Goal: Task Accomplishment & Management: Use online tool/utility

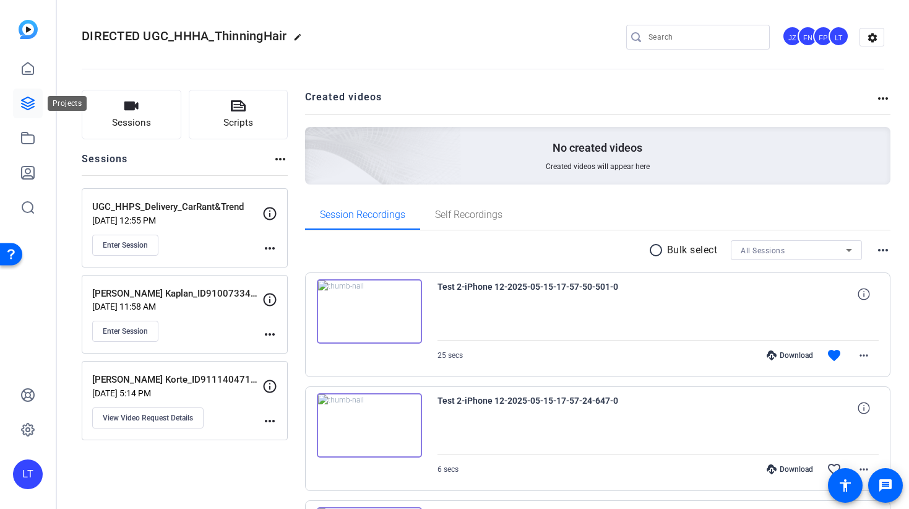
click at [22, 103] on icon at bounding box center [28, 103] width 12 height 12
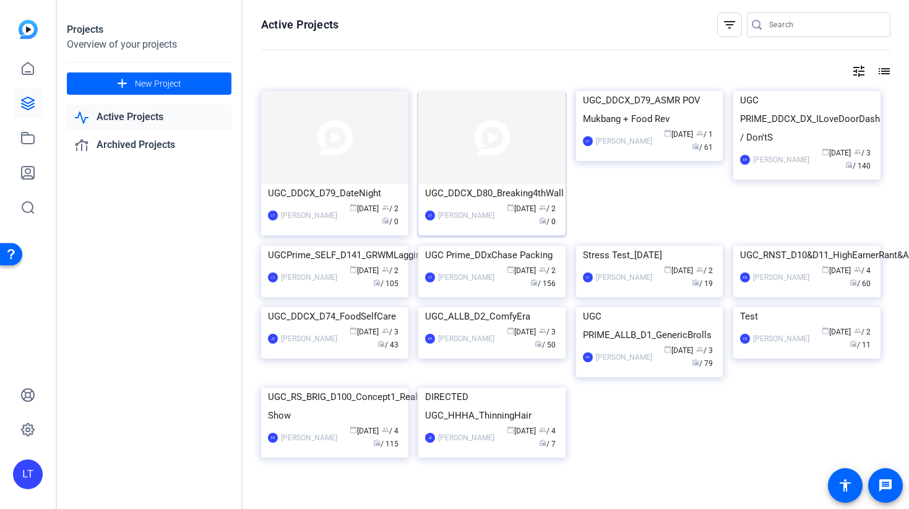
click at [461, 137] on img at bounding box center [492, 137] width 147 height 93
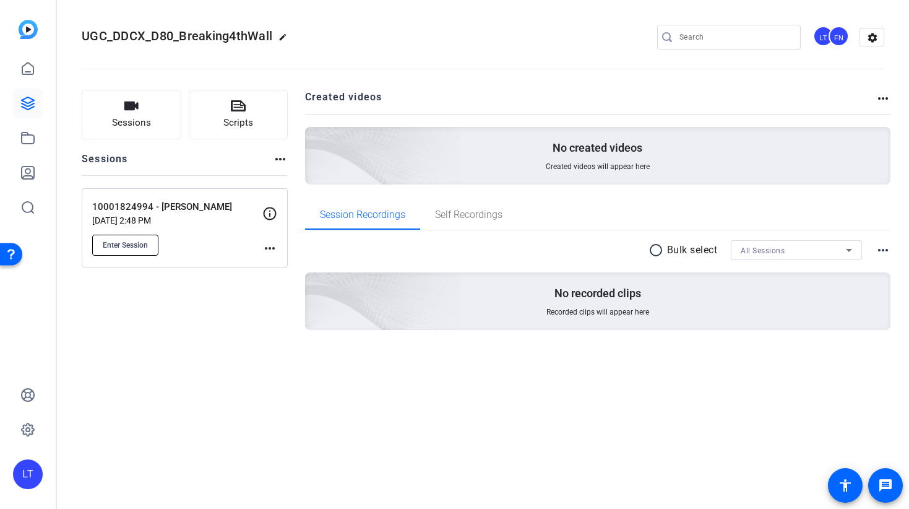
click at [142, 249] on span "Enter Session" at bounding box center [125, 245] width 45 height 10
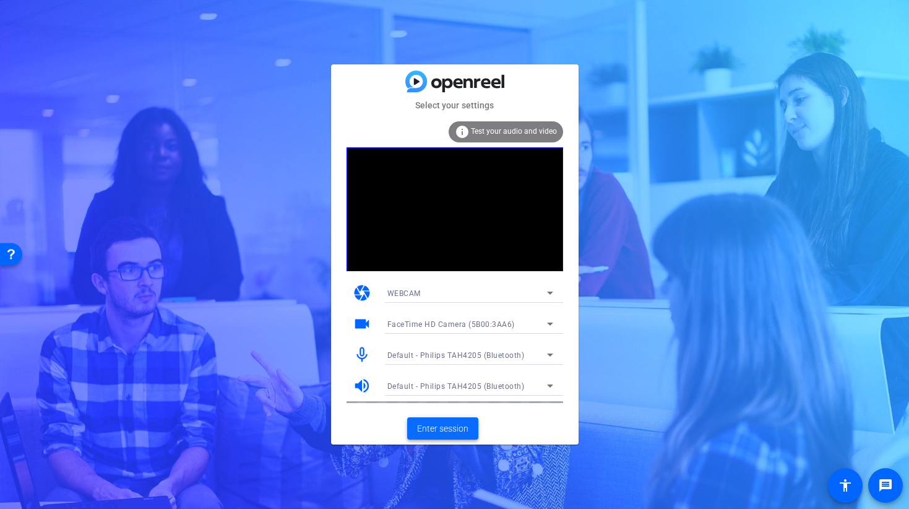
click at [409, 424] on span at bounding box center [442, 429] width 71 height 30
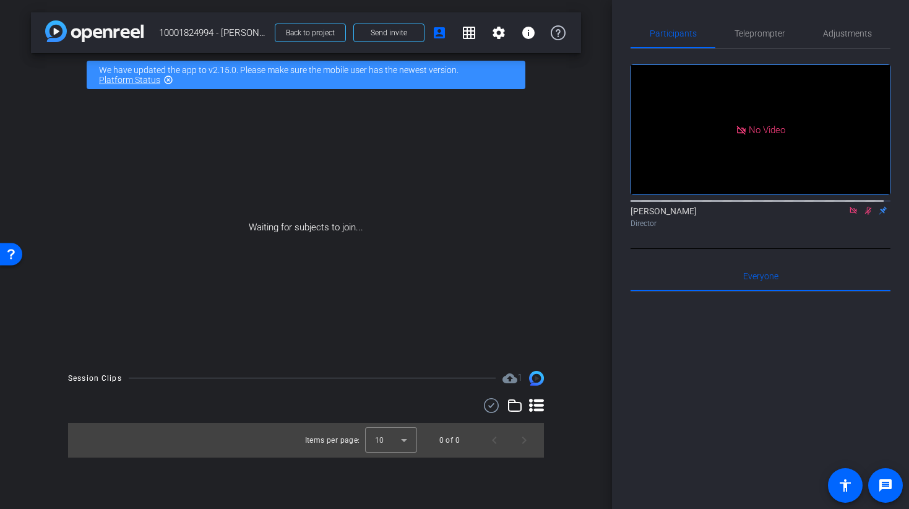
click at [864, 215] on icon at bounding box center [869, 210] width 10 height 9
click at [850, 214] on icon at bounding box center [853, 210] width 7 height 7
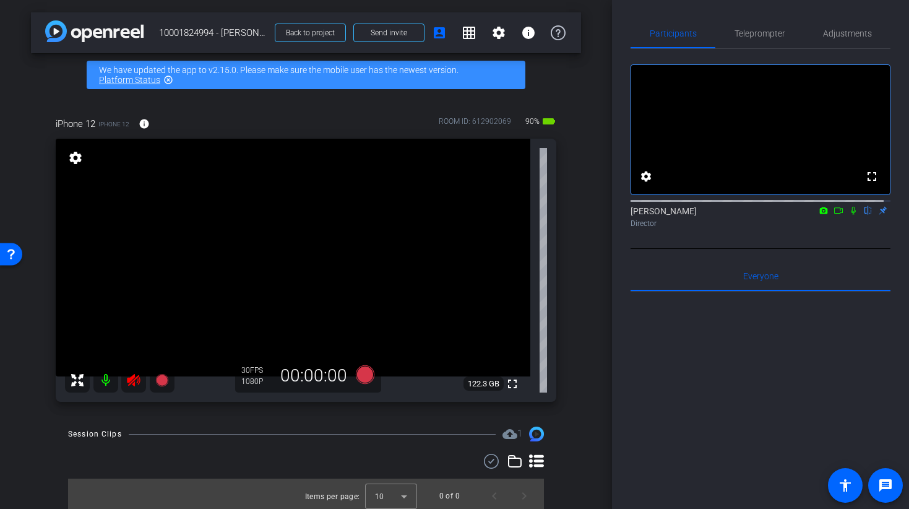
click at [131, 382] on icon at bounding box center [133, 380] width 13 height 12
click at [836, 15] on div "Participants Teleprompter Adjustments fullscreen settings [PERSON_NAME] flip Di…" at bounding box center [760, 254] width 297 height 509
click at [836, 36] on span "Adjustments" at bounding box center [847, 33] width 49 height 9
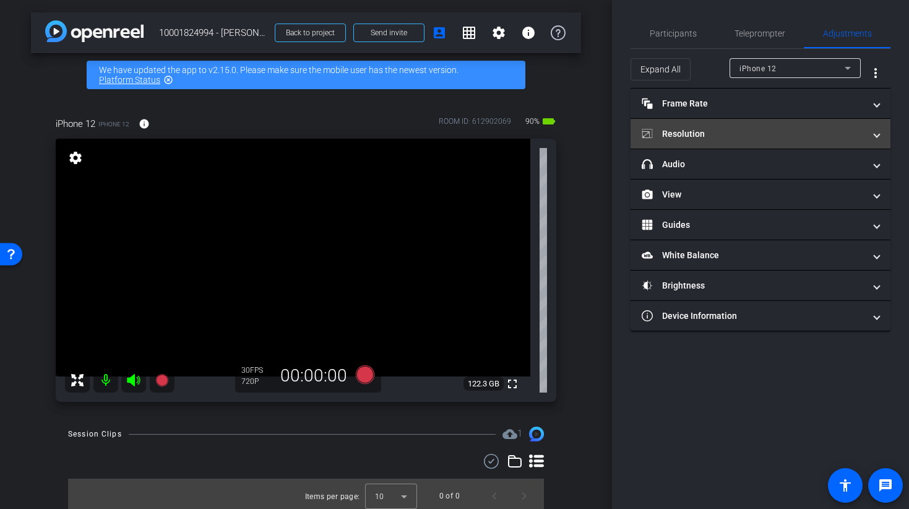
click at [670, 136] on mat-panel-title "Resolution" at bounding box center [753, 134] width 223 height 13
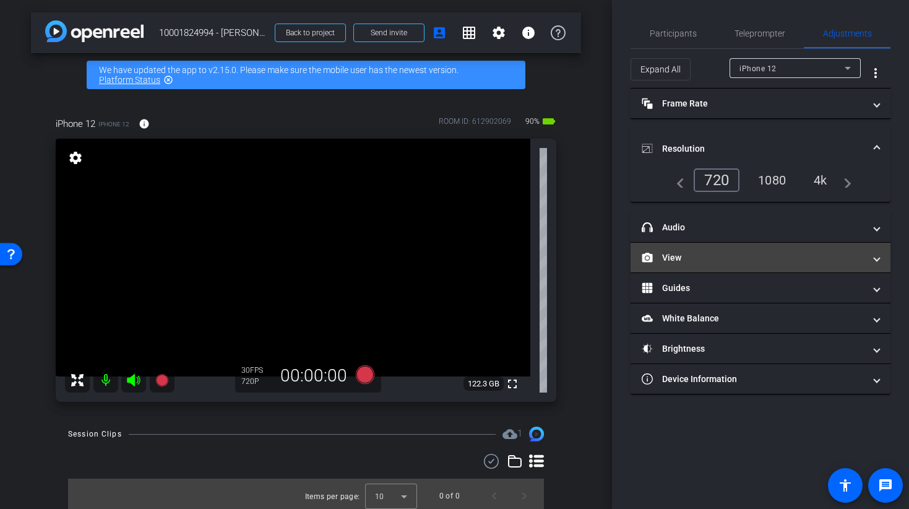
click at [677, 253] on mat-panel-title "View" at bounding box center [753, 257] width 223 height 13
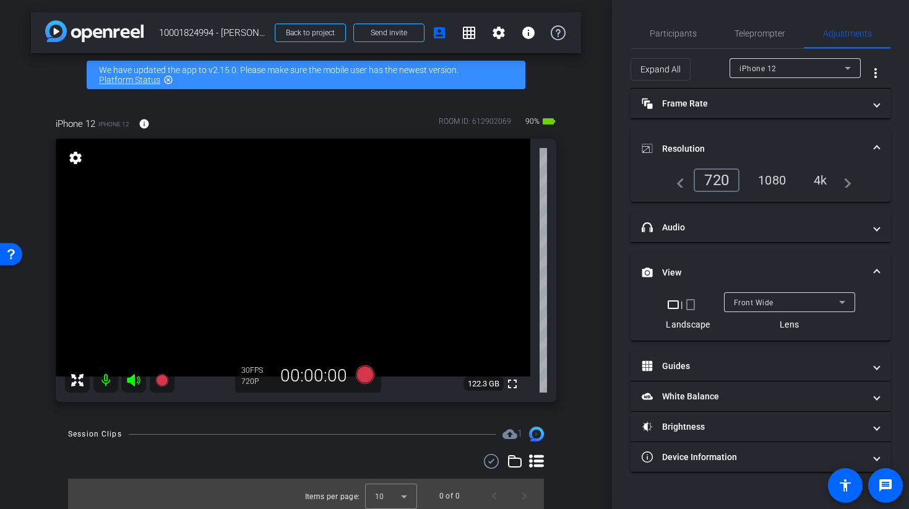
click at [690, 301] on mat-icon "crop_portrait" at bounding box center [690, 304] width 15 height 15
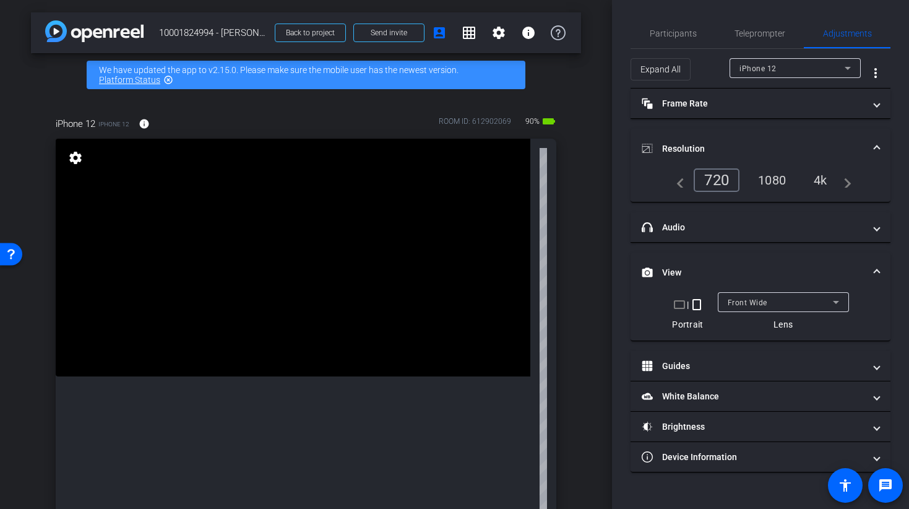
click at [778, 184] on div "1080" at bounding box center [772, 180] width 46 height 21
click at [680, 40] on span "Participants" at bounding box center [673, 34] width 47 height 30
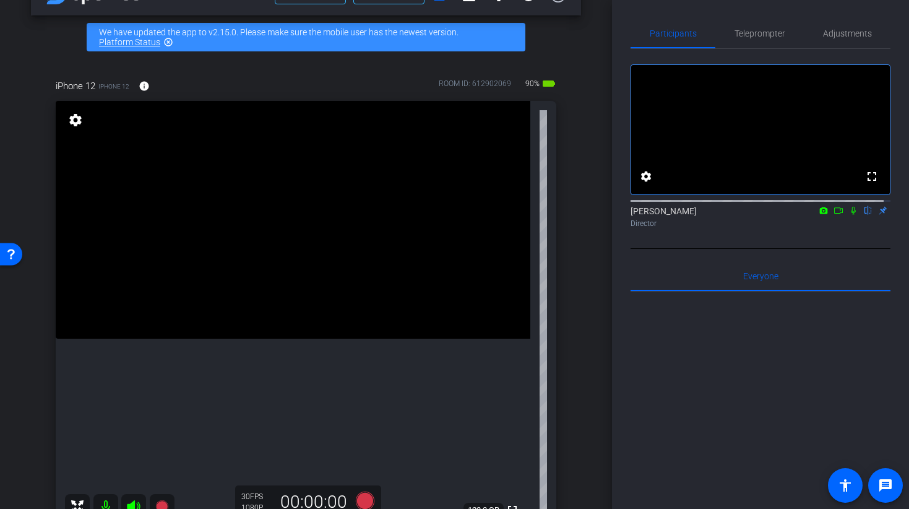
scroll to position [102, 0]
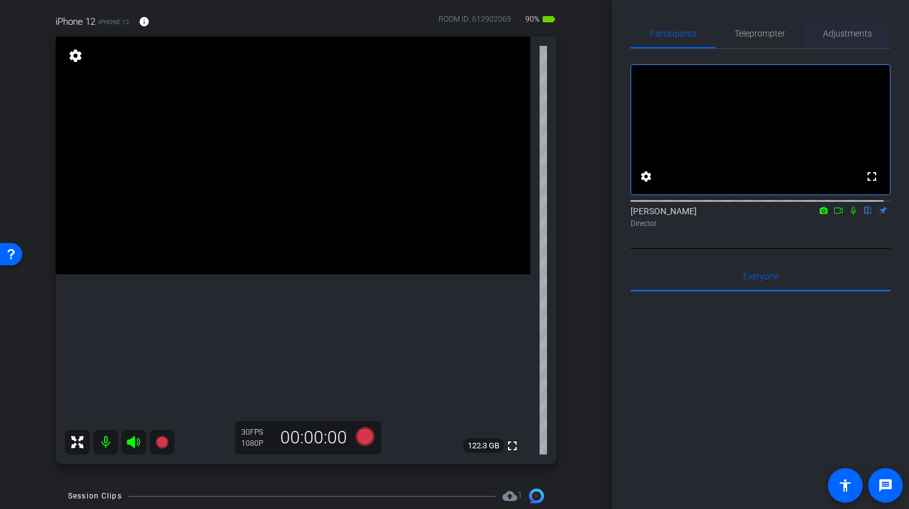
click at [826, 37] on span "Adjustments" at bounding box center [847, 33] width 49 height 9
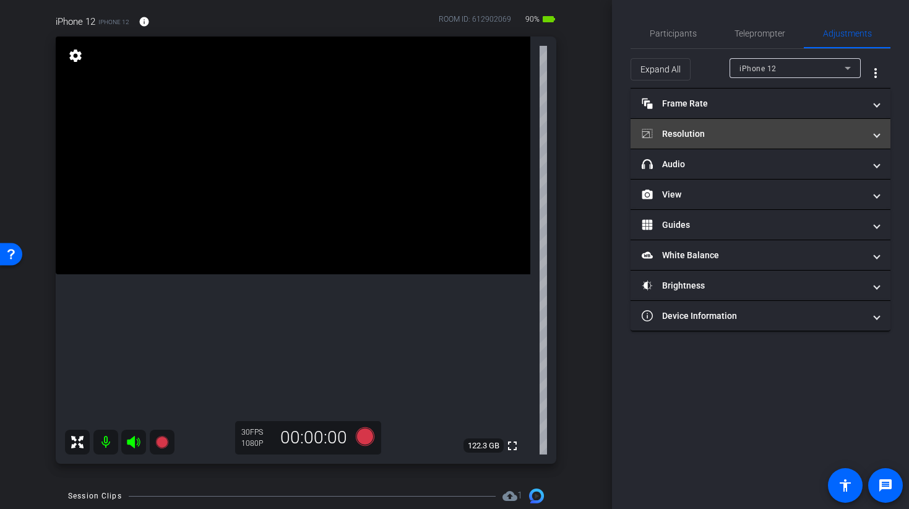
click at [691, 134] on mat-panel-title "Resolution" at bounding box center [753, 134] width 223 height 13
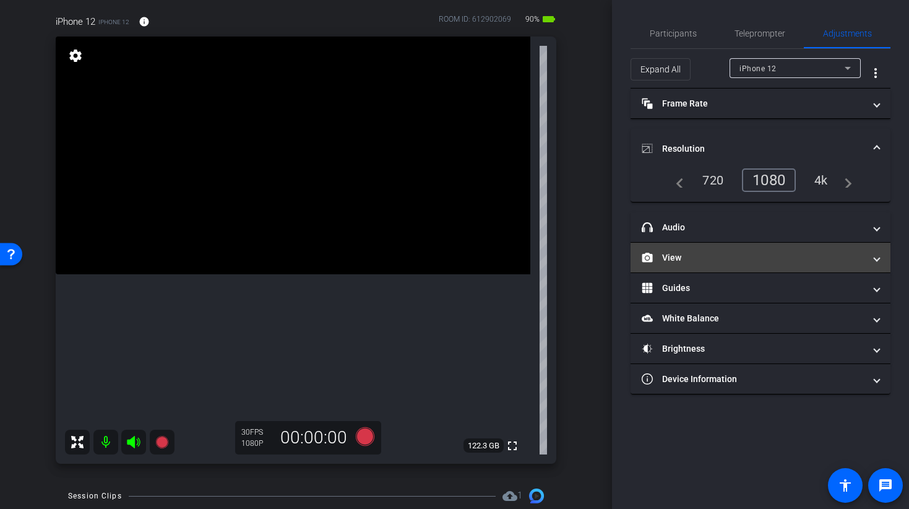
click at [680, 261] on mat-panel-title "View" at bounding box center [753, 257] width 223 height 13
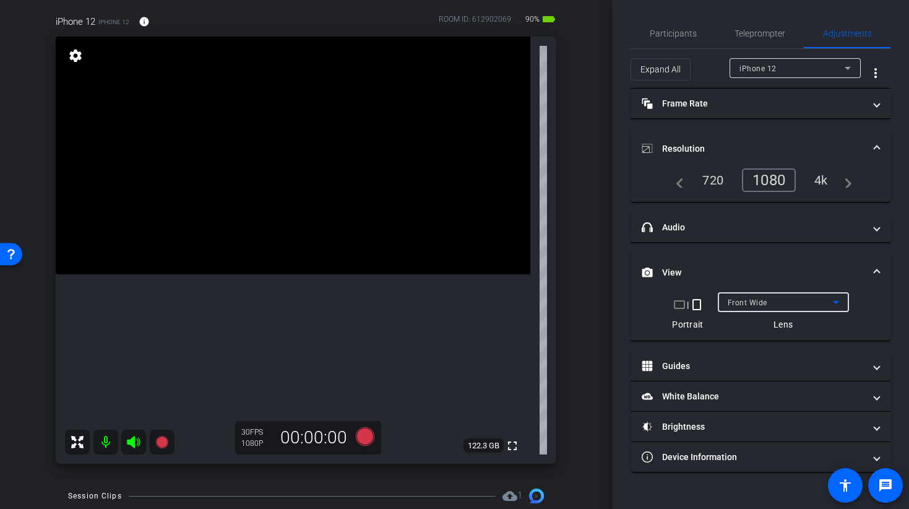
click at [744, 299] on span "Front Wide" at bounding box center [748, 302] width 40 height 9
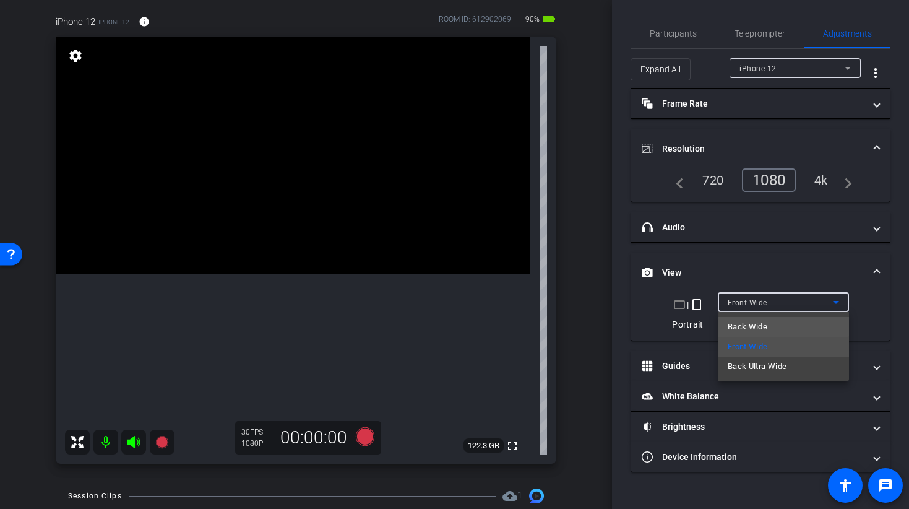
click at [739, 324] on span "Back Wide" at bounding box center [748, 326] width 40 height 15
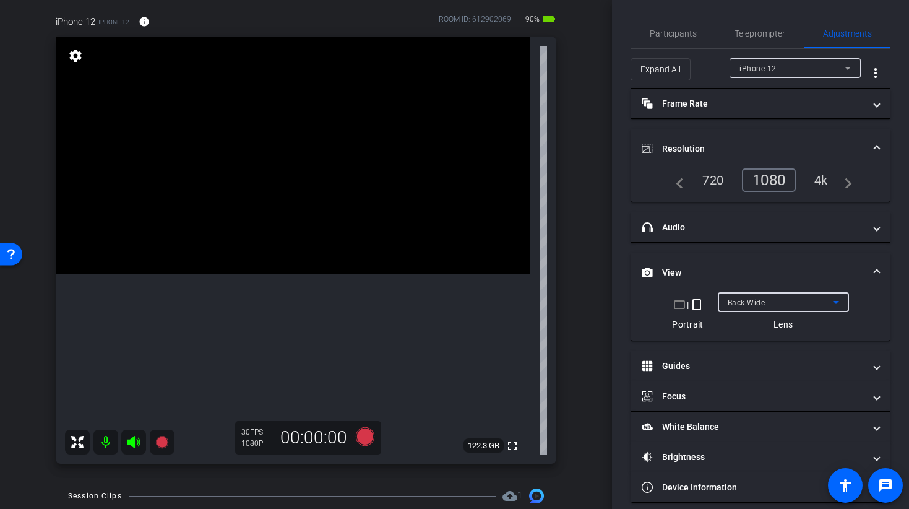
click at [768, 303] on div "Back Wide" at bounding box center [780, 302] width 105 height 15
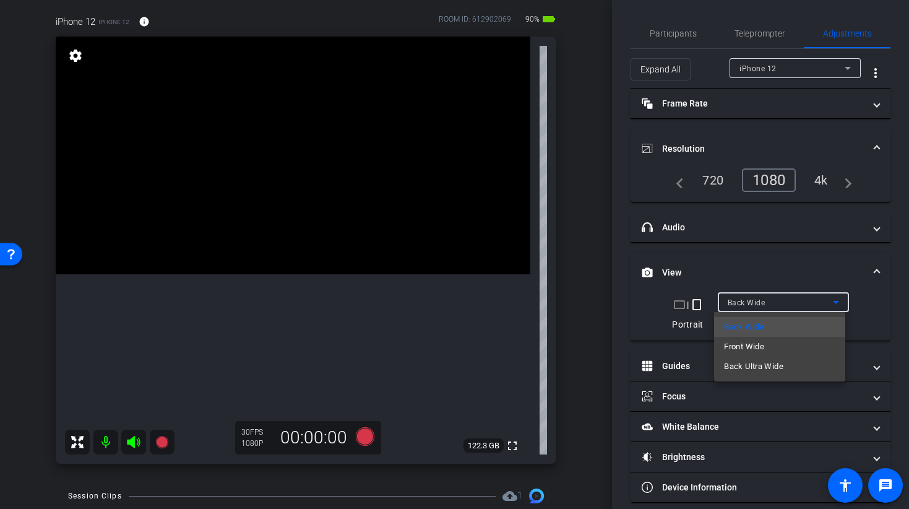
click at [752, 265] on div at bounding box center [454, 254] width 909 height 509
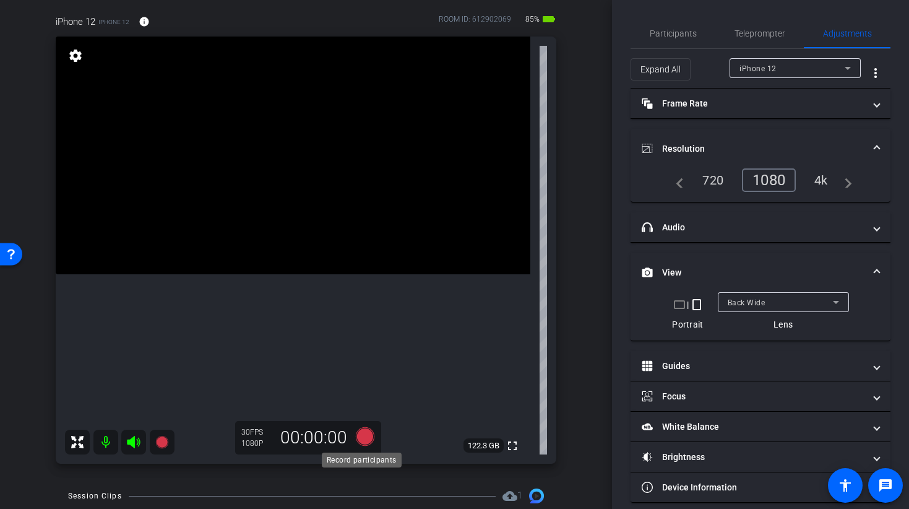
click at [365, 441] on icon at bounding box center [364, 436] width 19 height 19
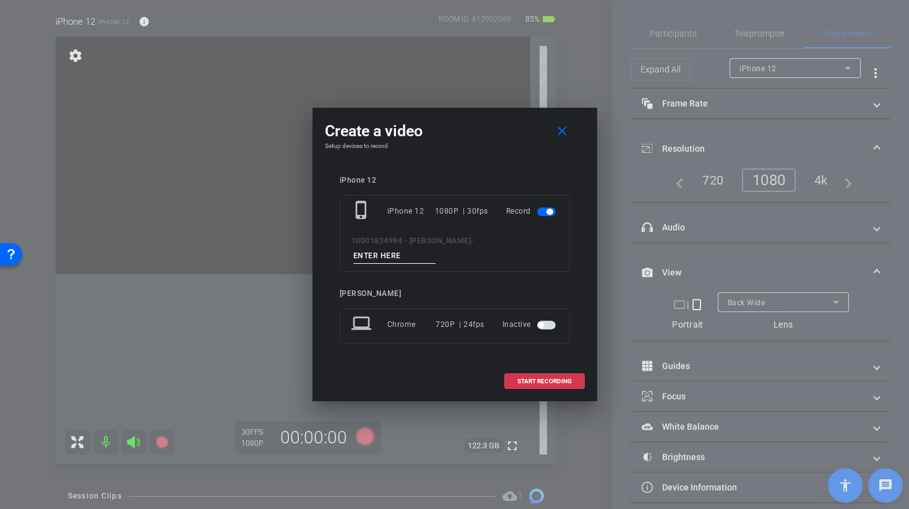
click at [436, 248] on input at bounding box center [395, 255] width 83 height 15
type input "b"
type input "[PERSON_NAME] 1 TAKE 1"
click at [526, 381] on span at bounding box center [544, 382] width 79 height 30
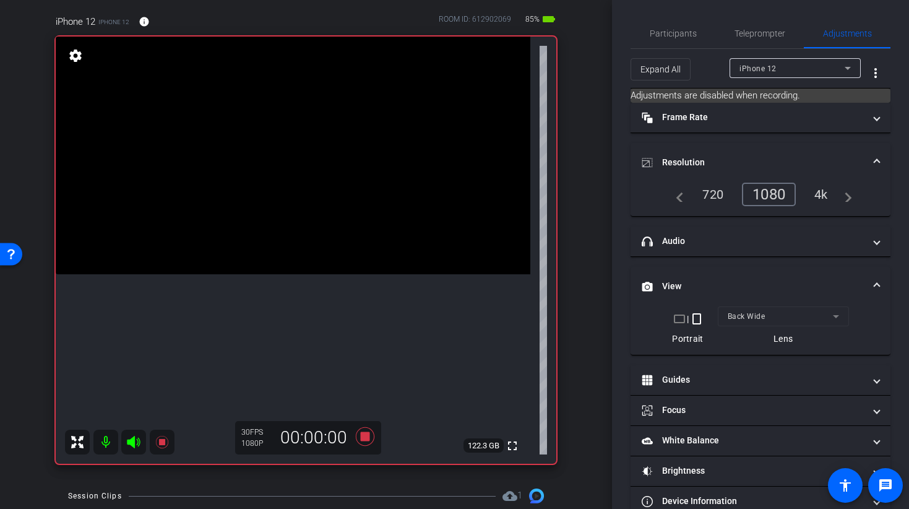
click at [299, 219] on video at bounding box center [293, 156] width 475 height 238
click at [672, 40] on span "Participants" at bounding box center [673, 34] width 47 height 30
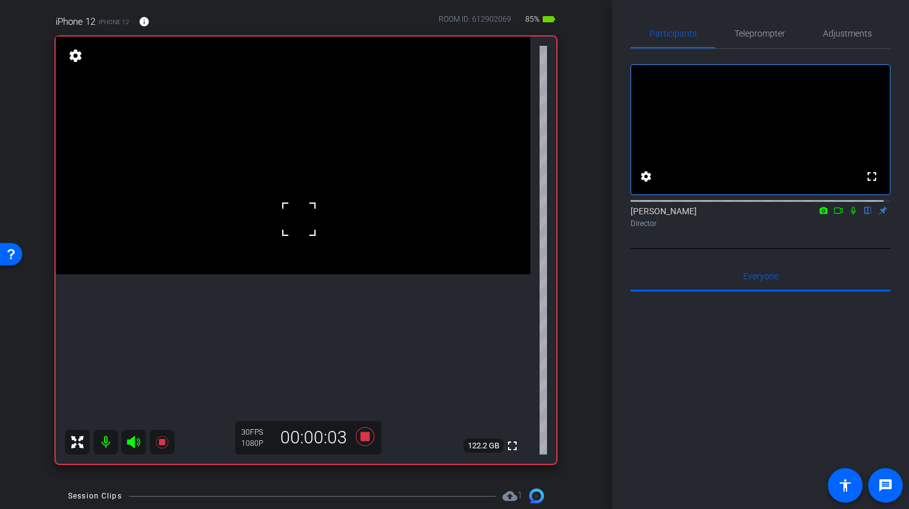
click at [850, 215] on icon at bounding box center [854, 210] width 10 height 9
click at [851, 215] on icon at bounding box center [854, 211] width 7 height 8
click at [358, 439] on icon at bounding box center [364, 436] width 19 height 19
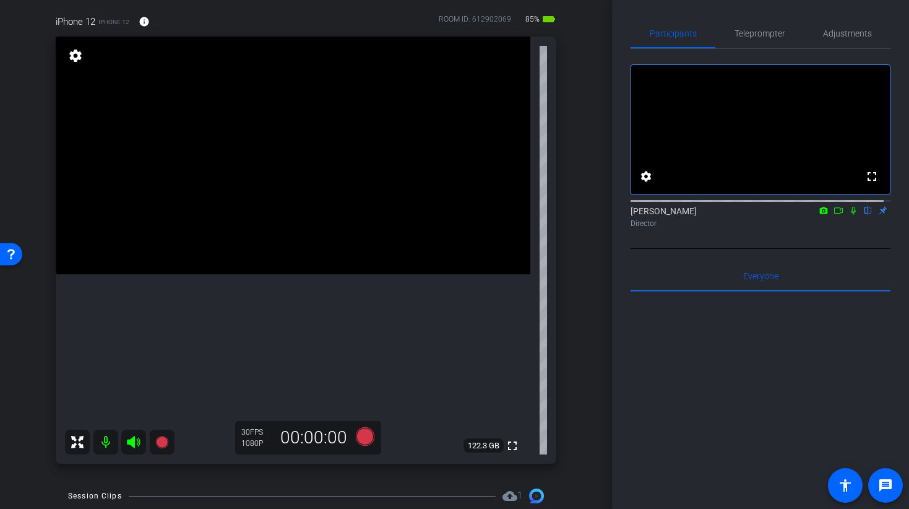
scroll to position [0, 0]
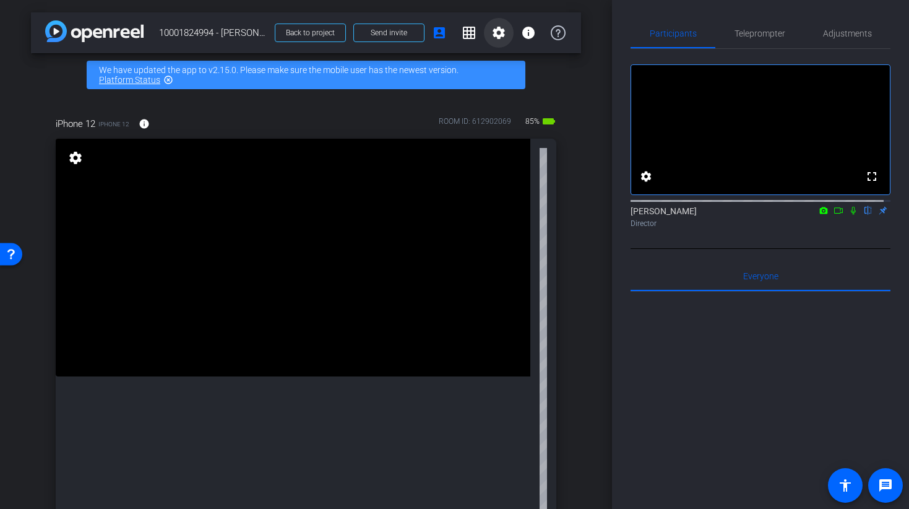
click at [492, 30] on mat-icon "settings" at bounding box center [499, 32] width 15 height 15
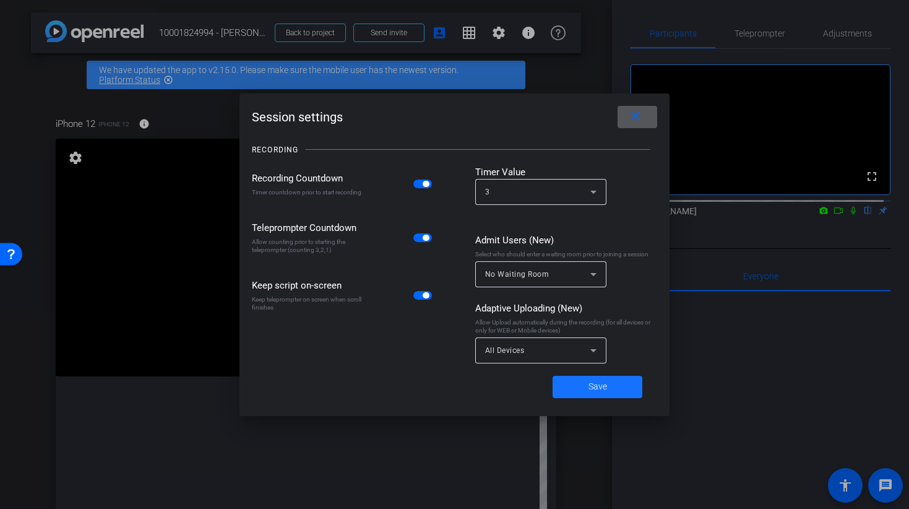
click at [581, 381] on span at bounding box center [598, 387] width 90 height 30
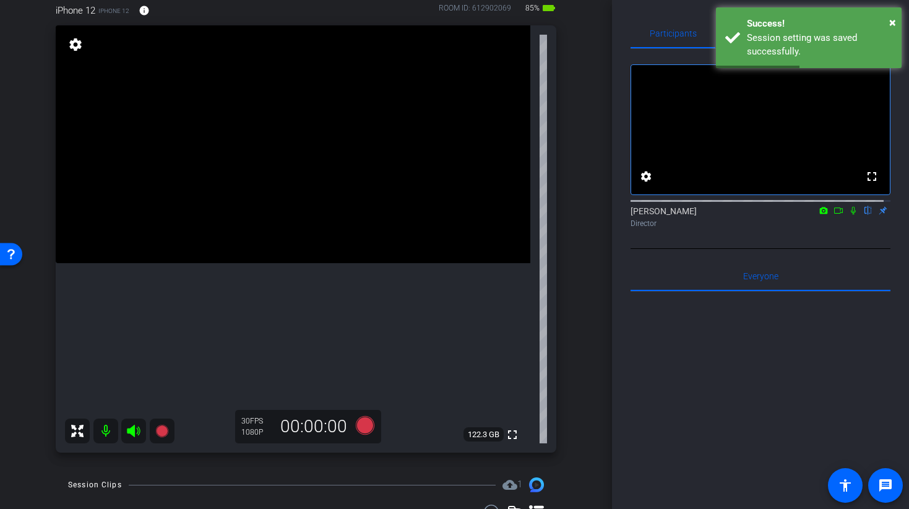
scroll to position [142, 0]
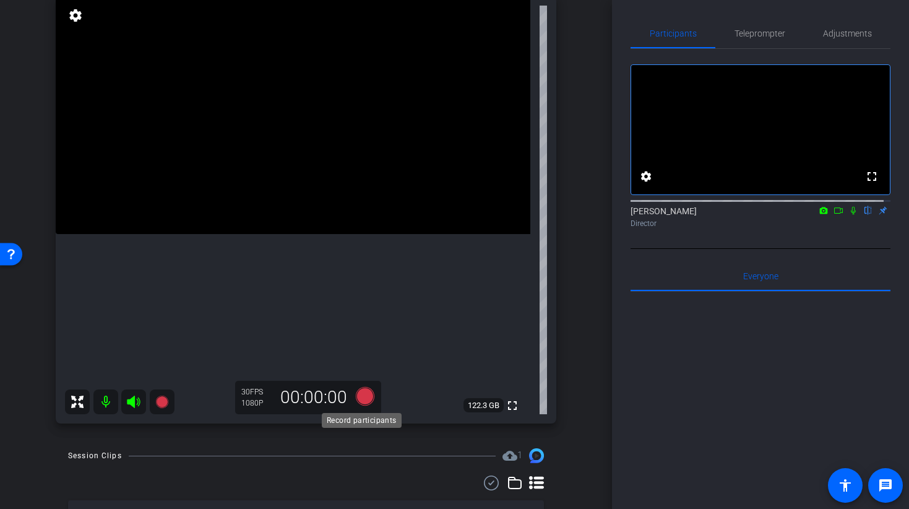
click at [357, 399] on icon at bounding box center [364, 396] width 19 height 19
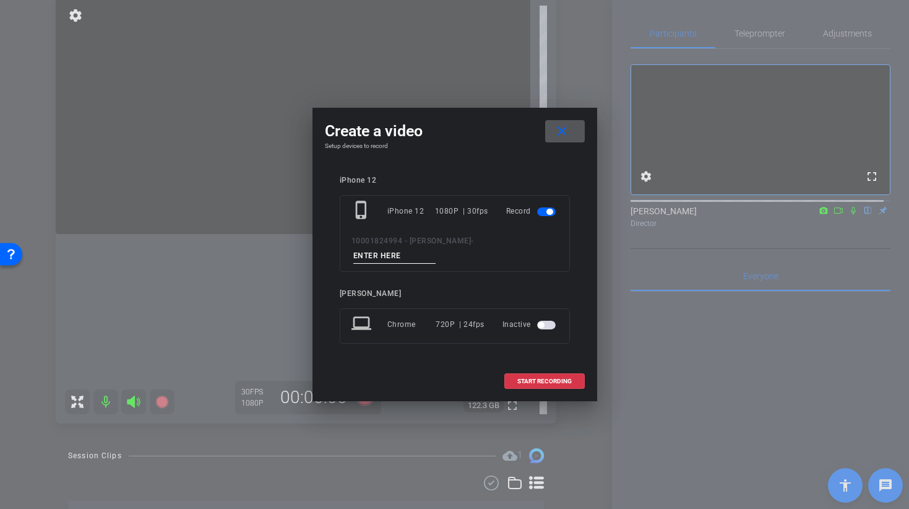
click at [436, 249] on input at bounding box center [395, 255] width 83 height 15
type input "[PERSON_NAME] 1 TAKE 2"
click at [522, 378] on span "START RECORDING" at bounding box center [545, 381] width 54 height 6
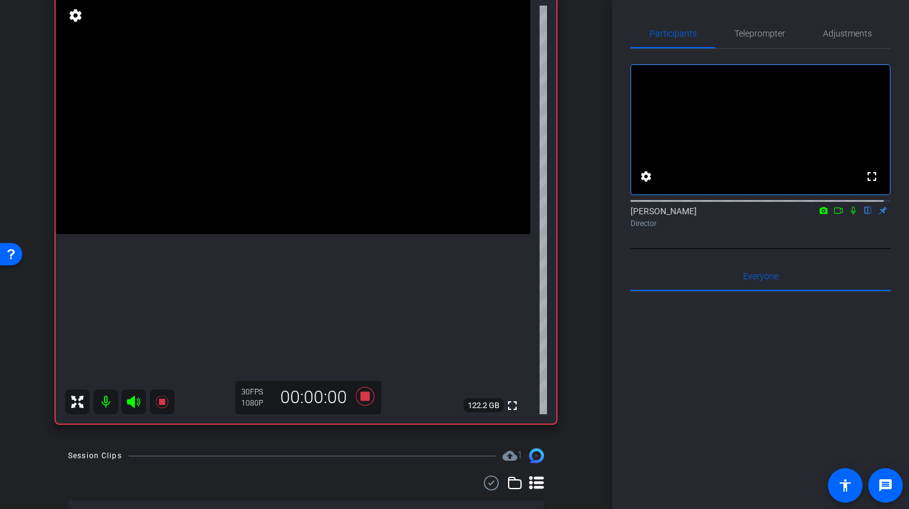
click at [279, 146] on video at bounding box center [293, 115] width 475 height 238
click at [851, 215] on icon at bounding box center [853, 211] width 5 height 8
click at [849, 215] on icon at bounding box center [854, 210] width 10 height 9
click at [357, 407] on icon at bounding box center [365, 396] width 30 height 22
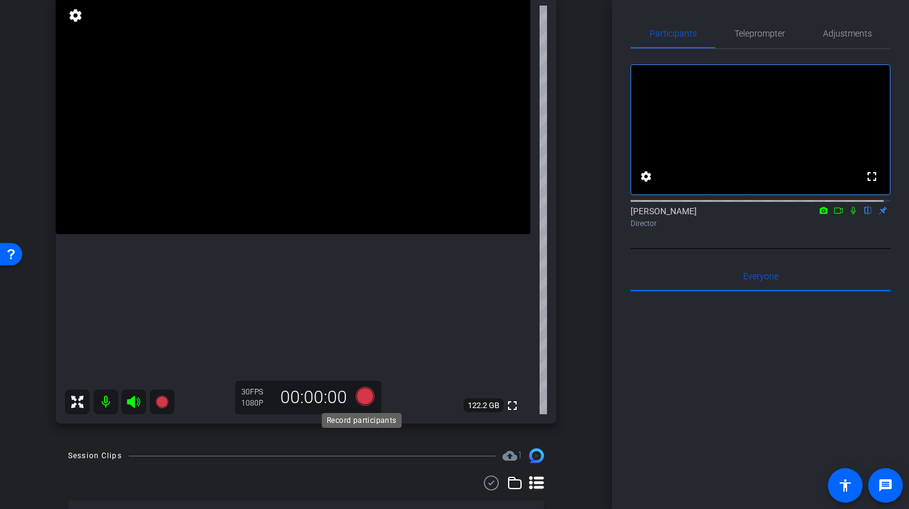
click at [361, 399] on icon at bounding box center [364, 396] width 19 height 19
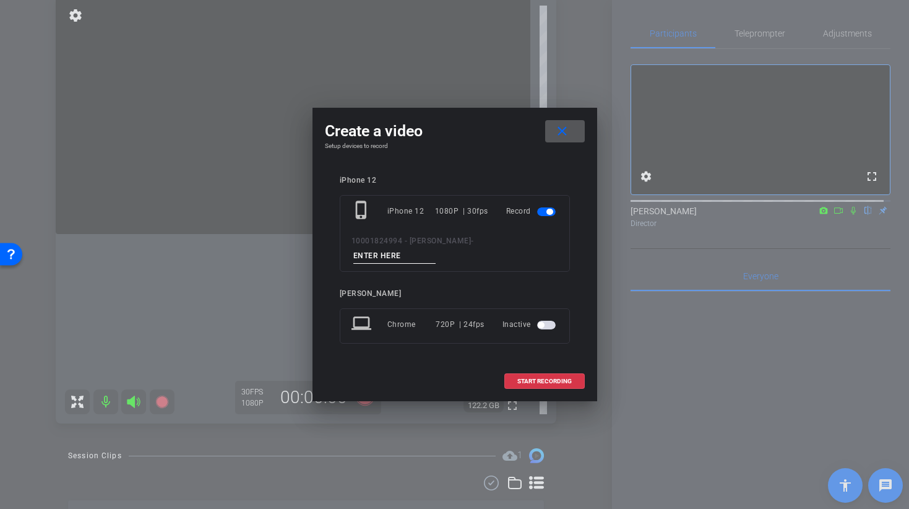
click at [436, 250] on input at bounding box center [395, 255] width 83 height 15
type input "[PERSON_NAME] 1 TAKE 3"
click at [538, 378] on span "START RECORDING" at bounding box center [545, 381] width 54 height 6
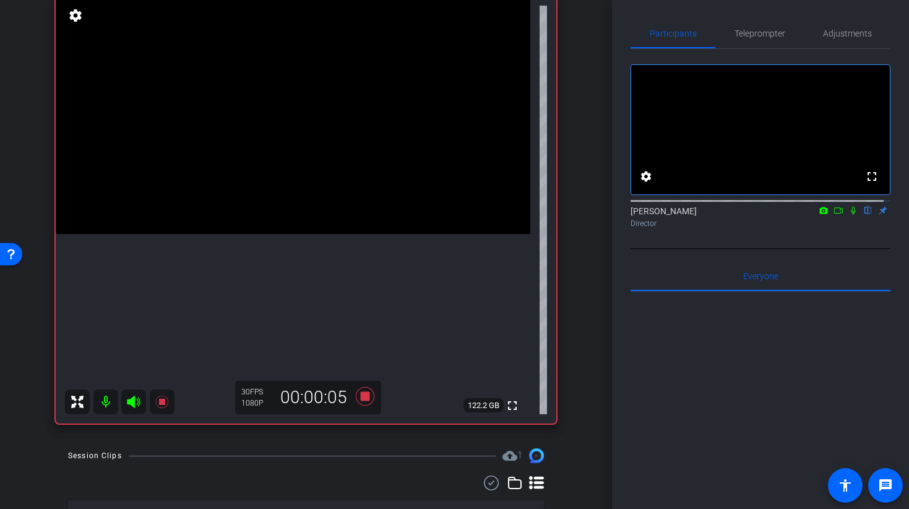
click at [277, 209] on video at bounding box center [293, 115] width 475 height 238
click at [365, 396] on icon at bounding box center [364, 396] width 19 height 19
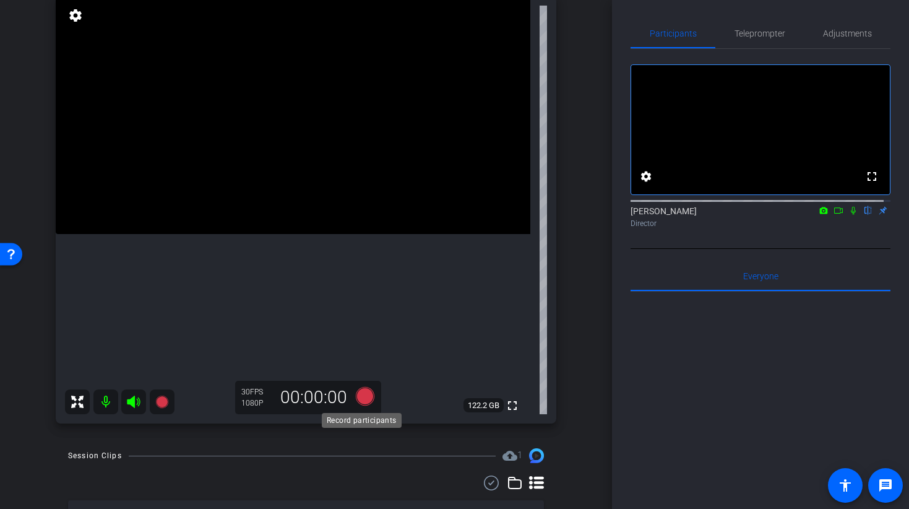
click at [360, 399] on icon at bounding box center [364, 396] width 19 height 19
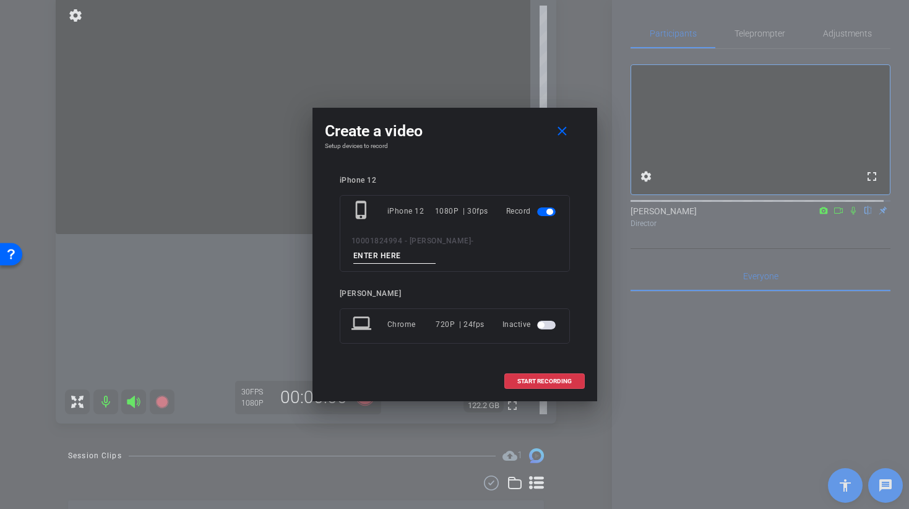
click at [436, 248] on input at bounding box center [395, 255] width 83 height 15
type input "[PERSON_NAME] 2 TAKE 1"
click at [539, 378] on span "START RECORDING" at bounding box center [545, 381] width 54 height 6
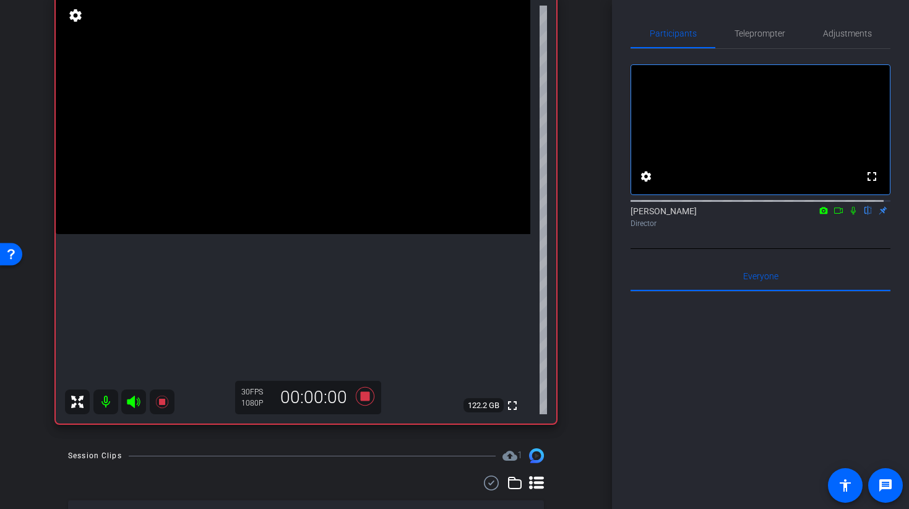
click at [264, 181] on video at bounding box center [293, 115] width 475 height 238
click at [241, 145] on video at bounding box center [293, 115] width 475 height 238
click at [232, 234] on video at bounding box center [293, 115] width 475 height 238
click at [252, 234] on video at bounding box center [293, 115] width 475 height 238
click at [217, 234] on video at bounding box center [293, 115] width 475 height 238
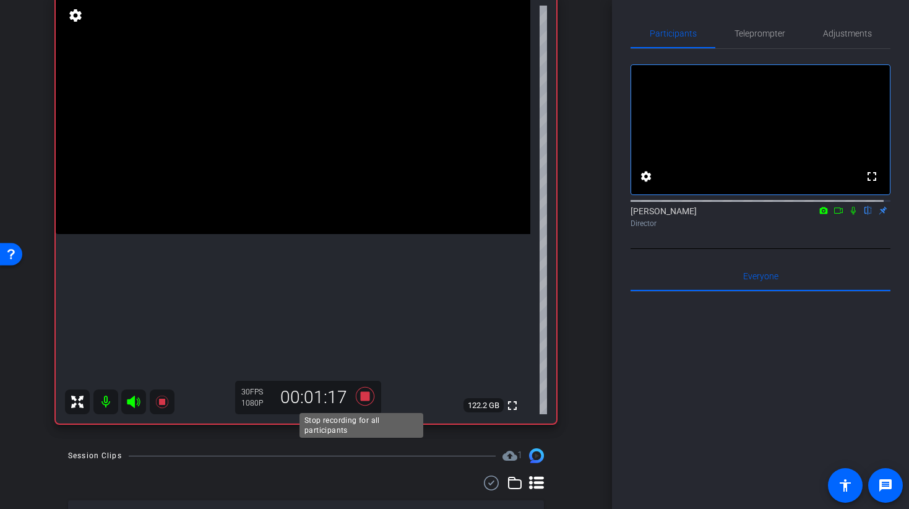
click at [358, 397] on icon at bounding box center [364, 396] width 19 height 19
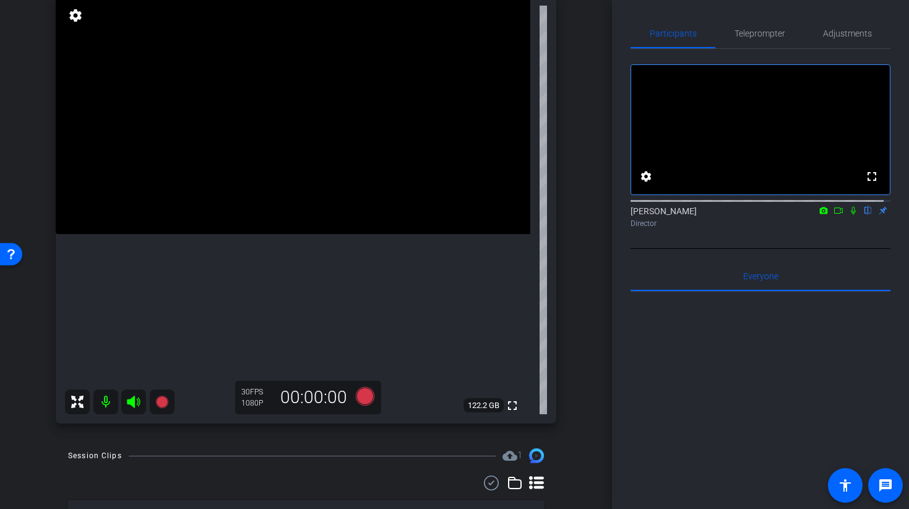
click at [286, 214] on video at bounding box center [293, 115] width 475 height 238
click at [368, 400] on icon at bounding box center [364, 396] width 19 height 19
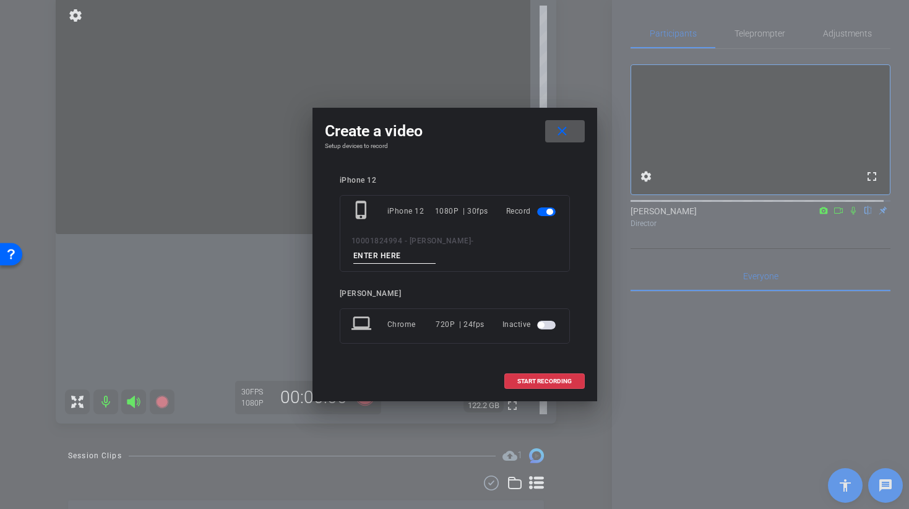
click at [436, 249] on input at bounding box center [395, 255] width 83 height 15
type input "N"
type input "[PERSON_NAME] 2 TAKE 2"
click at [529, 378] on span "START RECORDING" at bounding box center [545, 381] width 54 height 6
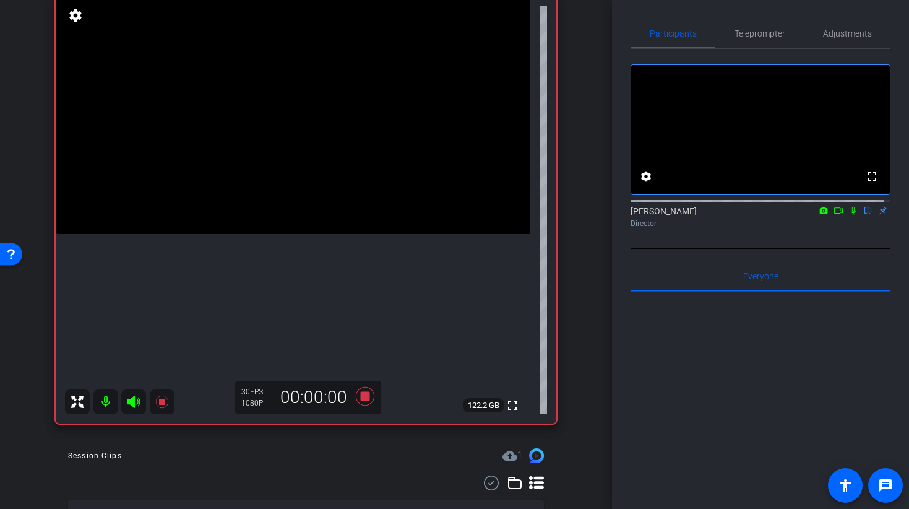
click at [285, 202] on video at bounding box center [293, 115] width 475 height 238
click at [849, 215] on icon at bounding box center [854, 210] width 10 height 9
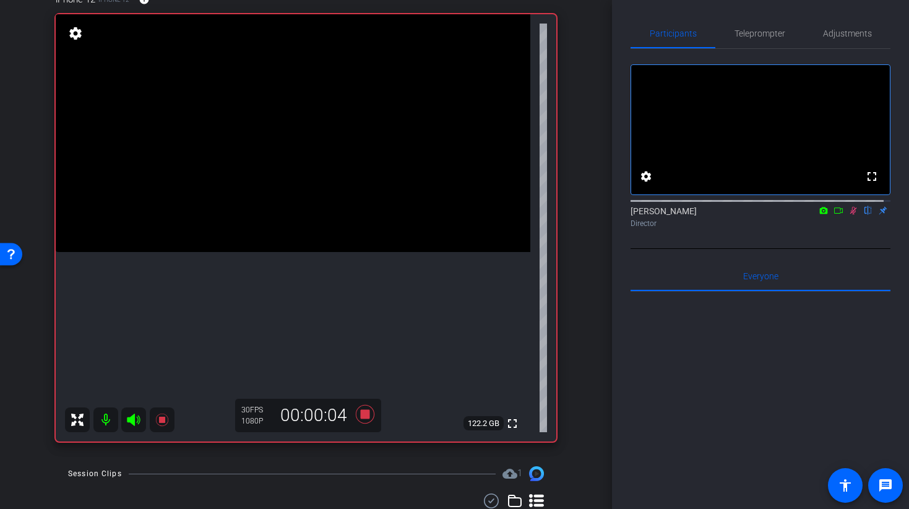
scroll to position [124, 0]
click at [849, 215] on icon at bounding box center [854, 210] width 10 height 9
click at [365, 417] on icon at bounding box center [364, 415] width 19 height 19
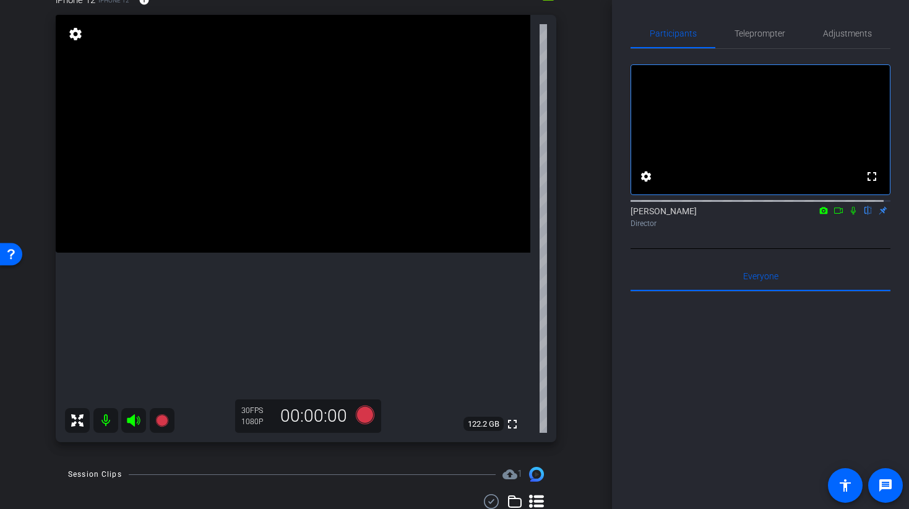
click at [237, 253] on video at bounding box center [293, 134] width 475 height 238
click at [355, 412] on icon at bounding box center [364, 415] width 19 height 19
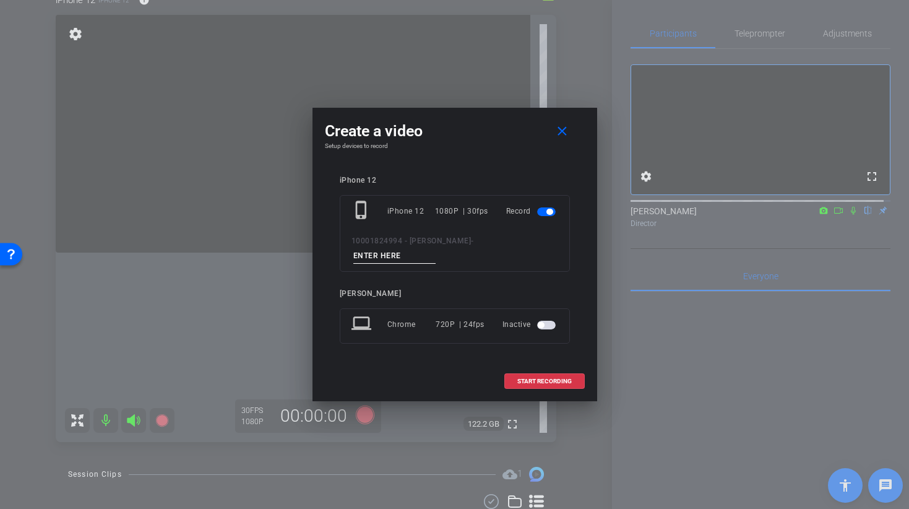
click at [436, 250] on input at bounding box center [395, 255] width 83 height 15
type input "R"
type input "[PERSON_NAME] 3 TAKE 1"
click at [524, 369] on span at bounding box center [544, 382] width 79 height 30
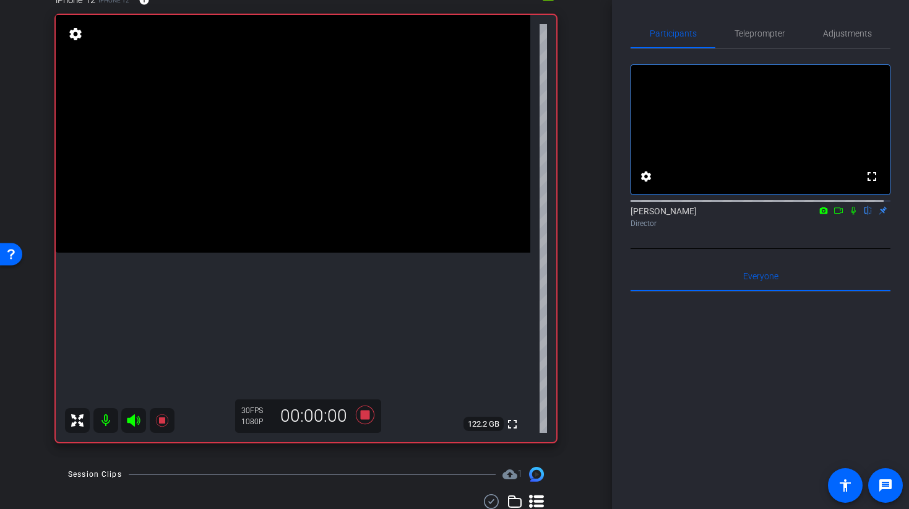
click at [273, 222] on video at bounding box center [293, 134] width 475 height 238
click at [851, 215] on icon at bounding box center [853, 211] width 5 height 8
click at [849, 215] on icon at bounding box center [854, 210] width 10 height 9
click at [232, 207] on video at bounding box center [293, 134] width 475 height 238
click at [277, 186] on video at bounding box center [293, 134] width 475 height 238
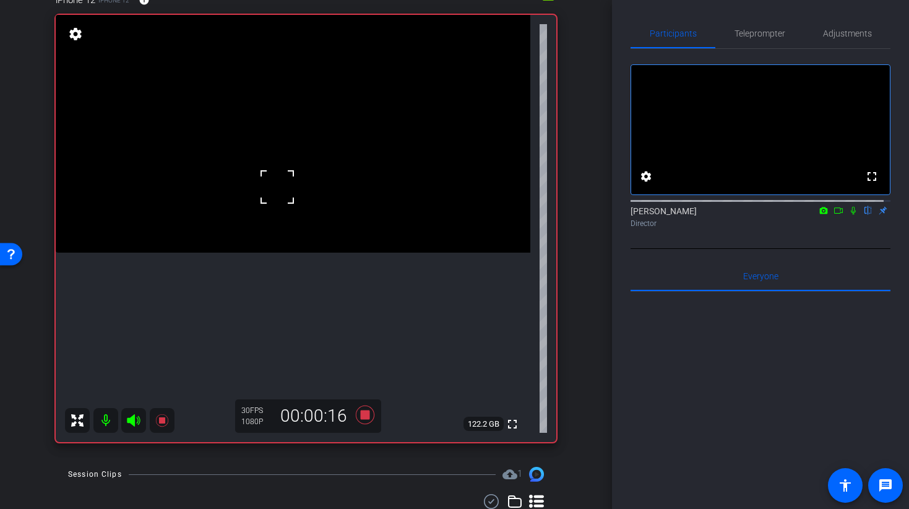
click at [285, 199] on div at bounding box center [277, 186] width 31 height 31
click at [314, 105] on video at bounding box center [293, 134] width 475 height 238
click at [319, 120] on div at bounding box center [313, 105] width 31 height 31
click at [371, 188] on video at bounding box center [293, 134] width 475 height 238
click at [328, 253] on video at bounding box center [293, 134] width 475 height 238
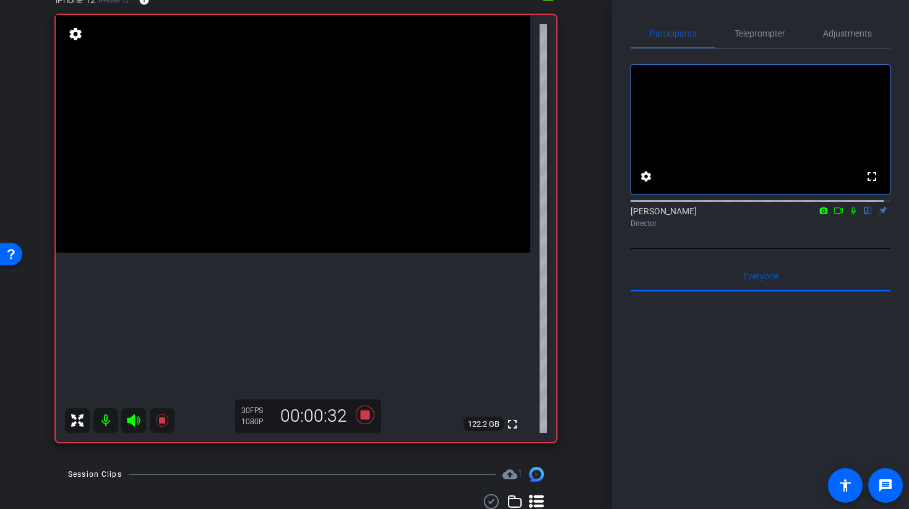
click at [254, 253] on video at bounding box center [293, 134] width 475 height 238
click at [315, 253] on video at bounding box center [293, 134] width 475 height 238
click at [361, 417] on icon at bounding box center [364, 415] width 19 height 19
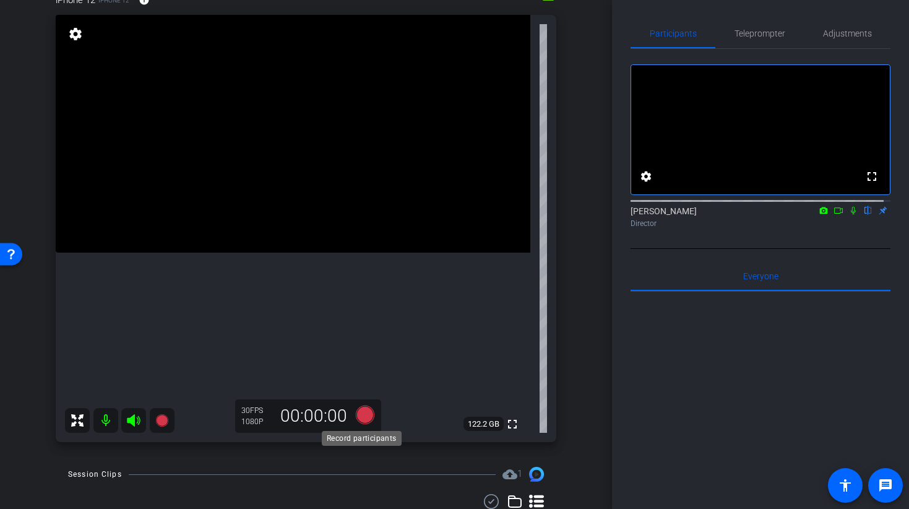
click at [363, 417] on icon at bounding box center [364, 415] width 19 height 19
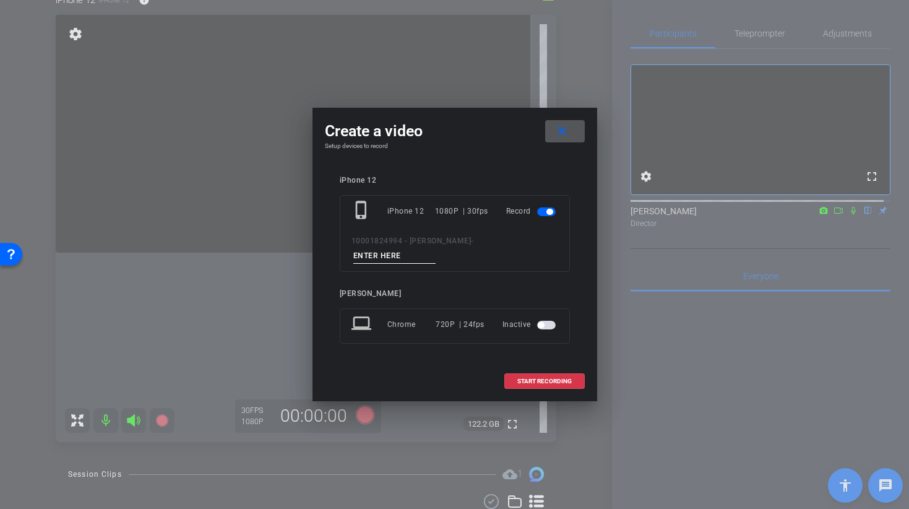
click at [436, 254] on input at bounding box center [395, 255] width 83 height 15
type input "[PERSON_NAME] 3 TAKE 2"
click at [533, 378] on span "START RECORDING" at bounding box center [545, 381] width 54 height 6
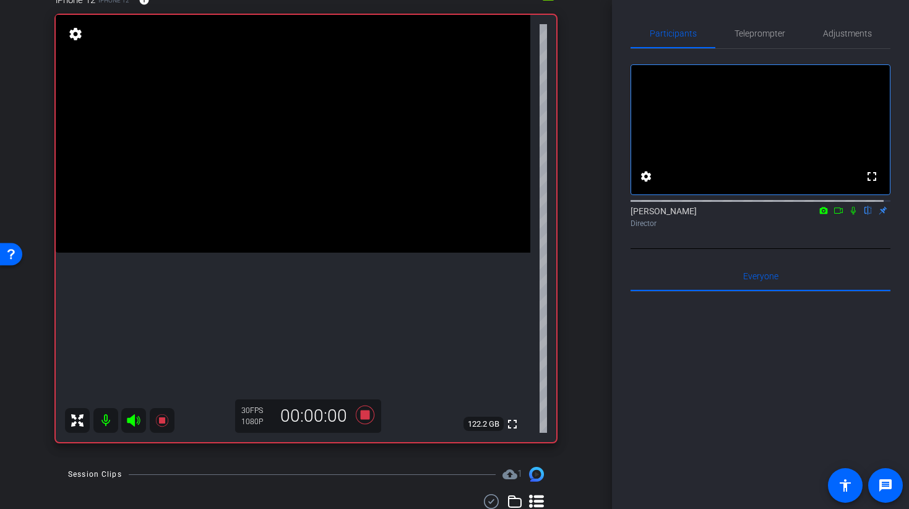
click at [260, 225] on video at bounding box center [293, 134] width 475 height 238
click at [344, 129] on video at bounding box center [293, 134] width 475 height 238
click at [318, 253] on video at bounding box center [293, 134] width 475 height 238
click at [362, 418] on icon at bounding box center [364, 415] width 19 height 19
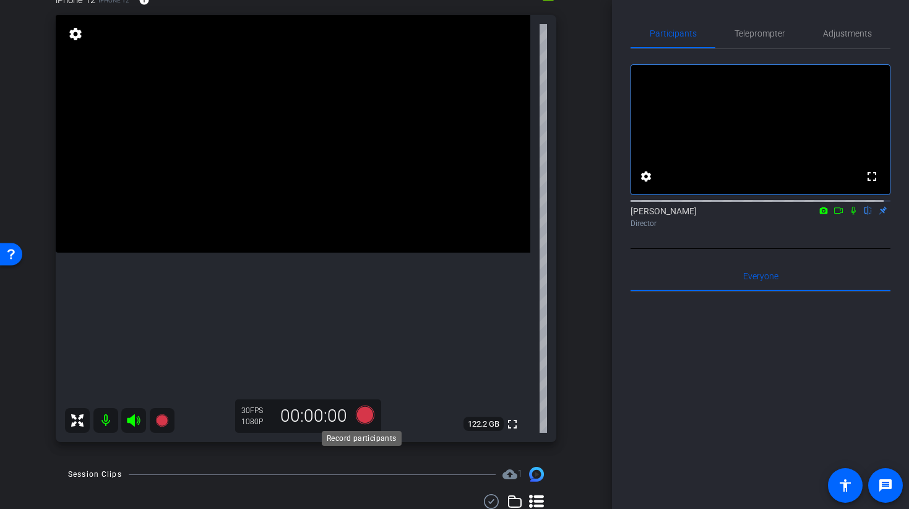
click at [362, 419] on icon at bounding box center [364, 415] width 19 height 19
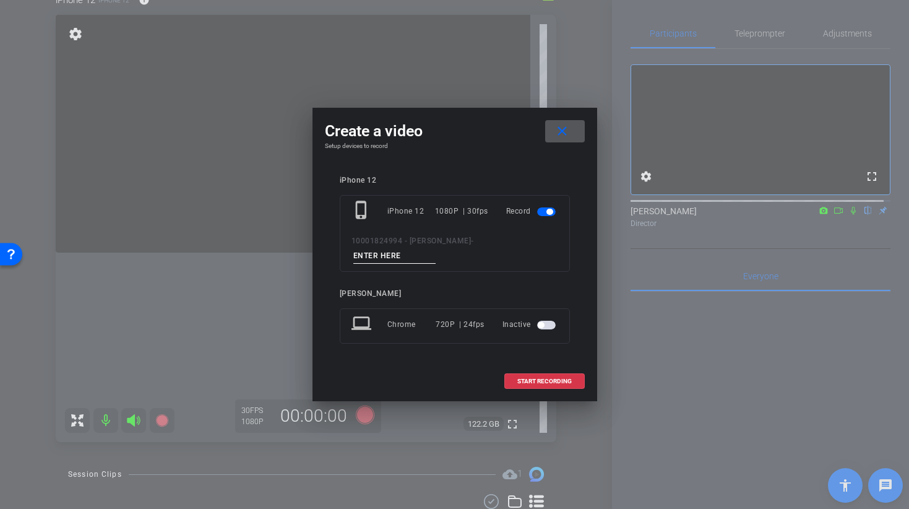
click at [436, 249] on input at bounding box center [395, 255] width 83 height 15
click at [260, 208] on div at bounding box center [454, 254] width 909 height 509
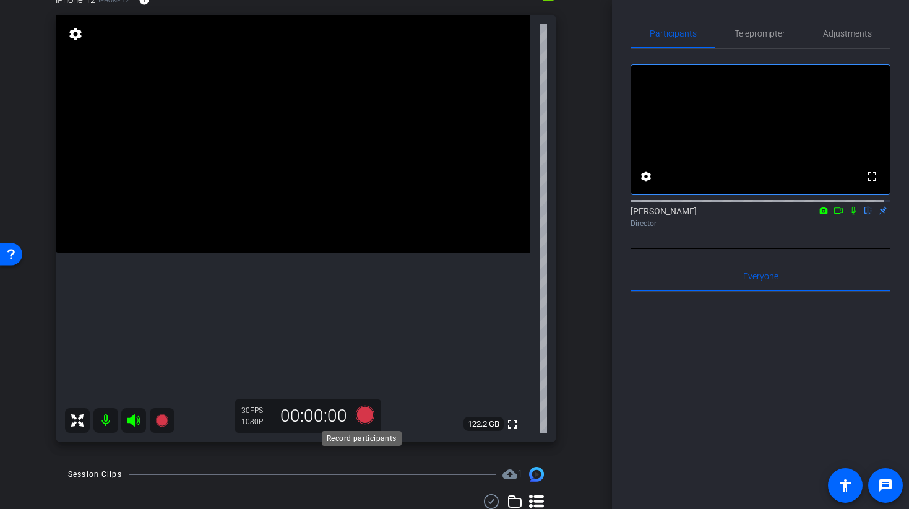
click at [362, 412] on icon at bounding box center [364, 415] width 19 height 19
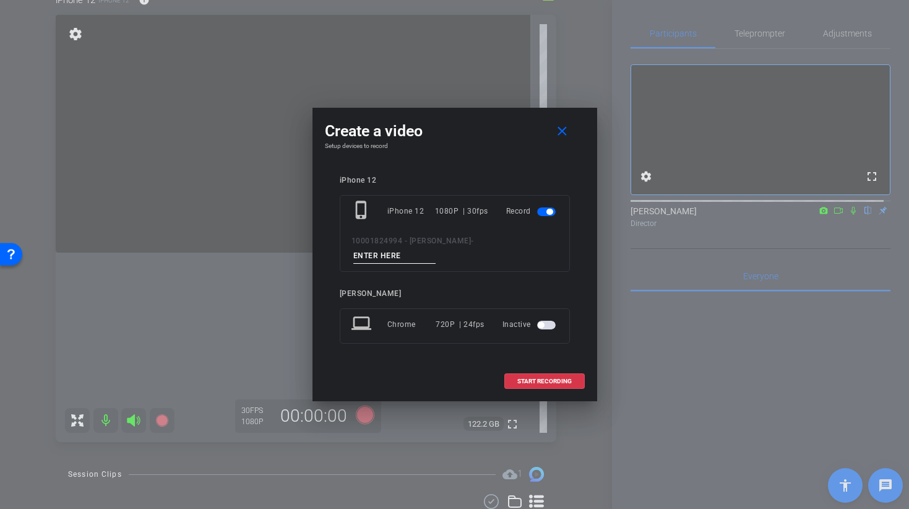
click at [436, 248] on input at bounding box center [395, 255] width 83 height 15
click at [436, 248] on input "[PERSON_NAME] 3 TAKE 3" at bounding box center [395, 255] width 83 height 15
type input "[PERSON_NAME] 3 TAKE 3"
click at [520, 378] on span "START RECORDING" at bounding box center [545, 381] width 54 height 6
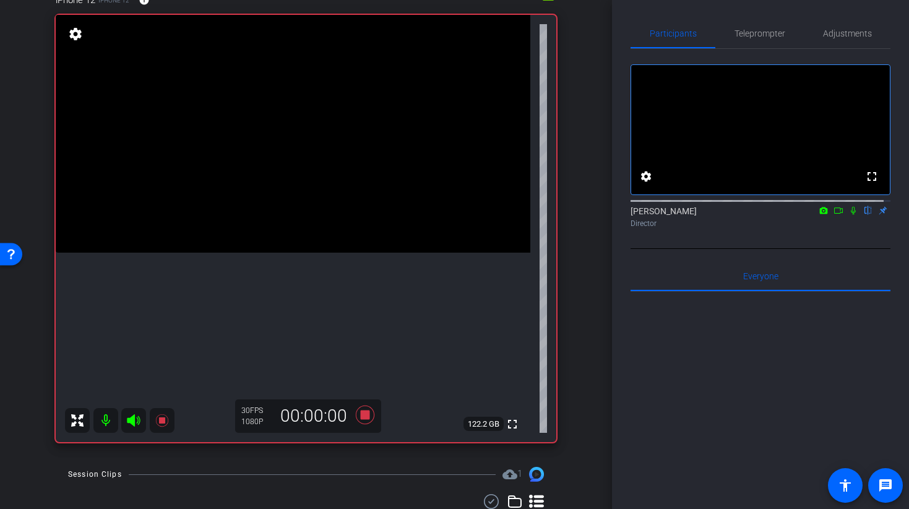
click at [295, 156] on video at bounding box center [293, 134] width 475 height 238
click at [849, 215] on icon at bounding box center [854, 210] width 10 height 9
click at [278, 232] on video at bounding box center [293, 134] width 475 height 238
click at [222, 253] on video at bounding box center [293, 134] width 475 height 238
click at [849, 215] on icon at bounding box center [854, 210] width 10 height 9
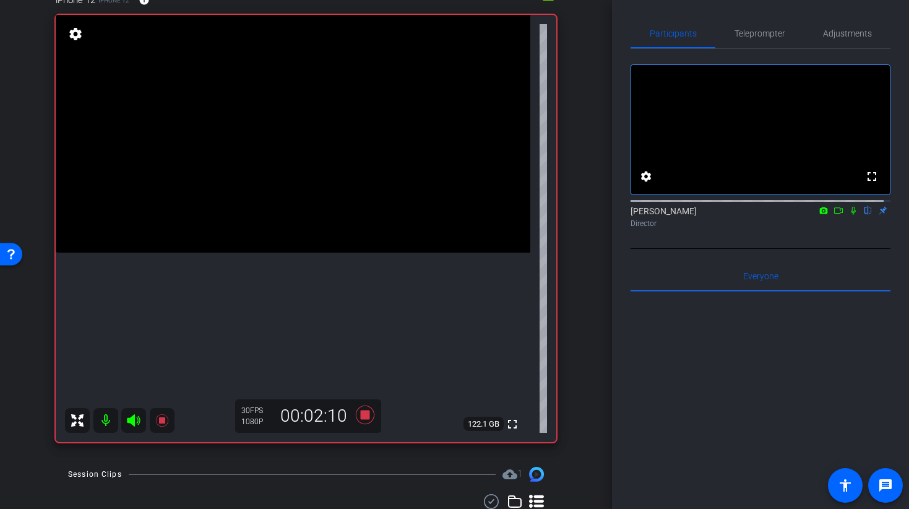
click at [275, 253] on video at bounding box center [293, 134] width 475 height 238
click at [359, 412] on icon at bounding box center [364, 415] width 19 height 19
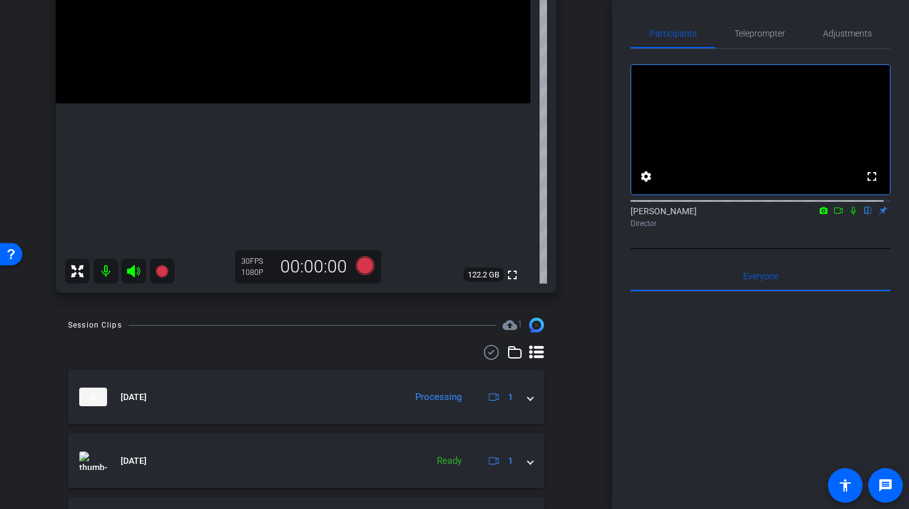
scroll to position [98, 0]
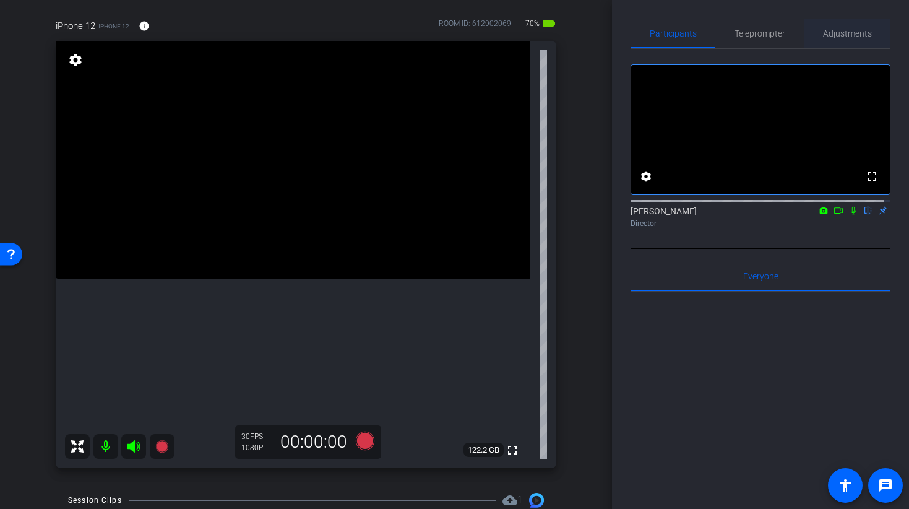
click at [833, 36] on span "Adjustments" at bounding box center [847, 33] width 49 height 9
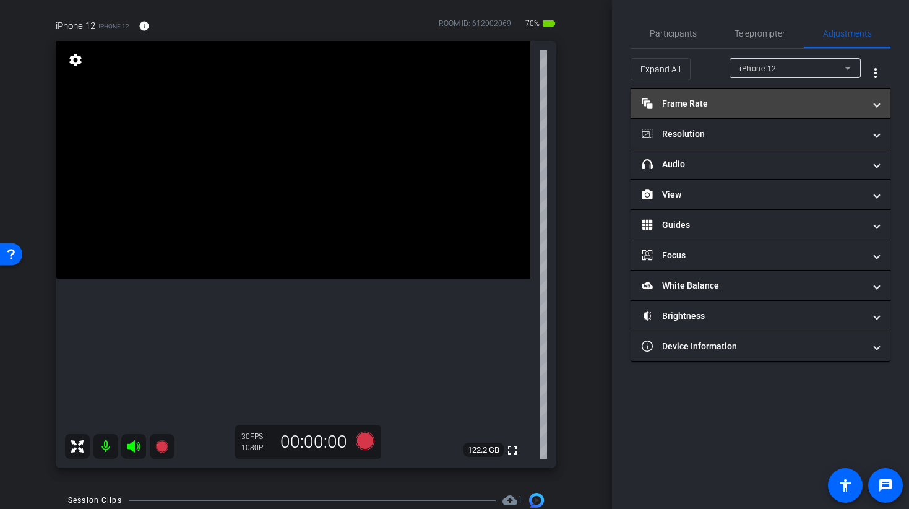
click at [682, 113] on mat-expansion-panel-header "Frame Rate Frame Rate" at bounding box center [761, 104] width 260 height 30
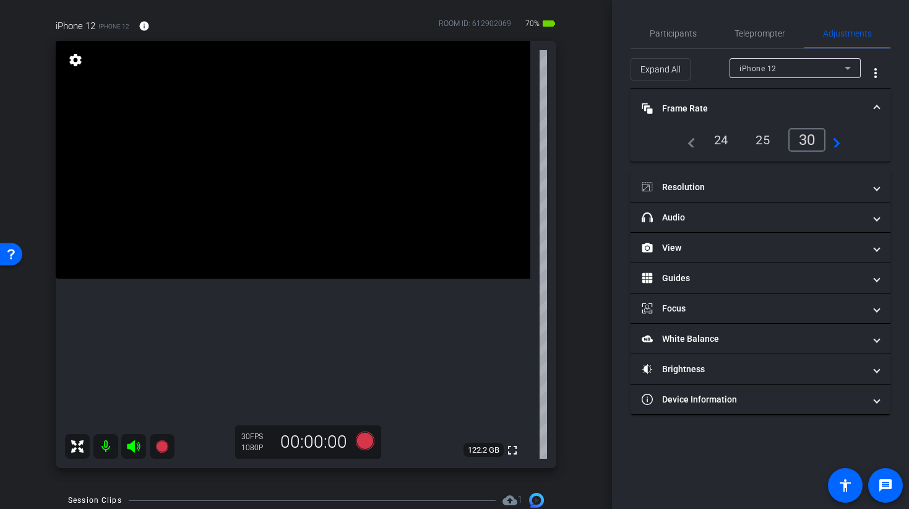
click at [836, 144] on mat-icon "navigate_next" at bounding box center [833, 139] width 15 height 15
click at [813, 140] on div "60" at bounding box center [810, 139] width 33 height 21
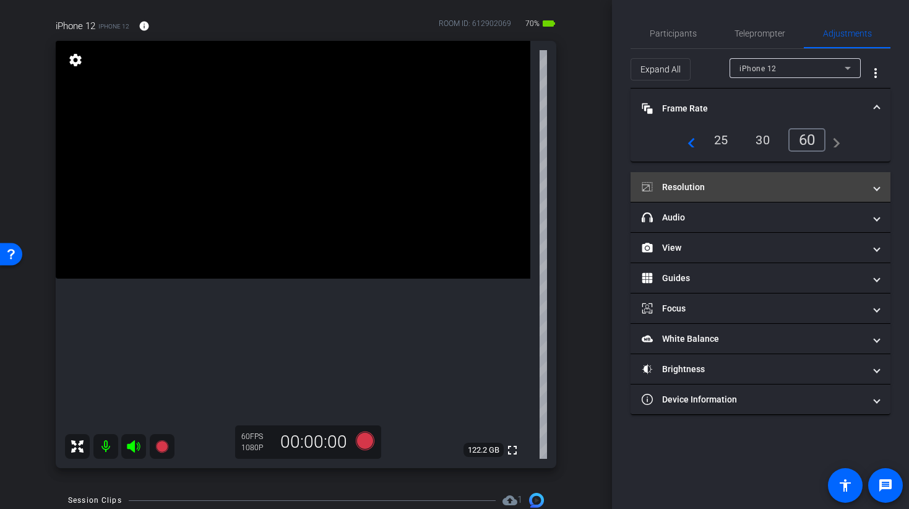
click at [674, 186] on mat-panel-title "Resolution" at bounding box center [753, 187] width 223 height 13
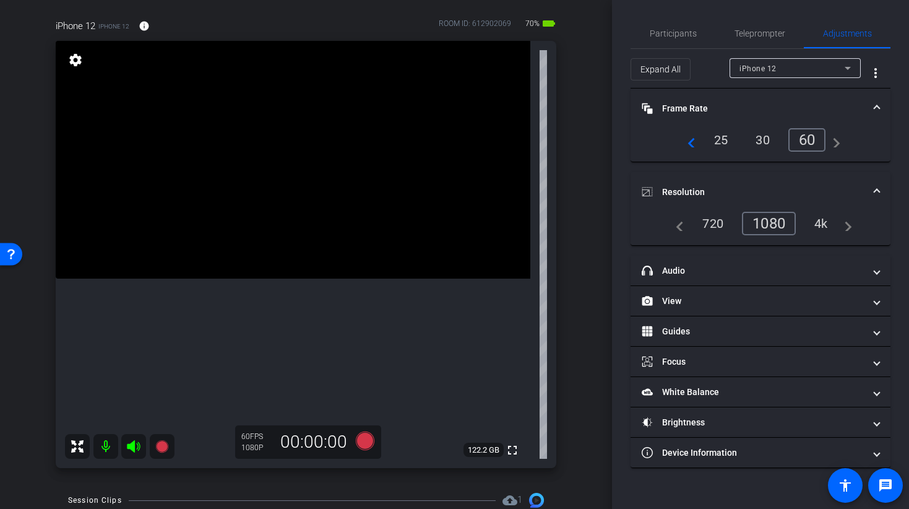
click at [674, 186] on mat-panel-title "Resolution" at bounding box center [753, 192] width 223 height 13
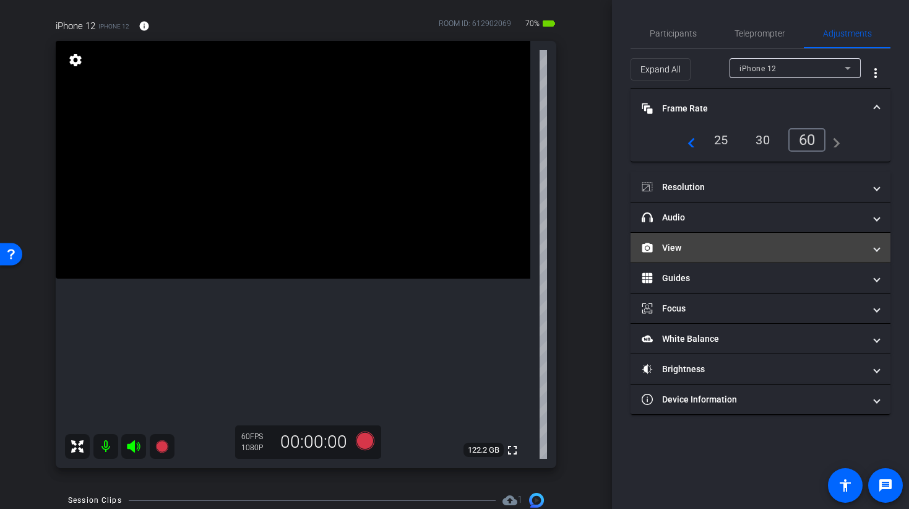
click at [676, 245] on mat-panel-title "View" at bounding box center [753, 247] width 223 height 13
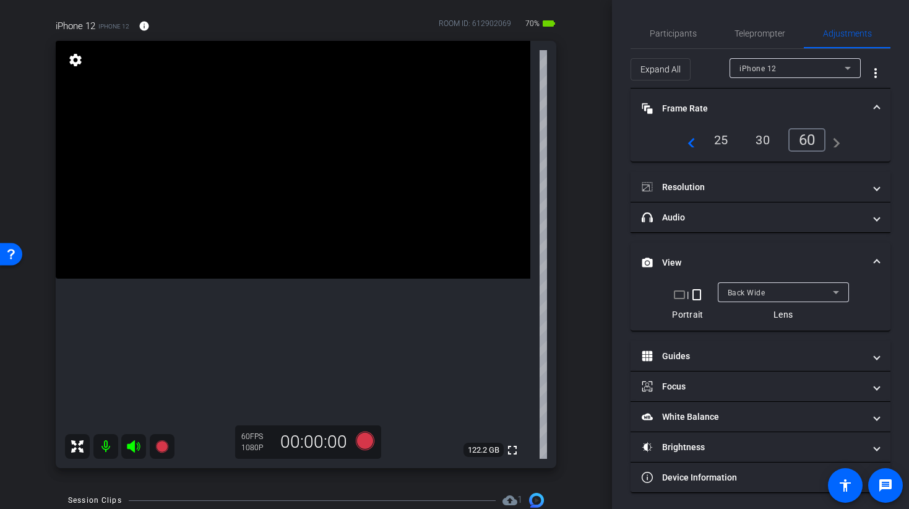
click at [687, 248] on mat-expansion-panel-header "View" at bounding box center [761, 263] width 260 height 40
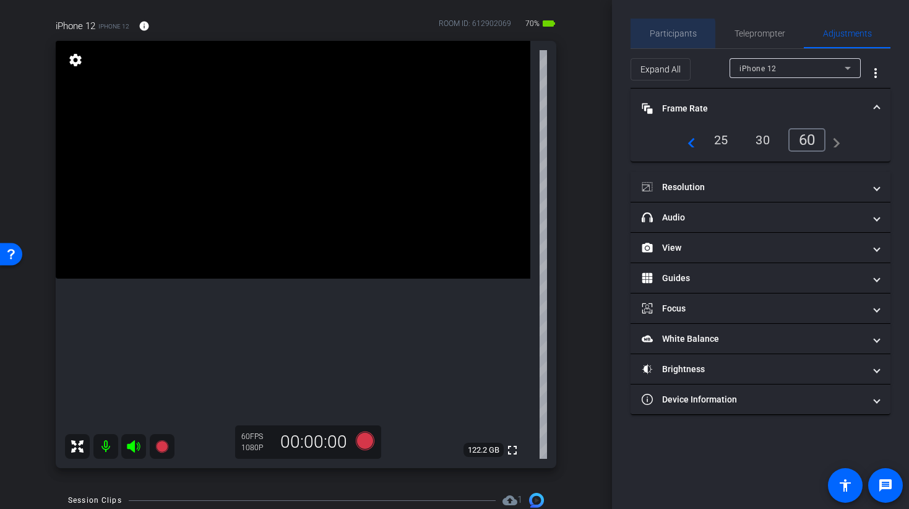
click at [670, 35] on span "Participants" at bounding box center [673, 33] width 47 height 9
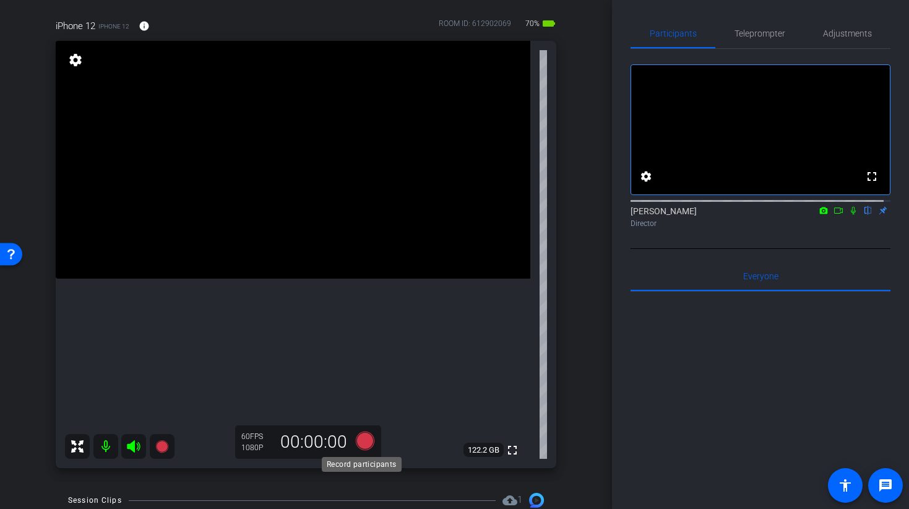
click at [361, 440] on icon at bounding box center [364, 441] width 19 height 19
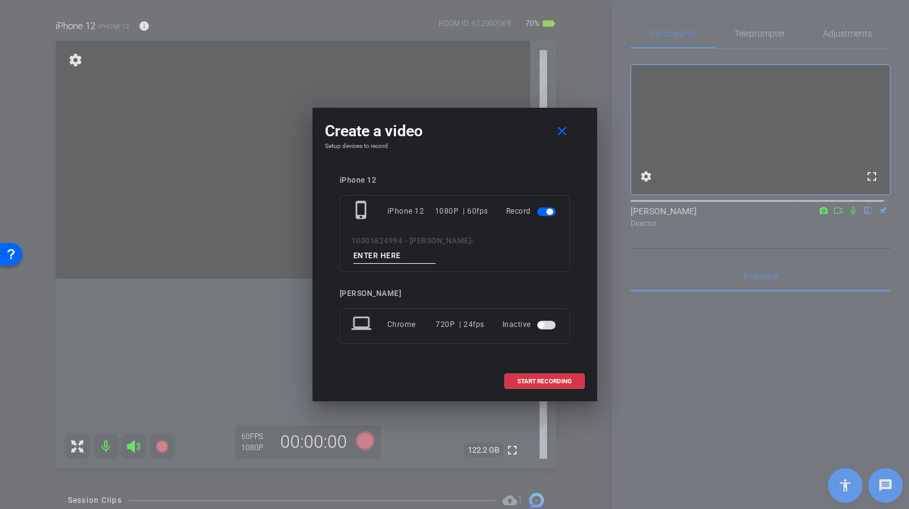
click at [436, 252] on input at bounding box center [395, 255] width 83 height 15
type input "l"
type input "LINE 1 TAKE 1"
click at [537, 378] on span "START RECORDING" at bounding box center [545, 381] width 54 height 6
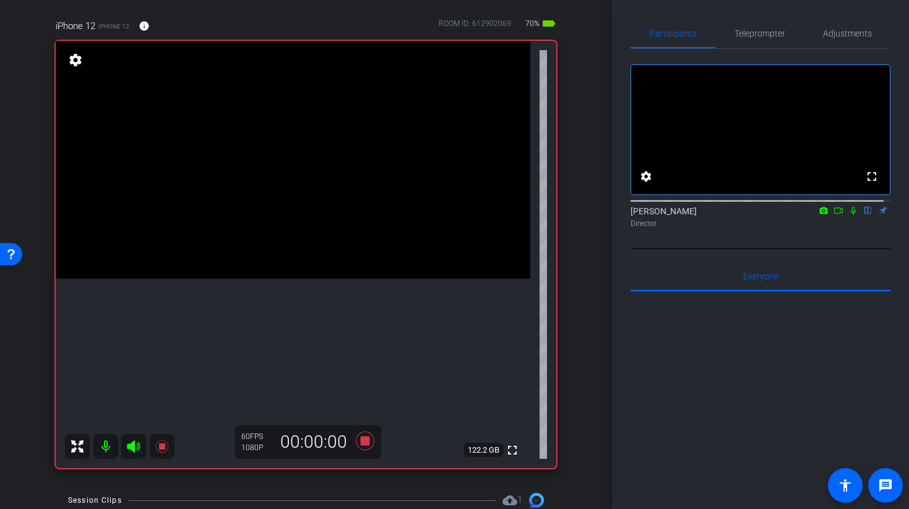
click at [292, 228] on video at bounding box center [293, 160] width 475 height 238
click at [849, 215] on icon at bounding box center [854, 210] width 10 height 9
click at [851, 215] on icon at bounding box center [854, 211] width 7 height 8
click at [851, 215] on icon at bounding box center [853, 211] width 5 height 8
click at [849, 215] on icon at bounding box center [854, 210] width 10 height 9
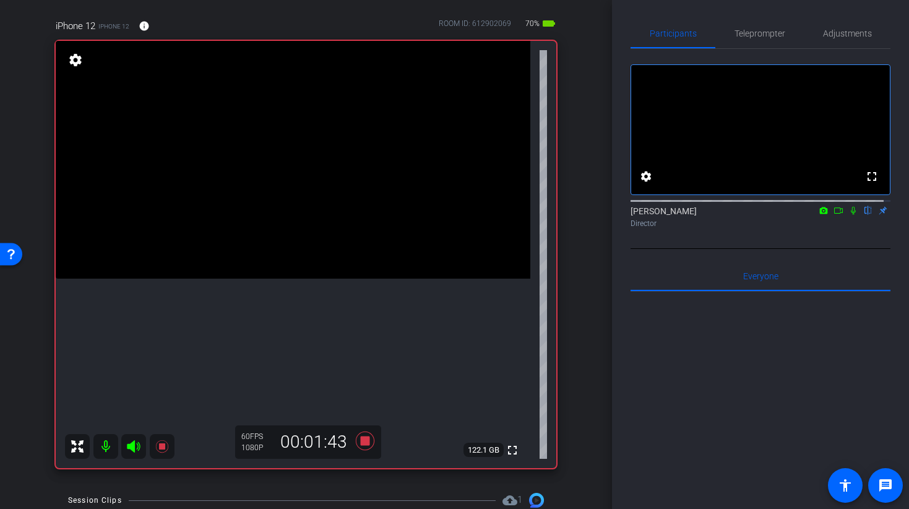
click at [851, 215] on icon at bounding box center [853, 211] width 5 height 8
click at [849, 215] on icon at bounding box center [854, 210] width 10 height 9
click at [361, 443] on icon at bounding box center [364, 441] width 19 height 19
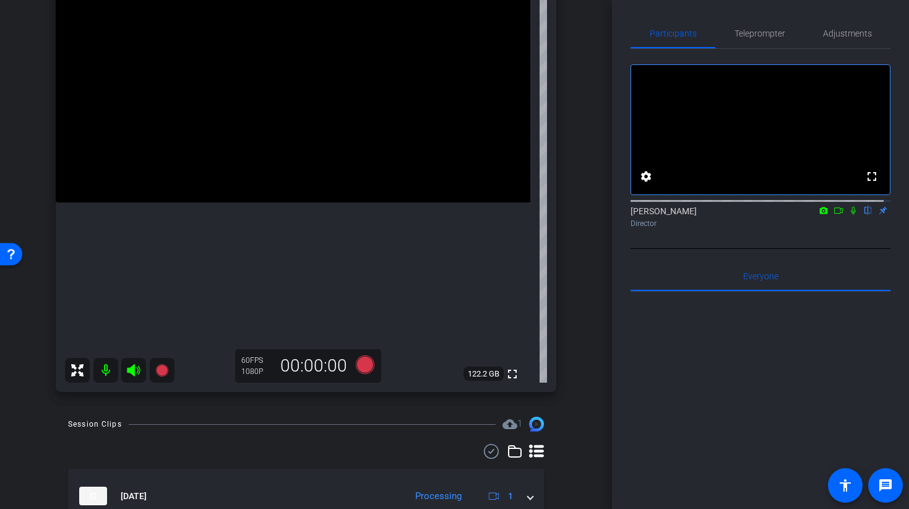
scroll to position [225, 0]
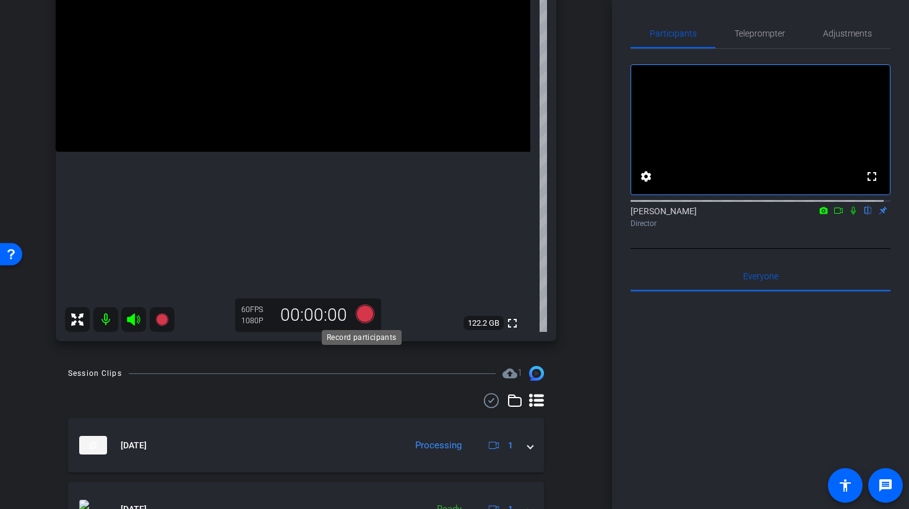
click at [362, 316] on icon at bounding box center [364, 314] width 19 height 19
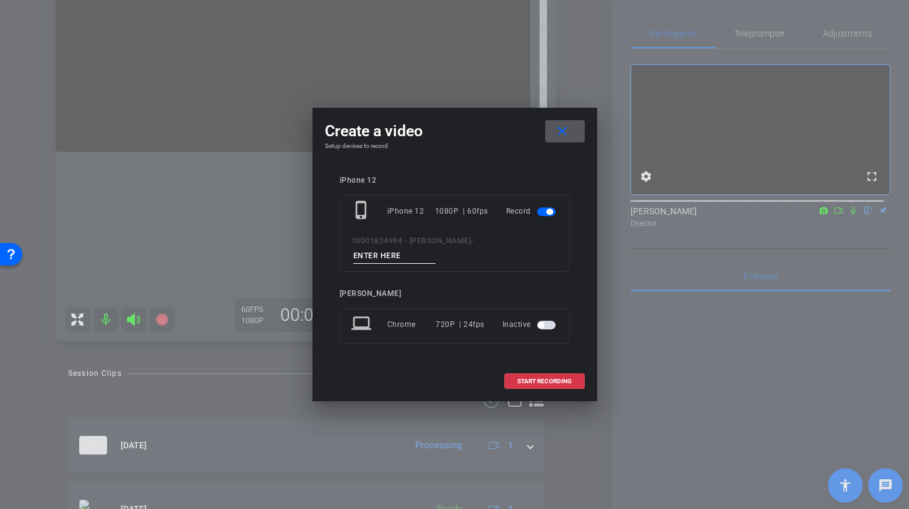
click at [436, 248] on input at bounding box center [395, 255] width 83 height 15
type input "LINE 1 TAKE 2"
click at [532, 378] on span "START RECORDING" at bounding box center [545, 381] width 54 height 6
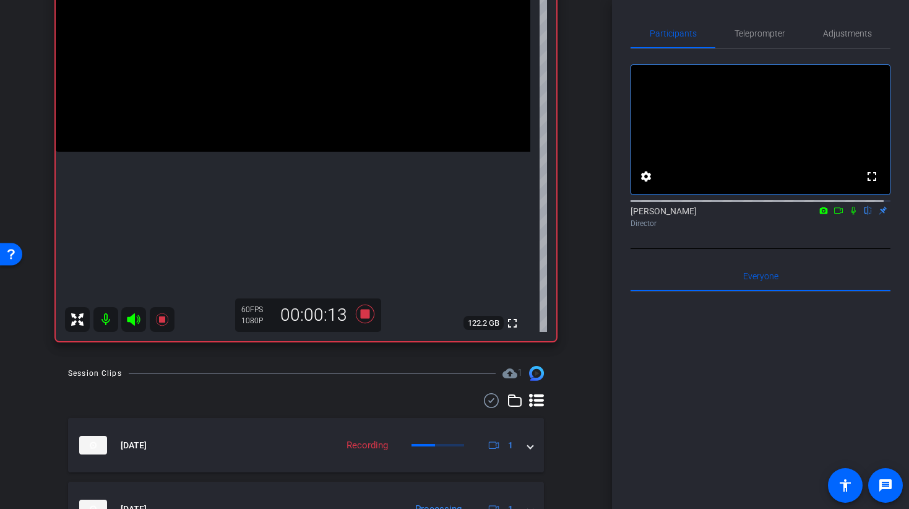
click at [309, 98] on video at bounding box center [293, 33] width 475 height 238
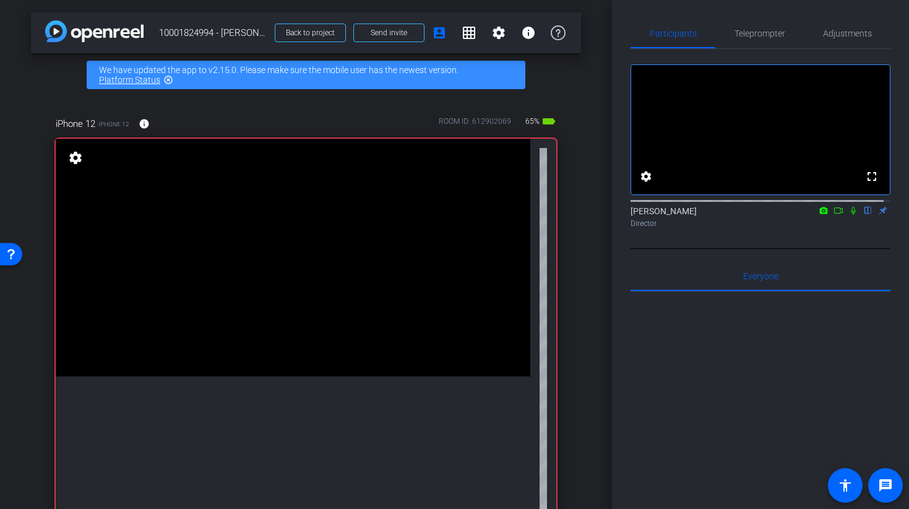
scroll to position [104, 0]
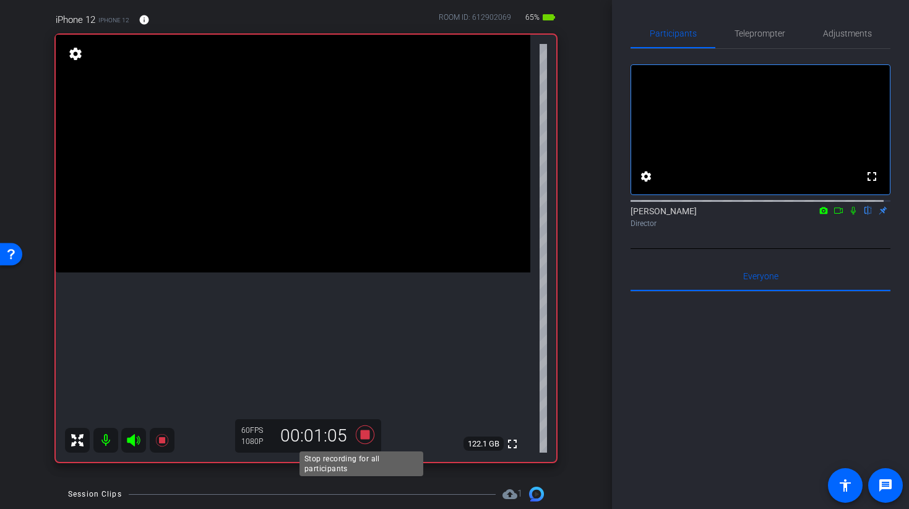
click at [363, 440] on icon at bounding box center [365, 434] width 30 height 22
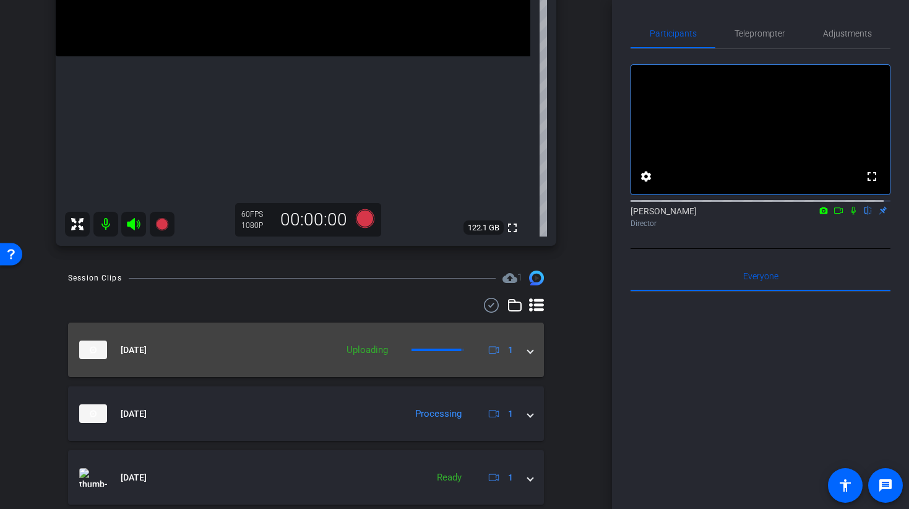
scroll to position [134, 0]
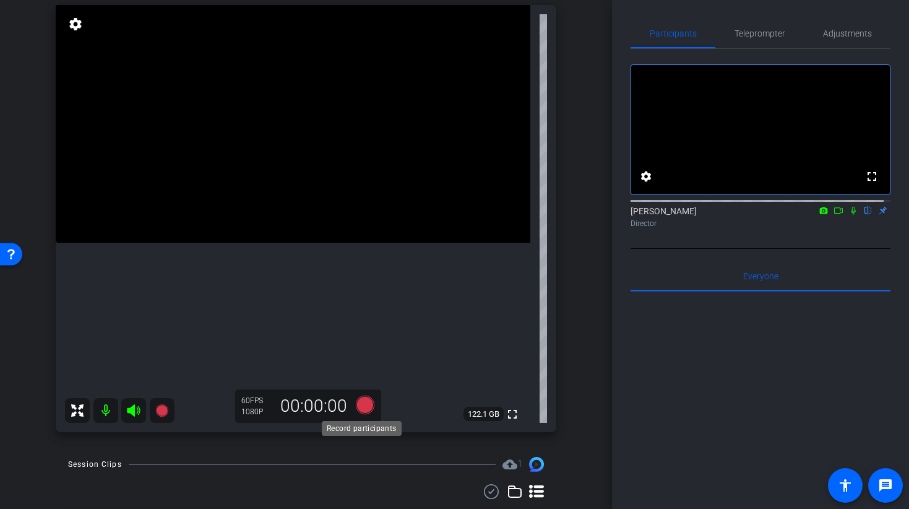
click at [362, 403] on icon at bounding box center [364, 405] width 19 height 19
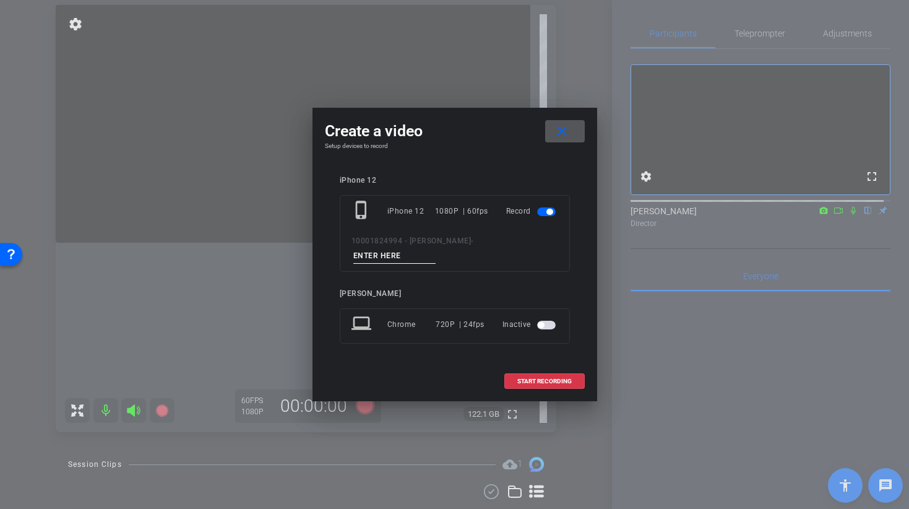
click at [436, 253] on input at bounding box center [395, 255] width 83 height 15
type input "LINE 1 TAKE 3"
click at [547, 378] on span "START RECORDING" at bounding box center [545, 381] width 54 height 6
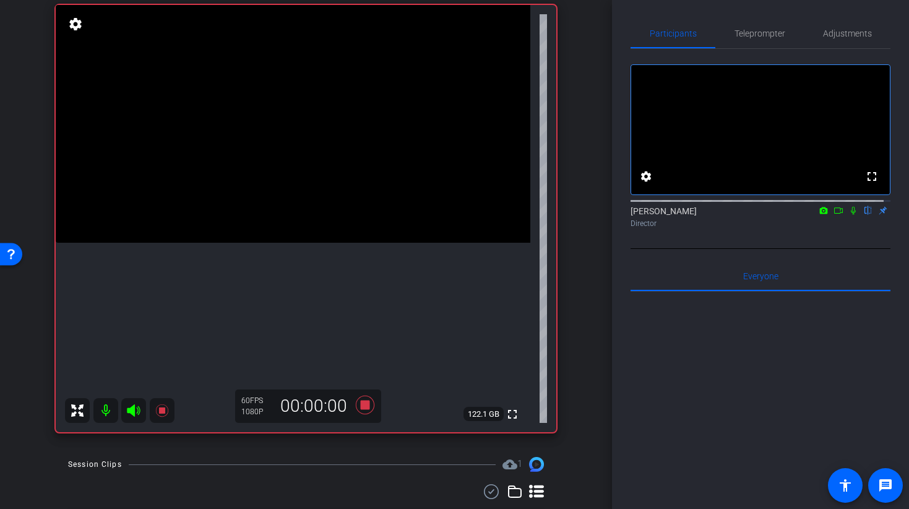
click at [279, 191] on video at bounding box center [293, 124] width 475 height 238
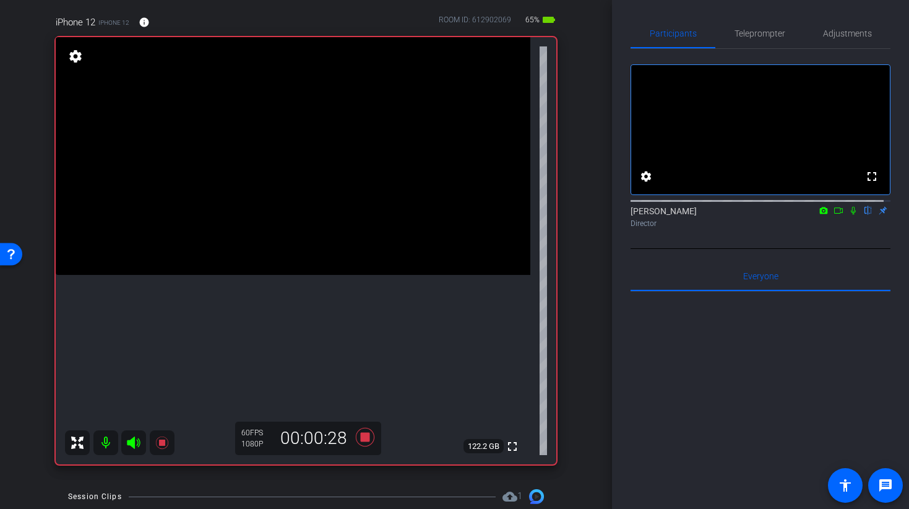
scroll to position [92, 0]
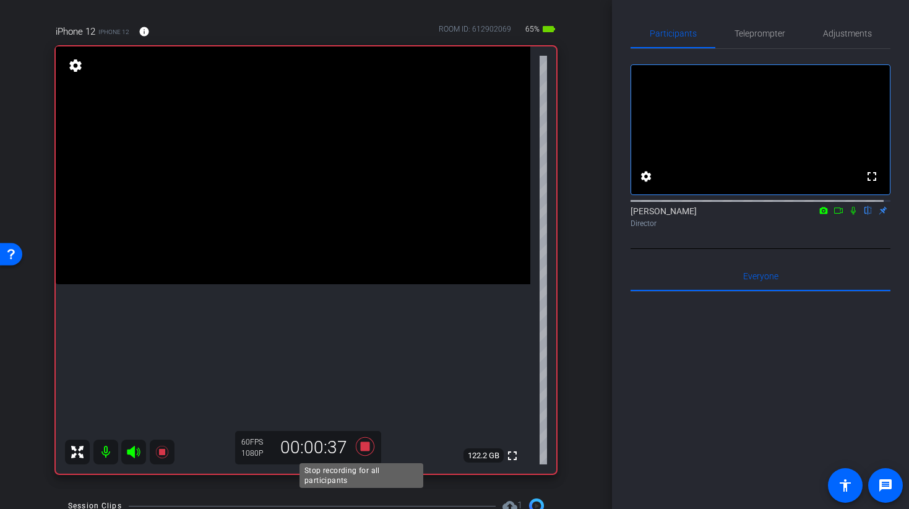
click at [360, 448] on icon at bounding box center [364, 446] width 19 height 19
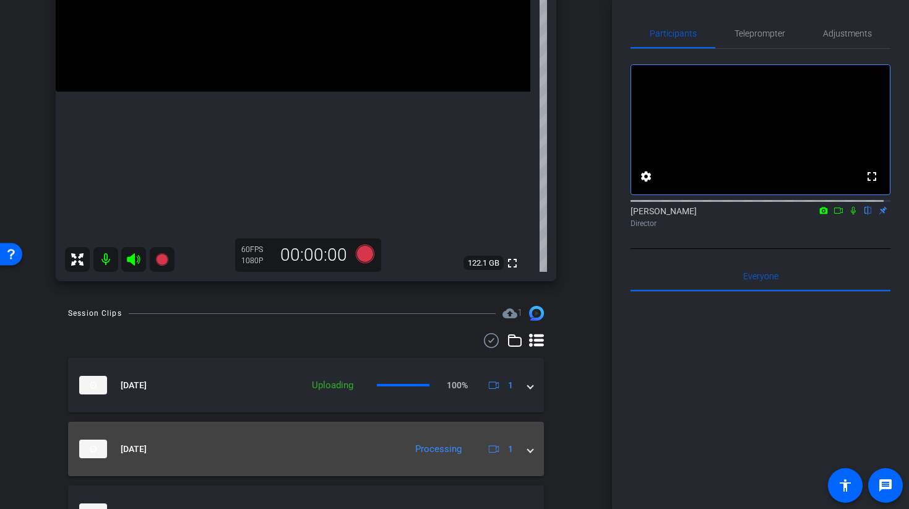
scroll to position [393, 0]
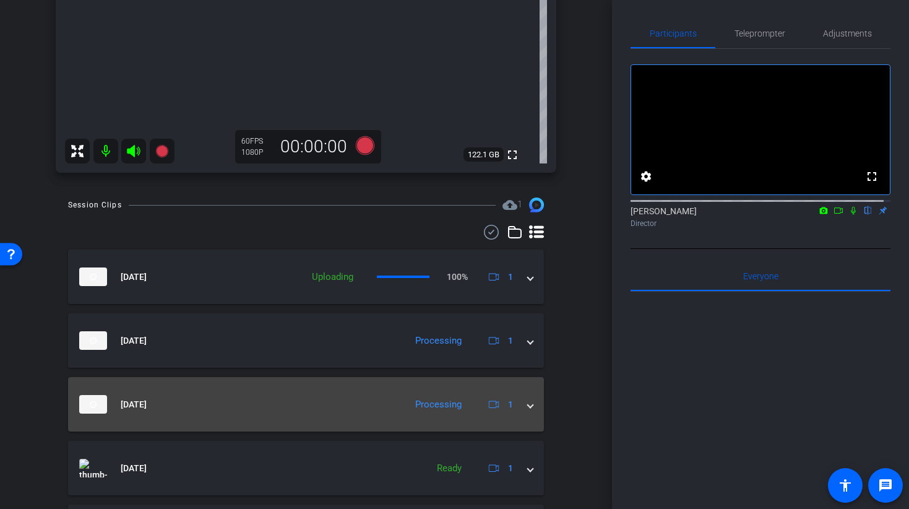
click at [527, 408] on mat-expansion-panel-header "[DATE] Processing 1" at bounding box center [306, 404] width 476 height 54
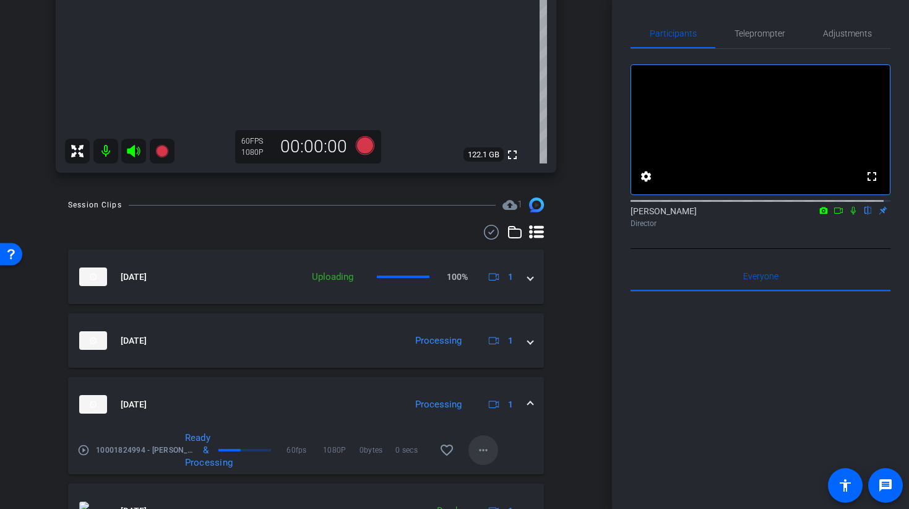
click at [476, 450] on mat-icon "more_horiz" at bounding box center [483, 450] width 15 height 15
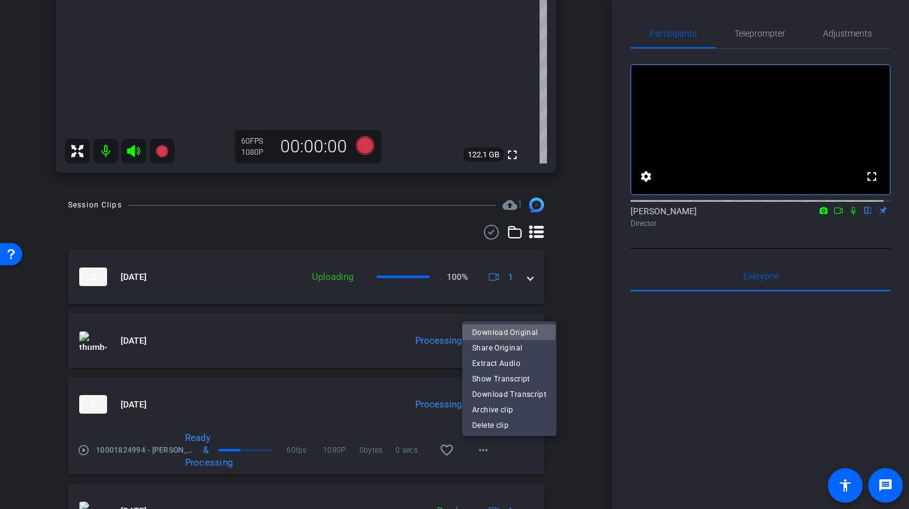
click at [505, 331] on span "Download Original" at bounding box center [509, 331] width 74 height 15
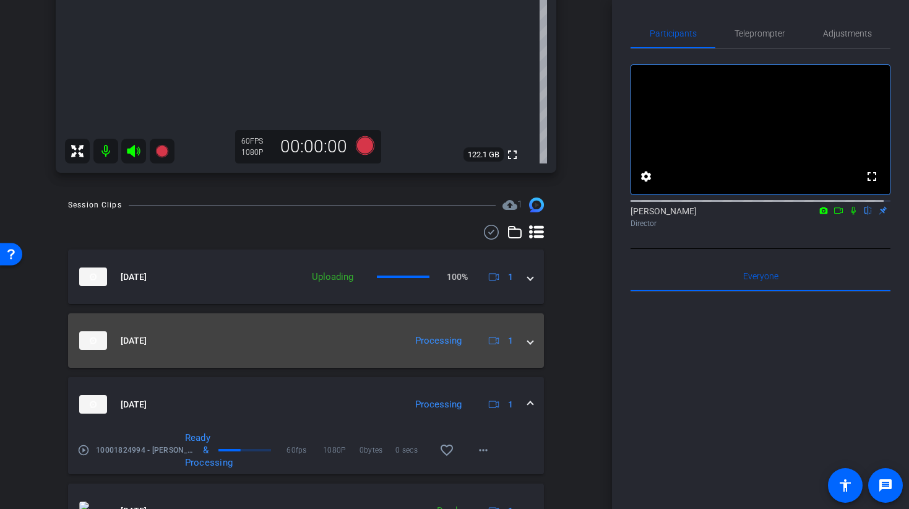
scroll to position [147, 0]
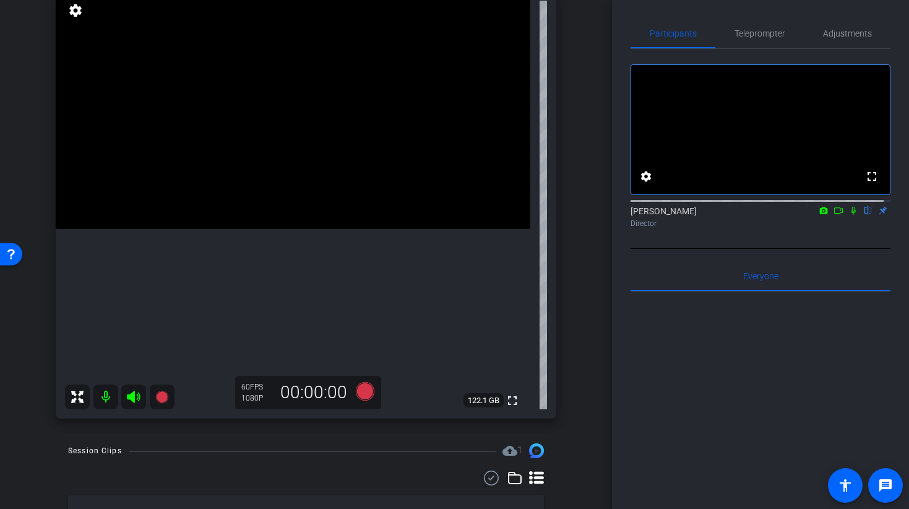
click at [132, 401] on icon at bounding box center [133, 397] width 13 height 12
click at [132, 399] on icon at bounding box center [133, 397] width 13 height 12
click at [136, 400] on icon at bounding box center [133, 396] width 15 height 15
click at [109, 396] on mat-icon at bounding box center [105, 396] width 25 height 25
click at [108, 393] on mat-icon at bounding box center [105, 396] width 25 height 25
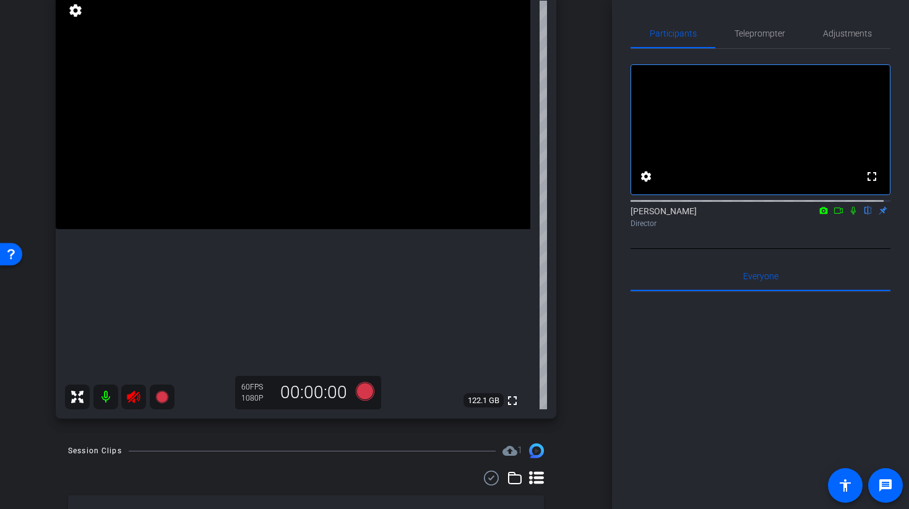
click at [129, 398] on icon at bounding box center [133, 397] width 13 height 12
click at [130, 399] on icon at bounding box center [133, 397] width 13 height 12
click at [843, 32] on span "Adjustments" at bounding box center [847, 33] width 49 height 9
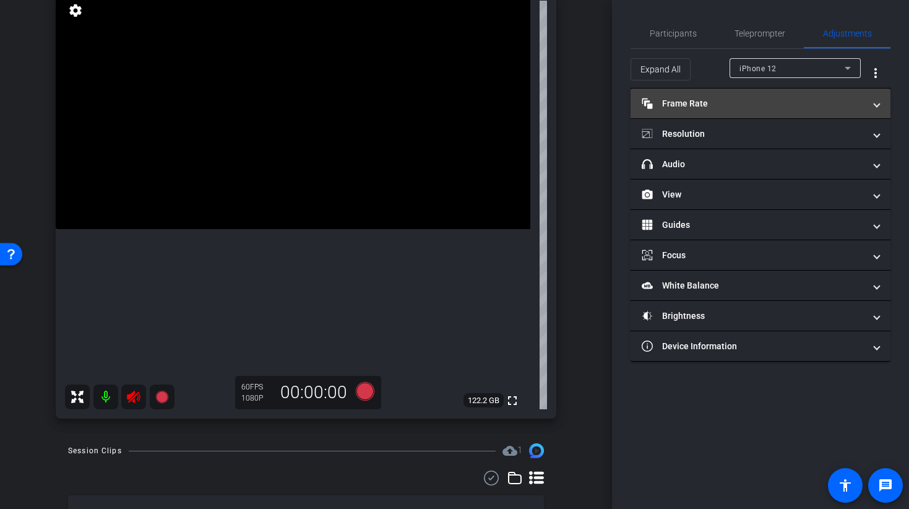
click at [687, 108] on mat-panel-title "Frame Rate Frame Rate" at bounding box center [753, 103] width 223 height 13
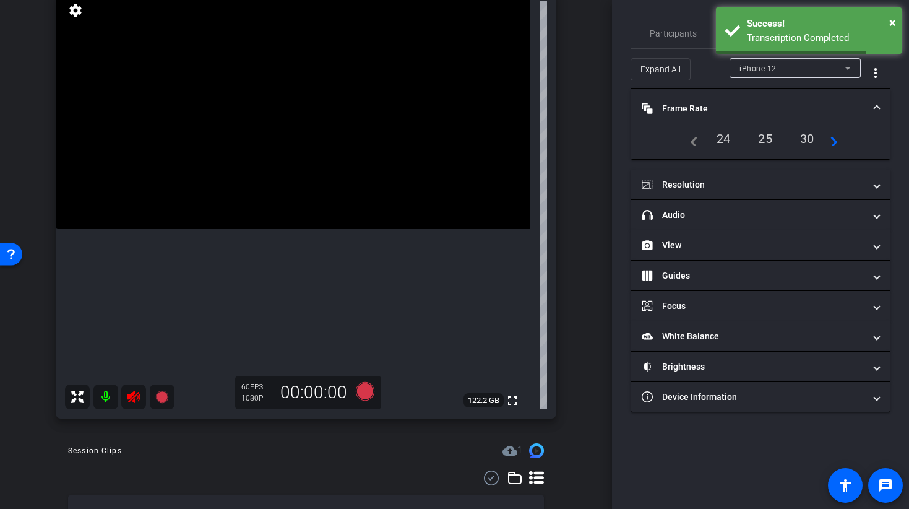
click at [836, 142] on mat-icon "navigate_next" at bounding box center [830, 138] width 15 height 15
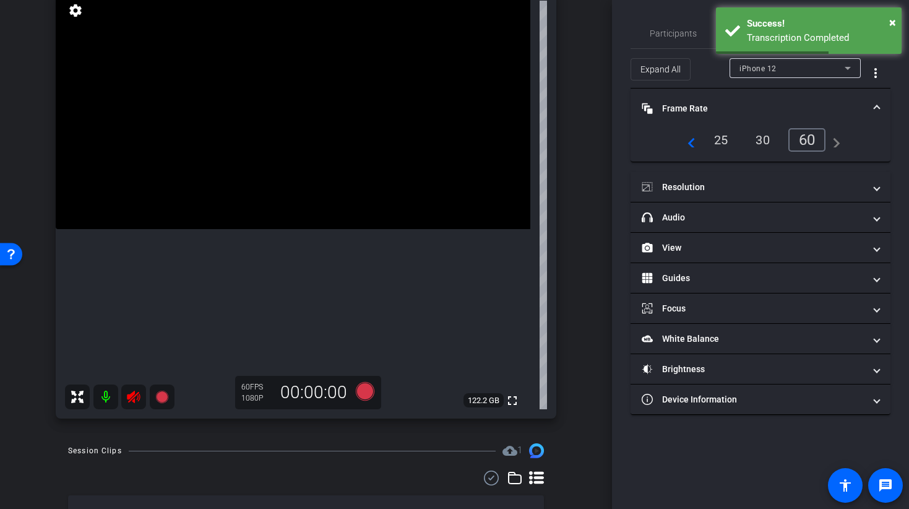
click at [802, 142] on div "60" at bounding box center [808, 140] width 38 height 24
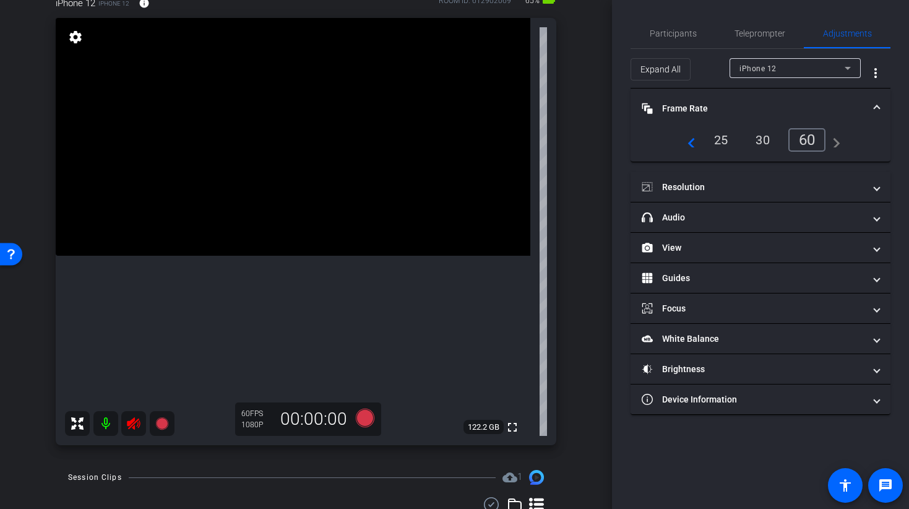
scroll to position [109, 0]
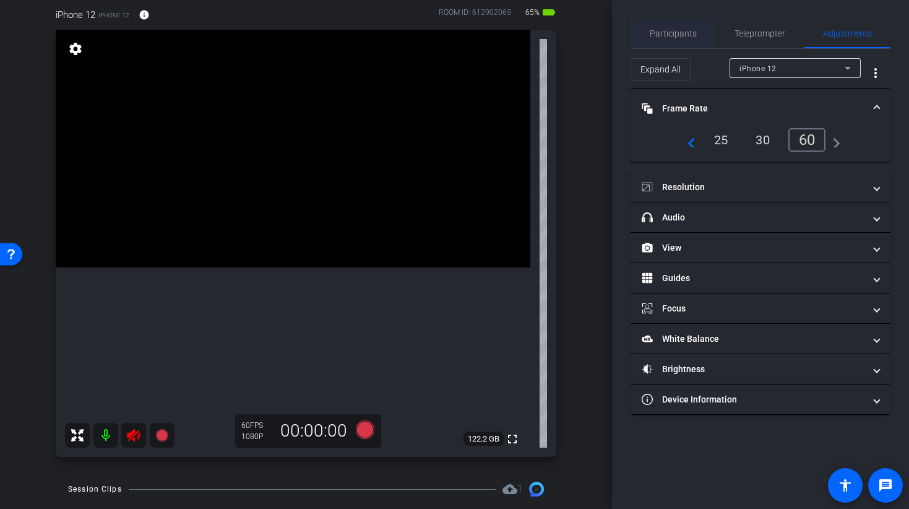
click at [653, 37] on span "Participants" at bounding box center [673, 33] width 47 height 9
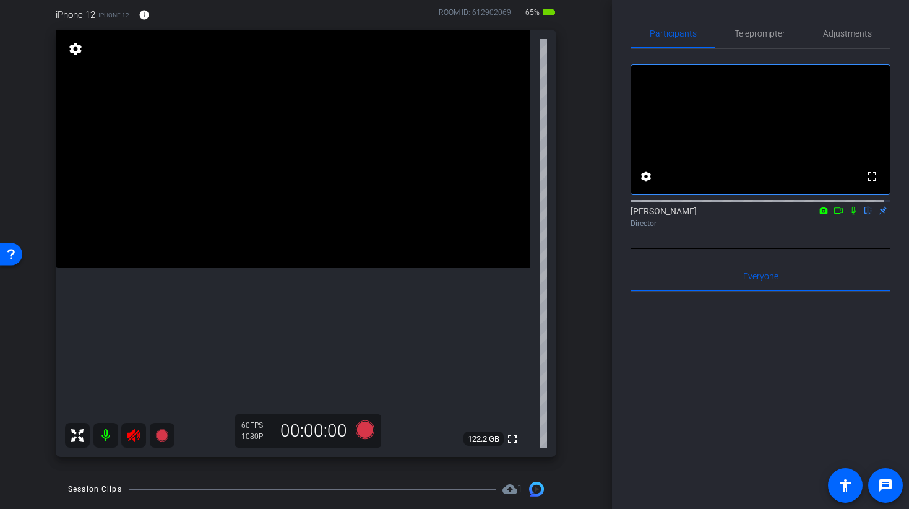
click at [131, 438] on icon at bounding box center [133, 435] width 15 height 15
click at [262, 242] on video at bounding box center [293, 149] width 475 height 238
click at [359, 432] on icon at bounding box center [364, 429] width 19 height 19
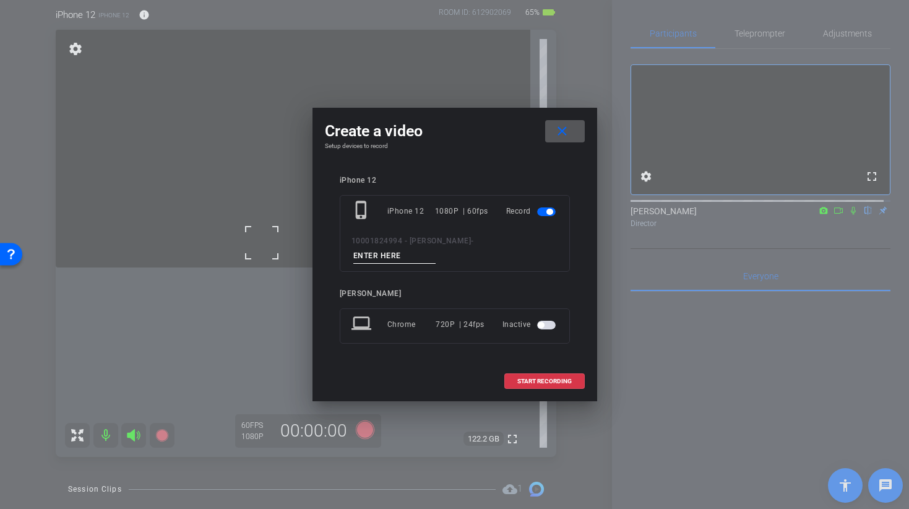
click at [229, 399] on div at bounding box center [454, 254] width 909 height 509
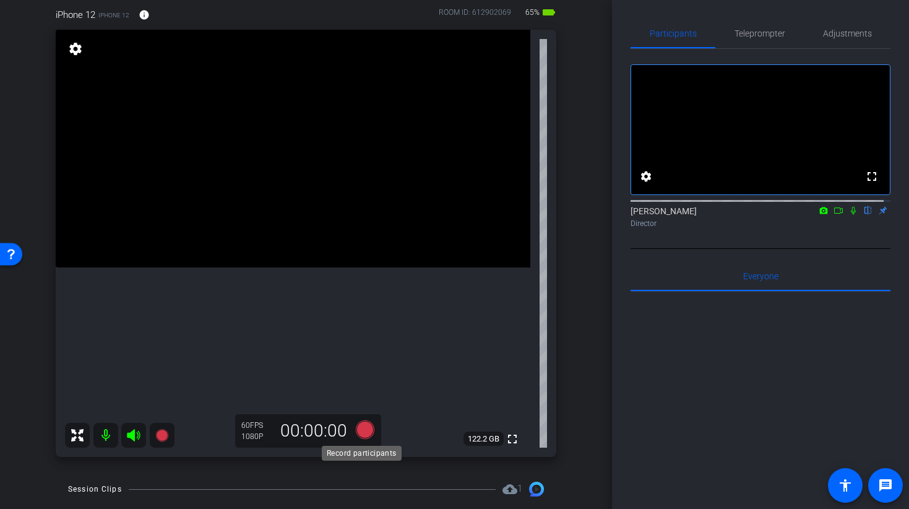
click at [358, 428] on icon at bounding box center [364, 429] width 19 height 19
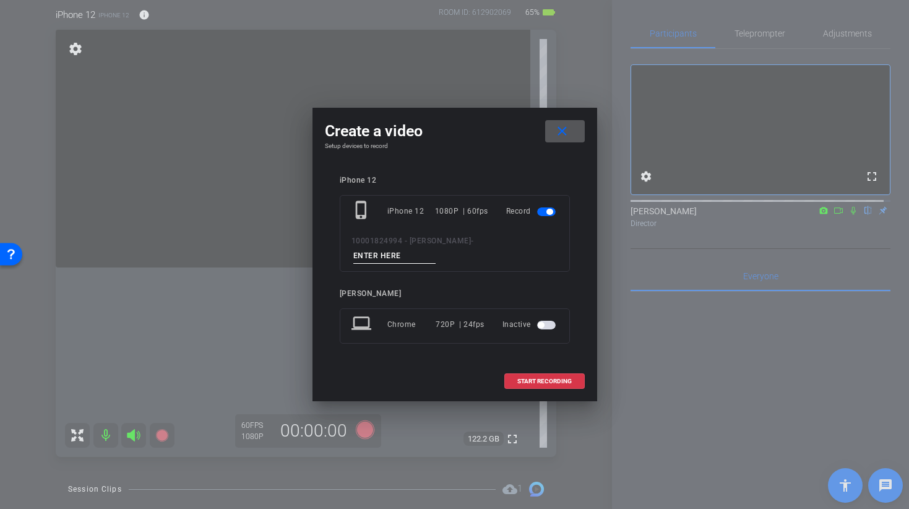
click at [436, 248] on input at bounding box center [395, 255] width 83 height 15
type input "R"
type input "[PERSON_NAME] 2 TAKE 1"
click at [540, 378] on span "START RECORDING" at bounding box center [545, 381] width 54 height 6
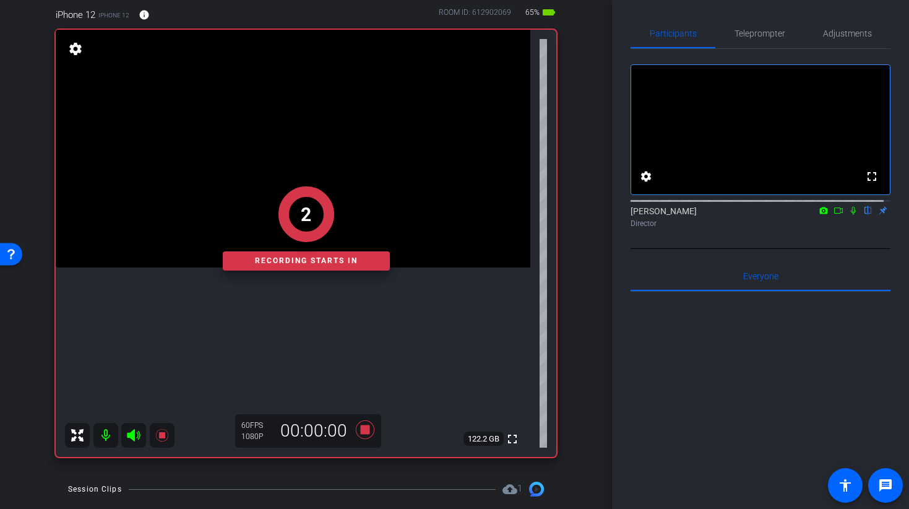
click at [275, 305] on div "2 Recording starts in" at bounding box center [306, 228] width 501 height 457
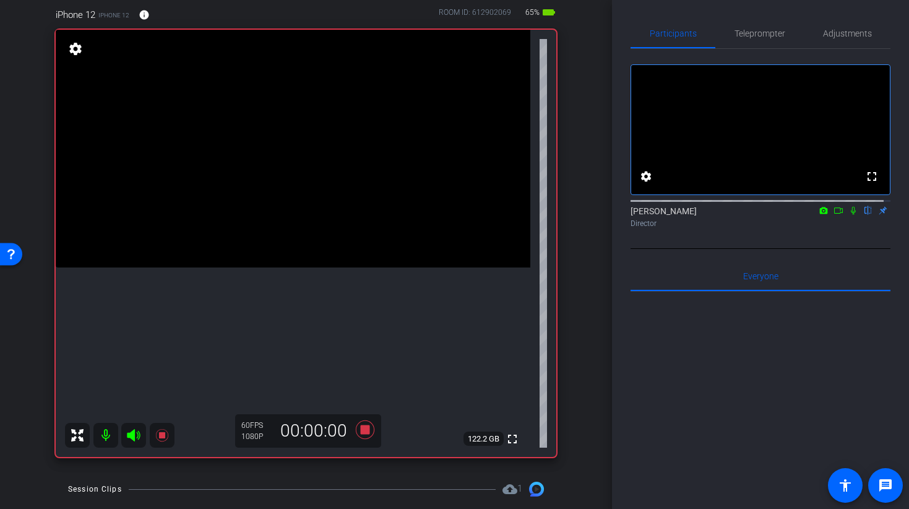
click at [288, 160] on video at bounding box center [293, 149] width 475 height 238
click at [288, 261] on video at bounding box center [293, 149] width 475 height 238
click at [288, 221] on video at bounding box center [293, 149] width 475 height 238
click at [291, 248] on video at bounding box center [293, 149] width 475 height 238
click at [275, 217] on video at bounding box center [293, 149] width 475 height 238
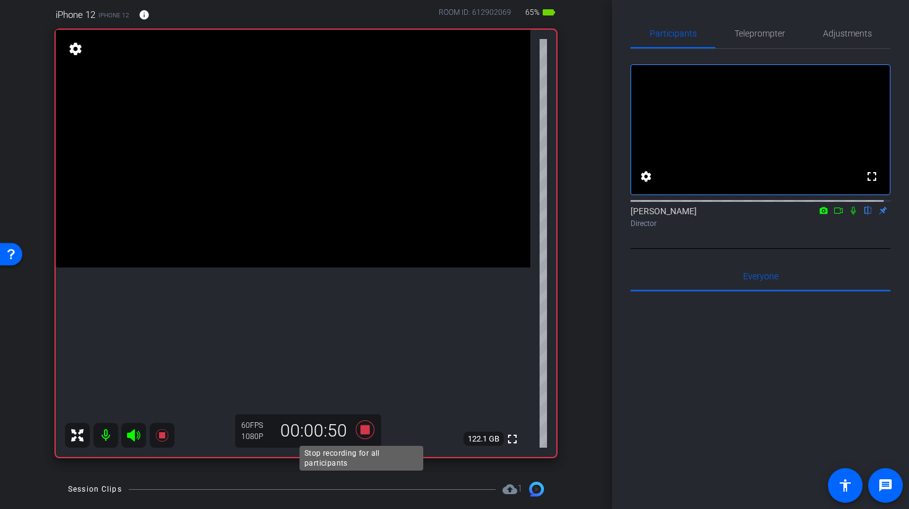
click at [365, 434] on icon at bounding box center [364, 429] width 19 height 19
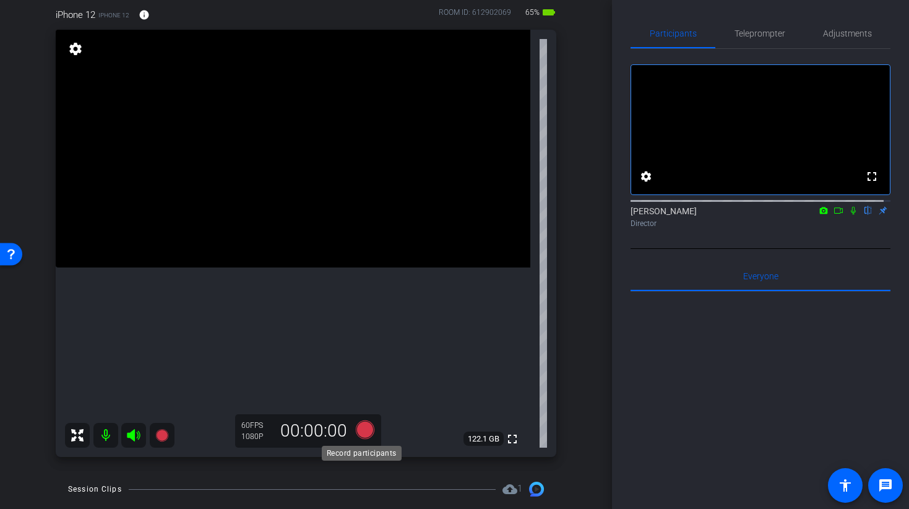
click at [360, 427] on icon at bounding box center [364, 429] width 19 height 19
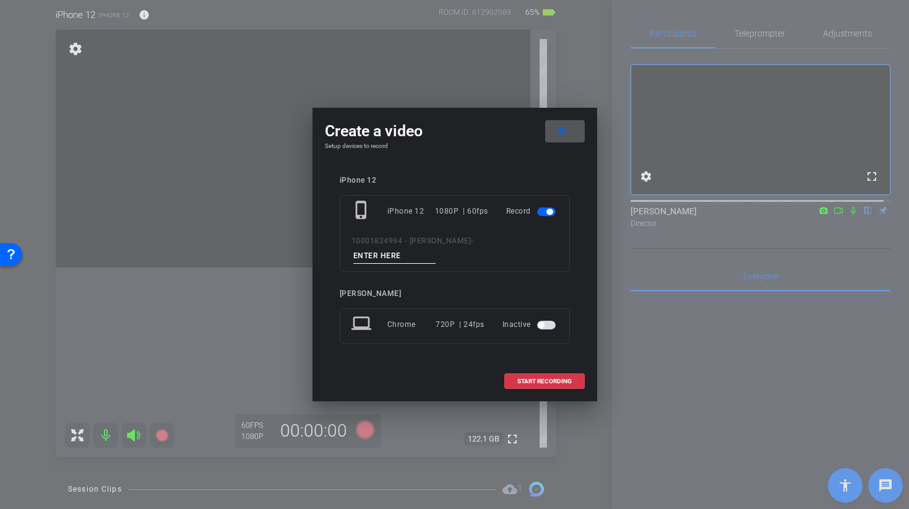
click at [436, 248] on input at bounding box center [395, 255] width 83 height 15
type input "B"
type input "LINE 2 TAKE 2"
click at [543, 378] on span "START RECORDING" at bounding box center [545, 381] width 54 height 6
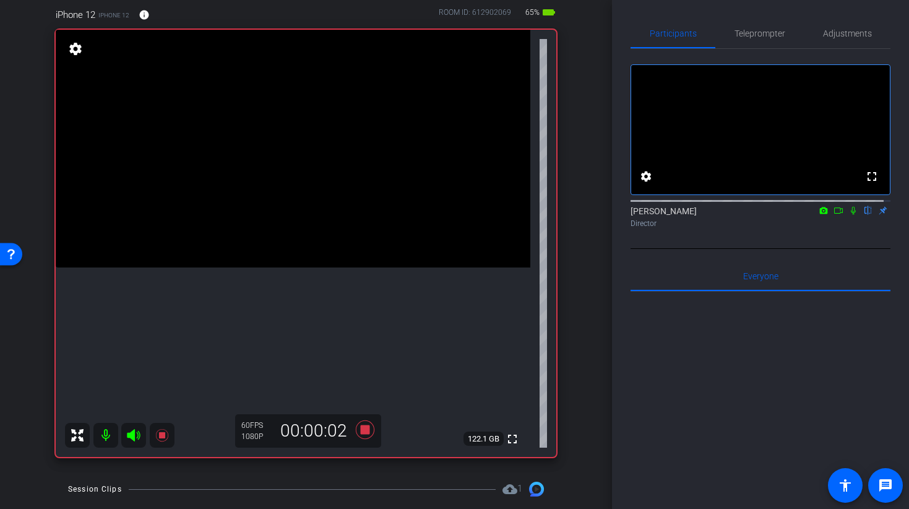
click at [278, 209] on video at bounding box center [293, 149] width 475 height 238
click at [262, 194] on span at bounding box center [262, 194] width 0 height 0
click at [304, 242] on video at bounding box center [293, 149] width 475 height 238
click at [360, 432] on icon at bounding box center [364, 429] width 19 height 19
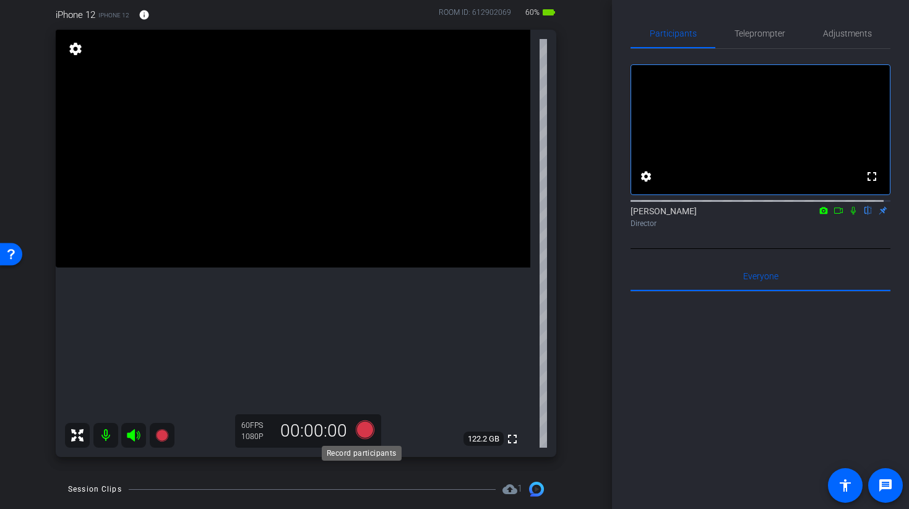
click at [358, 430] on icon at bounding box center [364, 429] width 19 height 19
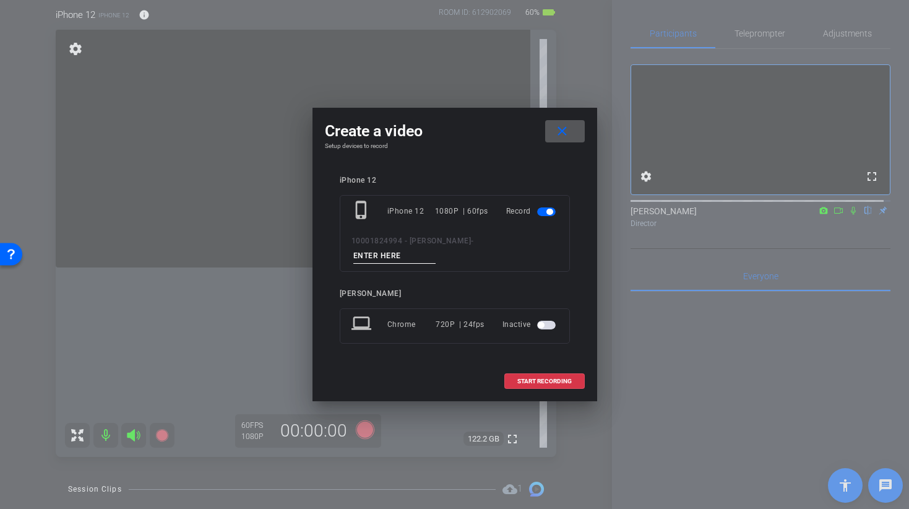
click at [436, 255] on input at bounding box center [395, 255] width 83 height 15
type input "B"
type input "LINE 2 TAKE 3"
click at [524, 378] on span "START RECORDING" at bounding box center [545, 381] width 54 height 6
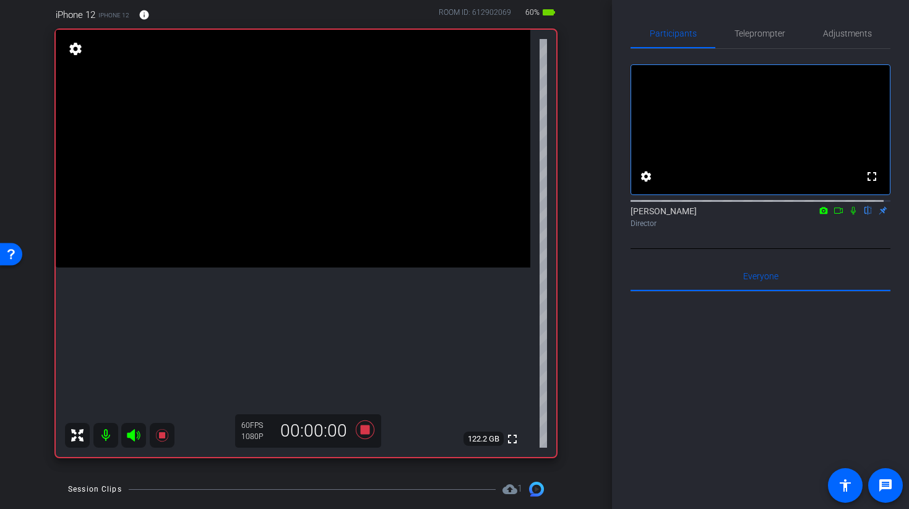
click at [264, 199] on video at bounding box center [293, 149] width 475 height 238
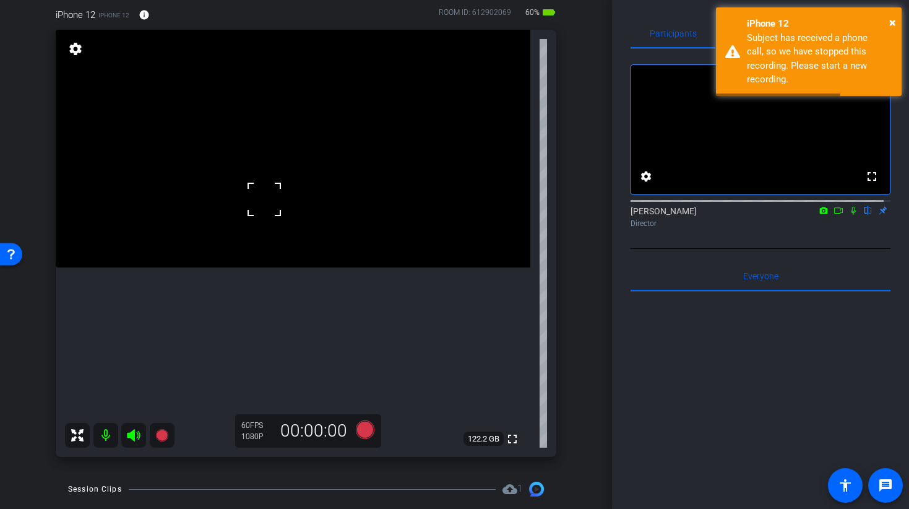
click at [282, 248] on video at bounding box center [293, 149] width 475 height 238
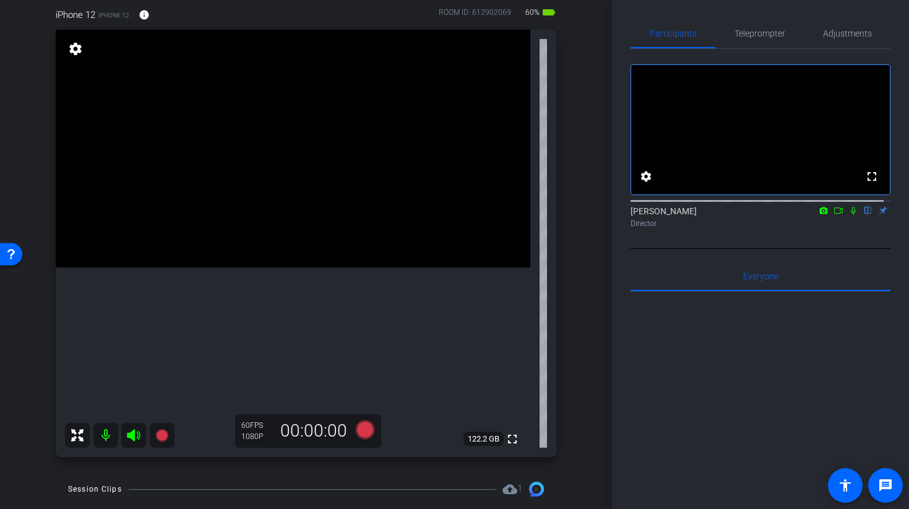
click at [311, 267] on video at bounding box center [293, 149] width 475 height 238
click at [266, 205] on video at bounding box center [293, 149] width 475 height 238
click at [363, 430] on icon at bounding box center [364, 429] width 19 height 19
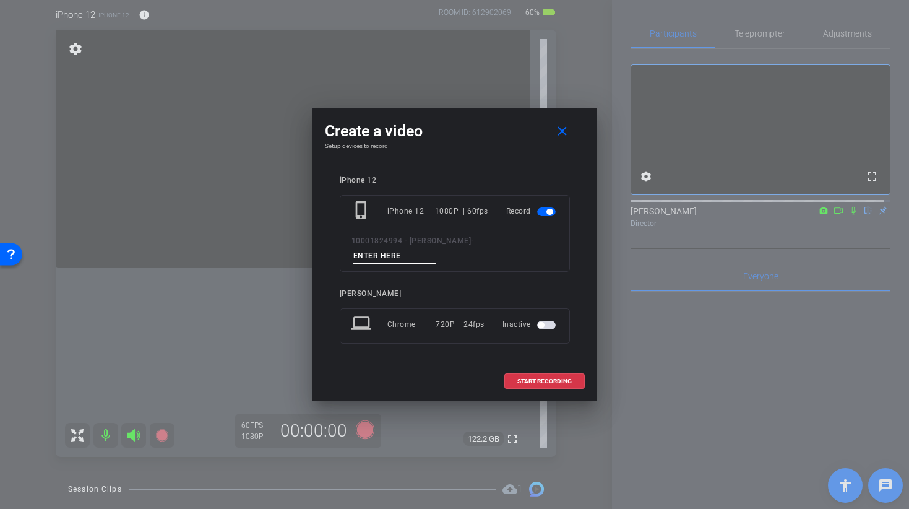
click at [436, 252] on input at bounding box center [395, 255] width 83 height 15
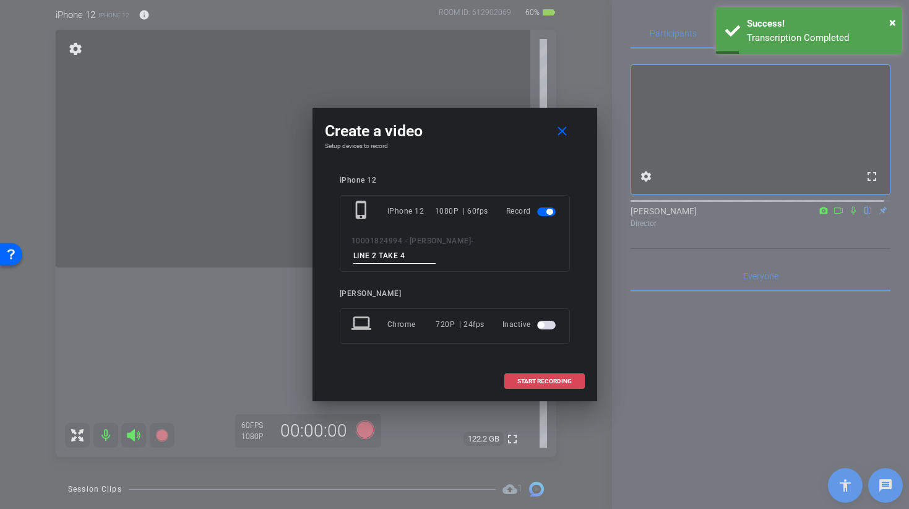
type input "LINE 2 TAKE 4"
click at [530, 378] on span "START RECORDING" at bounding box center [545, 381] width 54 height 6
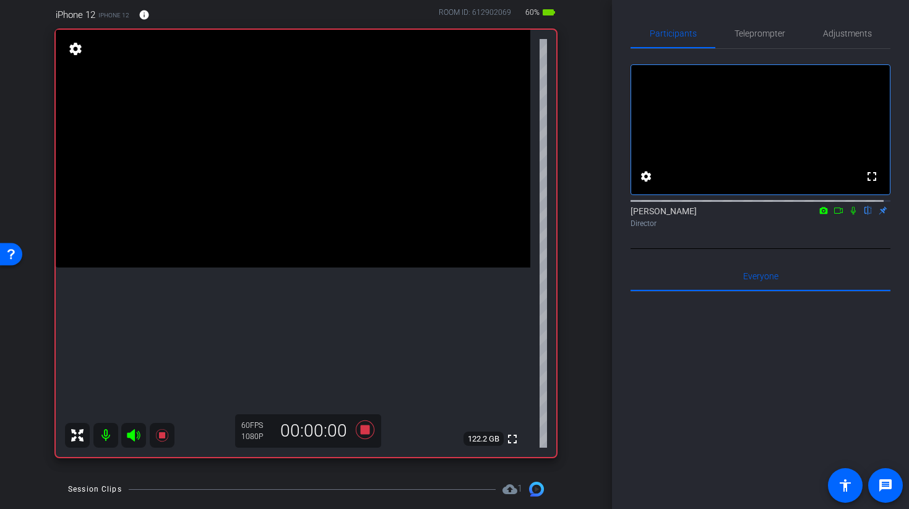
click at [279, 219] on video at bounding box center [293, 149] width 475 height 238
click at [850, 215] on icon at bounding box center [854, 210] width 10 height 9
click at [851, 215] on icon at bounding box center [854, 211] width 7 height 8
click at [363, 433] on icon at bounding box center [364, 429] width 19 height 19
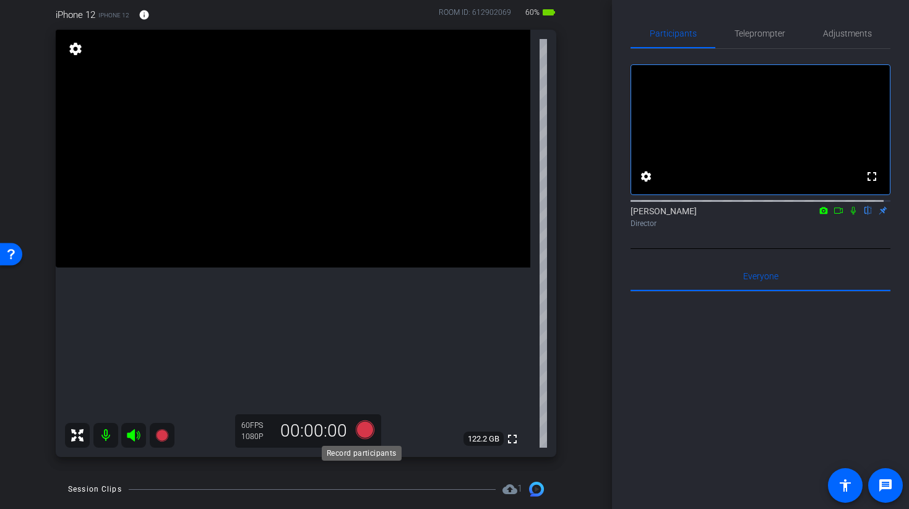
click at [362, 433] on icon at bounding box center [364, 429] width 19 height 19
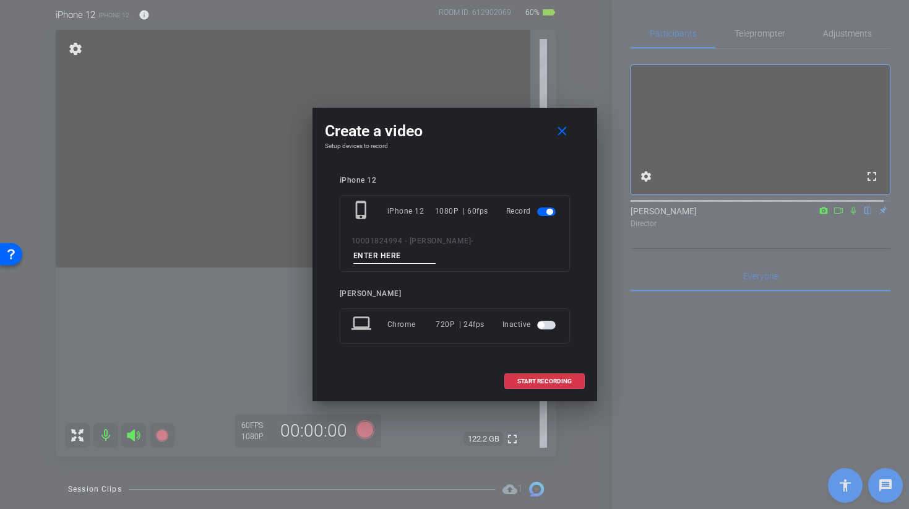
click at [436, 253] on input at bounding box center [395, 255] width 83 height 15
type input "B"
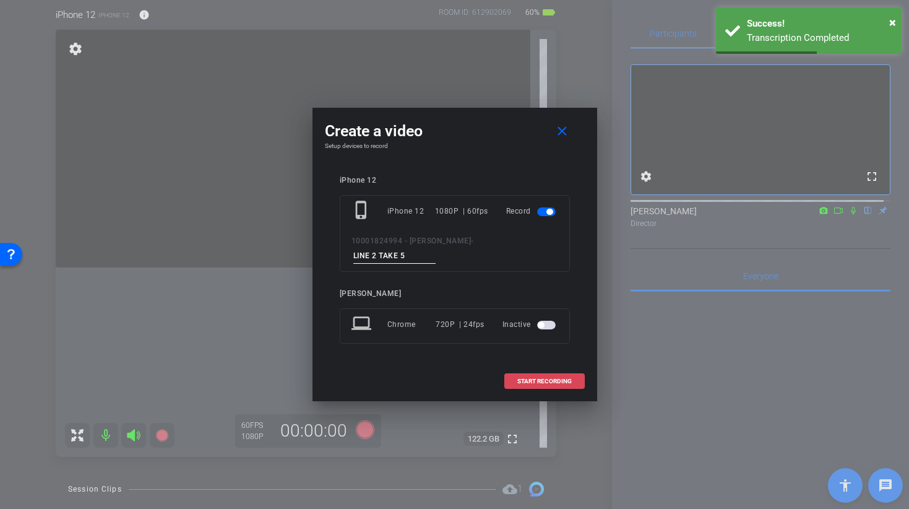
type input "LINE 2 TAKE 5"
click at [526, 381] on span at bounding box center [544, 382] width 79 height 30
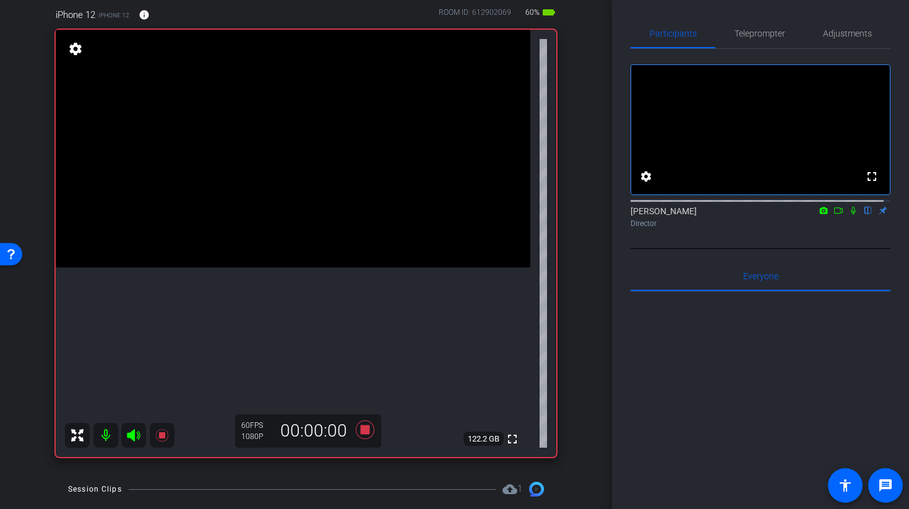
click at [286, 207] on video at bounding box center [293, 149] width 475 height 238
click at [851, 215] on icon at bounding box center [853, 211] width 5 height 8
click at [848, 216] on mat-icon at bounding box center [853, 210] width 15 height 11
click at [356, 431] on icon at bounding box center [365, 430] width 30 height 22
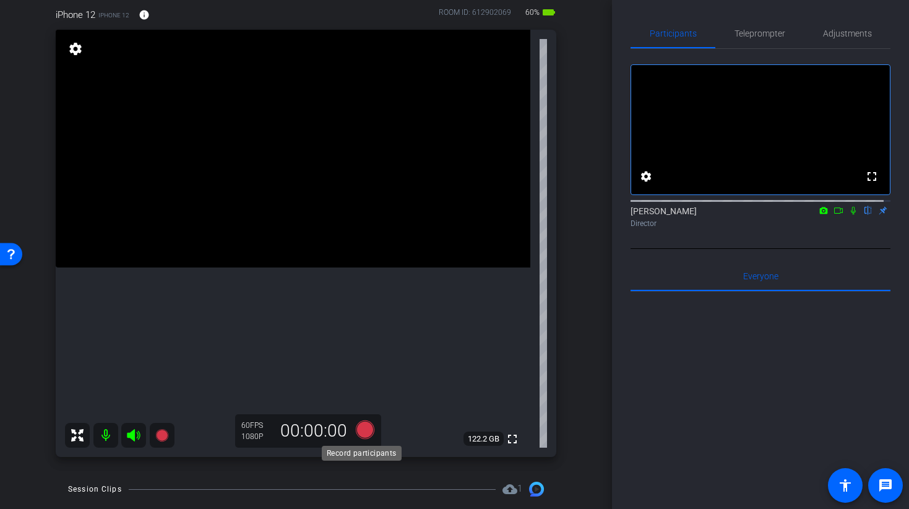
click at [363, 431] on icon at bounding box center [364, 429] width 19 height 19
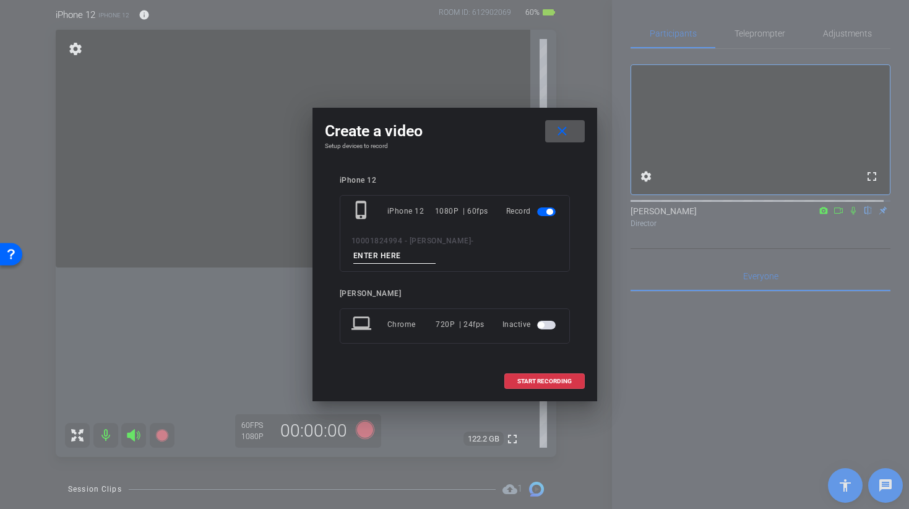
click at [436, 250] on input at bounding box center [395, 255] width 83 height 15
type input "LINE 3 TAKE 1"
click at [531, 378] on span "START RECORDING" at bounding box center [545, 381] width 54 height 6
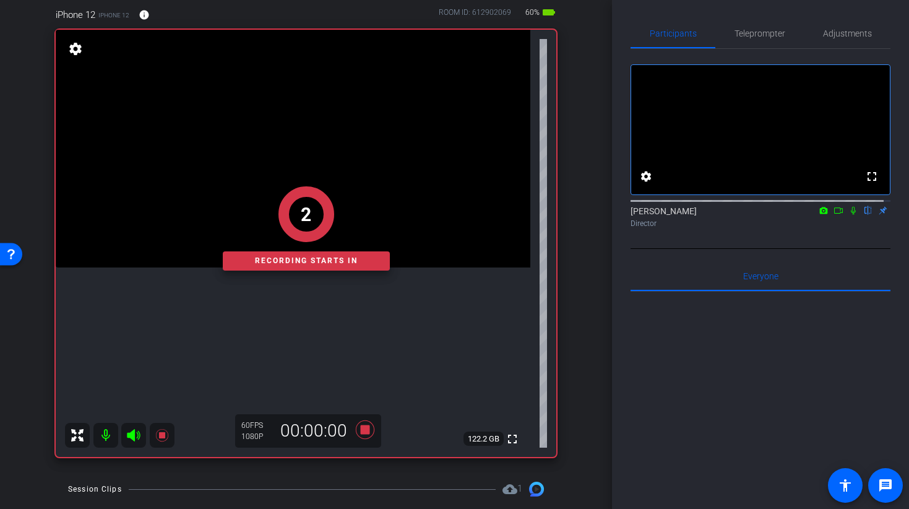
click at [254, 196] on div "2" at bounding box center [306, 214] width 167 height 56
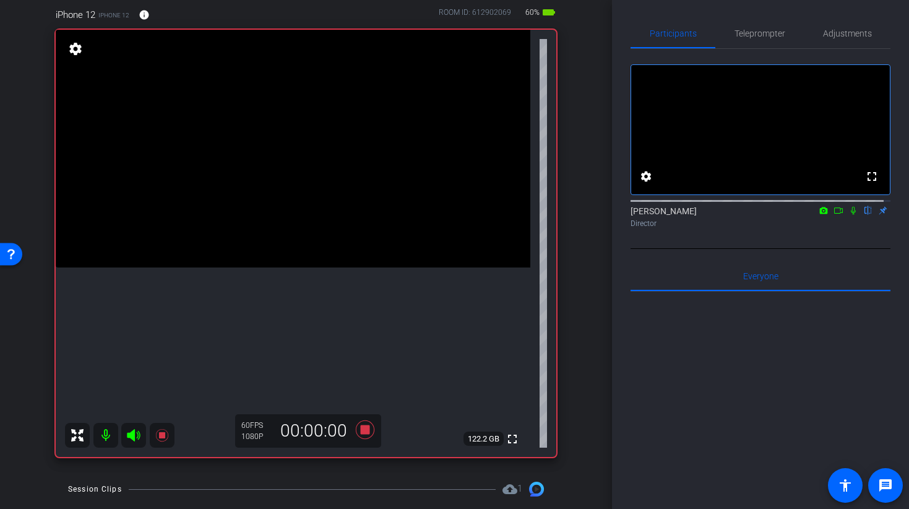
click at [285, 220] on video at bounding box center [293, 149] width 475 height 238
click at [851, 215] on icon at bounding box center [854, 210] width 10 height 9
click at [849, 215] on icon at bounding box center [854, 210] width 10 height 9
click at [363, 432] on icon at bounding box center [364, 429] width 19 height 19
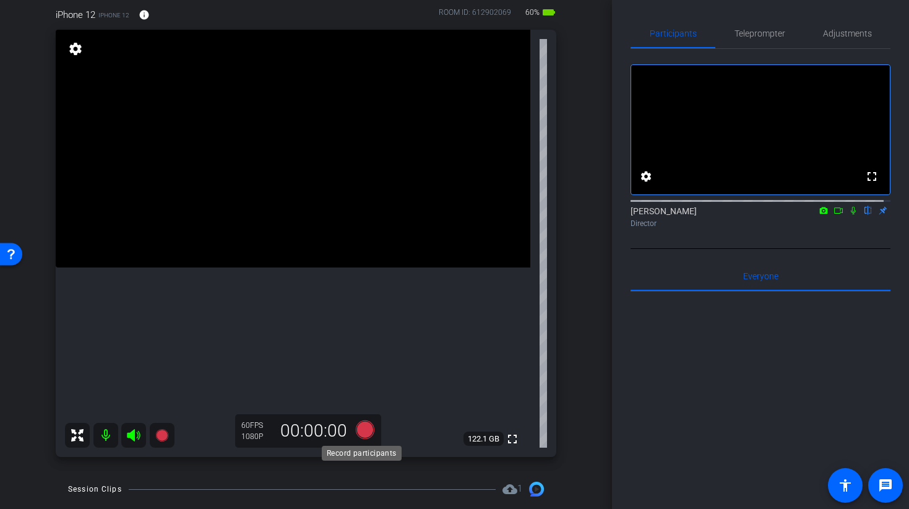
click at [360, 432] on icon at bounding box center [364, 429] width 19 height 19
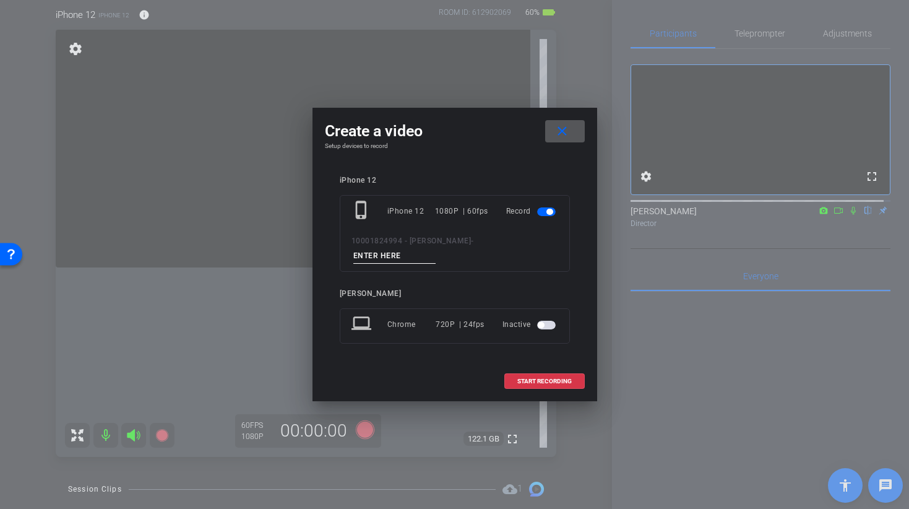
click at [436, 248] on input at bounding box center [395, 255] width 83 height 15
type input "LINE 3 TAKE 2"
click at [526, 378] on span "START RECORDING" at bounding box center [545, 381] width 54 height 6
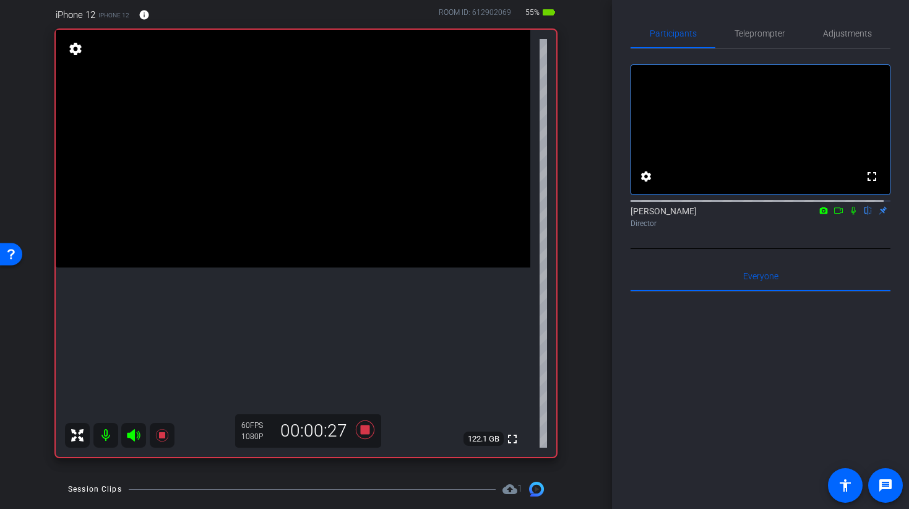
click at [851, 215] on icon at bounding box center [853, 211] width 5 height 8
click at [306, 222] on video at bounding box center [293, 149] width 475 height 238
click at [851, 215] on icon at bounding box center [854, 211] width 7 height 8
click at [849, 215] on icon at bounding box center [854, 210] width 10 height 9
click at [263, 222] on video at bounding box center [293, 149] width 475 height 238
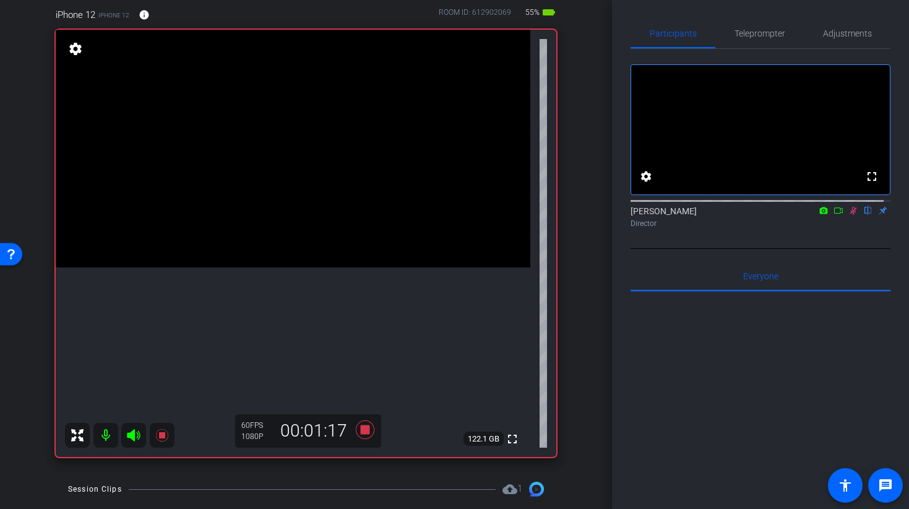
click at [851, 215] on icon at bounding box center [854, 211] width 7 height 8
click at [364, 429] on icon at bounding box center [364, 429] width 19 height 19
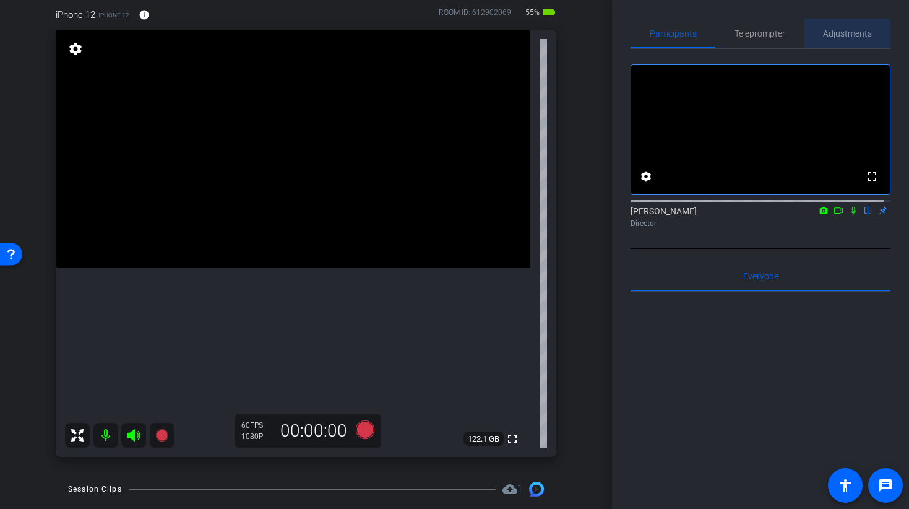
click at [843, 37] on span "Adjustments" at bounding box center [847, 33] width 49 height 9
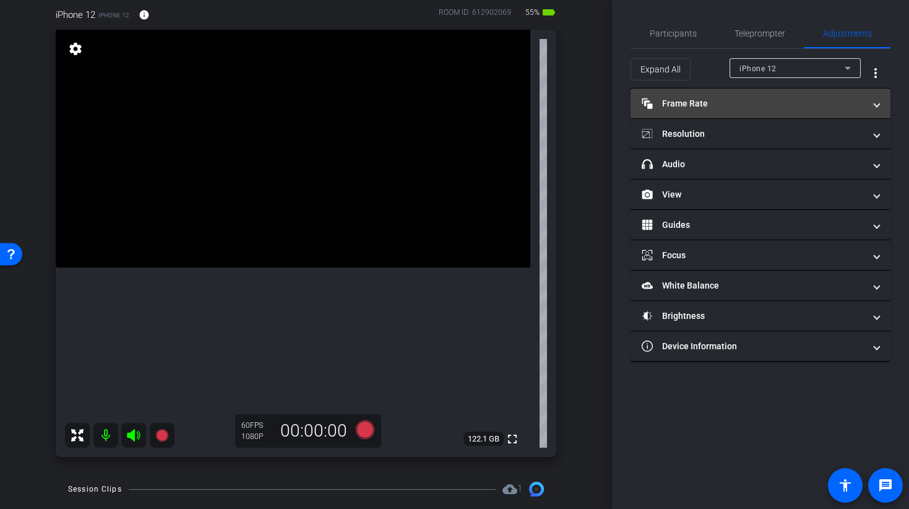
click at [737, 109] on mat-panel-title "Frame Rate Frame Rate" at bounding box center [753, 103] width 223 height 13
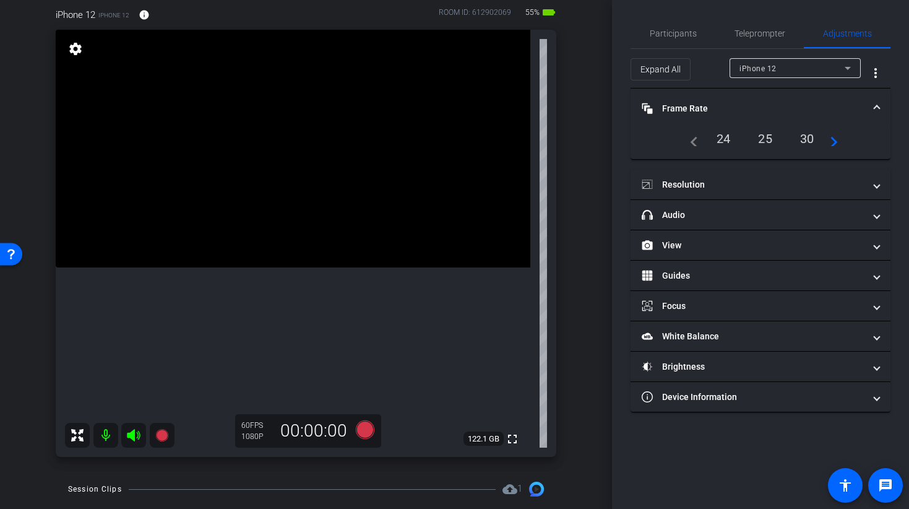
click at [831, 134] on mat-icon "navigate_next" at bounding box center [830, 138] width 15 height 15
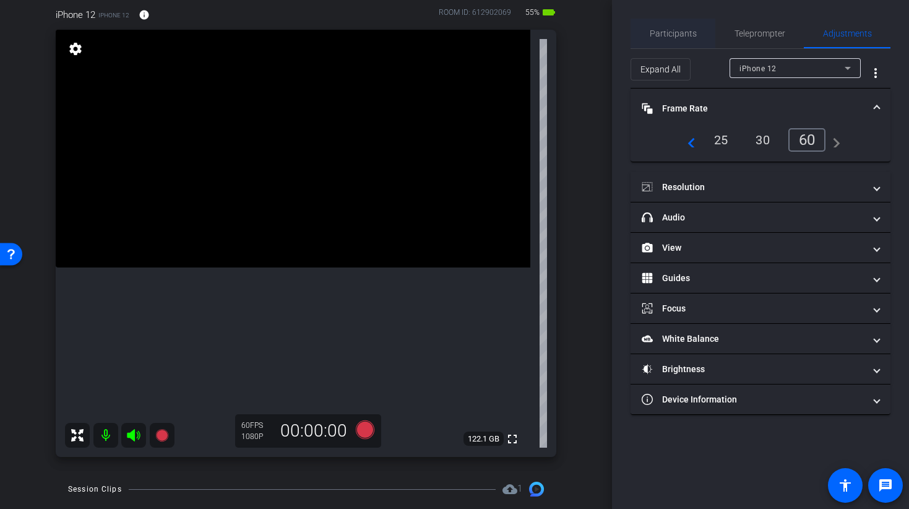
click at [677, 36] on span "Participants" at bounding box center [673, 33] width 47 height 9
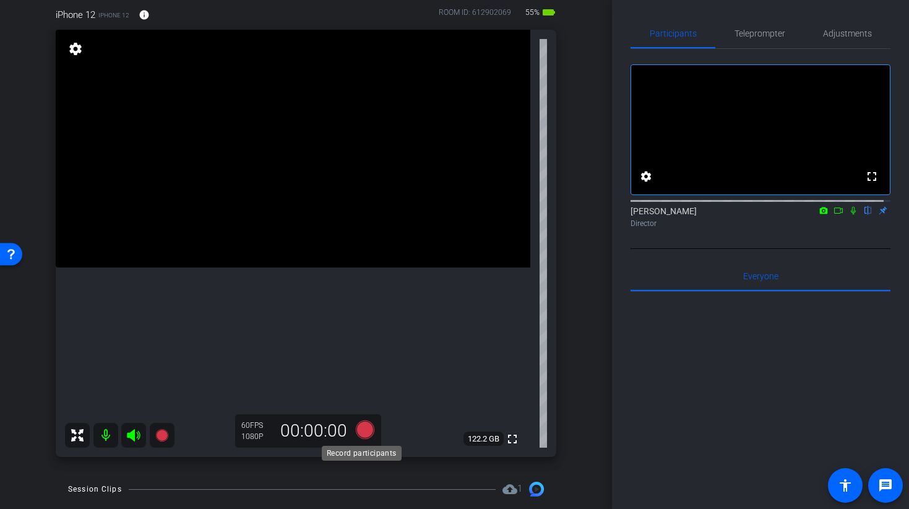
click at [363, 428] on icon at bounding box center [364, 429] width 19 height 19
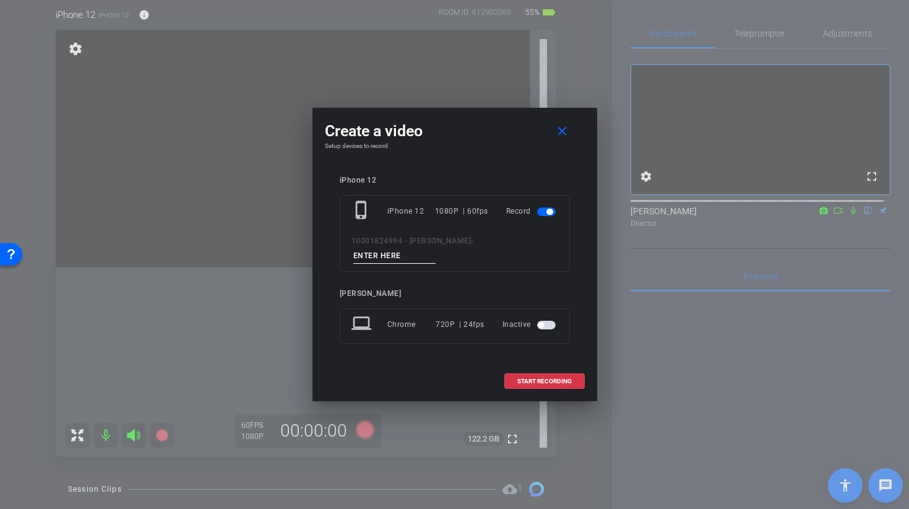
click at [436, 251] on input at bounding box center [395, 255] width 83 height 15
type input "l"
type input "LINE 3 TTAKE 3"
click at [546, 378] on span at bounding box center [544, 382] width 79 height 30
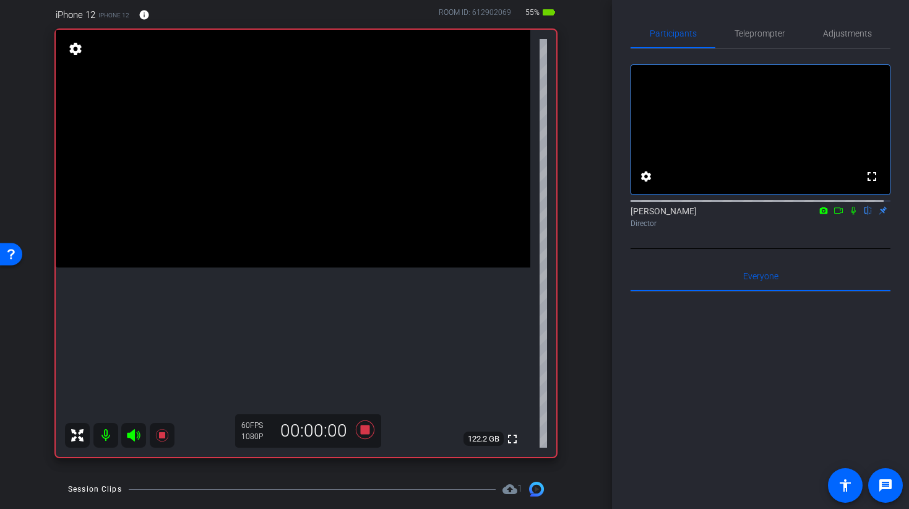
click at [288, 191] on video at bounding box center [293, 149] width 475 height 238
click at [849, 215] on icon at bounding box center [854, 210] width 10 height 9
click at [287, 205] on video at bounding box center [293, 149] width 475 height 238
click at [849, 215] on icon at bounding box center [854, 210] width 10 height 9
click at [360, 431] on icon at bounding box center [364, 429] width 19 height 19
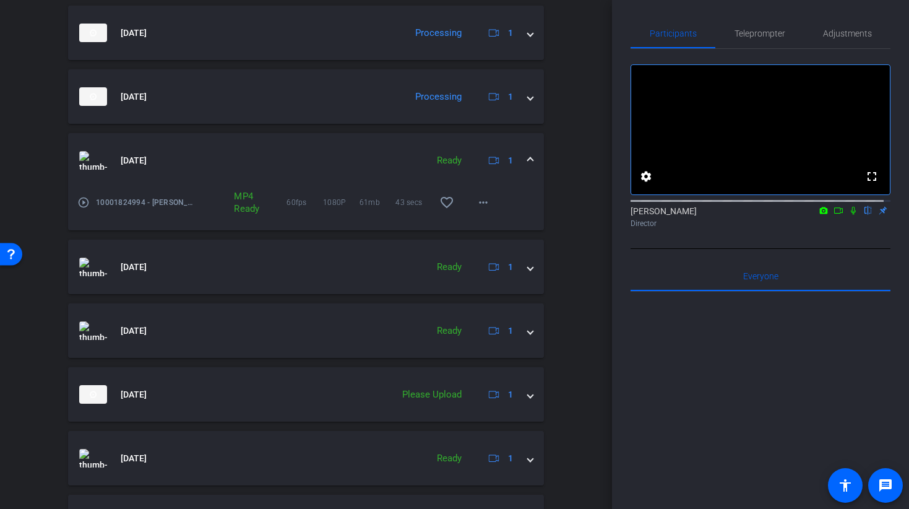
scroll to position [636, 0]
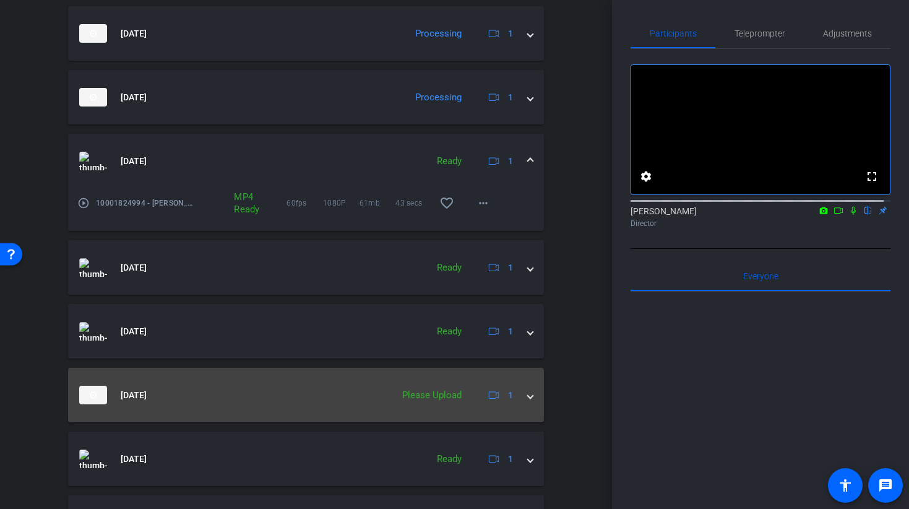
click at [528, 395] on span at bounding box center [530, 395] width 5 height 13
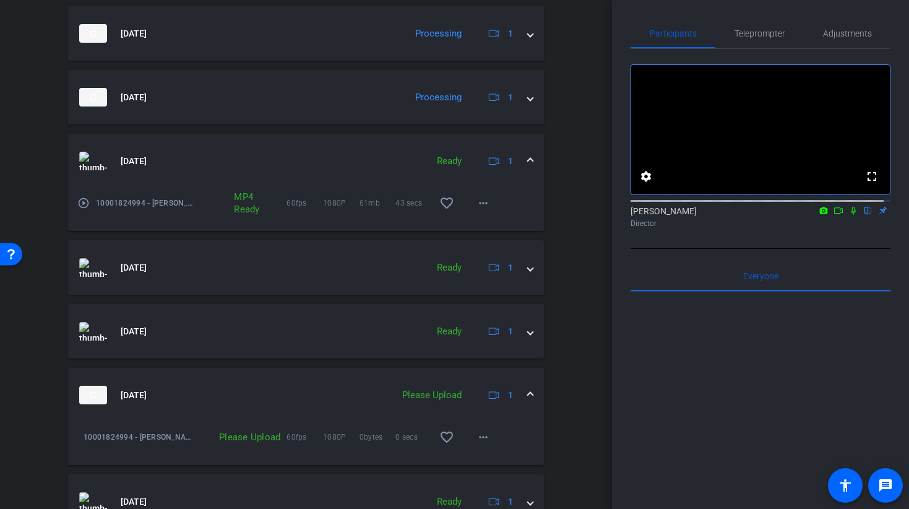
click at [253, 439] on div "Please Upload" at bounding box center [241, 437] width 90 height 12
click at [476, 437] on mat-icon "more_horiz" at bounding box center [483, 437] width 15 height 15
click at [472, 460] on span "Upload" at bounding box center [497, 463] width 50 height 15
click at [481, 444] on mat-icon "more_horiz" at bounding box center [483, 437] width 15 height 15
click at [481, 461] on span "Upload" at bounding box center [497, 463] width 50 height 15
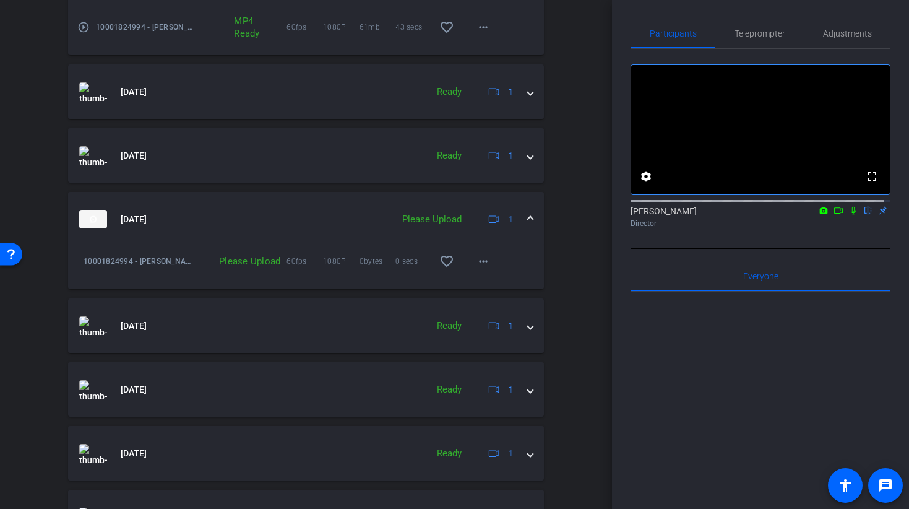
scroll to position [763, 0]
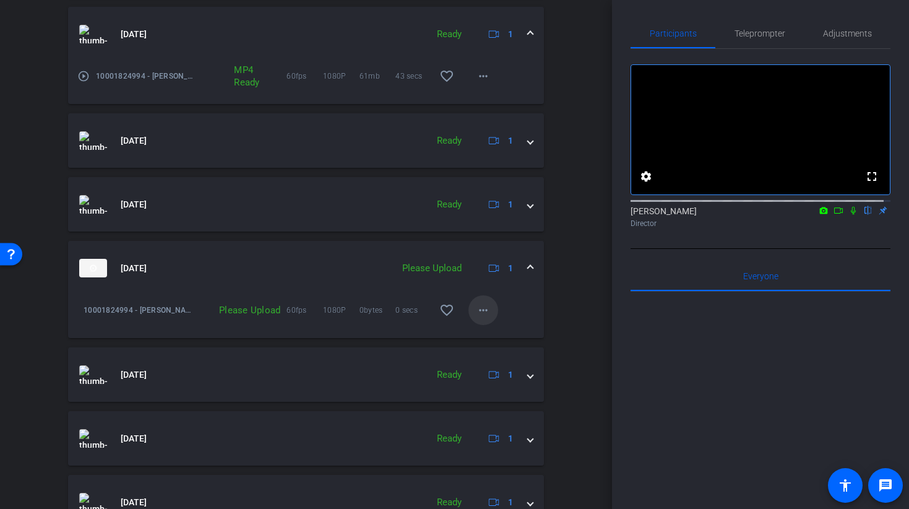
click at [472, 320] on span at bounding box center [484, 310] width 30 height 30
click at [469, 331] on button "Upload" at bounding box center [496, 336] width 69 height 15
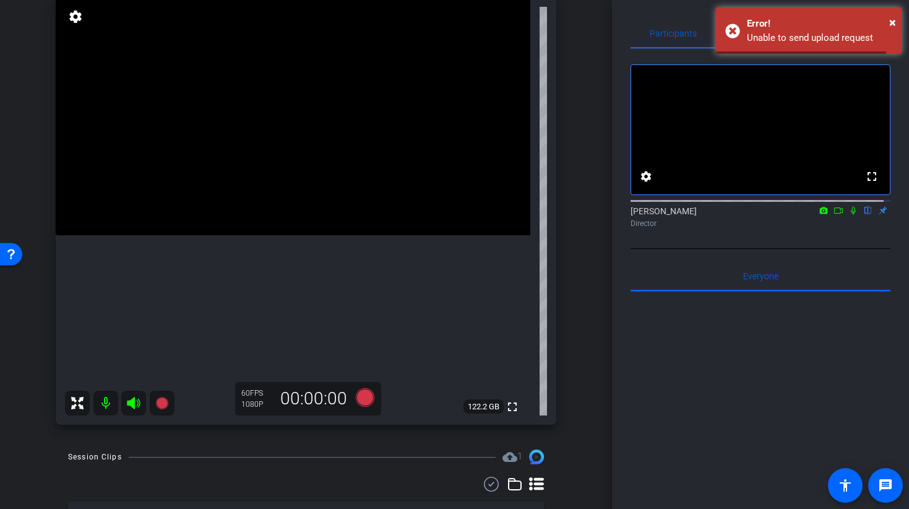
scroll to position [153, 0]
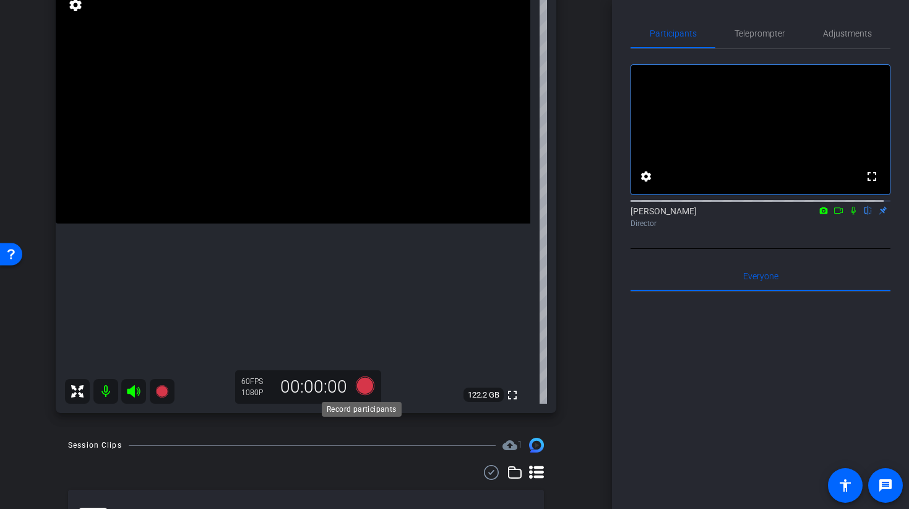
click at [365, 386] on icon at bounding box center [364, 385] width 19 height 19
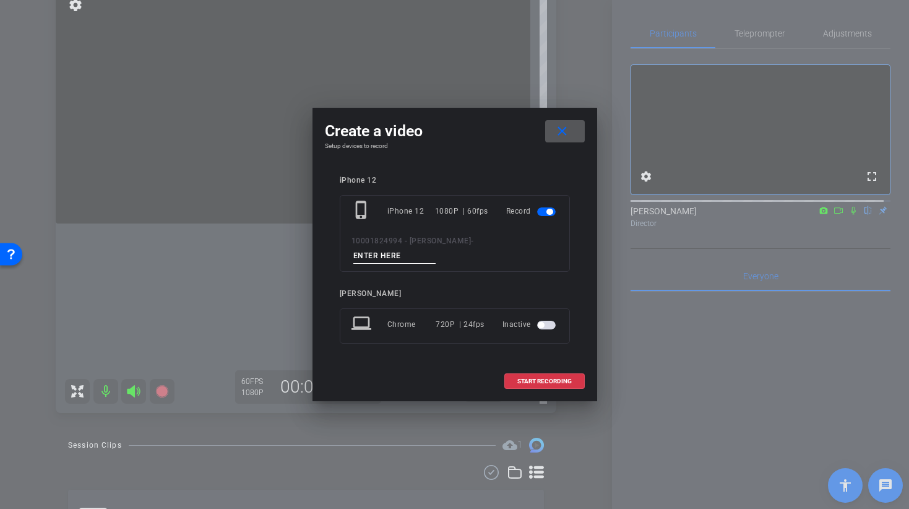
click at [481, 240] on div "phone_iphone iPhone 12 1080P | 60fps Record 10001824994 - [PERSON_NAME] -" at bounding box center [455, 233] width 230 height 77
click at [436, 248] on input at bounding box center [395, 255] width 83 height 15
type input "LINE 4 TAKE 1"
click at [539, 378] on span "START RECORDING" at bounding box center [545, 381] width 54 height 6
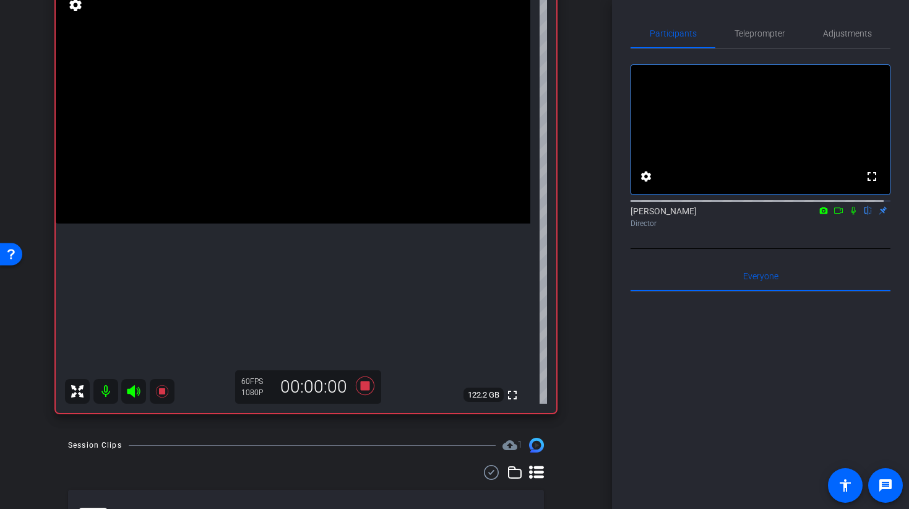
click at [275, 171] on video at bounding box center [293, 105] width 475 height 238
click at [849, 215] on icon at bounding box center [854, 210] width 10 height 9
click at [850, 229] on div "[PERSON_NAME] flip Director" at bounding box center [761, 217] width 260 height 24
click at [849, 215] on icon at bounding box center [854, 210] width 10 height 9
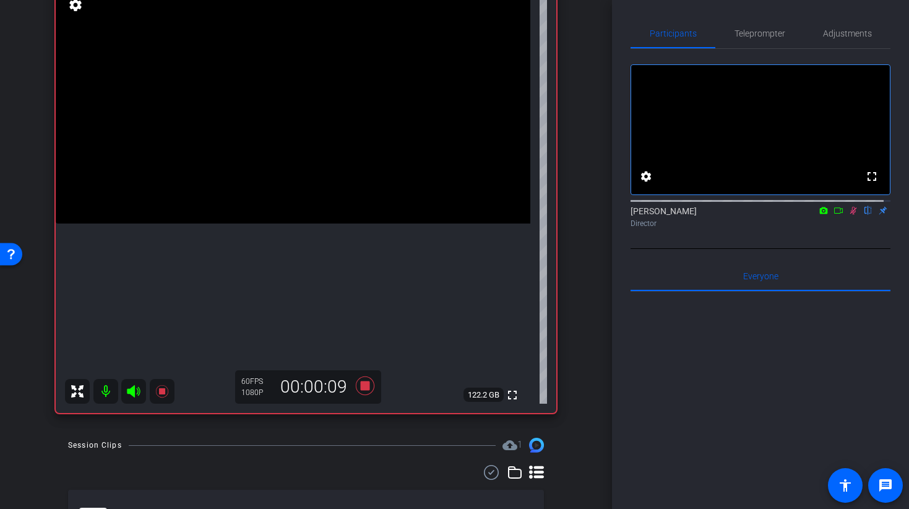
click at [294, 188] on video at bounding box center [293, 105] width 475 height 238
click at [851, 215] on icon at bounding box center [854, 211] width 7 height 8
click at [849, 215] on icon at bounding box center [854, 210] width 10 height 9
click at [360, 390] on icon at bounding box center [365, 386] width 30 height 22
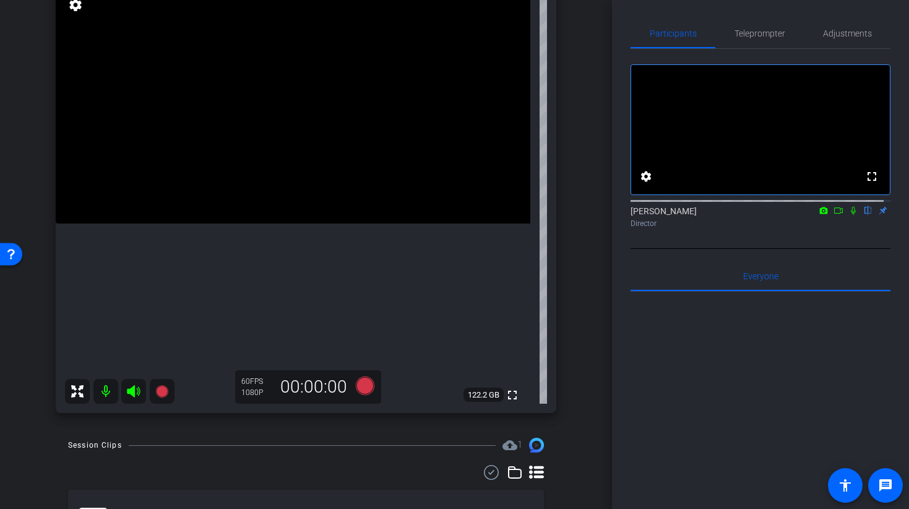
click at [277, 160] on video at bounding box center [293, 105] width 475 height 238
click at [360, 387] on icon at bounding box center [364, 385] width 19 height 19
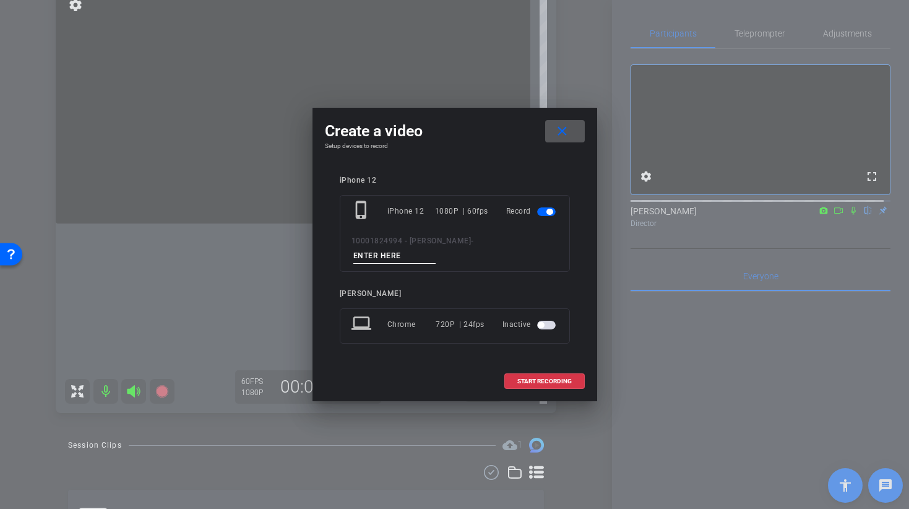
click at [436, 251] on input at bounding box center [395, 255] width 83 height 15
type input "LINE 4 TAKE 2"
click at [540, 378] on span "START RECORDING" at bounding box center [545, 381] width 54 height 6
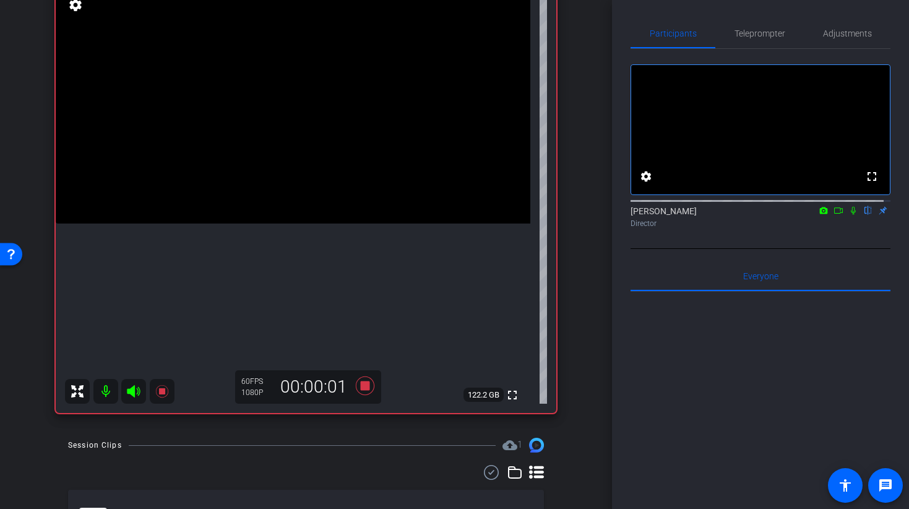
click at [849, 215] on icon at bounding box center [854, 210] width 10 height 9
click at [360, 388] on icon at bounding box center [364, 385] width 19 height 19
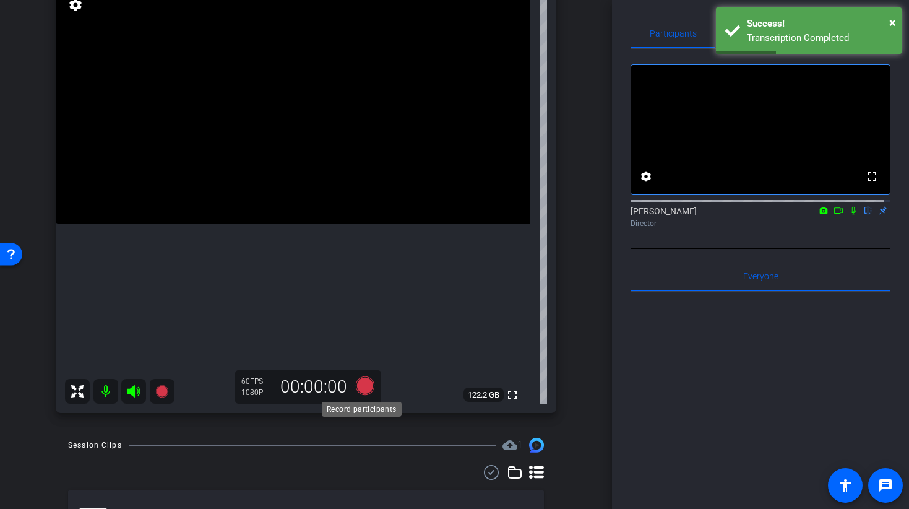
click at [362, 388] on icon at bounding box center [364, 385] width 19 height 19
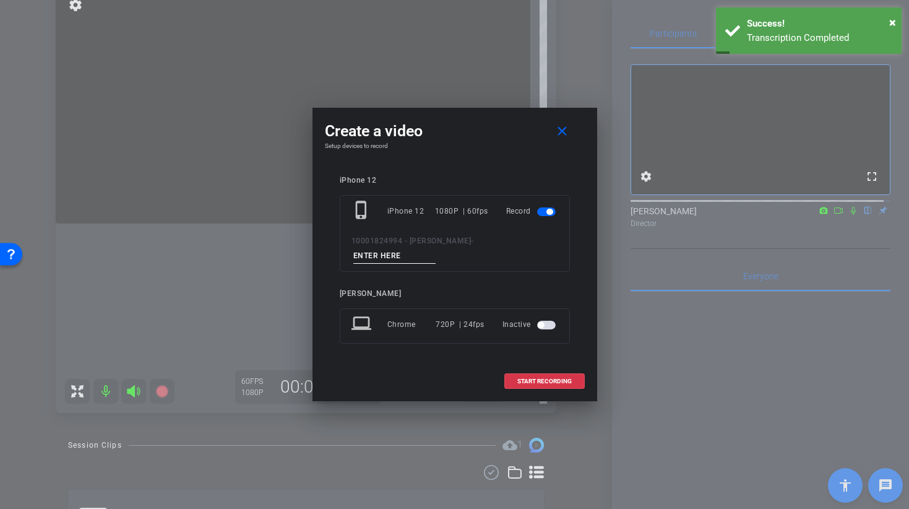
click at [436, 253] on input at bounding box center [395, 255] width 83 height 15
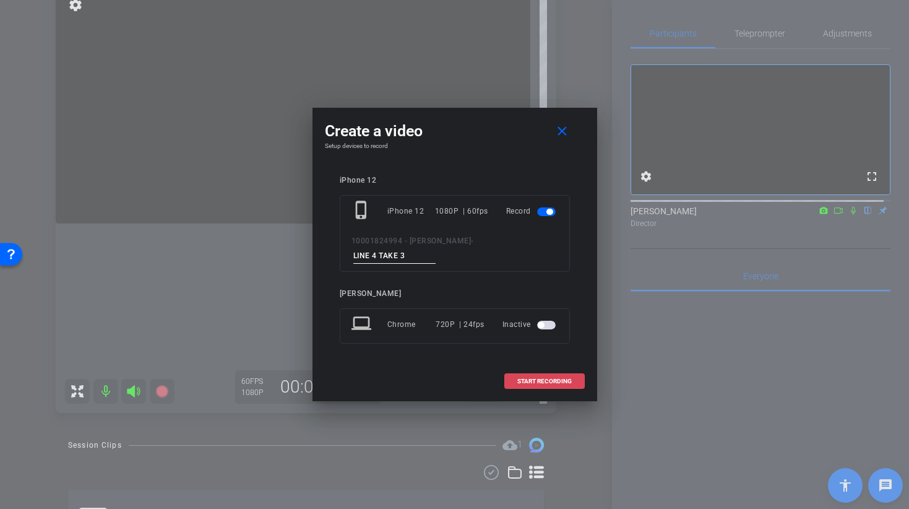
type input "LINE 4 TAKE 3"
click at [531, 378] on span "START RECORDING" at bounding box center [545, 381] width 54 height 6
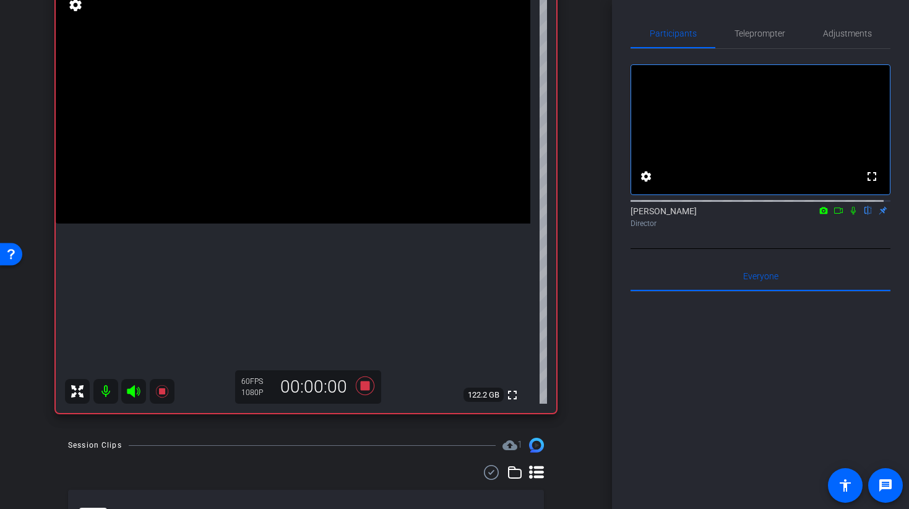
click at [298, 123] on video at bounding box center [293, 105] width 475 height 238
click at [849, 215] on icon at bounding box center [854, 210] width 10 height 9
click at [851, 215] on icon at bounding box center [854, 211] width 7 height 8
click at [357, 387] on icon at bounding box center [364, 385] width 19 height 19
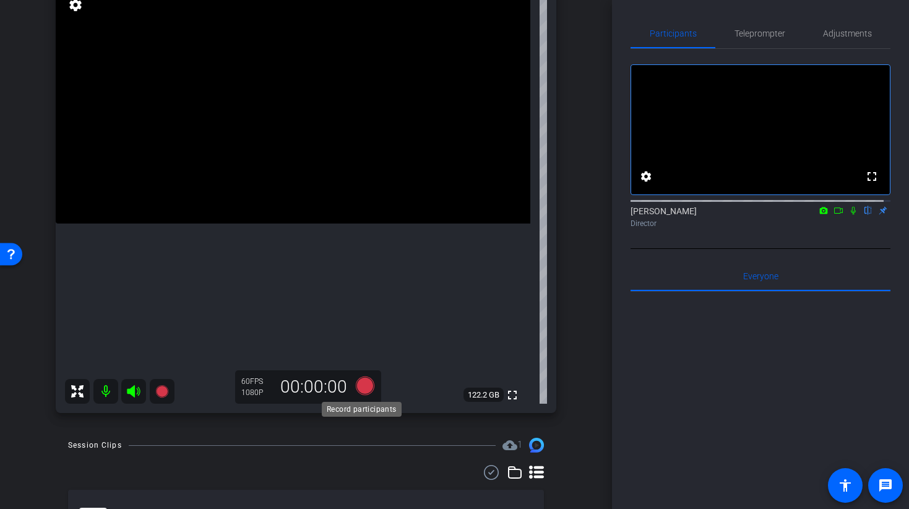
click at [360, 384] on icon at bounding box center [364, 385] width 19 height 19
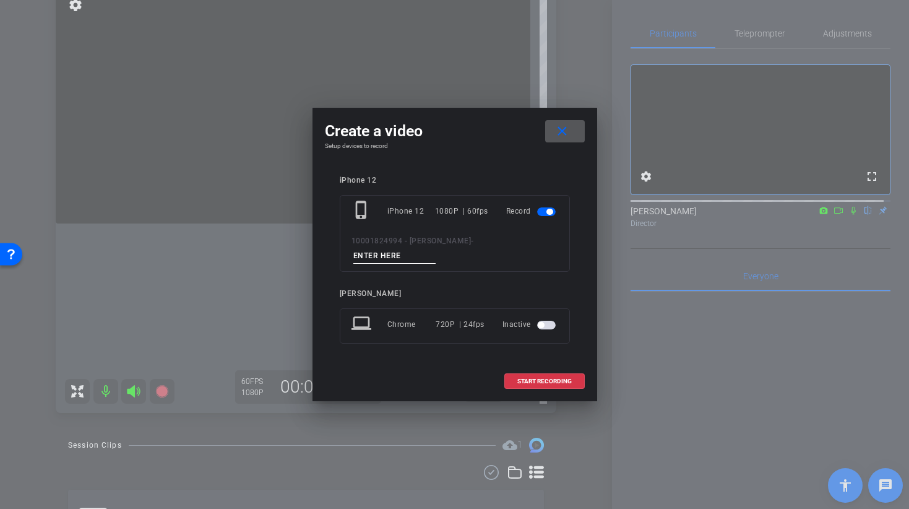
click at [436, 248] on input at bounding box center [395, 255] width 83 height 15
type input "LINE 5 TAKE 1"
click at [534, 378] on span "START RECORDING" at bounding box center [545, 381] width 54 height 6
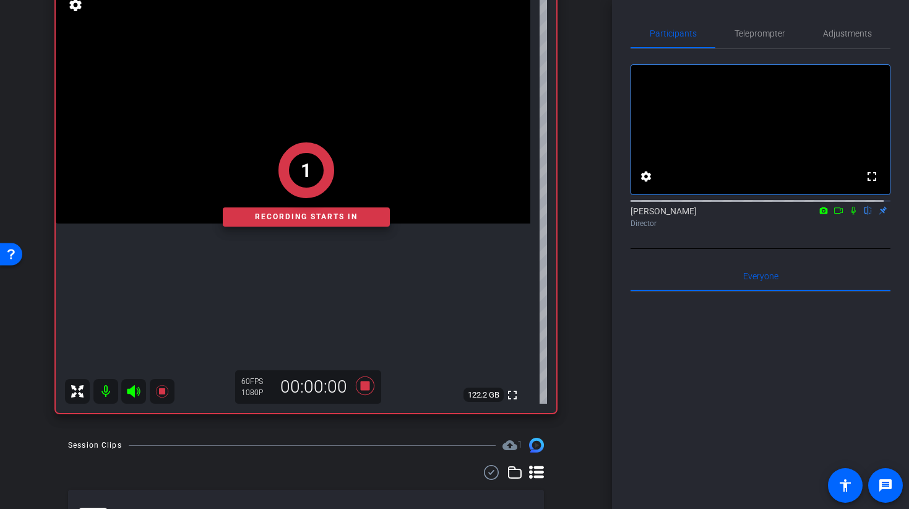
click at [280, 137] on div "1 Recording starts in" at bounding box center [306, 184] width 501 height 457
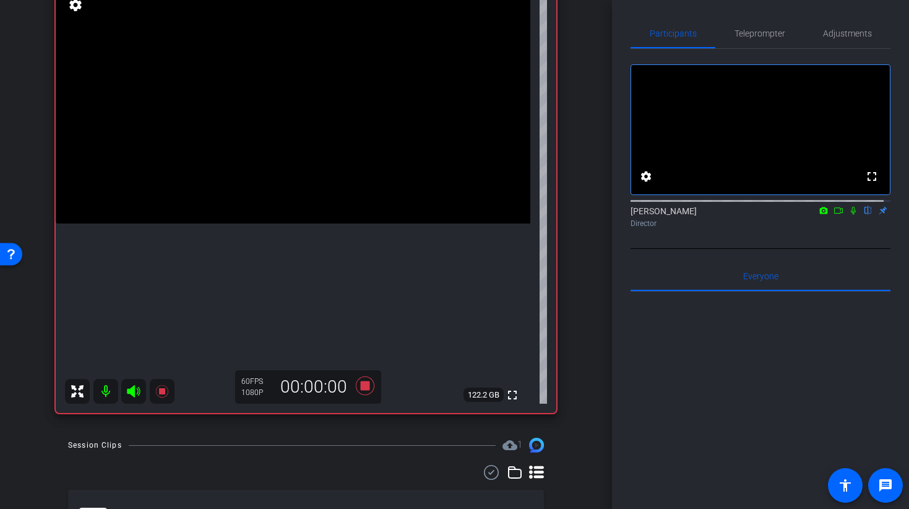
click at [280, 141] on video at bounding box center [293, 105] width 475 height 238
click at [849, 215] on icon at bounding box center [854, 210] width 10 height 9
click at [850, 215] on icon at bounding box center [854, 210] width 10 height 9
click at [362, 381] on icon at bounding box center [364, 385] width 19 height 19
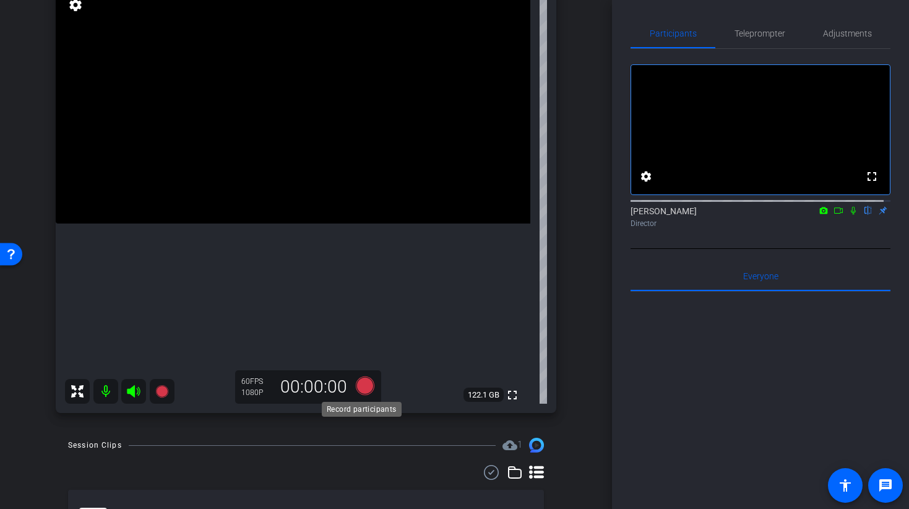
click at [367, 387] on icon at bounding box center [364, 385] width 19 height 19
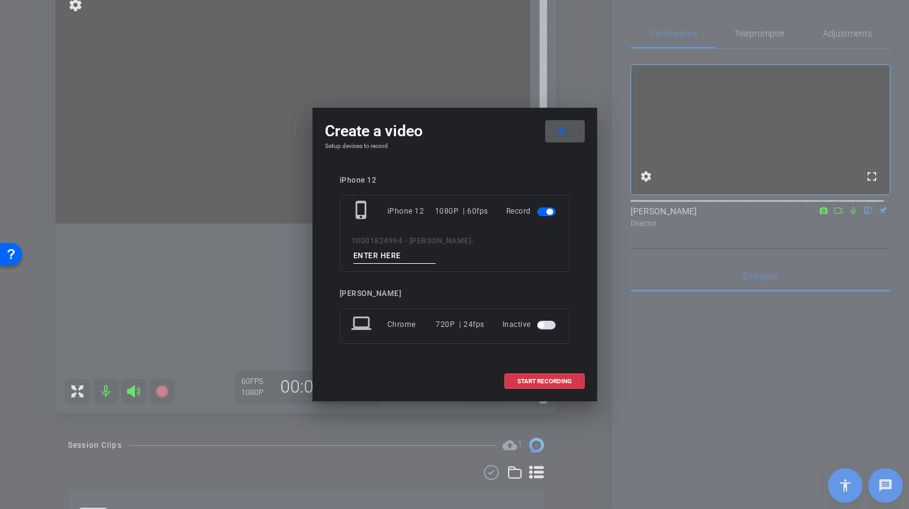
click at [436, 248] on input at bounding box center [395, 255] width 83 height 15
type input "LINE 5 TAKE 2"
click at [540, 378] on span "START RECORDING" at bounding box center [545, 381] width 54 height 6
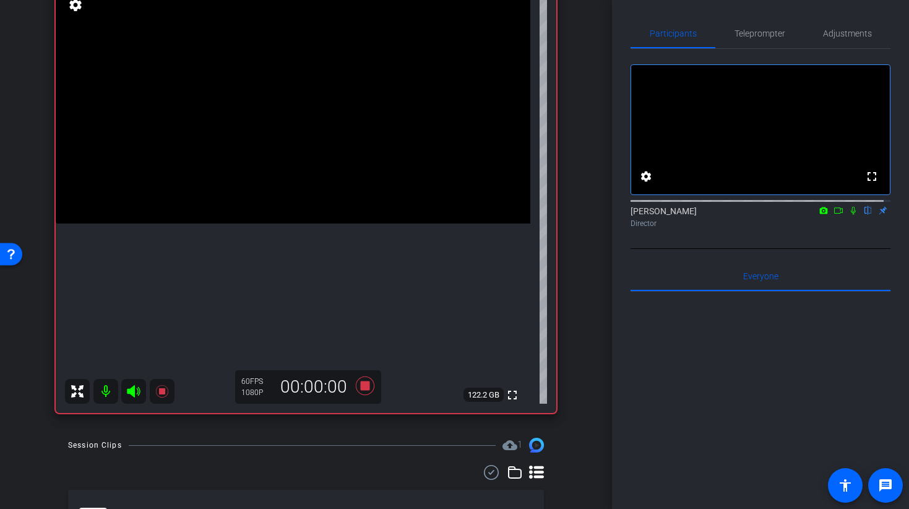
click at [272, 164] on video at bounding box center [293, 105] width 475 height 238
click at [850, 215] on icon at bounding box center [854, 210] width 10 height 9
click at [851, 215] on icon at bounding box center [854, 211] width 7 height 8
click at [851, 215] on icon at bounding box center [853, 211] width 5 height 8
click at [849, 215] on icon at bounding box center [854, 210] width 10 height 9
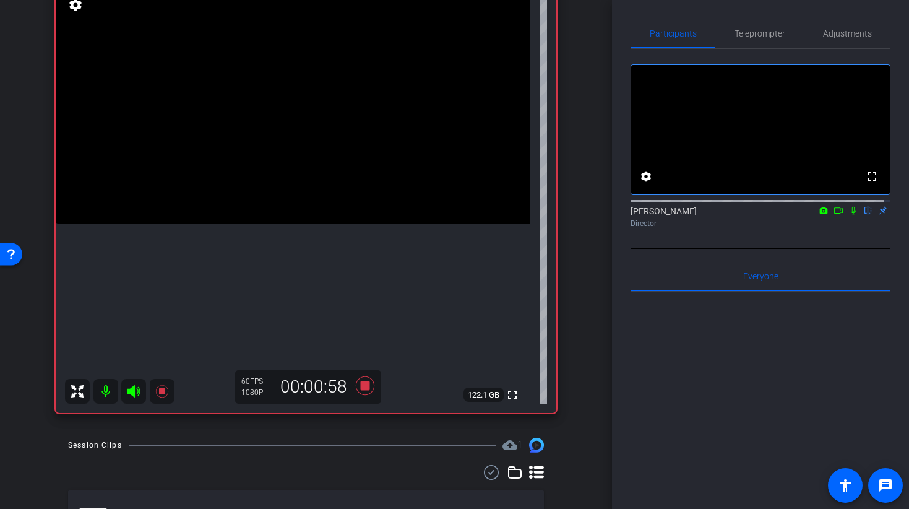
click at [849, 215] on icon at bounding box center [854, 210] width 10 height 9
click at [851, 215] on icon at bounding box center [854, 210] width 10 height 9
click at [365, 384] on icon at bounding box center [364, 385] width 19 height 19
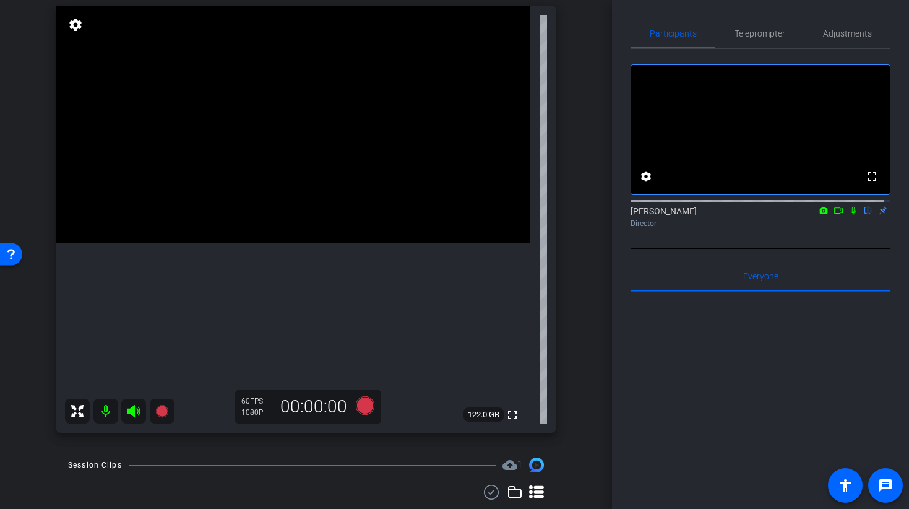
scroll to position [103, 0]
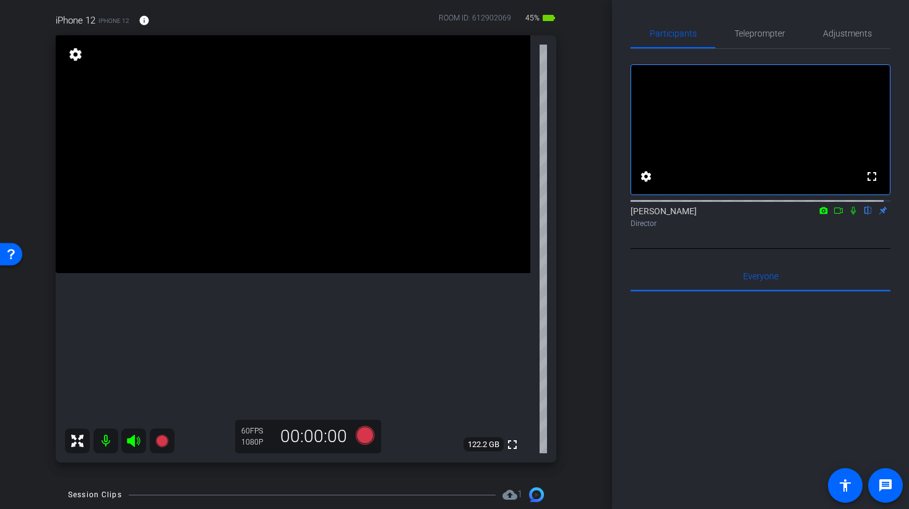
click at [284, 259] on video at bounding box center [293, 154] width 475 height 238
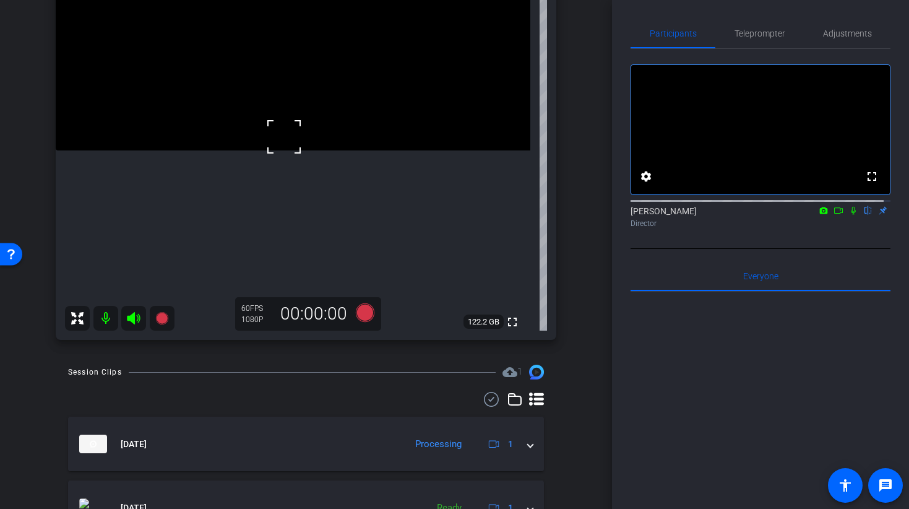
scroll to position [222, 0]
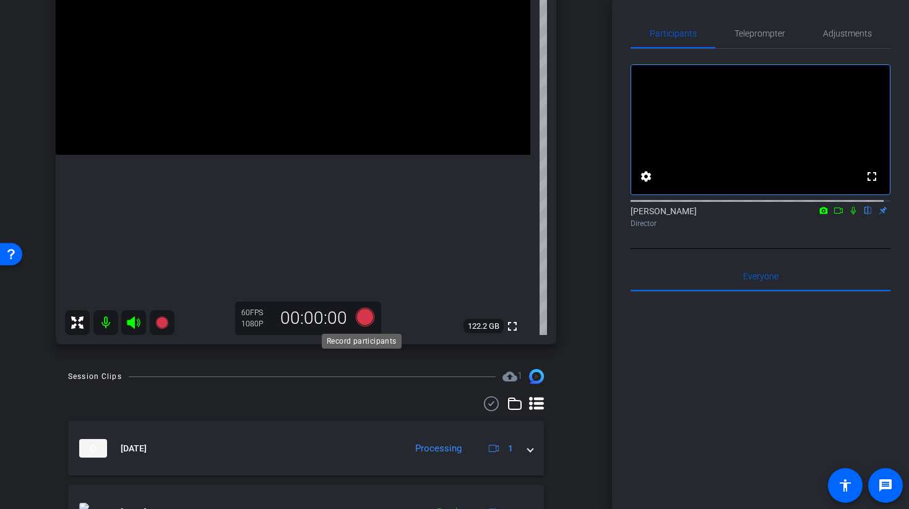
click at [361, 313] on icon at bounding box center [364, 317] width 19 height 19
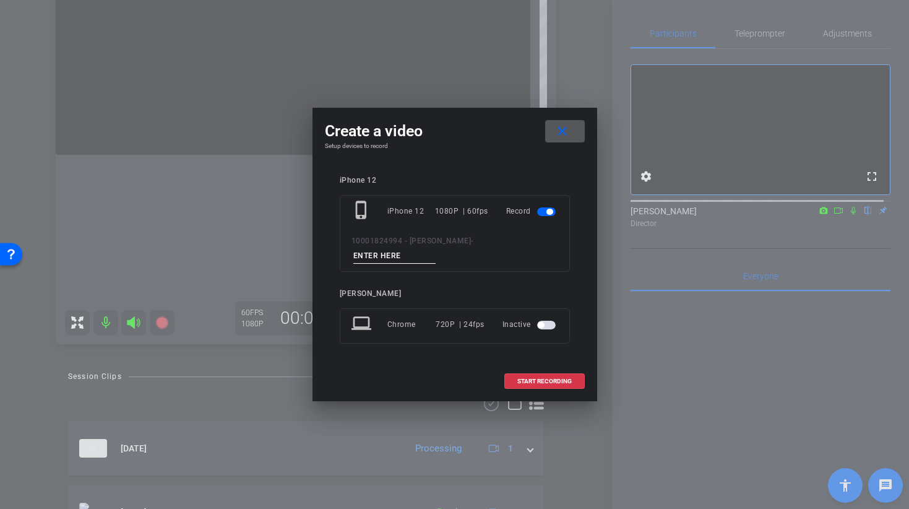
click at [436, 248] on input at bounding box center [395, 255] width 83 height 15
drag, startPoint x: 480, startPoint y: 248, endPoint x: 524, endPoint y: 258, distance: 44.9
click at [524, 258] on div "phone_iphone iPhone 12 1080P | 60fps Record 10001824994 - [PERSON_NAME] - LINE …" at bounding box center [455, 233] width 230 height 77
type input "LINE 6 TAKE 1"
click at [556, 369] on span at bounding box center [544, 382] width 79 height 30
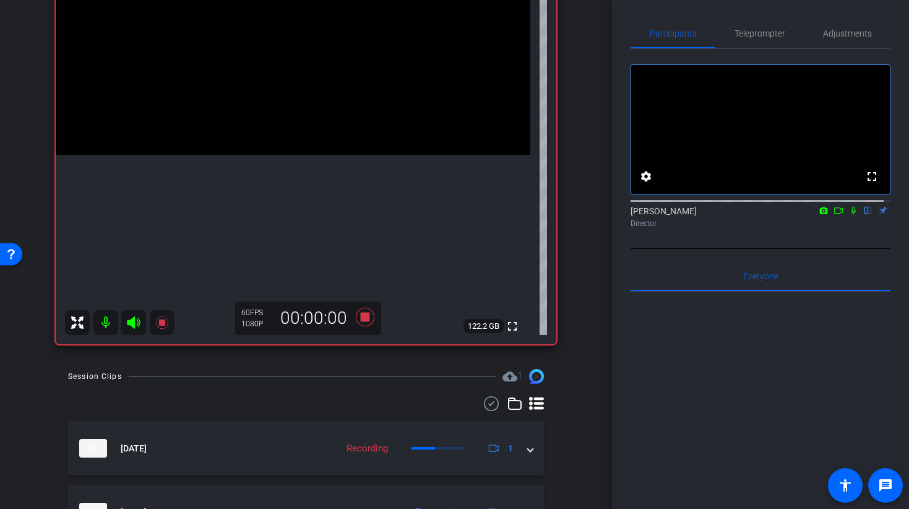
click at [302, 93] on video at bounding box center [293, 36] width 475 height 238
click at [849, 215] on icon at bounding box center [854, 210] width 10 height 9
click at [846, 216] on mat-icon at bounding box center [853, 210] width 15 height 11
click at [850, 215] on icon at bounding box center [854, 210] width 10 height 9
click at [849, 215] on icon at bounding box center [854, 210] width 10 height 9
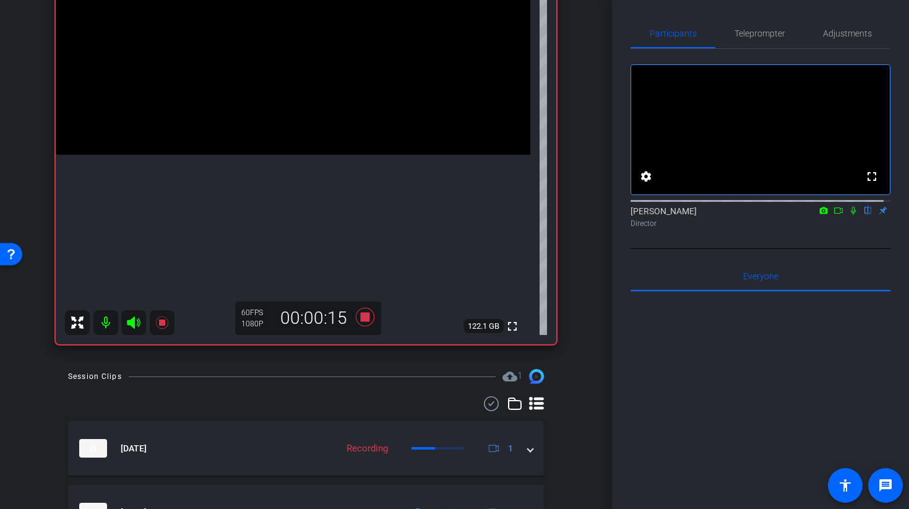
click at [851, 215] on icon at bounding box center [854, 210] width 10 height 9
click at [256, 76] on video at bounding box center [293, 36] width 475 height 238
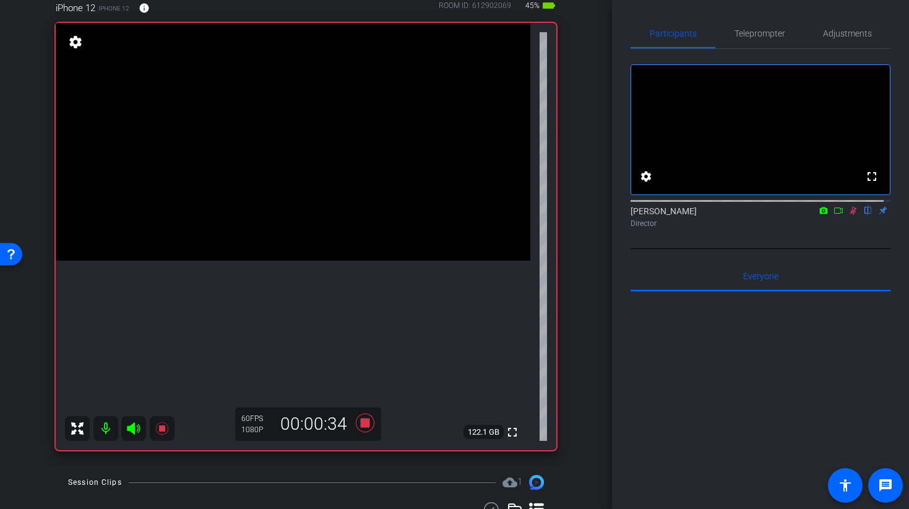
scroll to position [115, 0]
click at [851, 215] on icon at bounding box center [854, 211] width 7 height 8
click at [358, 425] on icon at bounding box center [364, 423] width 19 height 19
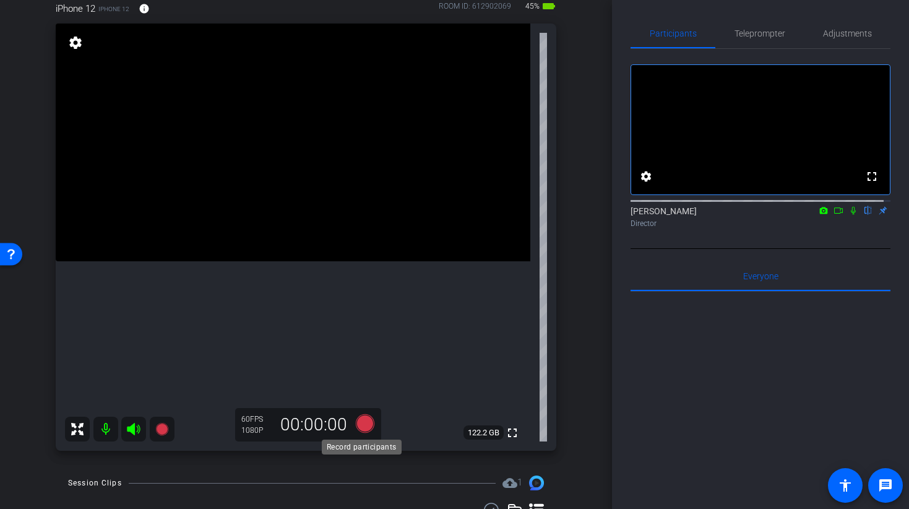
click at [357, 428] on icon at bounding box center [364, 423] width 19 height 19
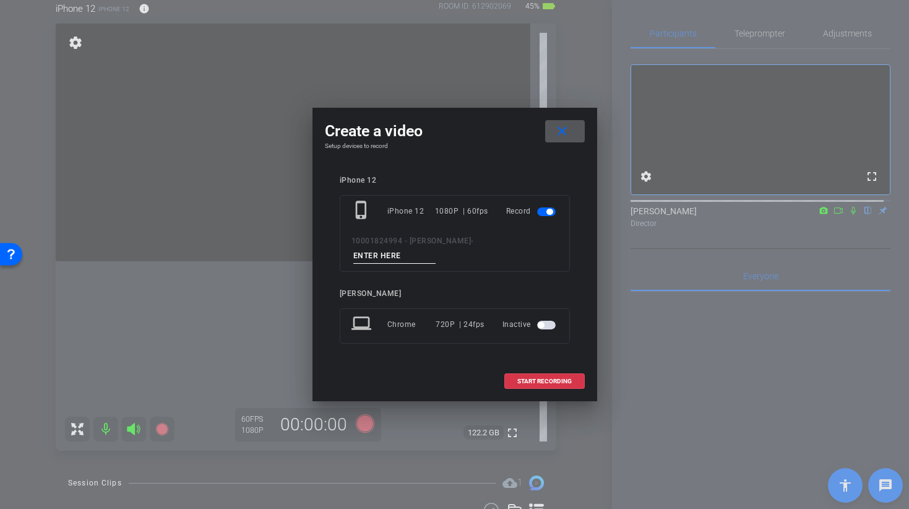
click at [436, 248] on input at bounding box center [395, 255] width 83 height 15
type input "l"
type input "LINE 6 TAKE 2"
click at [549, 378] on span "START RECORDING" at bounding box center [545, 381] width 54 height 6
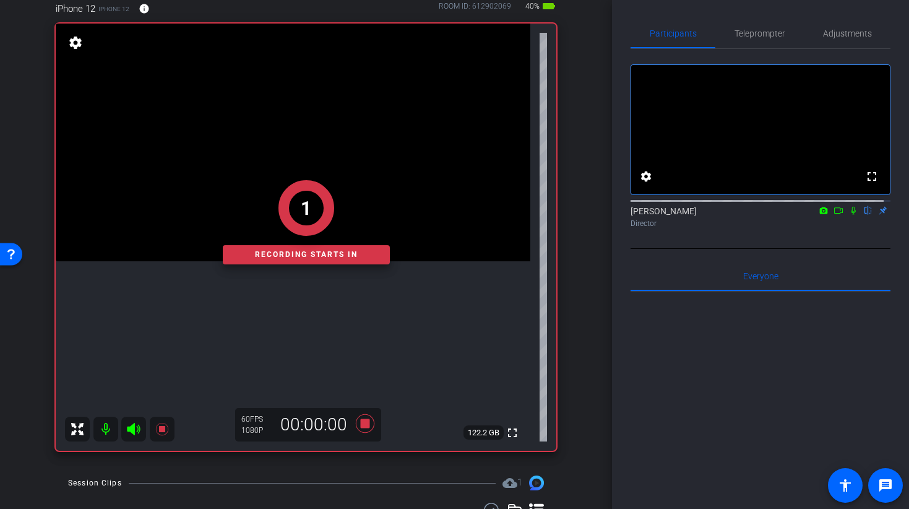
click at [291, 159] on div "1 Recording starts in" at bounding box center [306, 222] width 501 height 457
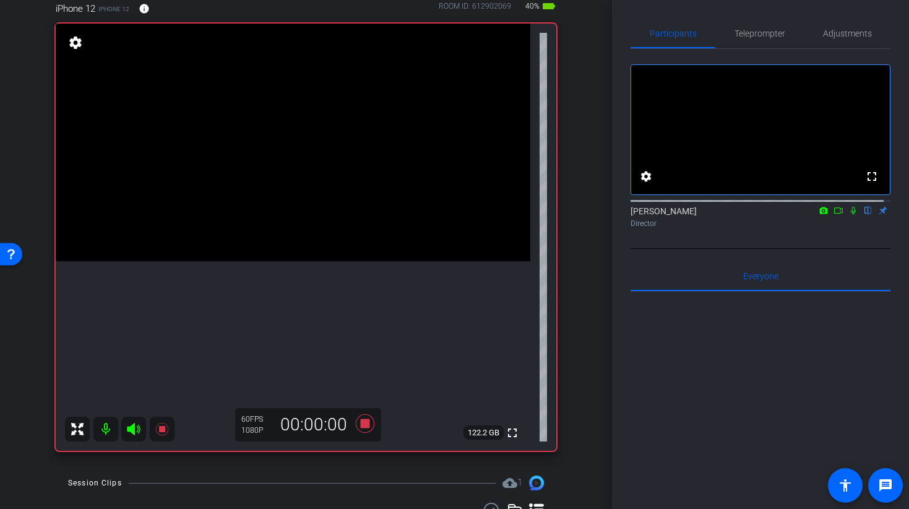
click at [284, 261] on video at bounding box center [293, 143] width 475 height 238
click at [306, 145] on video at bounding box center [293, 143] width 475 height 238
click at [291, 193] on video at bounding box center [293, 143] width 475 height 238
click at [851, 215] on icon at bounding box center [853, 211] width 5 height 8
click at [851, 215] on icon at bounding box center [854, 211] width 7 height 8
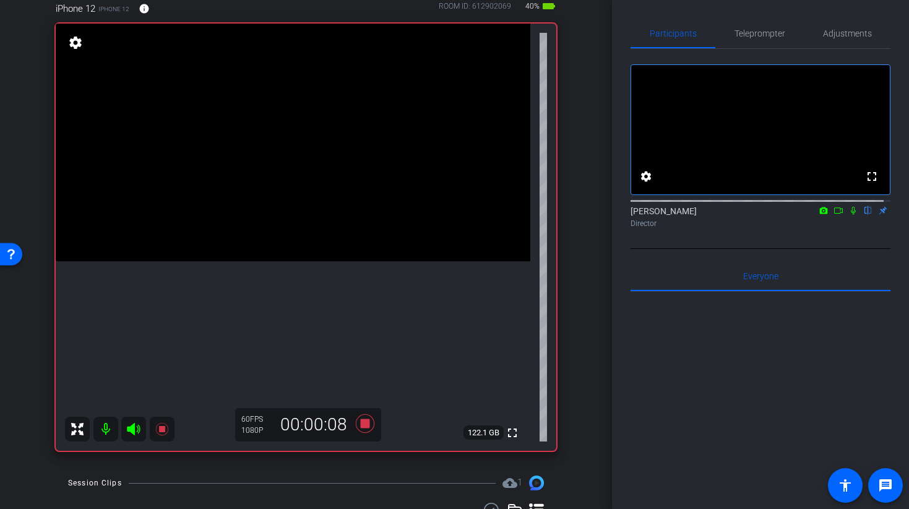
click at [849, 215] on icon at bounding box center [854, 210] width 10 height 9
click at [851, 215] on icon at bounding box center [853, 211] width 5 height 8
click at [306, 218] on video at bounding box center [293, 143] width 475 height 238
click at [851, 215] on icon at bounding box center [854, 211] width 7 height 8
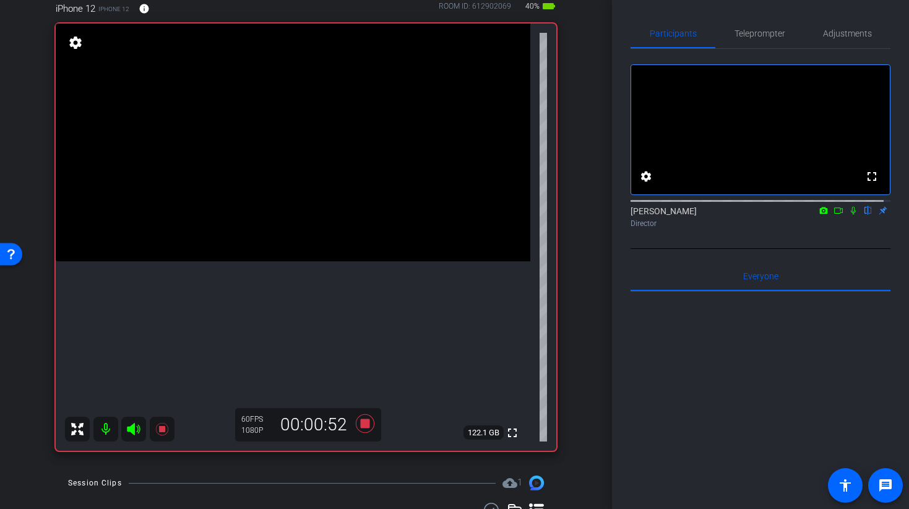
click at [851, 215] on icon at bounding box center [853, 211] width 5 height 8
click at [849, 215] on icon at bounding box center [854, 210] width 10 height 9
click at [357, 427] on icon at bounding box center [364, 423] width 19 height 19
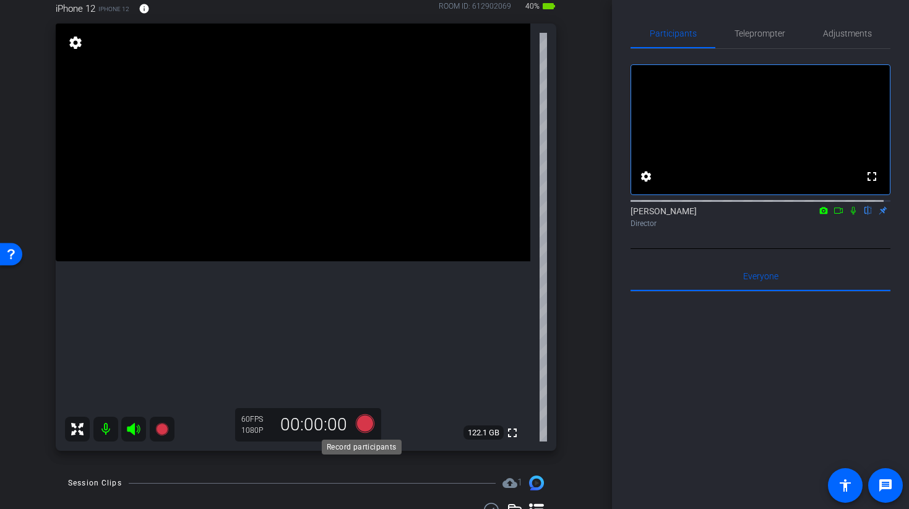
click at [357, 420] on icon at bounding box center [364, 423] width 19 height 19
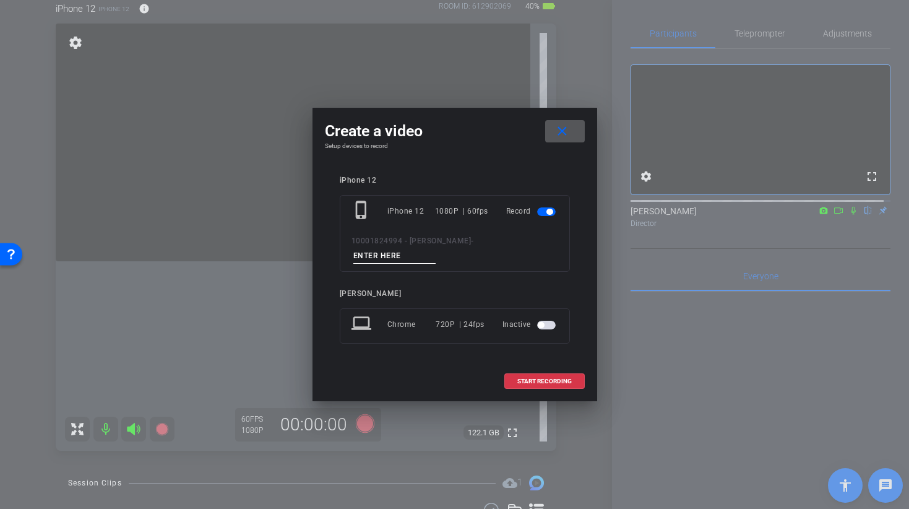
click at [436, 249] on input at bounding box center [395, 255] width 83 height 15
type input "LINE 7 TAKE 1"
click at [521, 378] on span "START RECORDING" at bounding box center [545, 381] width 54 height 6
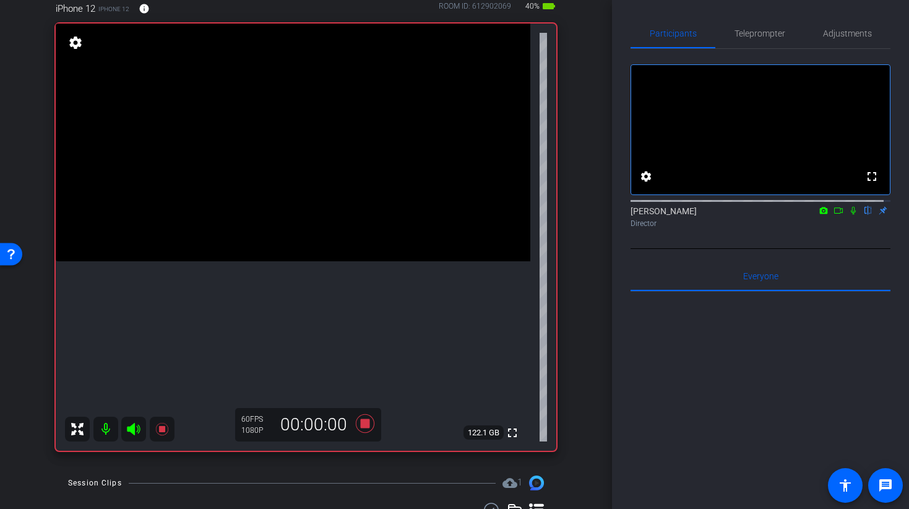
click at [284, 210] on video at bounding box center [293, 143] width 475 height 238
drag, startPoint x: 848, startPoint y: 225, endPoint x: 882, endPoint y: 341, distance: 120.5
click at [849, 215] on icon at bounding box center [854, 210] width 10 height 9
click at [104, 429] on mat-icon at bounding box center [105, 429] width 25 height 25
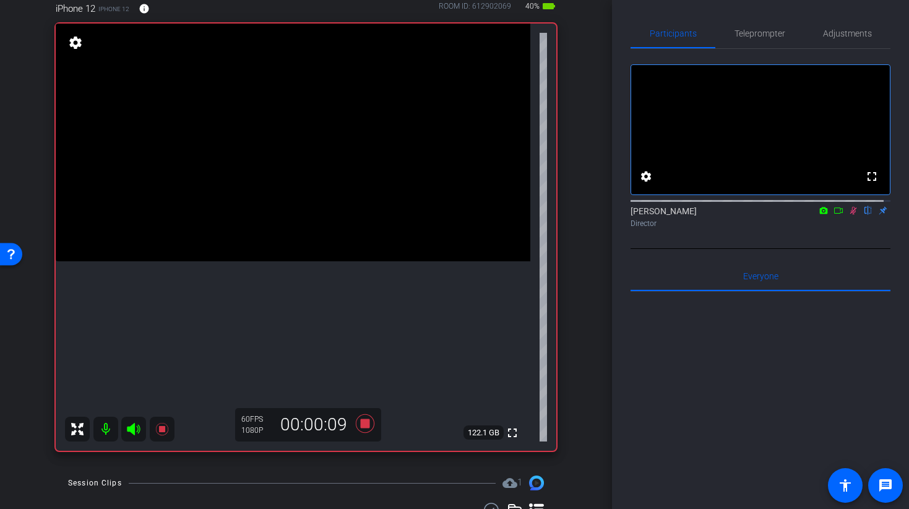
click at [134, 432] on icon at bounding box center [133, 429] width 13 height 12
click at [134, 430] on icon at bounding box center [133, 429] width 15 height 15
click at [128, 427] on icon at bounding box center [133, 429] width 13 height 12
click at [134, 430] on icon at bounding box center [133, 429] width 15 height 15
click at [843, 37] on span "Adjustments" at bounding box center [847, 33] width 49 height 9
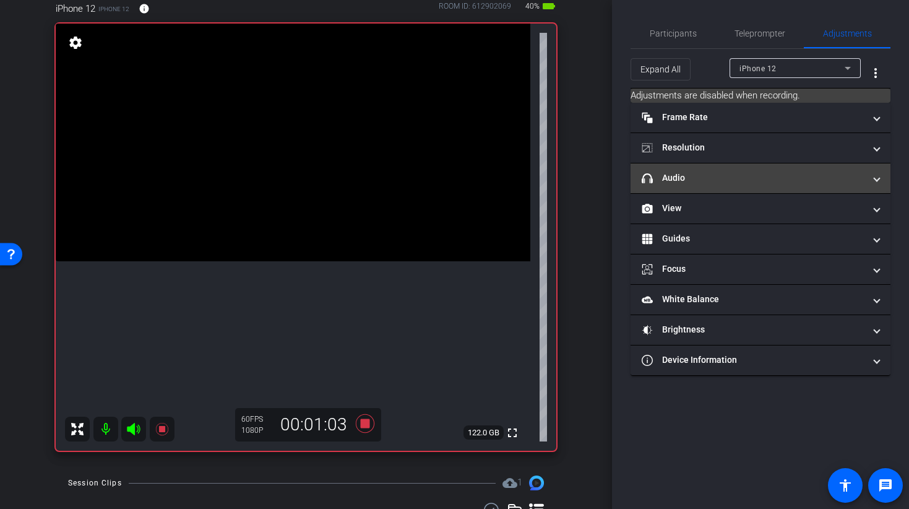
click at [701, 177] on mat-panel-title "headphone icon Audio" at bounding box center [753, 177] width 223 height 13
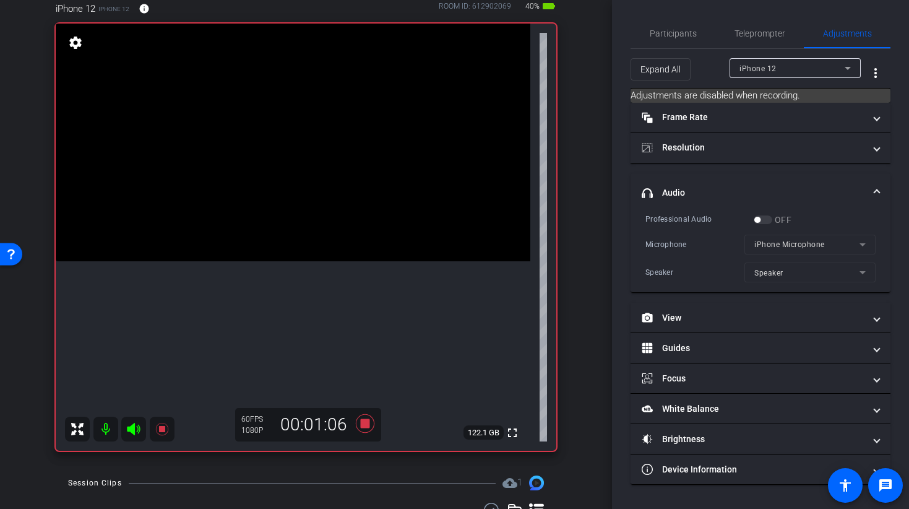
click at [823, 245] on mat-form-field "iPhone Microphone" at bounding box center [810, 245] width 131 height 20
click at [667, 39] on span "Participants" at bounding box center [673, 34] width 47 height 30
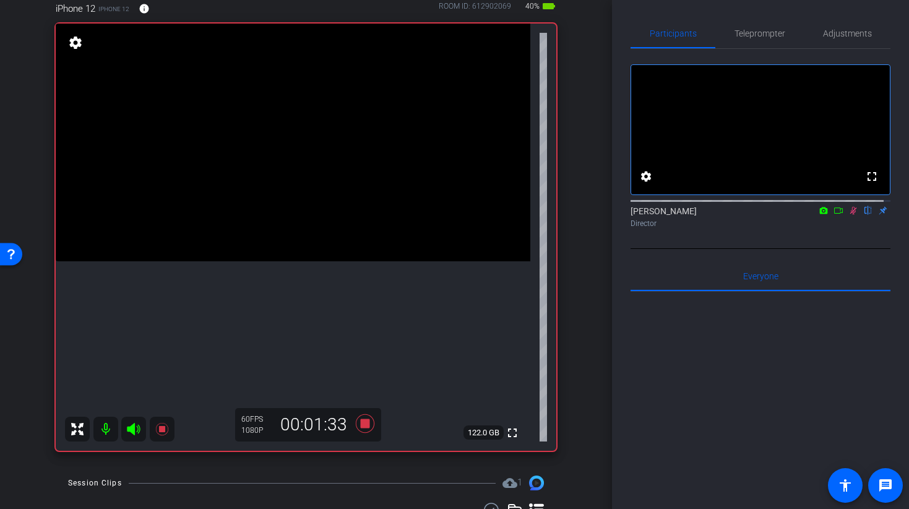
click at [851, 215] on icon at bounding box center [854, 211] width 7 height 8
click at [362, 426] on icon at bounding box center [364, 423] width 19 height 19
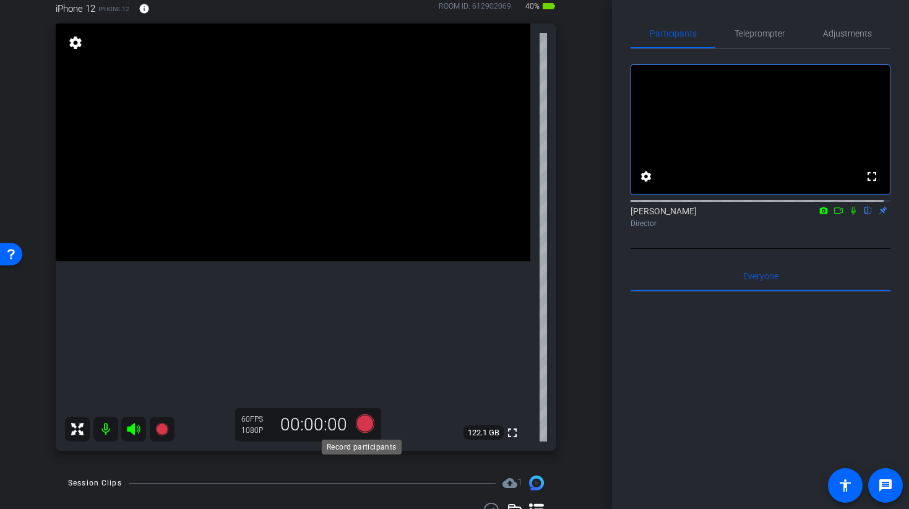
click at [355, 427] on icon at bounding box center [364, 423] width 19 height 19
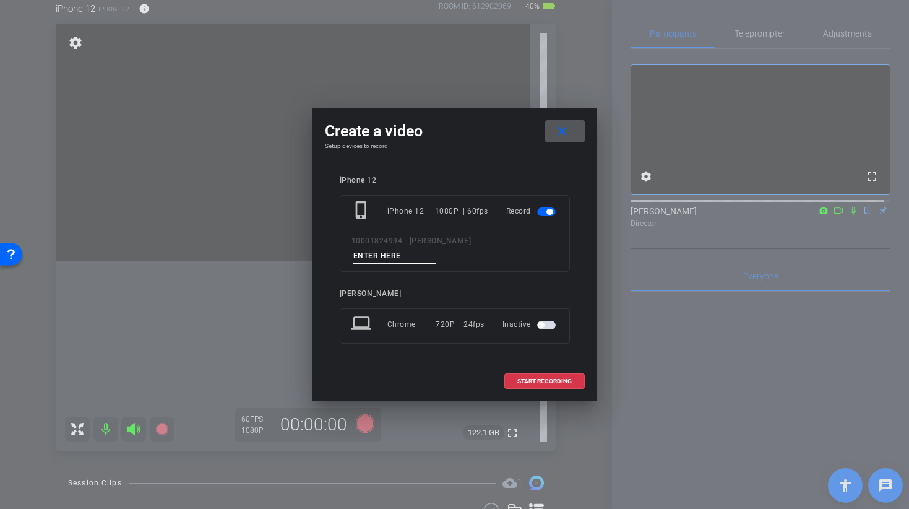
click at [436, 248] on input at bounding box center [395, 255] width 83 height 15
type input "LINE 7 TAKE 2"
click at [544, 378] on span "START RECORDING" at bounding box center [545, 381] width 54 height 6
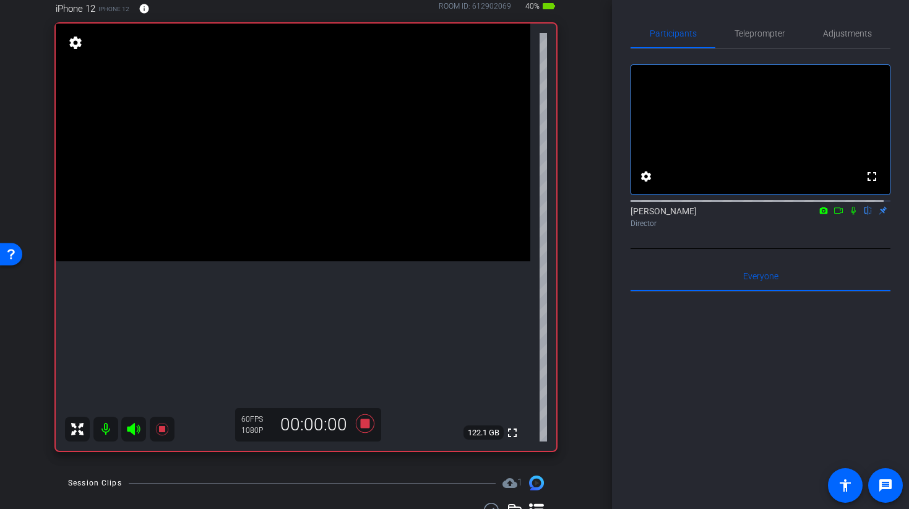
click at [308, 218] on video at bounding box center [293, 143] width 475 height 238
click at [849, 215] on icon at bounding box center [854, 210] width 10 height 9
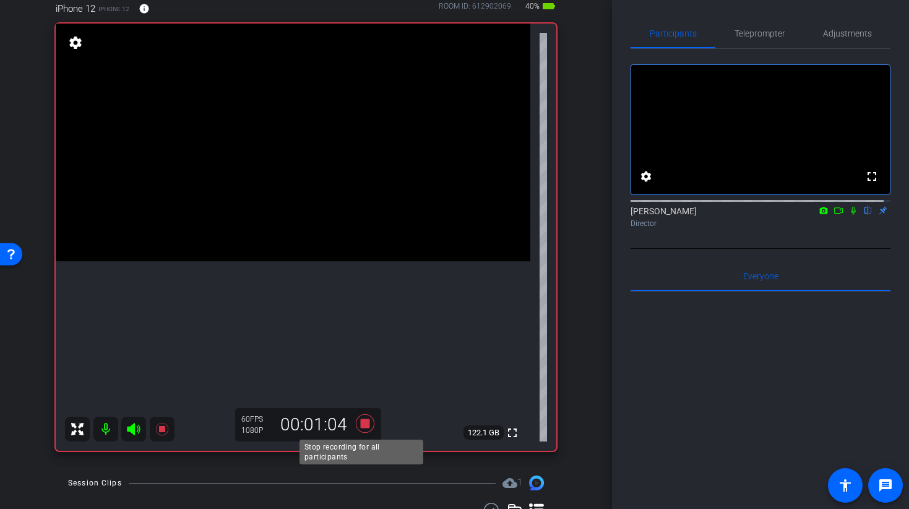
click at [360, 424] on icon at bounding box center [364, 423] width 19 height 19
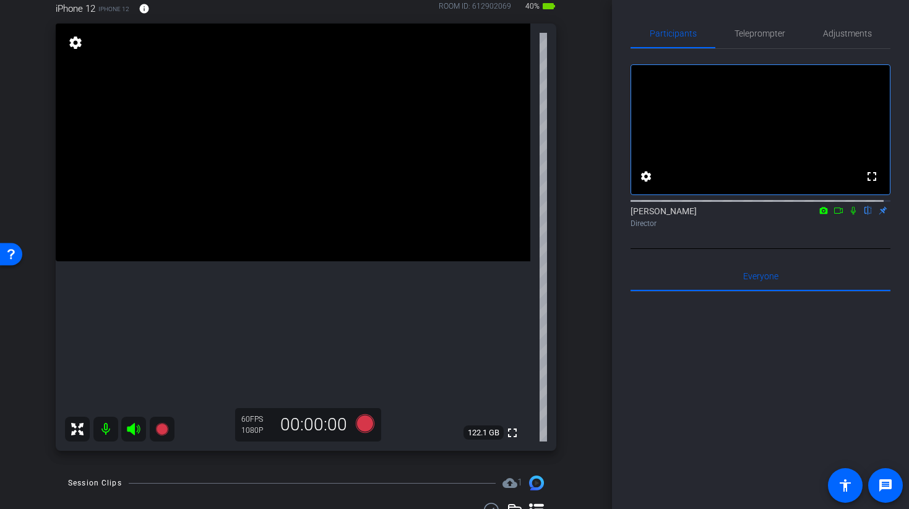
click at [307, 261] on video at bounding box center [293, 143] width 475 height 238
click at [328, 261] on video at bounding box center [293, 143] width 475 height 238
click at [267, 251] on video at bounding box center [293, 143] width 475 height 238
click at [307, 261] on video at bounding box center [293, 143] width 475 height 238
click at [300, 261] on video at bounding box center [293, 143] width 475 height 238
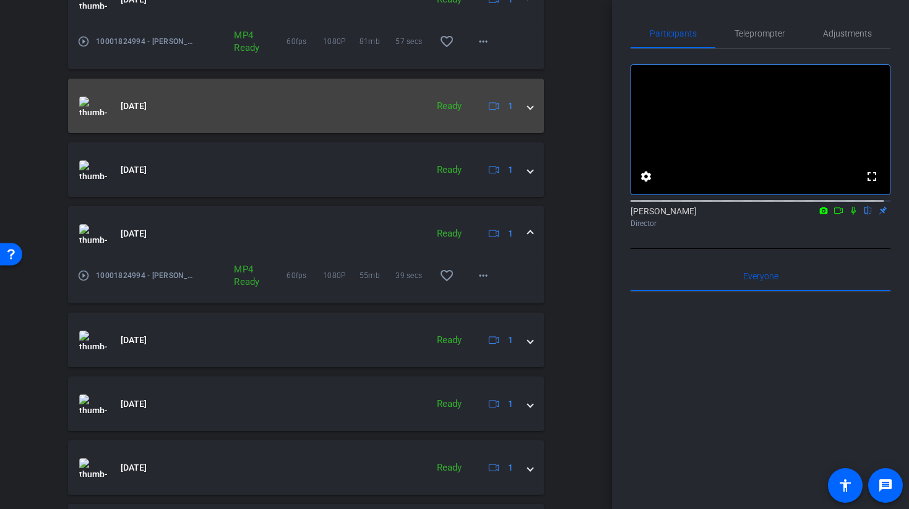
scroll to position [892, 0]
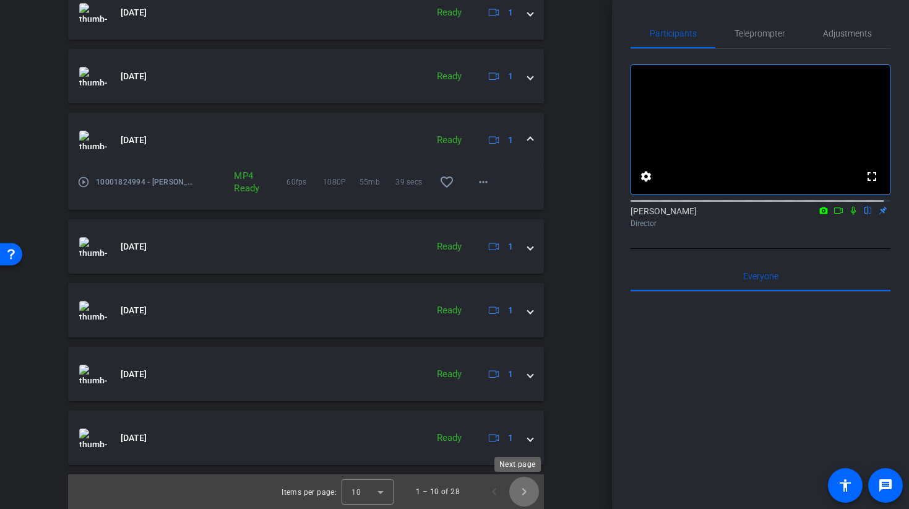
click at [510, 495] on span "Next page" at bounding box center [525, 492] width 30 height 30
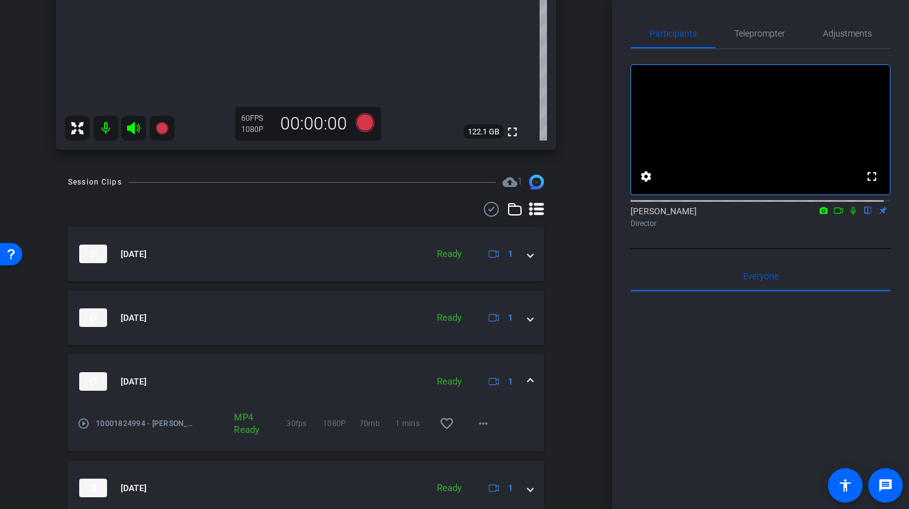
scroll to position [764, 0]
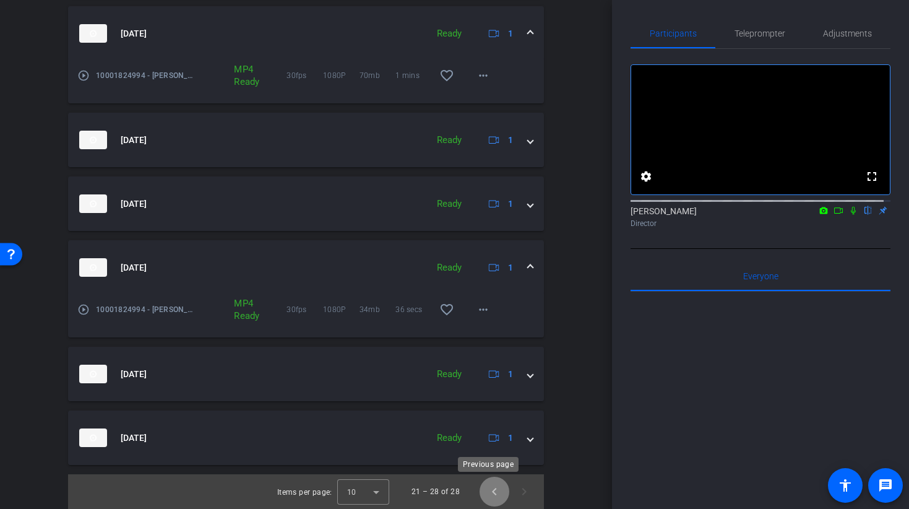
click at [488, 485] on span "Previous page" at bounding box center [495, 492] width 30 height 30
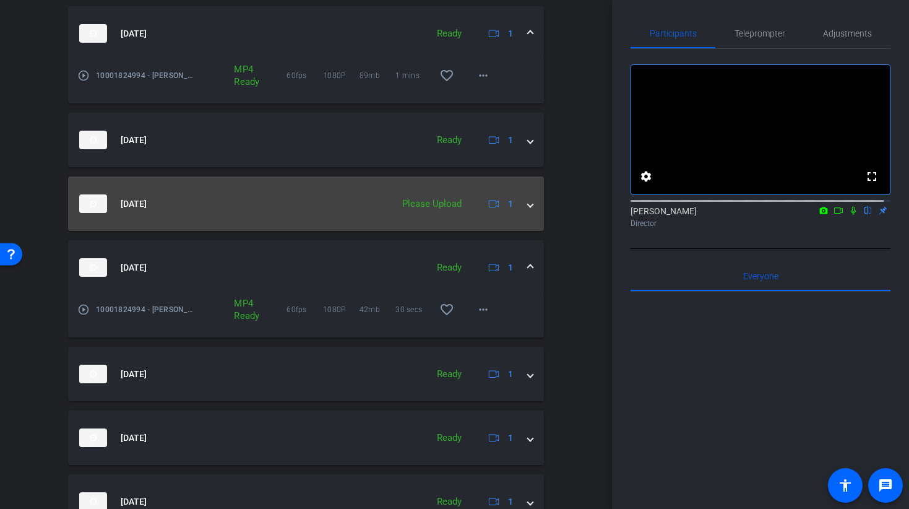
click at [426, 202] on div "Please Upload" at bounding box center [432, 204] width 72 height 14
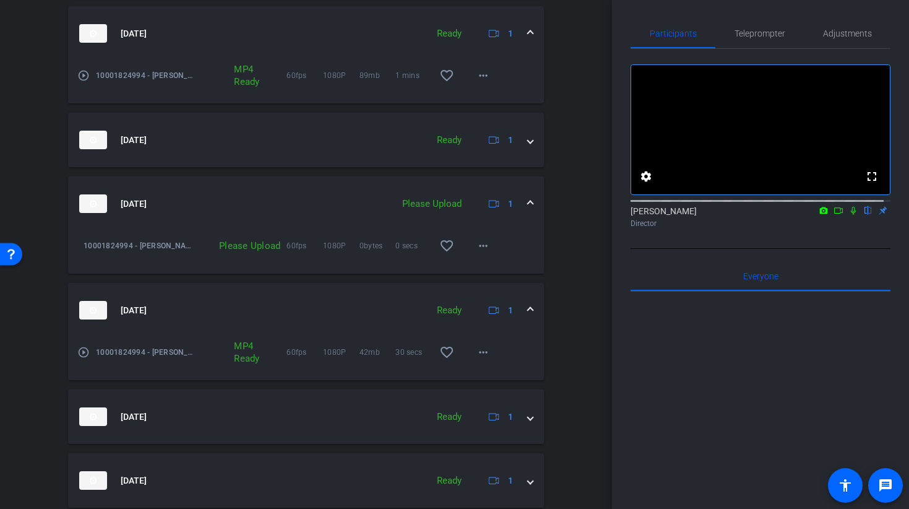
click at [259, 246] on div "Please Upload" at bounding box center [241, 246] width 90 height 12
click at [484, 247] on mat-icon "more_horiz" at bounding box center [483, 245] width 15 height 15
click at [480, 271] on span "Upload" at bounding box center [497, 271] width 50 height 15
click at [469, 253] on span at bounding box center [484, 246] width 30 height 30
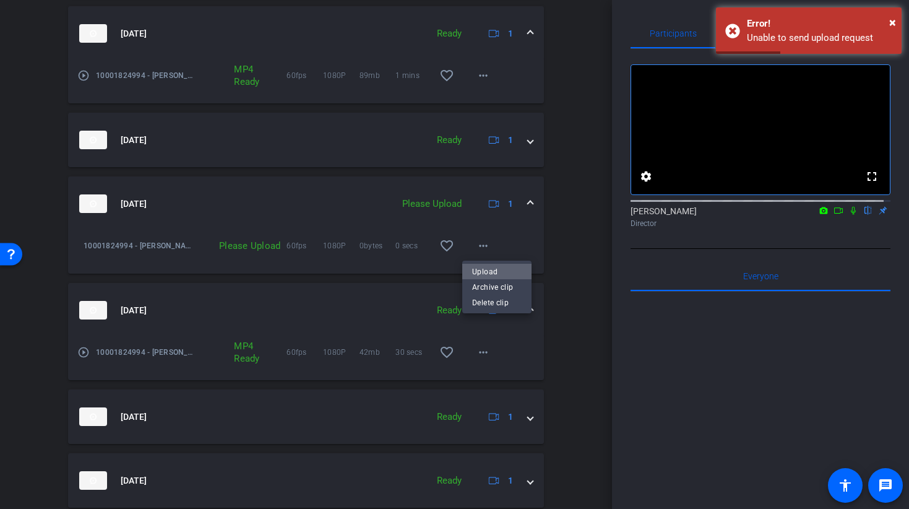
click at [472, 267] on button "Upload" at bounding box center [496, 271] width 69 height 15
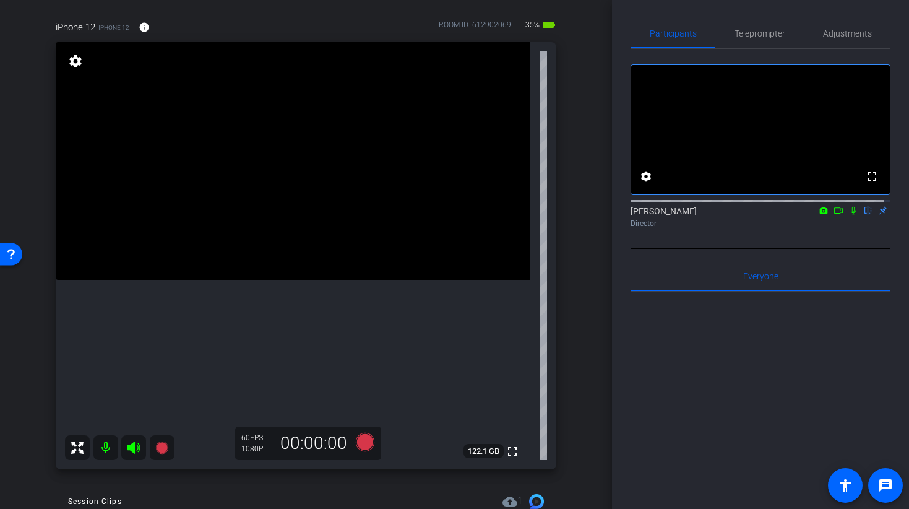
scroll to position [105, 0]
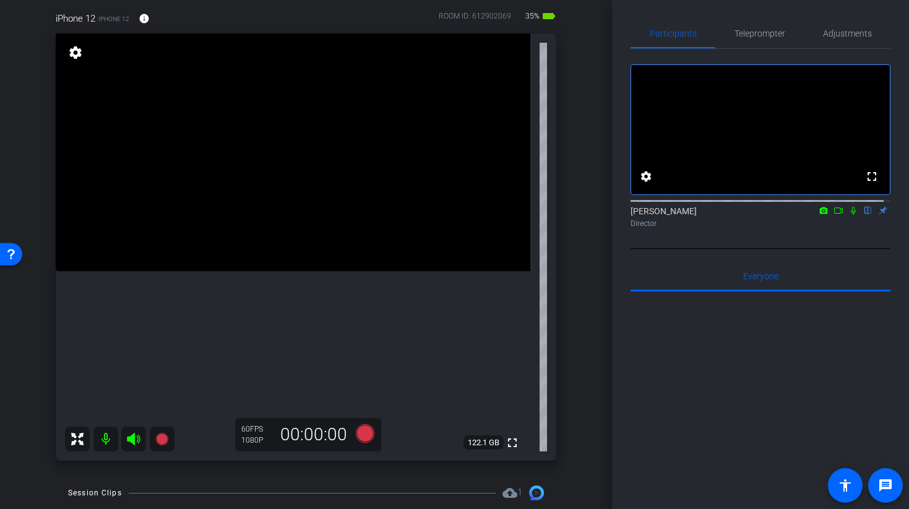
click at [266, 271] on video at bounding box center [293, 152] width 475 height 238
click at [283, 271] on video at bounding box center [293, 152] width 475 height 238
click at [360, 438] on icon at bounding box center [364, 433] width 19 height 19
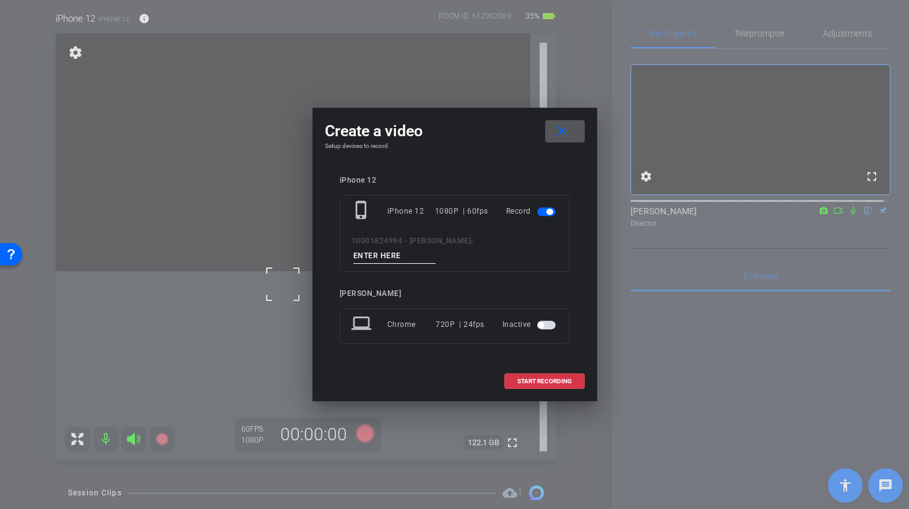
click at [436, 249] on input at bounding box center [395, 255] width 83 height 15
type input "[PERSON_NAME] 4 TAKE 1"
click at [530, 378] on span at bounding box center [544, 382] width 79 height 30
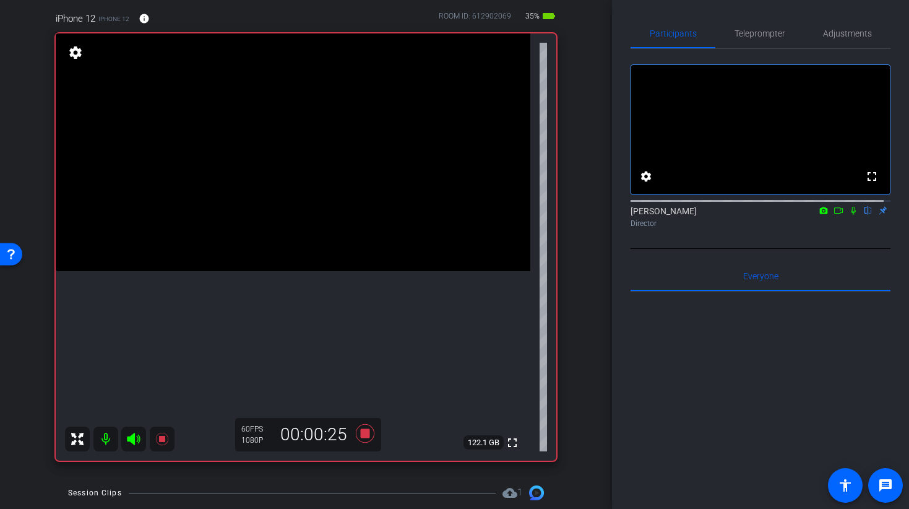
click at [321, 271] on video at bounding box center [293, 152] width 475 height 238
click at [295, 242] on video at bounding box center [293, 152] width 475 height 238
click at [370, 436] on icon at bounding box center [365, 433] width 30 height 22
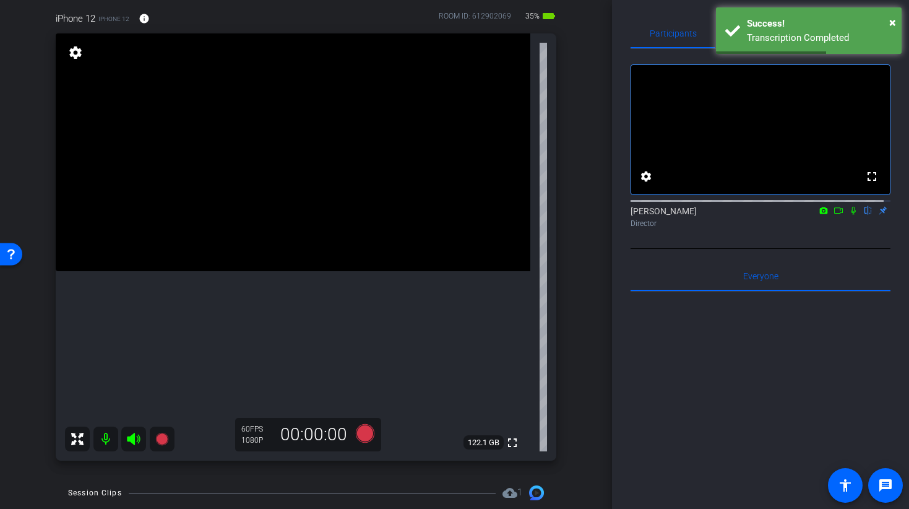
click at [268, 232] on video at bounding box center [293, 152] width 475 height 238
click at [365, 438] on icon at bounding box center [364, 433] width 19 height 19
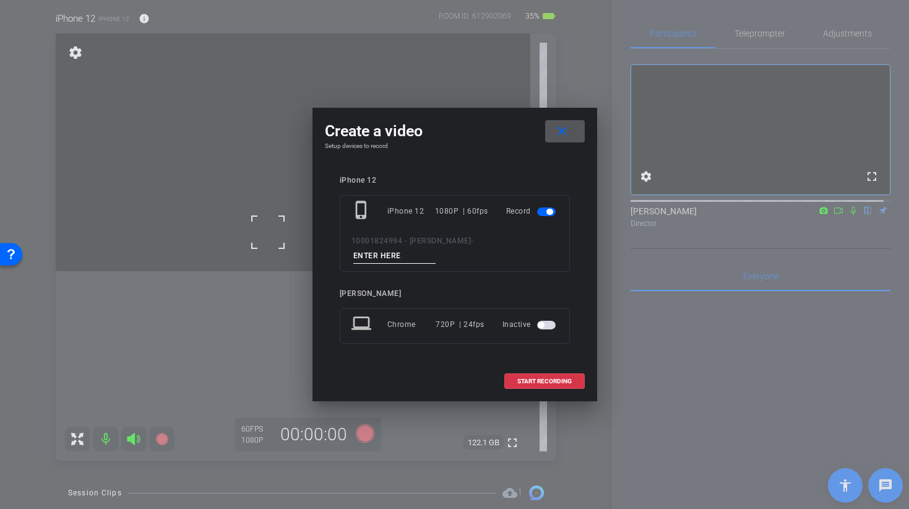
click at [436, 248] on input at bounding box center [395, 255] width 83 height 15
type input "[PERSON_NAME] 4 TAKE 2"
click at [547, 368] on span at bounding box center [544, 382] width 79 height 30
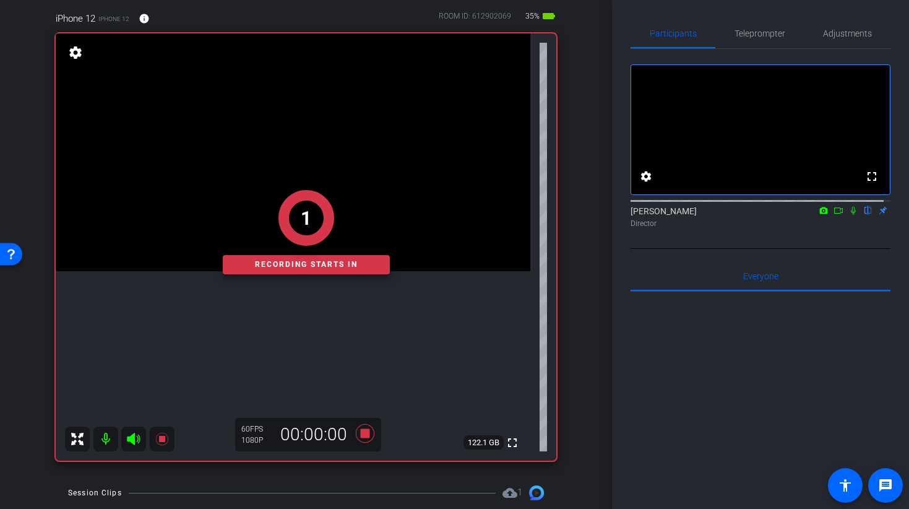
click at [274, 236] on div "1" at bounding box center [306, 218] width 167 height 56
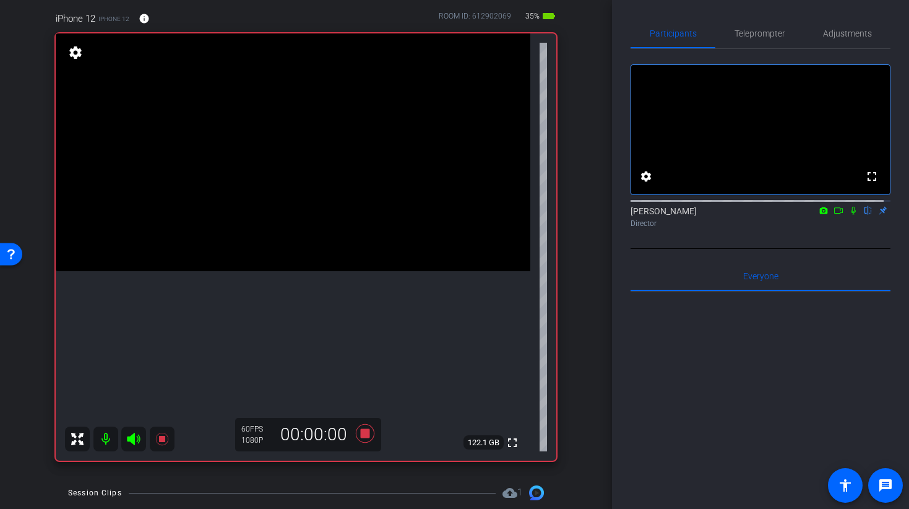
click at [285, 243] on video at bounding box center [293, 152] width 475 height 238
click at [358, 433] on icon at bounding box center [364, 433] width 19 height 19
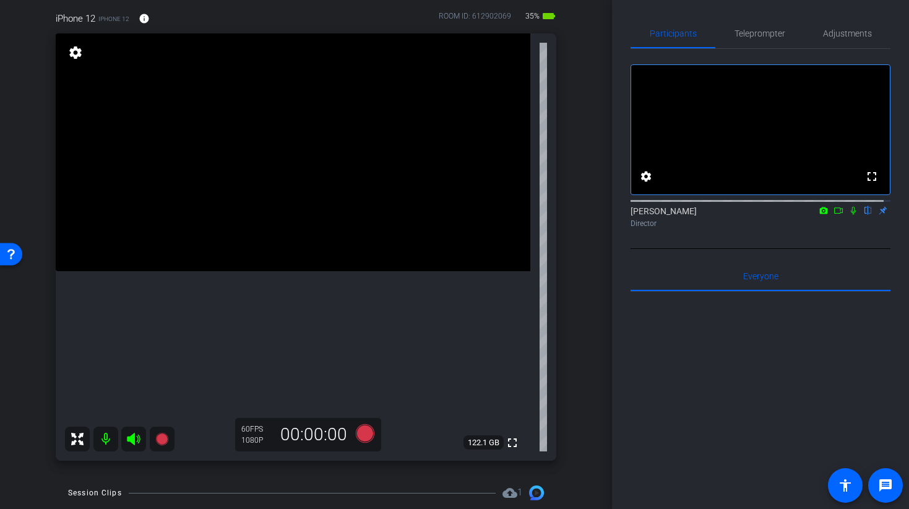
click at [329, 264] on video at bounding box center [293, 152] width 475 height 238
click at [262, 271] on video at bounding box center [293, 152] width 475 height 238
click at [362, 435] on icon at bounding box center [364, 433] width 19 height 19
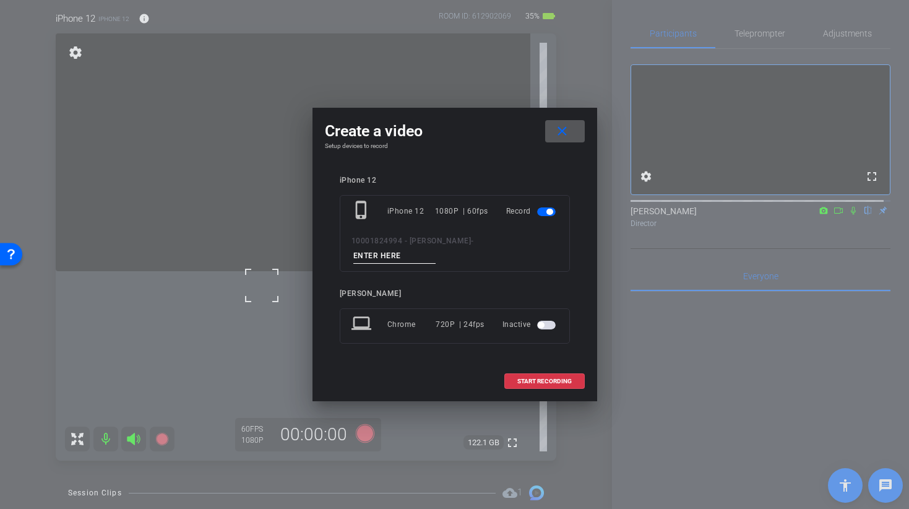
click at [436, 248] on input at bounding box center [395, 255] width 83 height 15
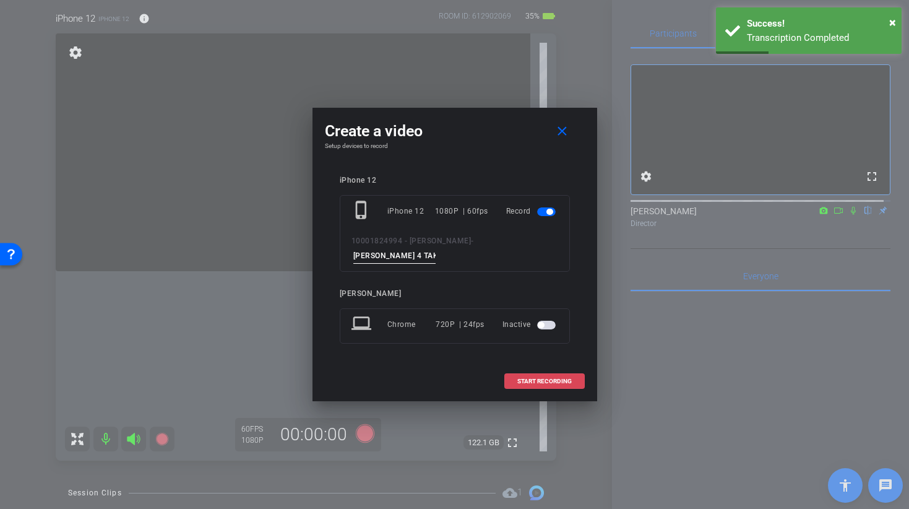
type input "[PERSON_NAME] 4 TAKE 3"
click at [536, 378] on span "START RECORDING" at bounding box center [545, 381] width 54 height 6
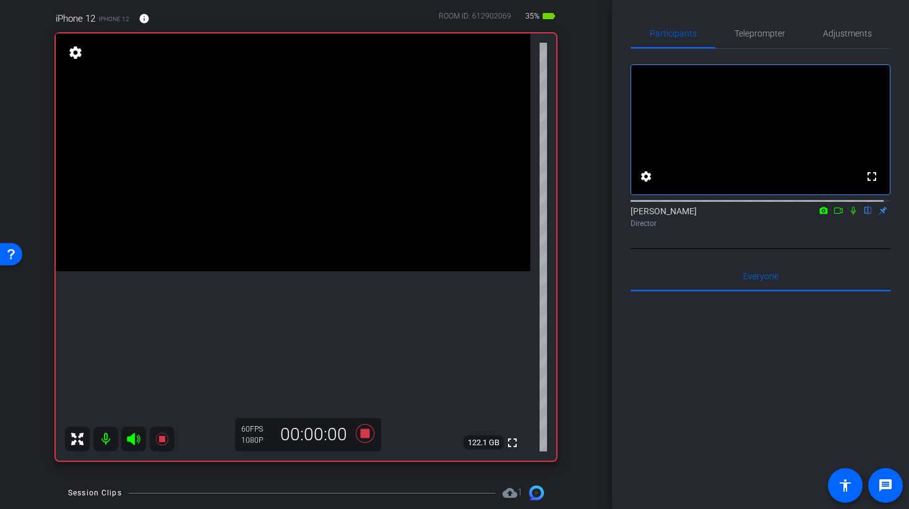
click at [288, 232] on video at bounding box center [293, 152] width 475 height 238
click at [300, 264] on video at bounding box center [293, 152] width 475 height 238
click at [279, 226] on video at bounding box center [293, 152] width 475 height 238
click at [296, 189] on video at bounding box center [293, 152] width 475 height 238
click at [362, 434] on icon at bounding box center [364, 433] width 19 height 19
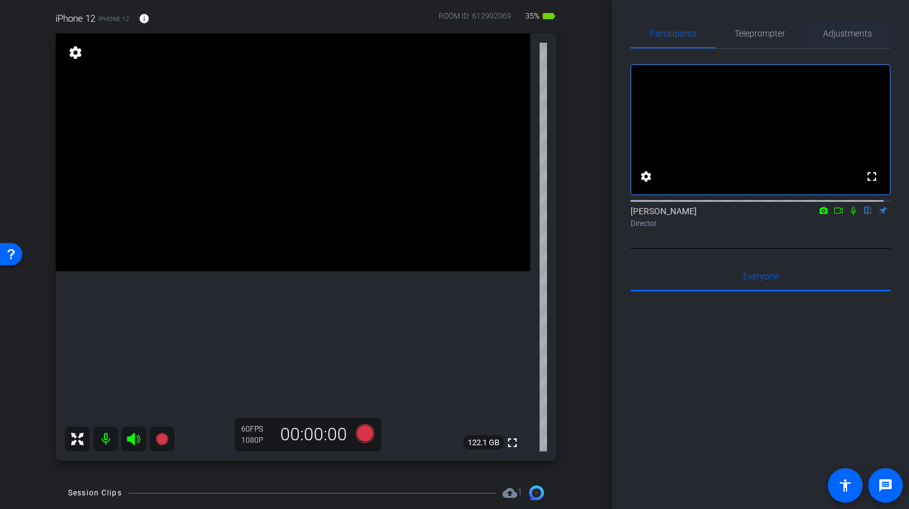
click at [838, 30] on span "Adjustments" at bounding box center [847, 33] width 49 height 9
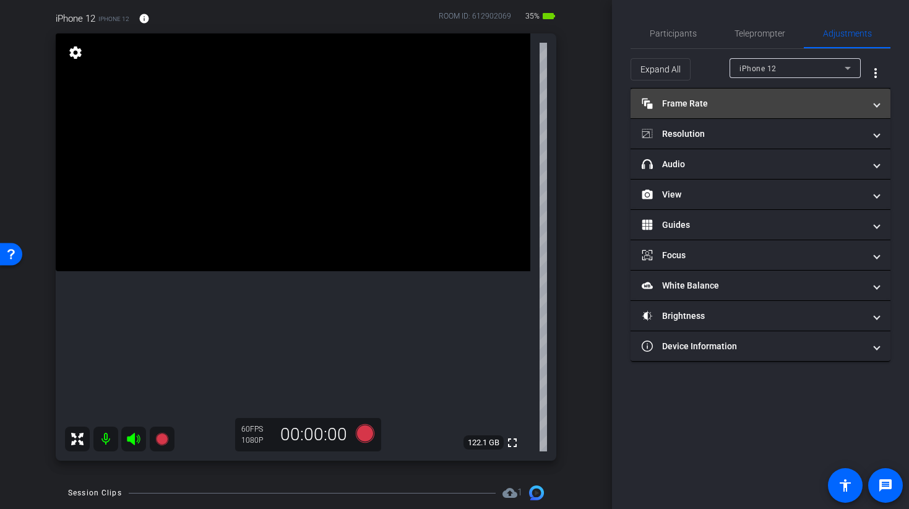
click at [673, 108] on mat-panel-title "Frame Rate Frame Rate" at bounding box center [753, 103] width 223 height 13
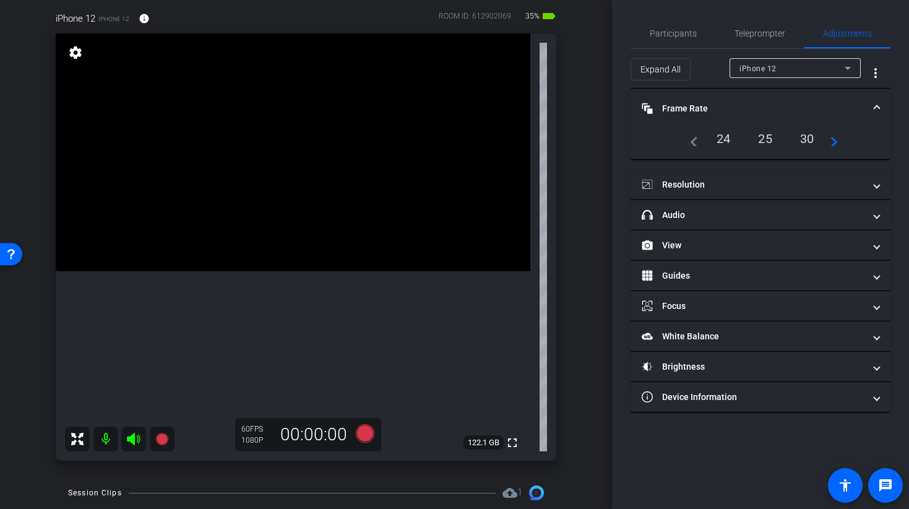
click at [802, 142] on div "30" at bounding box center [807, 138] width 33 height 21
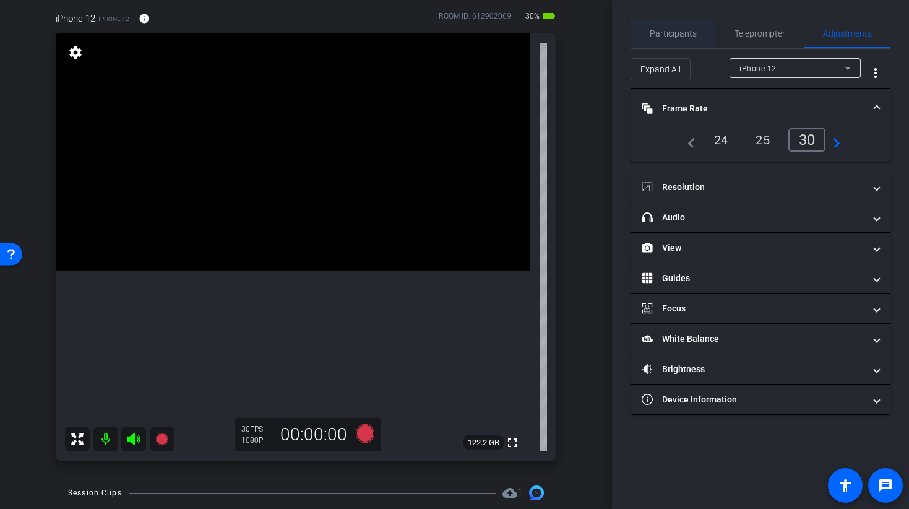
click at [661, 37] on span "Participants" at bounding box center [673, 33] width 47 height 9
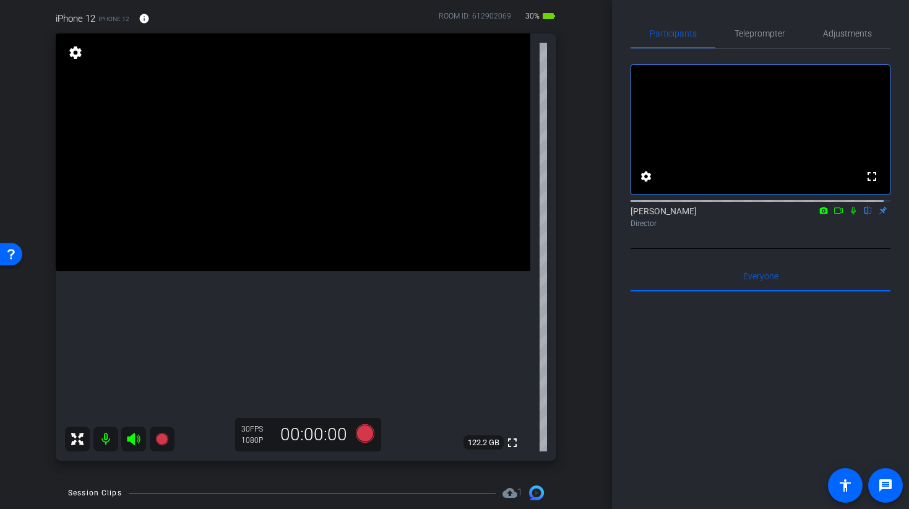
click at [849, 215] on icon at bounding box center [854, 210] width 10 height 9
click at [836, 215] on icon at bounding box center [839, 210] width 10 height 9
click at [129, 445] on icon at bounding box center [133, 439] width 15 height 15
click at [132, 440] on icon at bounding box center [133, 439] width 13 height 12
click at [104, 440] on mat-icon at bounding box center [105, 439] width 25 height 25
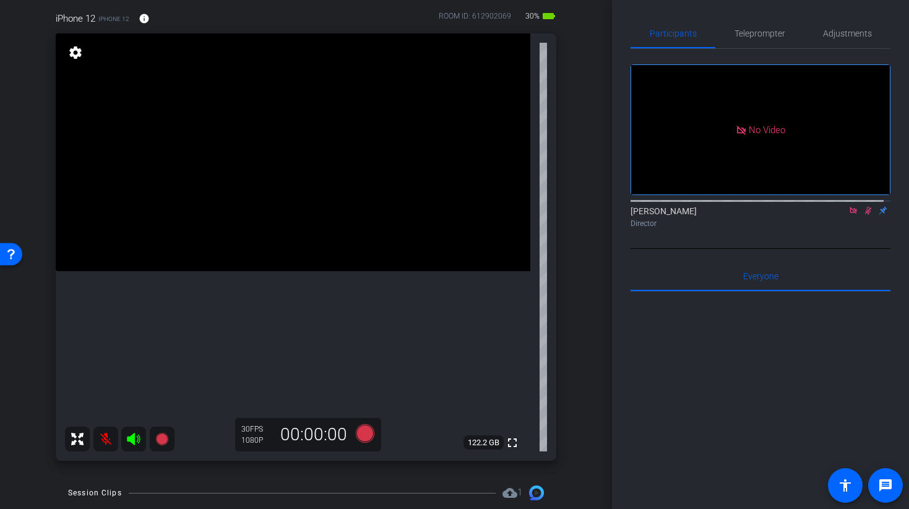
click at [132, 441] on icon at bounding box center [133, 439] width 13 height 12
click at [865, 215] on icon at bounding box center [868, 211] width 7 height 8
click at [849, 215] on icon at bounding box center [854, 210] width 10 height 9
click at [128, 441] on icon at bounding box center [133, 439] width 13 height 12
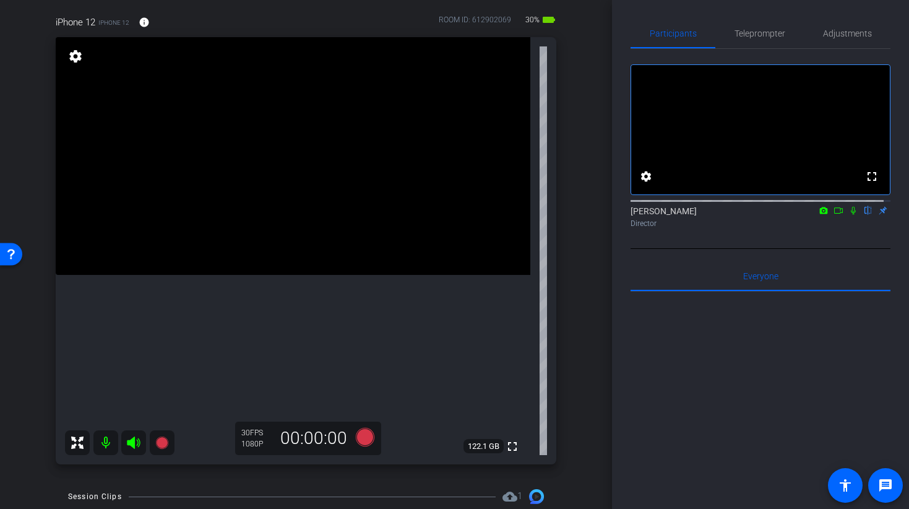
scroll to position [86, 0]
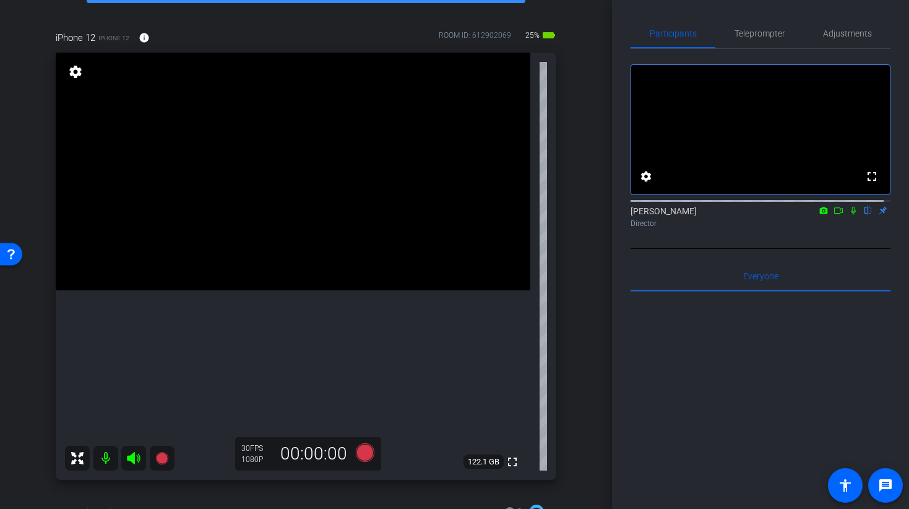
click at [233, 196] on video at bounding box center [293, 172] width 475 height 238
click at [365, 448] on icon at bounding box center [364, 452] width 19 height 19
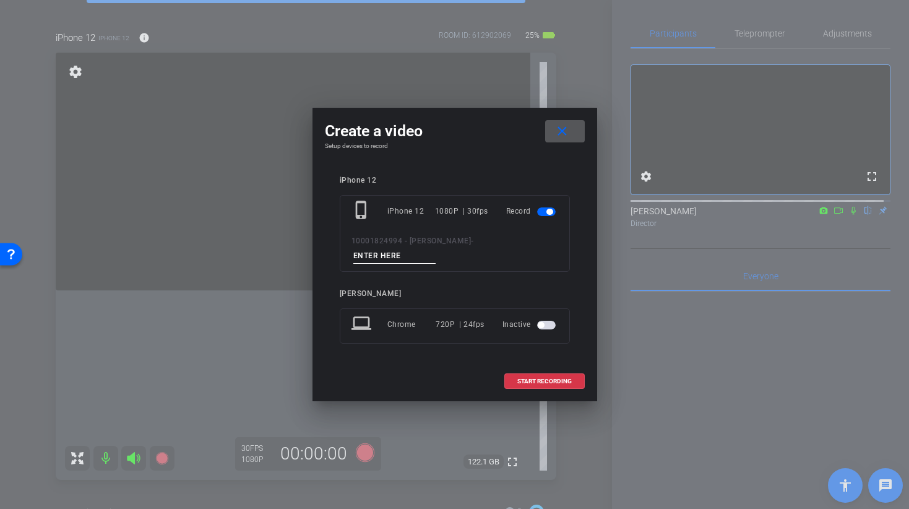
click at [436, 248] on input at bounding box center [395, 255] width 83 height 15
type input "[PERSON_NAME] 5 take 1"
click at [543, 378] on span "START RECORDING" at bounding box center [545, 381] width 54 height 6
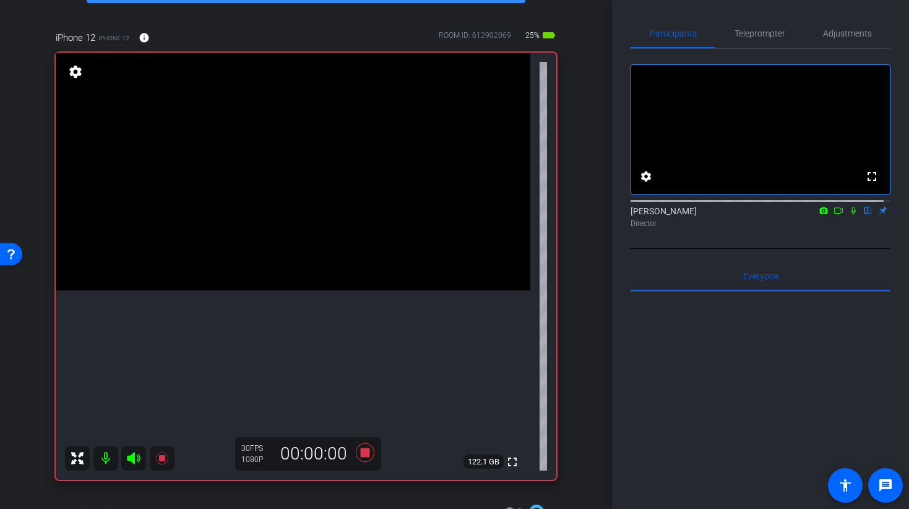
click at [269, 282] on video at bounding box center [293, 172] width 475 height 238
click at [225, 215] on video at bounding box center [293, 172] width 475 height 238
click at [303, 275] on video at bounding box center [293, 172] width 475 height 238
click at [267, 189] on video at bounding box center [293, 172] width 475 height 238
click at [267, 229] on video at bounding box center [293, 172] width 475 height 238
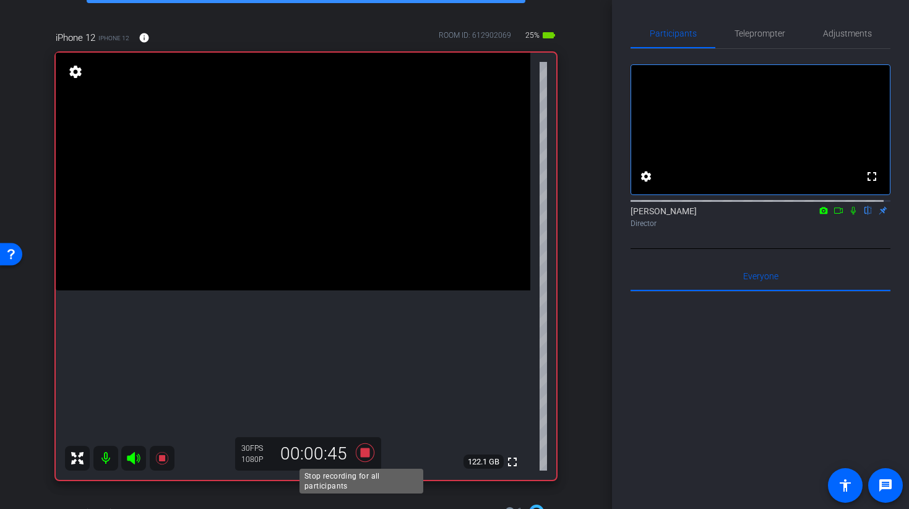
click at [359, 454] on icon at bounding box center [364, 452] width 19 height 19
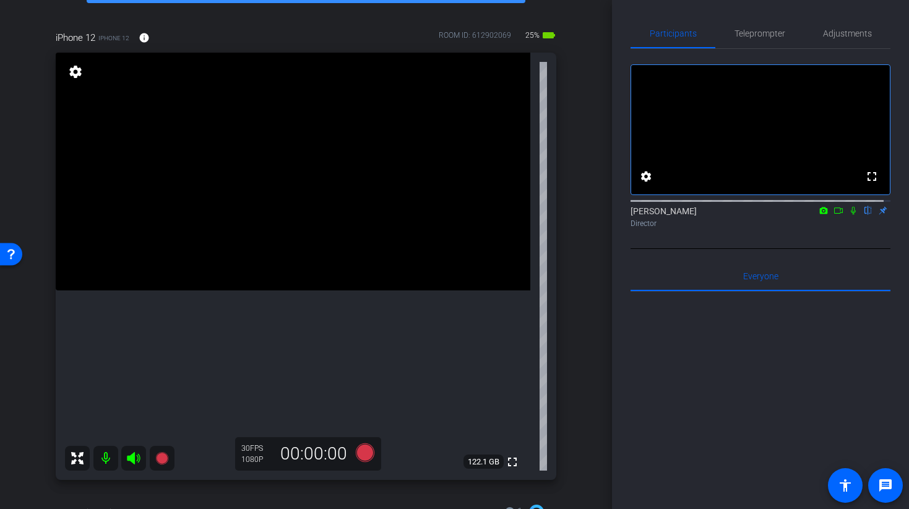
click at [328, 290] on video at bounding box center [293, 172] width 475 height 238
click at [363, 452] on icon at bounding box center [364, 452] width 19 height 19
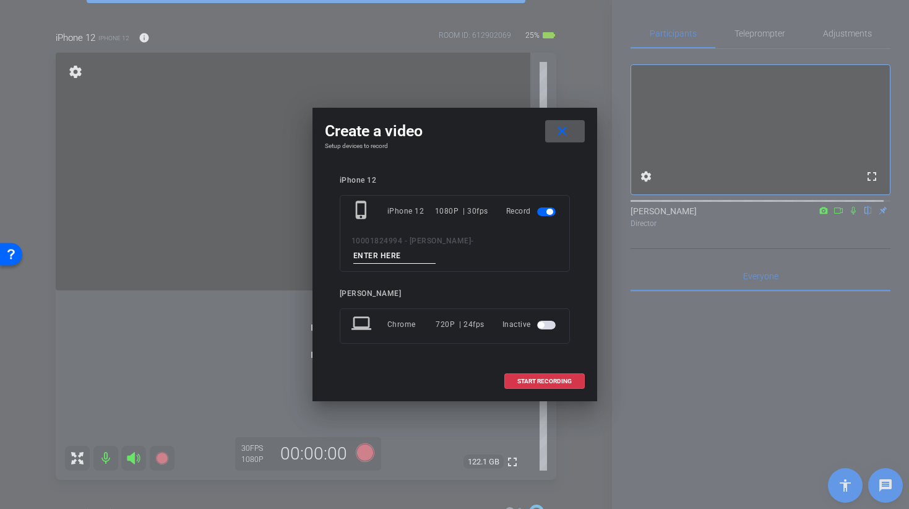
click at [470, 240] on div "phone_iphone iPhone 12 1080P | 30fps Record 10001824994 - [PERSON_NAME] -" at bounding box center [455, 233] width 230 height 77
click at [436, 248] on input at bounding box center [395, 255] width 83 height 15
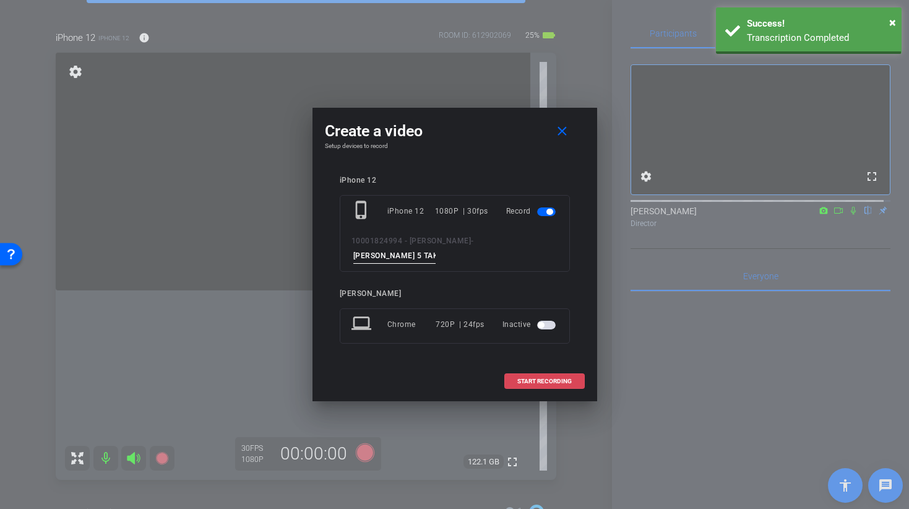
type input "[PERSON_NAME] 5 TAKE 2"
click at [532, 378] on span "START RECORDING" at bounding box center [545, 381] width 54 height 6
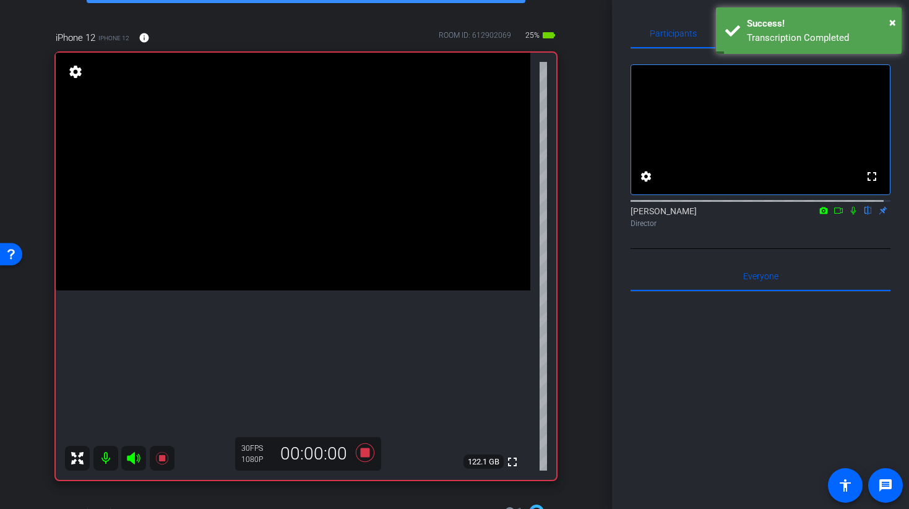
click at [256, 225] on video at bounding box center [293, 172] width 475 height 238
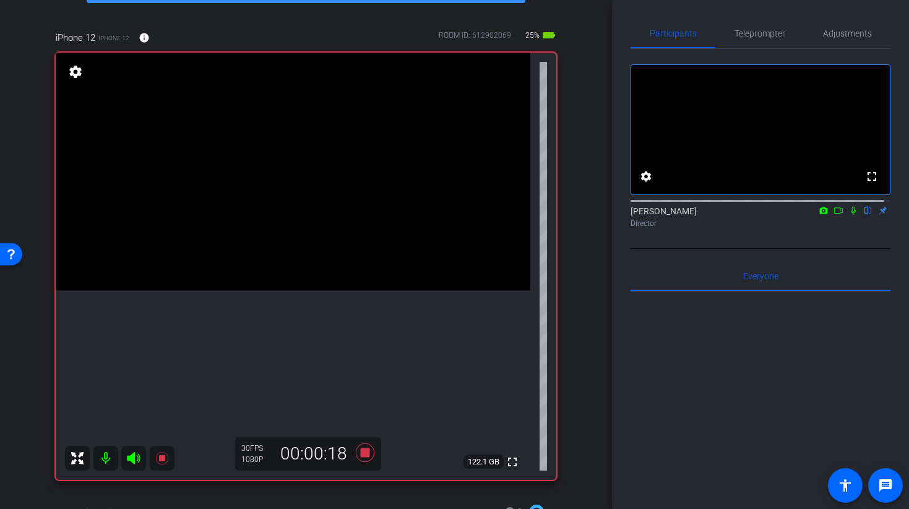
click at [282, 167] on video at bounding box center [293, 172] width 475 height 238
click at [277, 217] on video at bounding box center [293, 172] width 475 height 238
click at [274, 228] on div at bounding box center [276, 217] width 31 height 31
click at [281, 230] on video at bounding box center [293, 172] width 475 height 238
click at [359, 456] on icon at bounding box center [364, 452] width 19 height 19
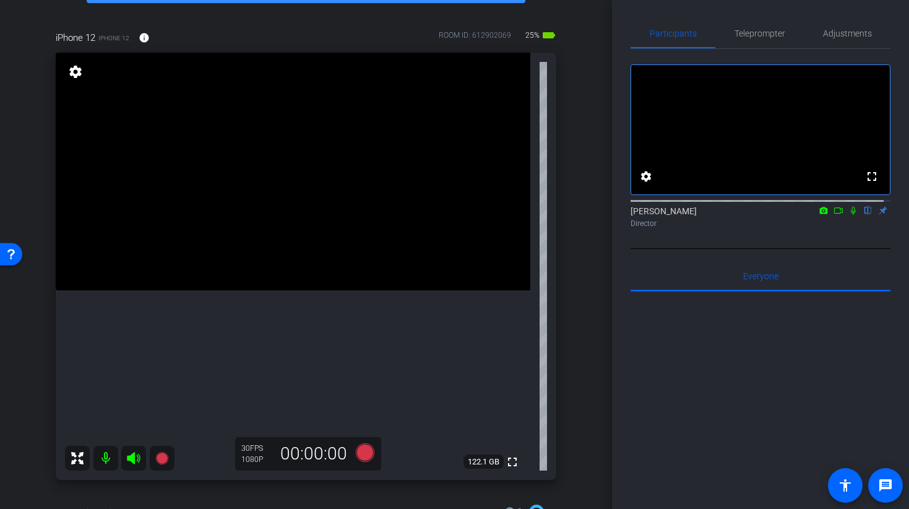
click at [254, 262] on video at bounding box center [293, 172] width 475 height 238
click at [357, 454] on icon at bounding box center [364, 452] width 19 height 19
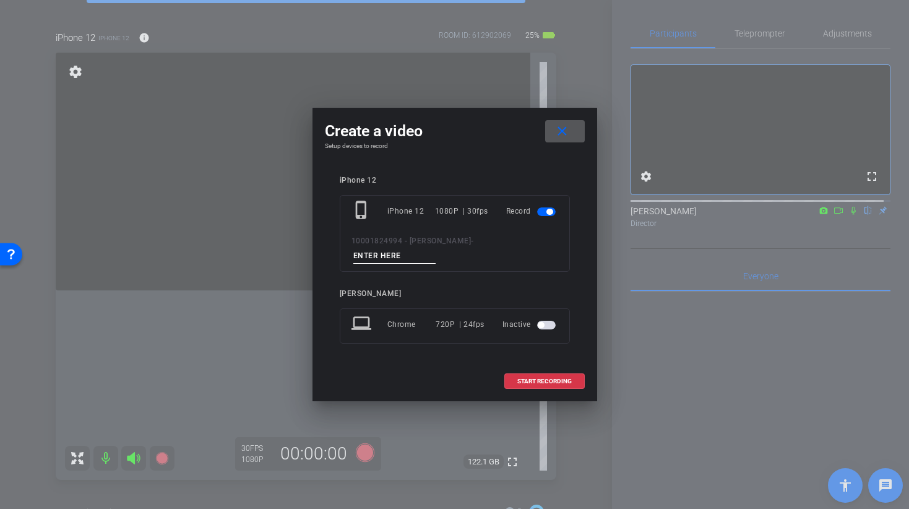
click at [436, 248] on input at bounding box center [395, 255] width 83 height 15
type input "b"
type input "[PERSON_NAME] 10 TAKE 1"
click at [539, 379] on span at bounding box center [544, 382] width 79 height 30
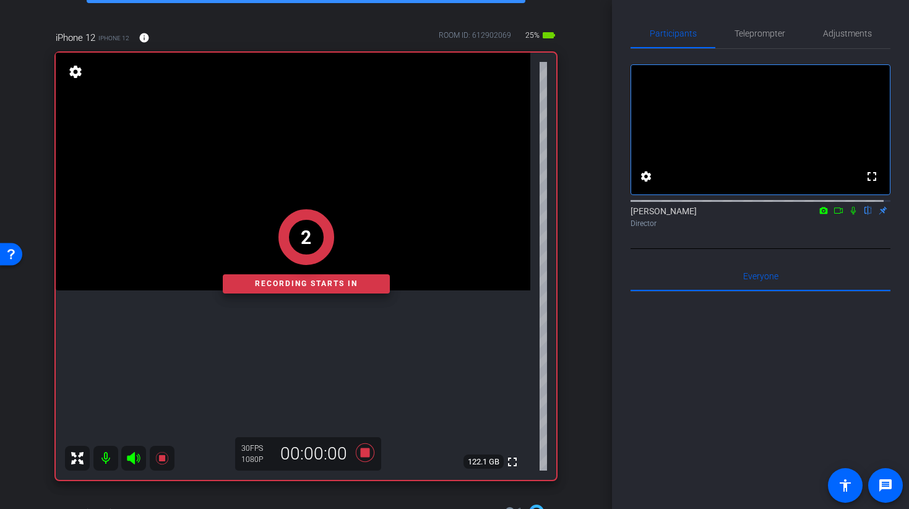
click at [261, 268] on div "2 Recording starts in" at bounding box center [306, 251] width 167 height 84
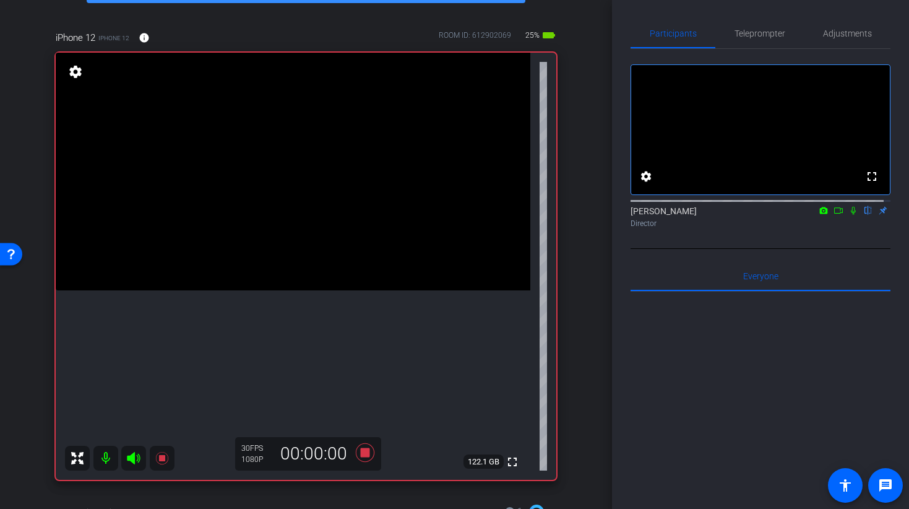
click at [253, 266] on video at bounding box center [293, 172] width 475 height 238
click at [295, 290] on video at bounding box center [293, 172] width 475 height 238
click at [258, 290] on video at bounding box center [293, 172] width 475 height 238
click at [279, 290] on video at bounding box center [293, 172] width 475 height 238
click at [276, 290] on video at bounding box center [293, 172] width 475 height 238
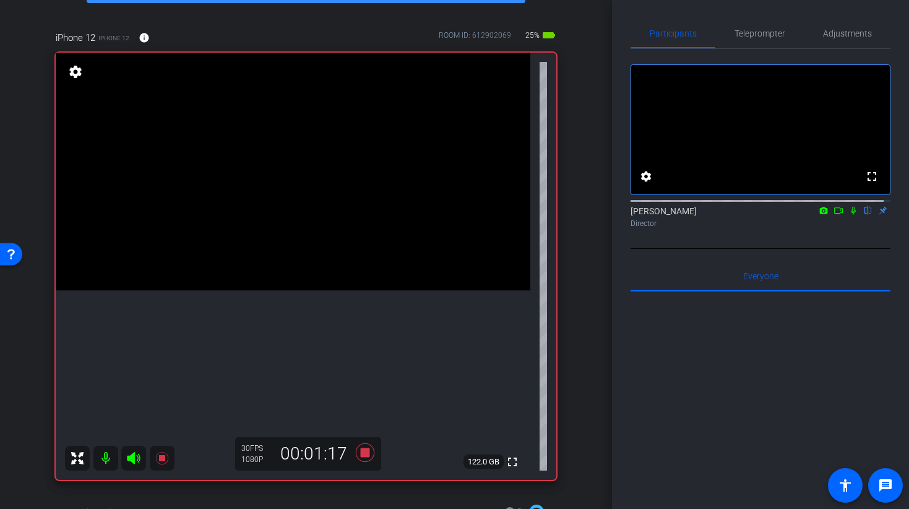
click at [264, 290] on video at bounding box center [293, 172] width 475 height 238
click at [270, 265] on video at bounding box center [293, 172] width 475 height 238
click at [262, 290] on video at bounding box center [293, 172] width 475 height 238
click at [297, 290] on video at bounding box center [293, 172] width 475 height 238
click at [365, 451] on icon at bounding box center [364, 452] width 19 height 19
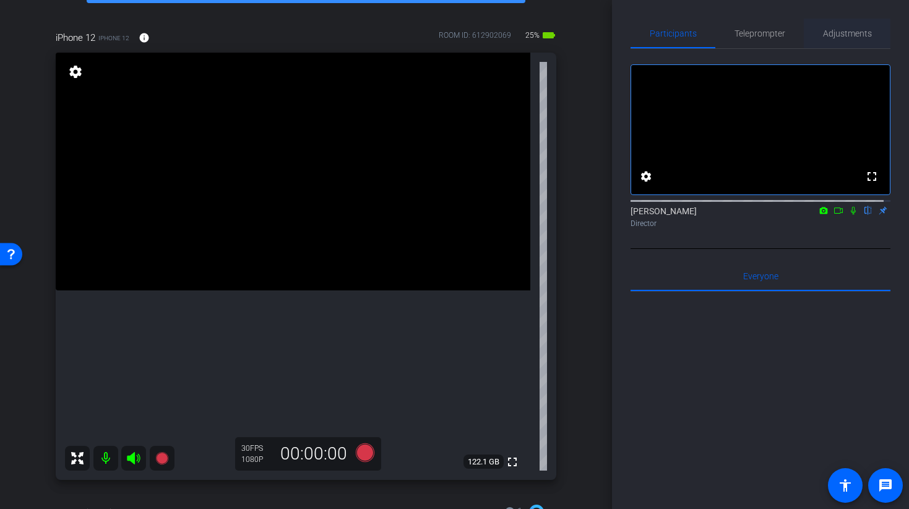
click at [836, 37] on span "Adjustments" at bounding box center [847, 33] width 49 height 9
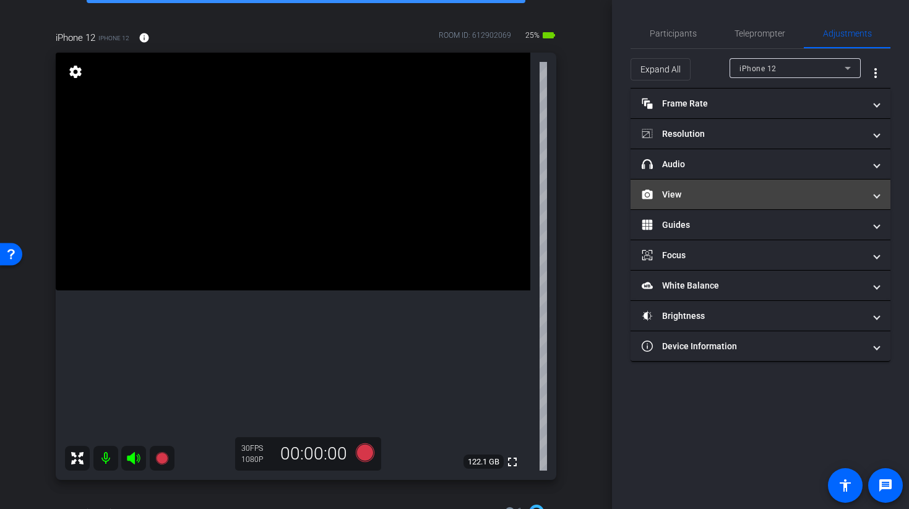
click at [705, 188] on mat-panel-title "View" at bounding box center [753, 194] width 223 height 13
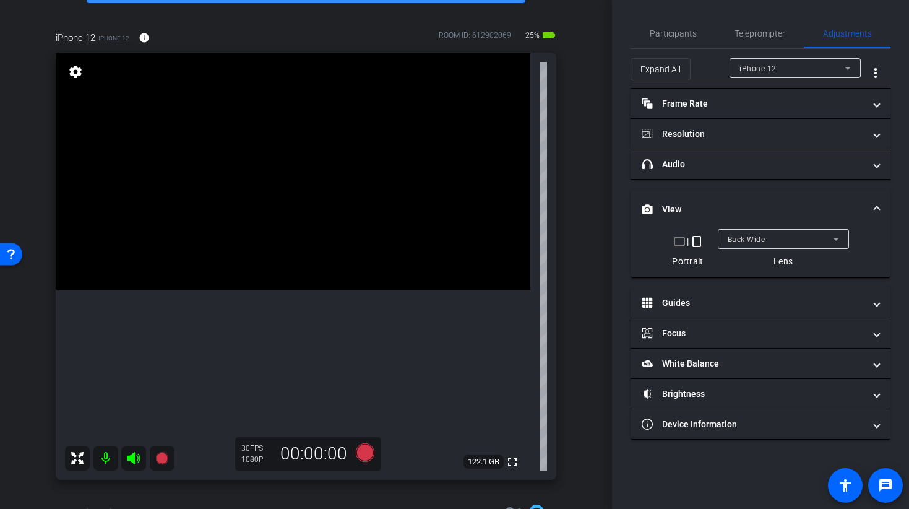
click at [765, 240] on span "Back Wide" at bounding box center [747, 239] width 38 height 9
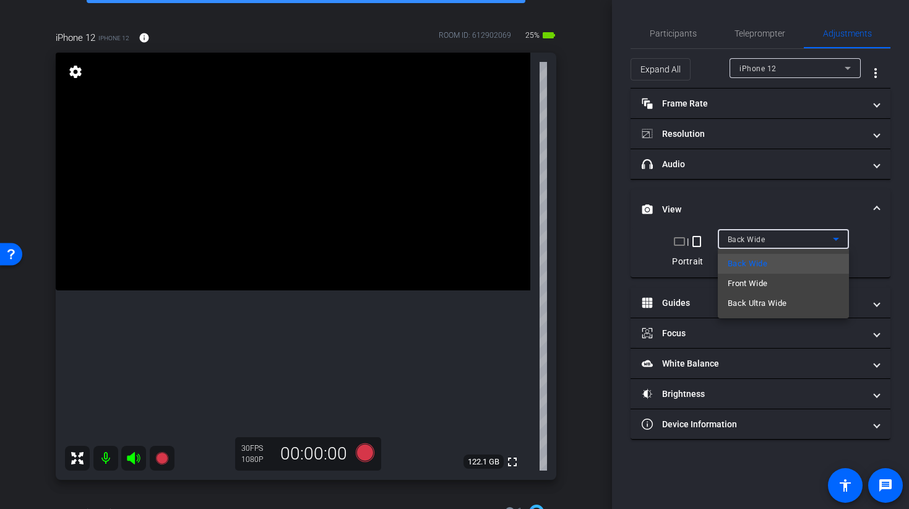
click at [763, 238] on div at bounding box center [454, 254] width 909 height 509
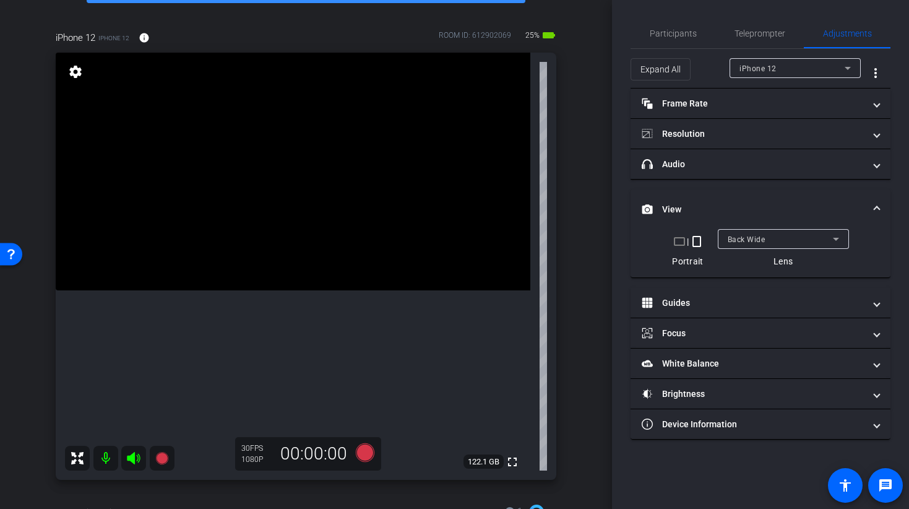
click at [285, 290] on video at bounding box center [293, 172] width 475 height 238
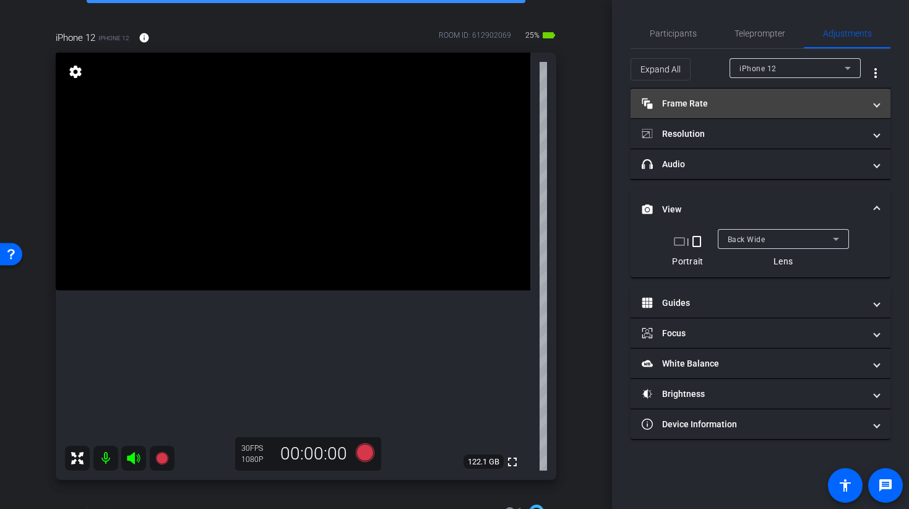
click at [699, 104] on mat-panel-title "Frame Rate Frame Rate" at bounding box center [753, 103] width 223 height 13
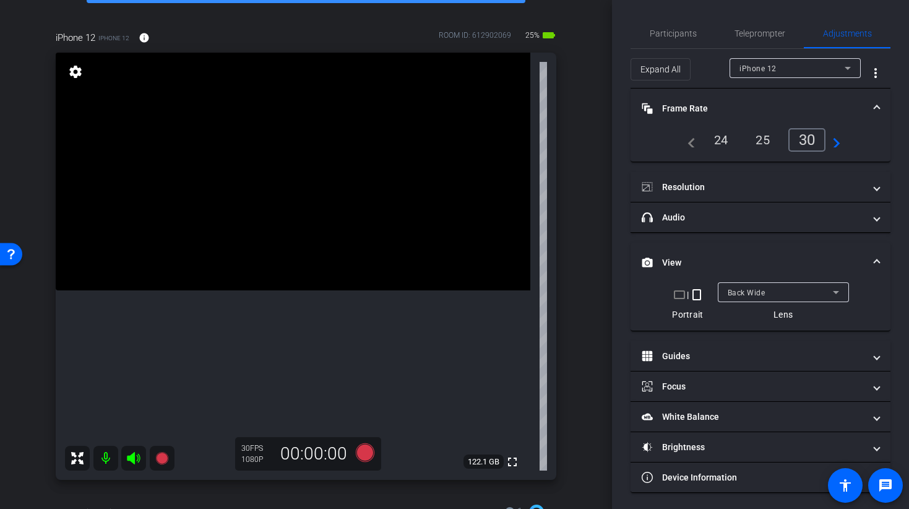
click at [337, 290] on video at bounding box center [293, 172] width 475 height 238
click at [336, 296] on div at bounding box center [337, 305] width 31 height 31
click at [310, 290] on video at bounding box center [293, 172] width 475 height 238
click at [287, 215] on video at bounding box center [293, 172] width 475 height 238
click at [297, 243] on video at bounding box center [293, 172] width 475 height 238
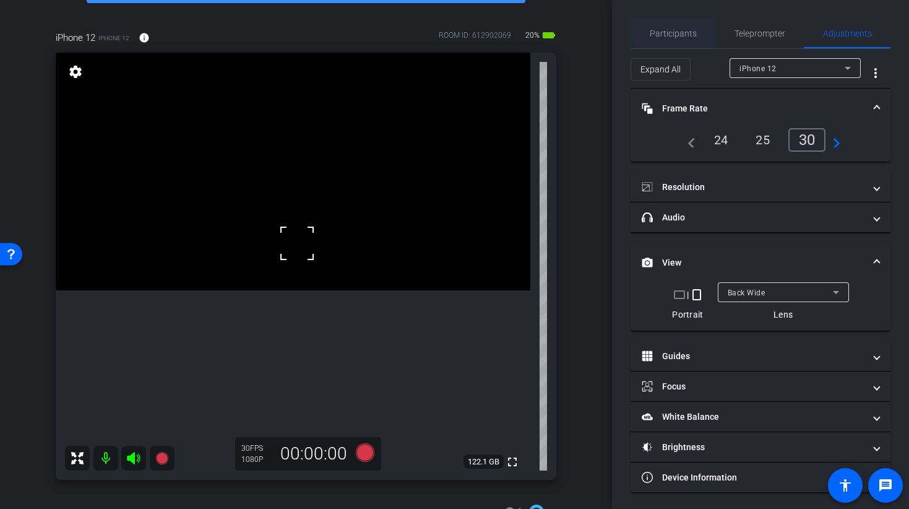
click at [670, 32] on span "Participants" at bounding box center [673, 33] width 47 height 9
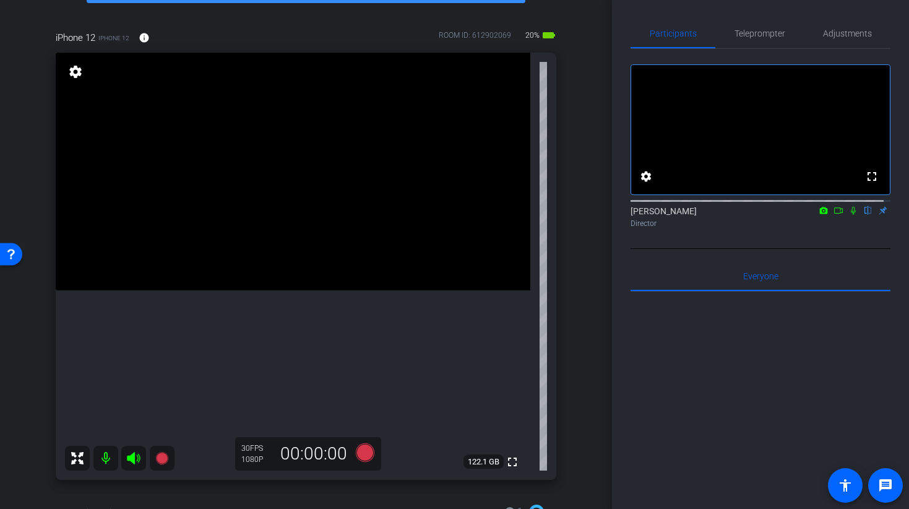
click at [287, 290] on video at bounding box center [293, 172] width 475 height 238
click at [360, 446] on icon at bounding box center [364, 452] width 19 height 19
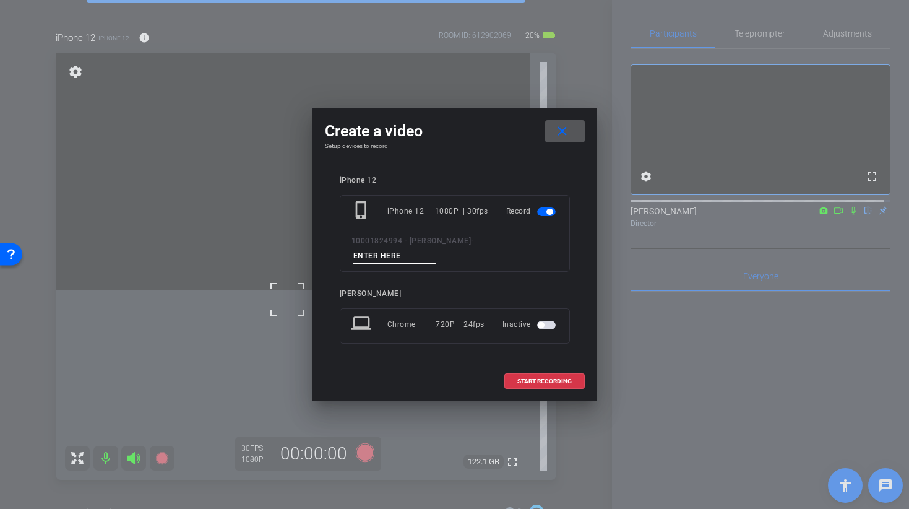
click at [436, 251] on input at bounding box center [395, 255] width 83 height 15
type input "b"
type input "[PERSON_NAME] 7 TAKE 1"
click at [524, 378] on span "START RECORDING" at bounding box center [545, 381] width 54 height 6
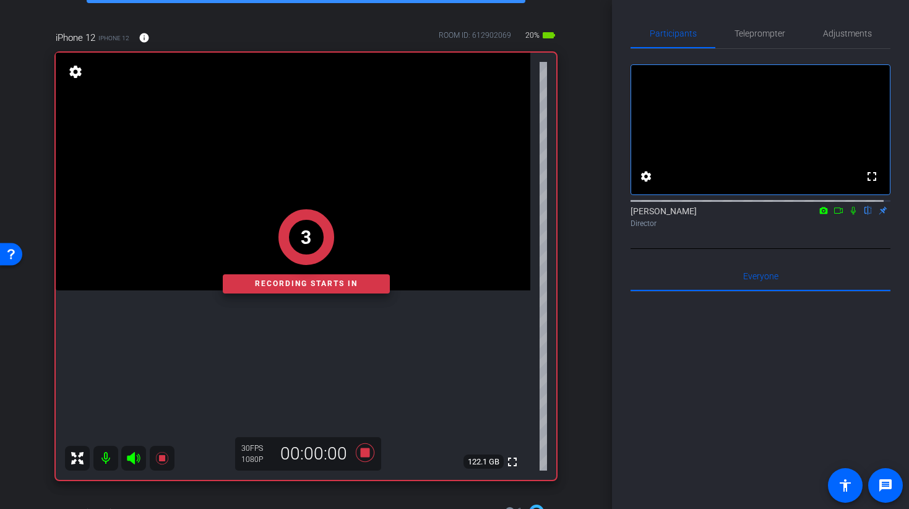
click at [289, 204] on div "3 Recording starts in" at bounding box center [306, 251] width 501 height 457
click at [284, 202] on div "1 Recording starts in" at bounding box center [306, 251] width 501 height 457
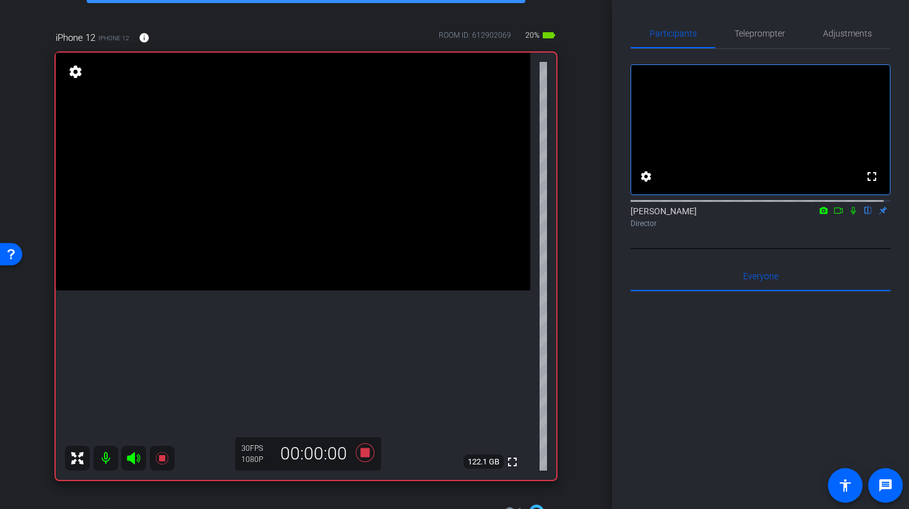
click at [300, 228] on video at bounding box center [293, 172] width 475 height 238
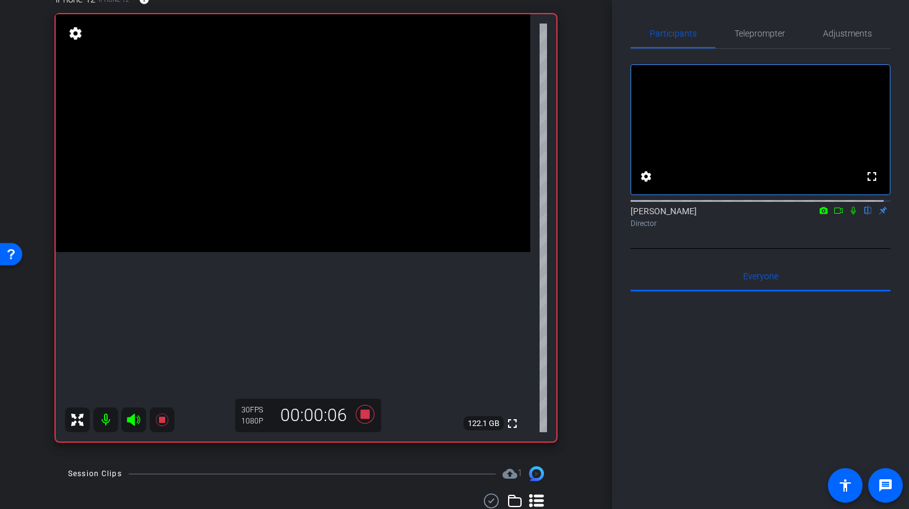
scroll to position [74, 0]
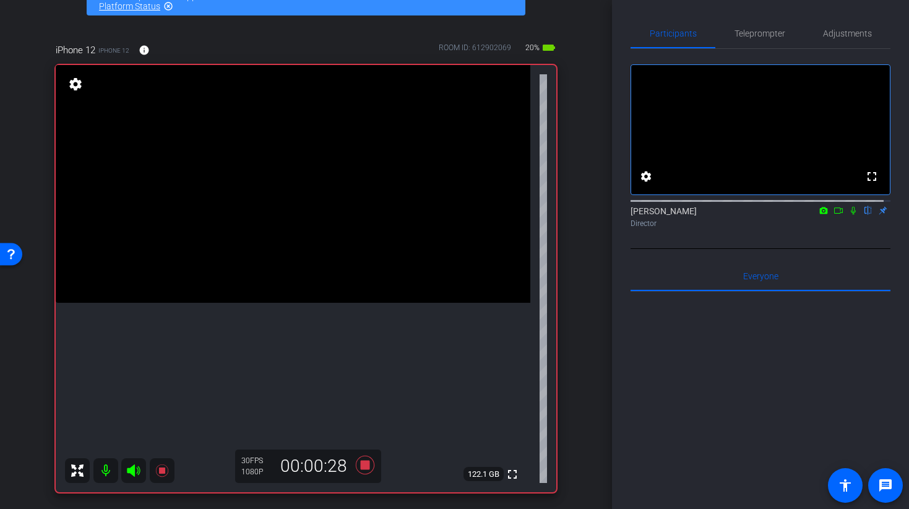
click at [286, 282] on video at bounding box center [293, 184] width 475 height 238
click at [297, 274] on video at bounding box center [293, 184] width 475 height 238
click at [308, 221] on video at bounding box center [293, 184] width 475 height 238
click at [302, 232] on div at bounding box center [308, 221] width 31 height 31
click at [362, 467] on icon at bounding box center [364, 465] width 19 height 19
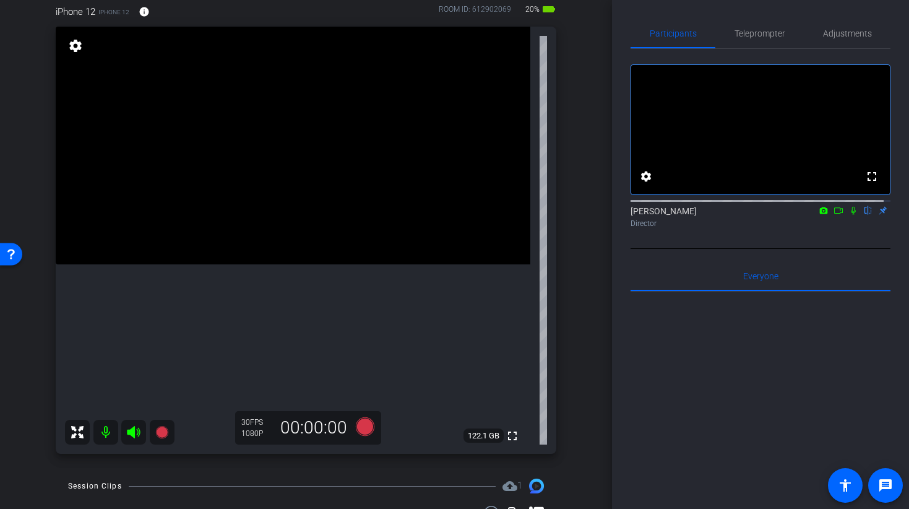
scroll to position [111, 0]
click at [363, 429] on icon at bounding box center [364, 427] width 19 height 19
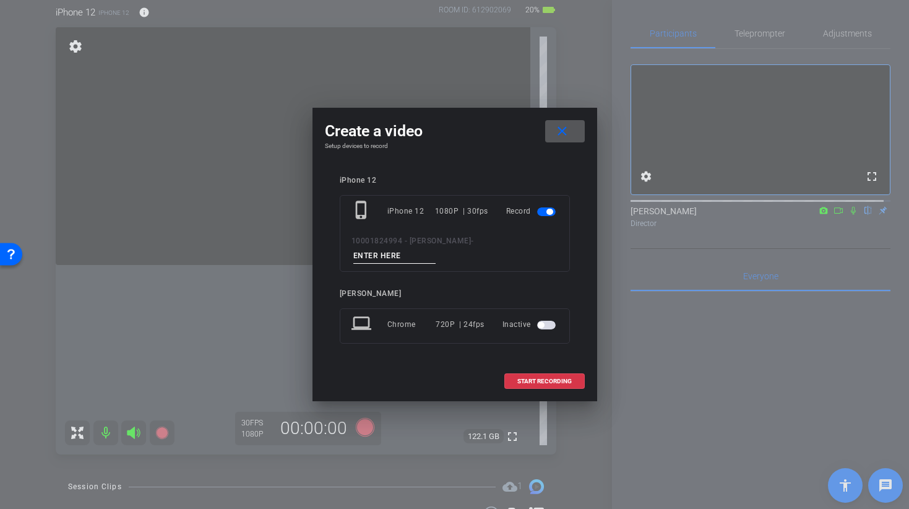
click at [459, 243] on div "10001824994 - [PERSON_NAME] -" at bounding box center [455, 248] width 207 height 30
click at [436, 250] on input at bounding box center [395, 255] width 83 height 15
type input "[PERSON_NAME] 7 TAKE 2"
click at [539, 378] on span "START RECORDING" at bounding box center [545, 381] width 54 height 6
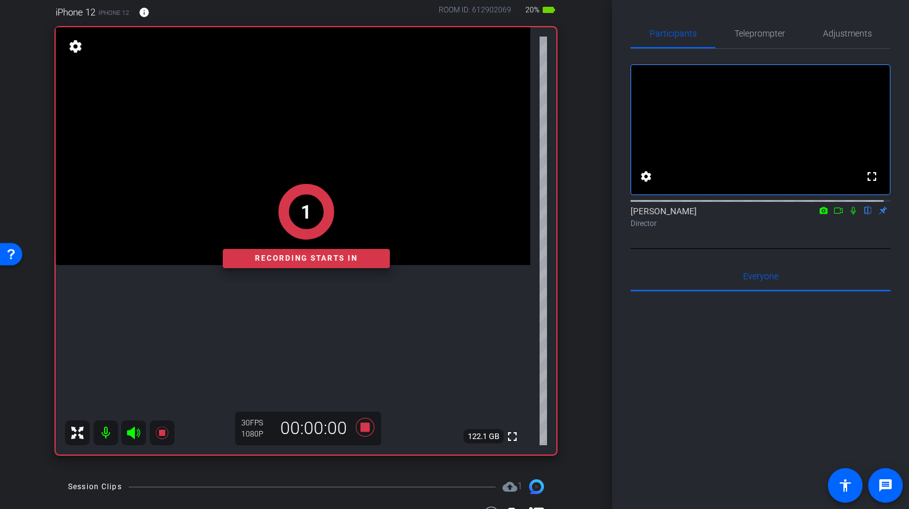
click at [297, 124] on div "1 Recording starts in" at bounding box center [306, 226] width 501 height 457
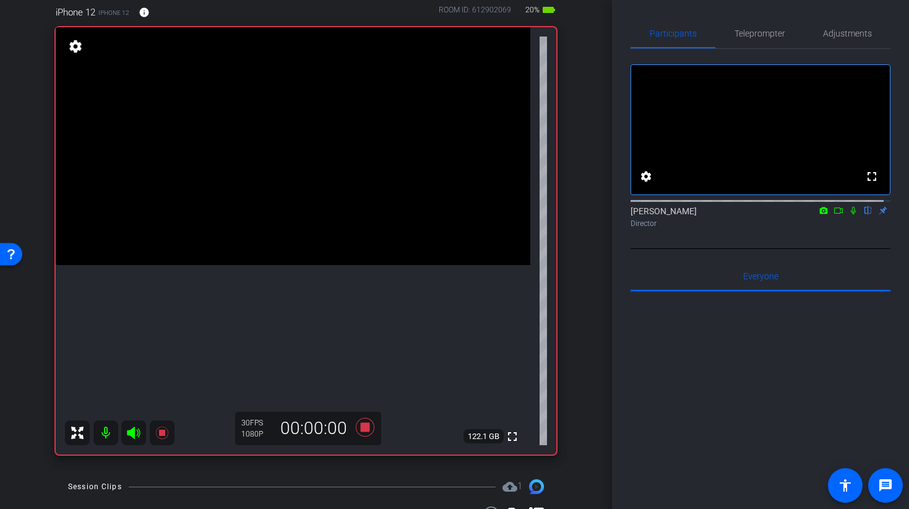
click at [290, 160] on video at bounding box center [293, 146] width 475 height 238
click at [287, 253] on video at bounding box center [293, 146] width 475 height 238
click at [276, 184] on video at bounding box center [293, 146] width 475 height 238
click at [284, 212] on video at bounding box center [293, 146] width 475 height 238
click at [366, 428] on icon at bounding box center [365, 427] width 30 height 22
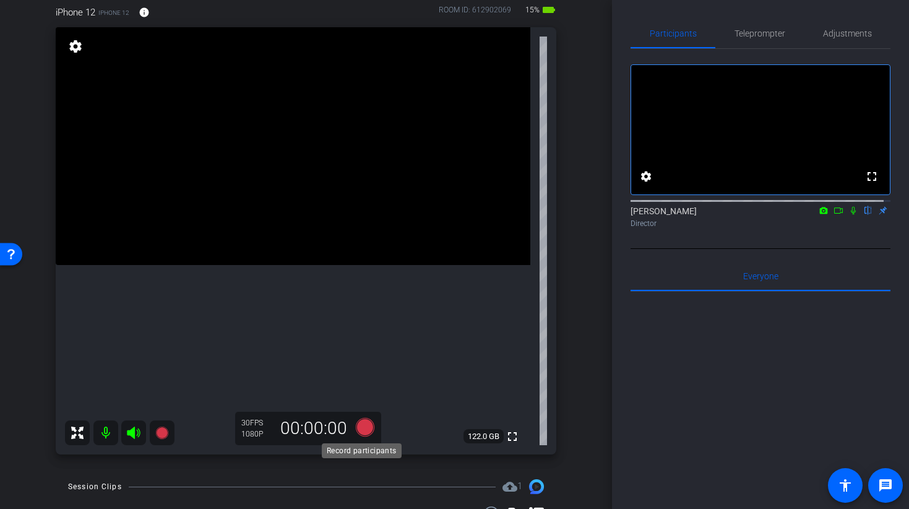
click at [363, 432] on icon at bounding box center [364, 427] width 19 height 19
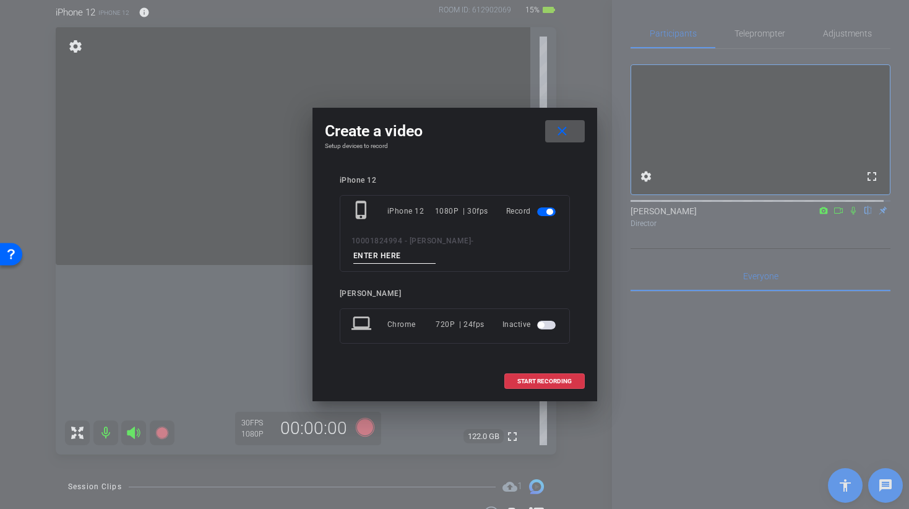
click at [436, 248] on input at bounding box center [395, 255] width 83 height 15
type input "[PERSON_NAME] 6 TAKE 1"
click at [531, 378] on span "START RECORDING" at bounding box center [545, 381] width 54 height 6
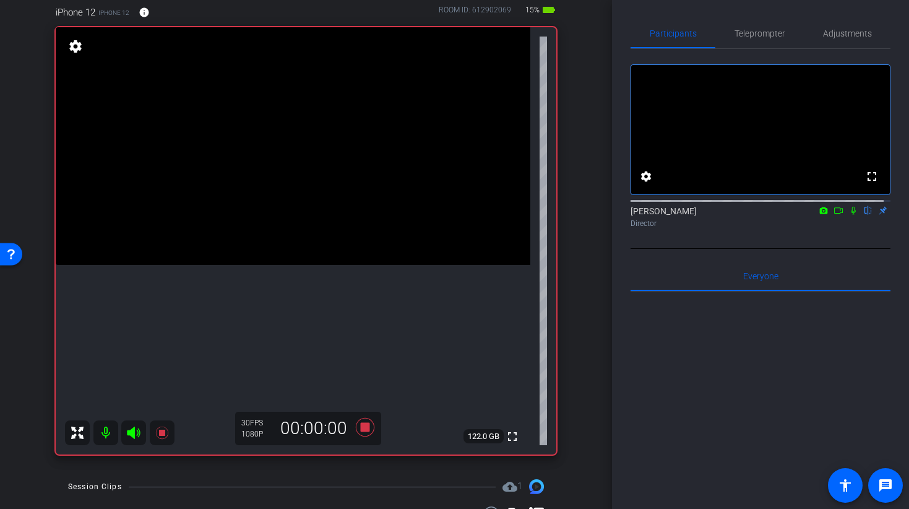
click at [295, 186] on video at bounding box center [293, 146] width 475 height 238
click at [280, 206] on video at bounding box center [293, 146] width 475 height 238
click at [290, 199] on div at bounding box center [280, 206] width 31 height 31
click at [297, 113] on video at bounding box center [293, 146] width 475 height 238
click at [366, 428] on icon at bounding box center [364, 427] width 19 height 19
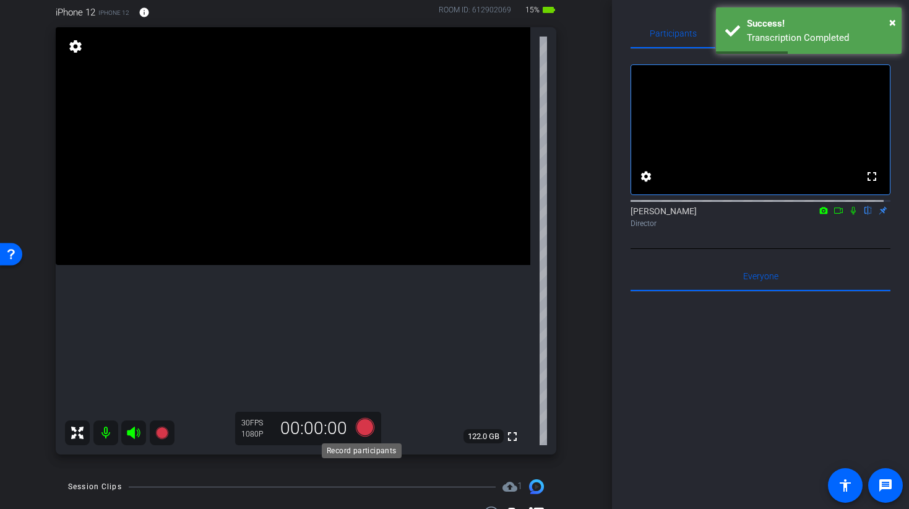
click at [359, 430] on icon at bounding box center [364, 427] width 19 height 19
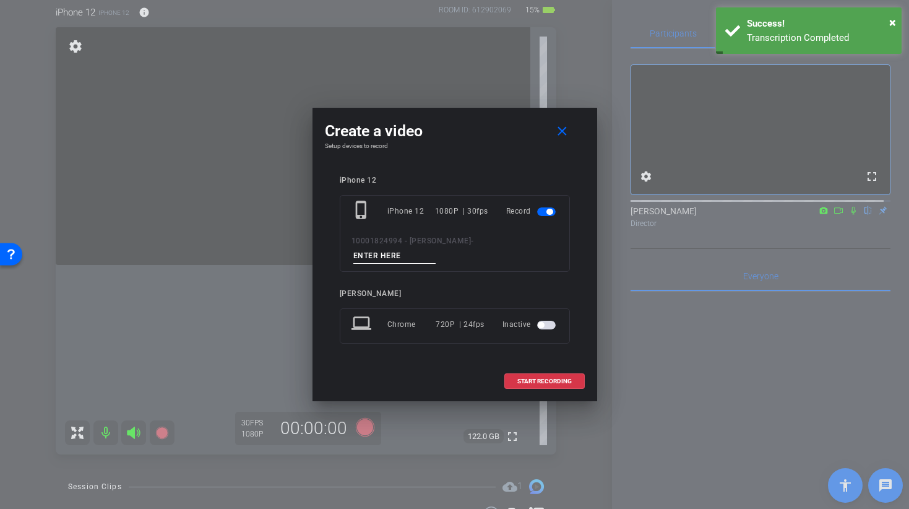
click at [436, 251] on input at bounding box center [395, 255] width 83 height 15
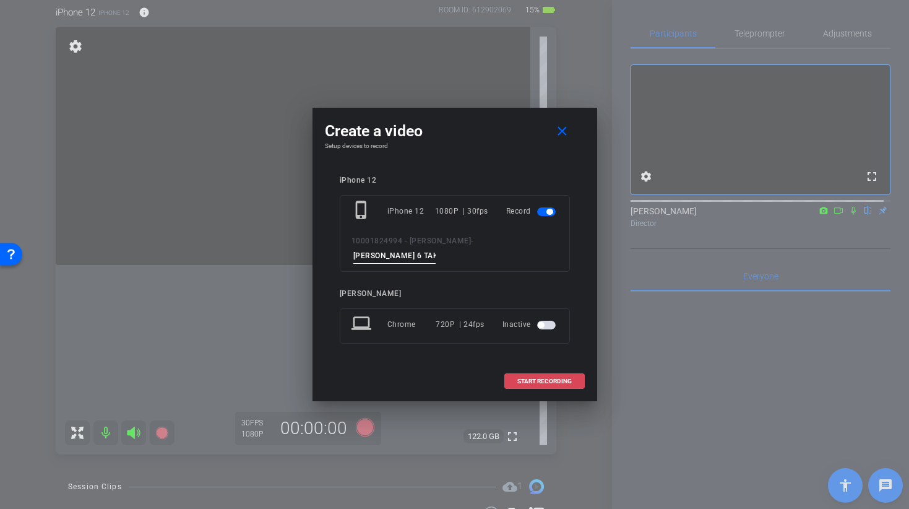
type input "[PERSON_NAME] 6 TAKE 2"
click at [536, 381] on span at bounding box center [544, 382] width 79 height 30
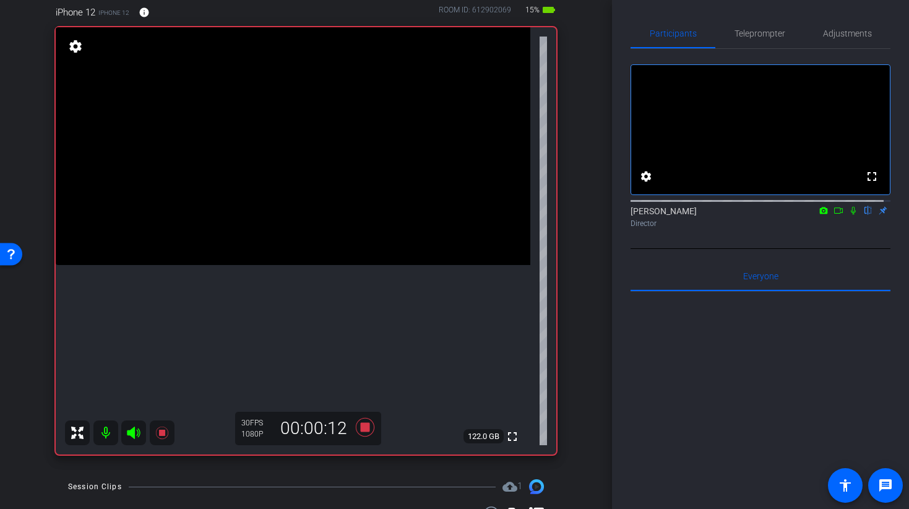
click at [249, 265] on video at bounding box center [293, 146] width 475 height 238
click at [319, 126] on video at bounding box center [293, 146] width 475 height 238
click at [288, 183] on video at bounding box center [293, 146] width 475 height 238
click at [365, 424] on icon at bounding box center [364, 427] width 19 height 19
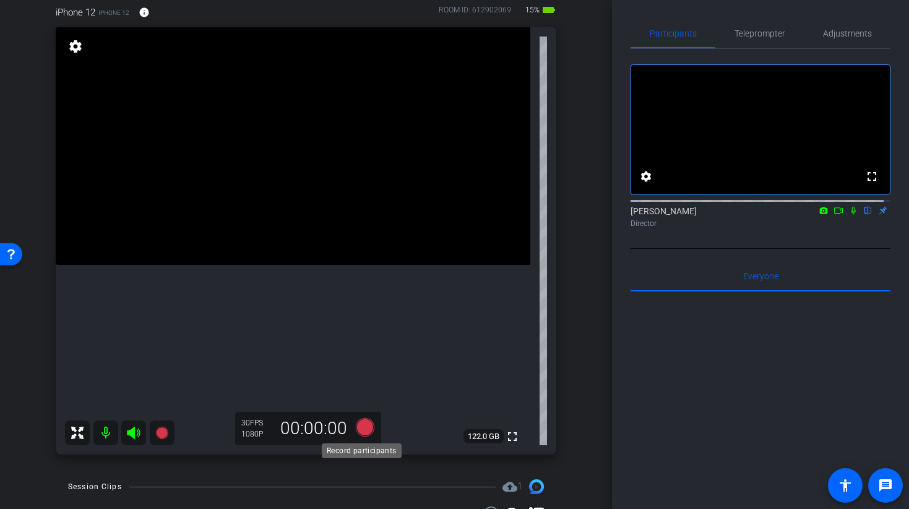
click at [365, 424] on icon at bounding box center [364, 427] width 19 height 19
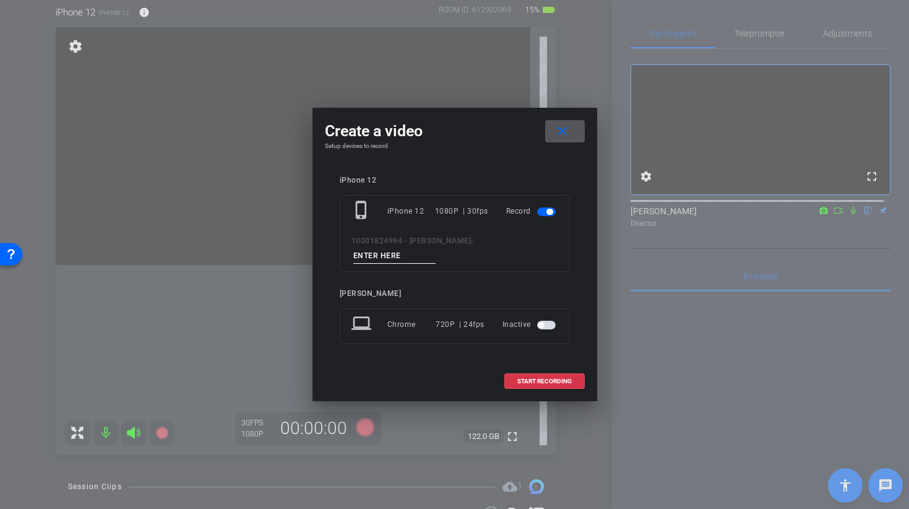
click at [436, 249] on input at bounding box center [395, 255] width 83 height 15
type input "[PERSON_NAME] 6 TAKE 3"
click at [565, 139] on mat-icon "close" at bounding box center [562, 131] width 15 height 15
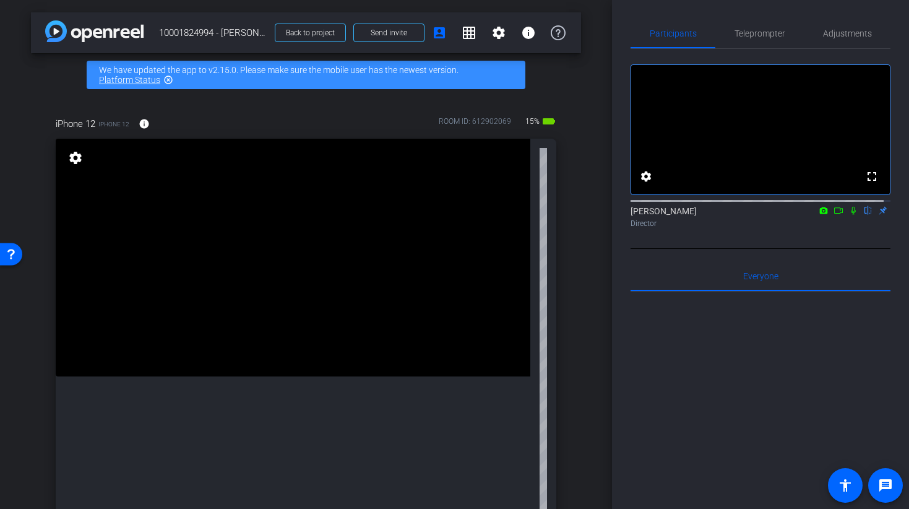
scroll to position [116, 0]
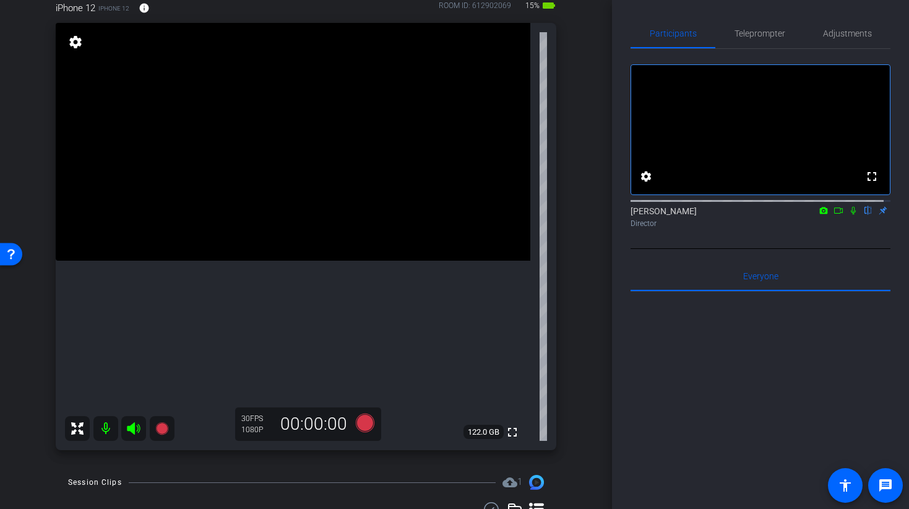
click at [304, 165] on video at bounding box center [293, 142] width 475 height 238
click at [297, 181] on video at bounding box center [293, 142] width 475 height 238
click at [286, 261] on video at bounding box center [293, 142] width 475 height 238
click at [366, 422] on icon at bounding box center [364, 423] width 19 height 19
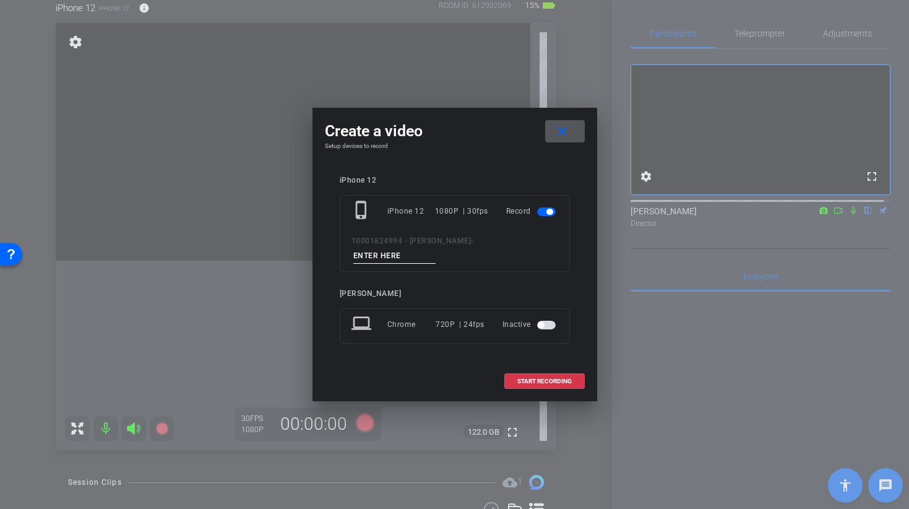
click at [436, 249] on input at bounding box center [395, 255] width 83 height 15
type input "[PERSON_NAME] 6 TAKE 3"
click at [529, 368] on span at bounding box center [544, 382] width 79 height 30
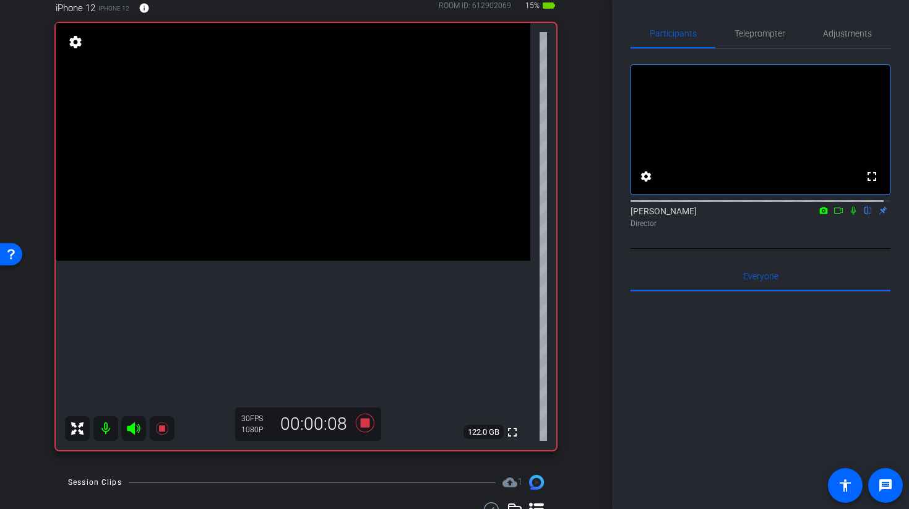
click at [261, 183] on video at bounding box center [293, 142] width 475 height 238
click at [272, 261] on video at bounding box center [293, 142] width 475 height 238
click at [250, 237] on video at bounding box center [293, 142] width 475 height 238
click at [320, 194] on video at bounding box center [293, 142] width 475 height 238
click at [292, 191] on video at bounding box center [293, 142] width 475 height 238
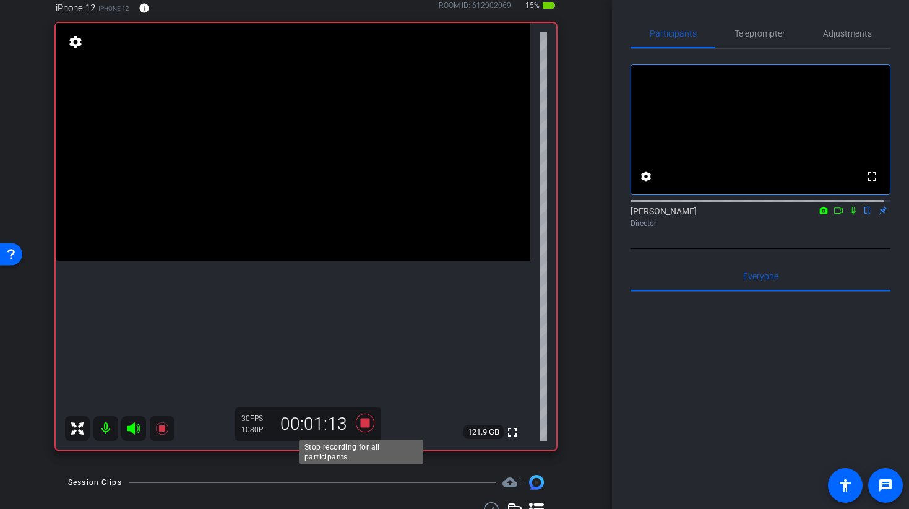
click at [360, 421] on icon at bounding box center [364, 423] width 19 height 19
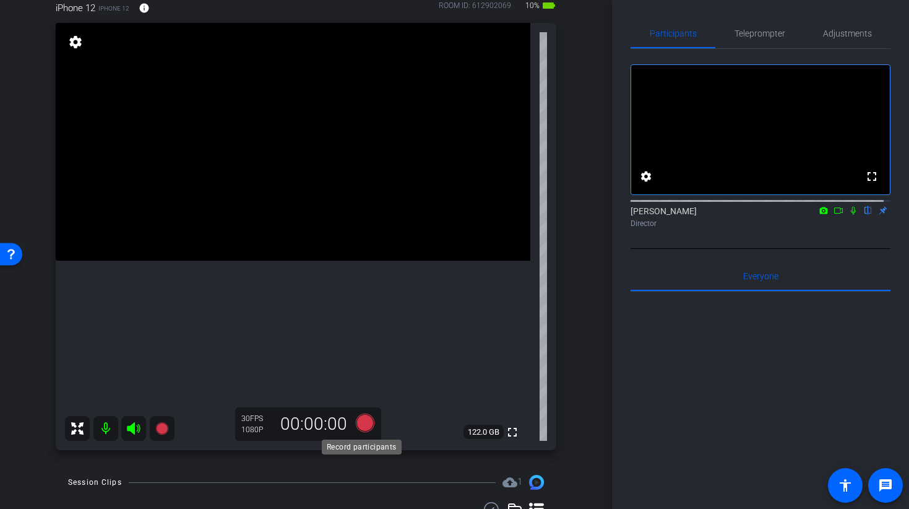
click at [362, 428] on icon at bounding box center [364, 423] width 19 height 19
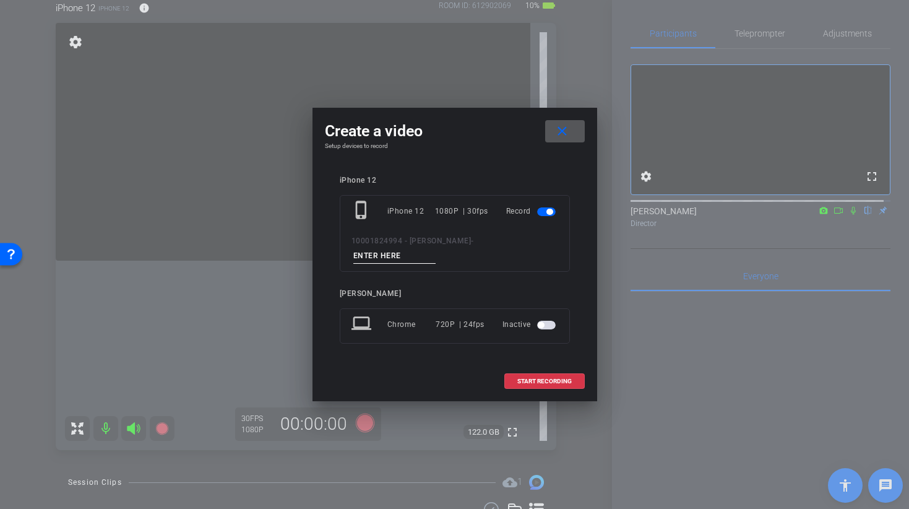
click at [436, 249] on input at bounding box center [395, 255] width 83 height 15
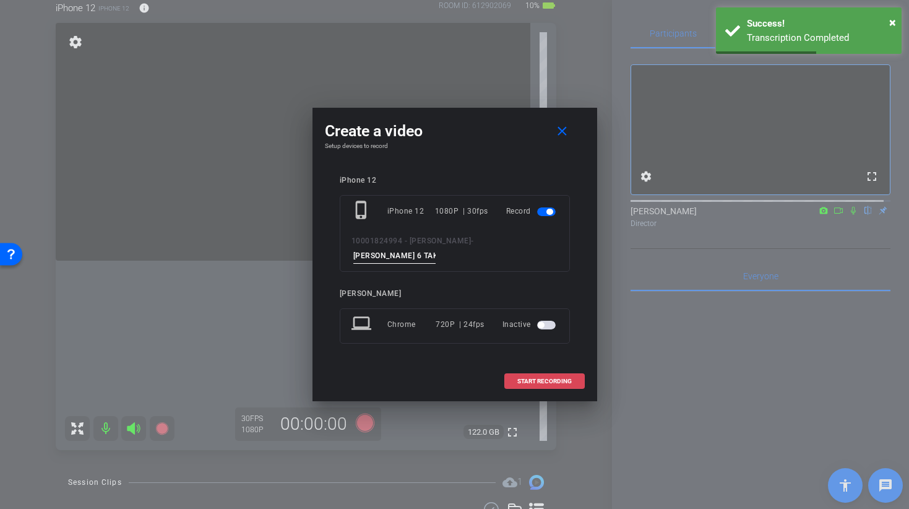
type input "[PERSON_NAME] 6 TAKE 4"
click at [526, 378] on span "START RECORDING" at bounding box center [545, 381] width 54 height 6
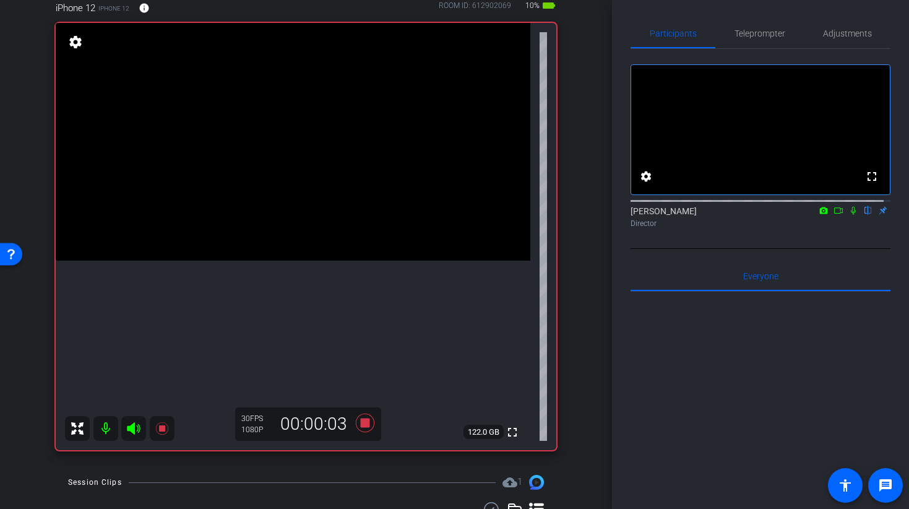
click at [295, 124] on video at bounding box center [293, 142] width 475 height 238
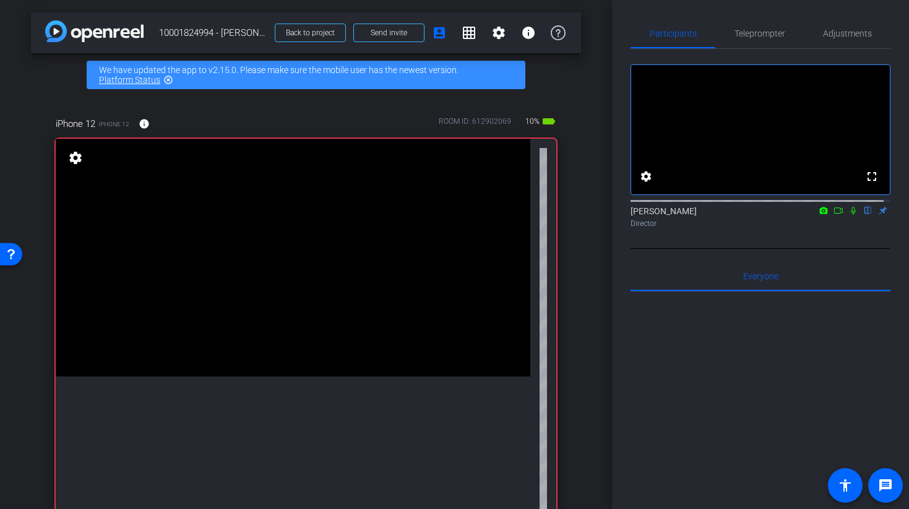
scroll to position [91, 0]
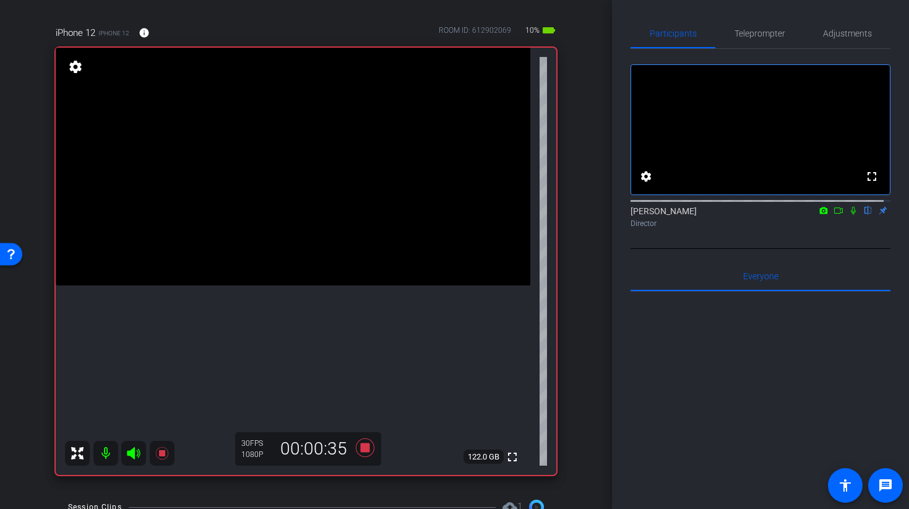
click at [296, 227] on video at bounding box center [293, 167] width 475 height 238
click at [298, 227] on video at bounding box center [293, 167] width 475 height 238
click at [284, 216] on div at bounding box center [298, 227] width 31 height 31
click at [307, 241] on video at bounding box center [293, 167] width 475 height 238
click at [367, 445] on icon at bounding box center [365, 447] width 30 height 22
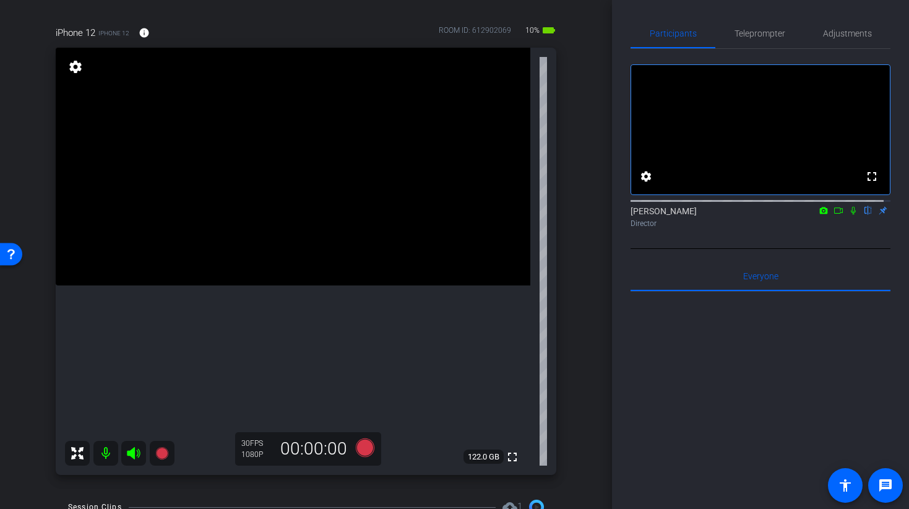
click at [306, 220] on video at bounding box center [293, 167] width 475 height 238
click at [336, 285] on video at bounding box center [293, 167] width 475 height 238
click at [256, 285] on video at bounding box center [293, 167] width 475 height 238
click at [261, 285] on video at bounding box center [293, 167] width 475 height 238
click at [282, 166] on video at bounding box center [293, 167] width 475 height 238
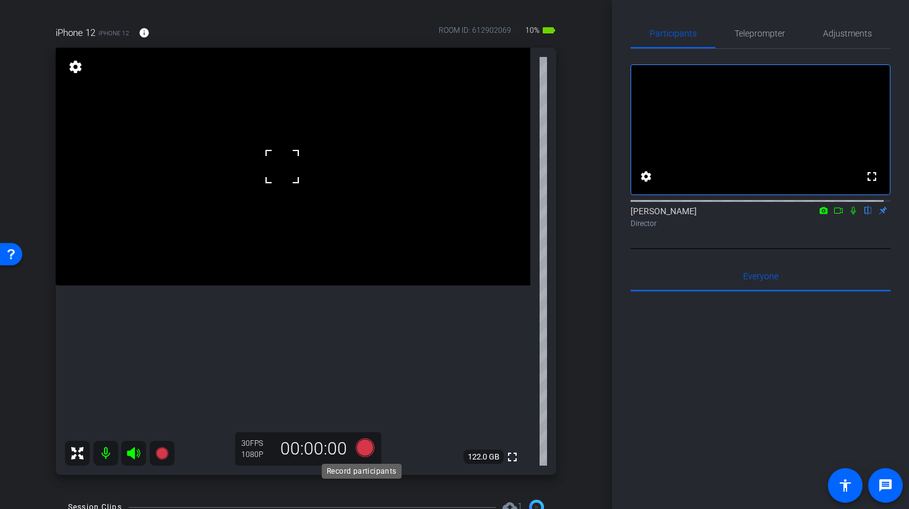
click at [362, 453] on icon at bounding box center [364, 447] width 19 height 19
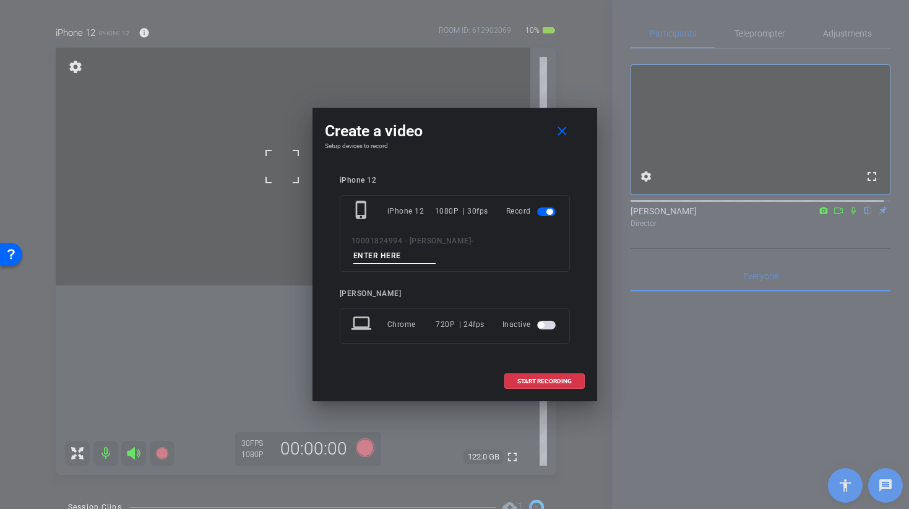
click at [436, 248] on input at bounding box center [395, 255] width 83 height 15
type input "[PERSON_NAME] 8 TAKE 1"
click at [531, 378] on span "START RECORDING" at bounding box center [545, 381] width 54 height 6
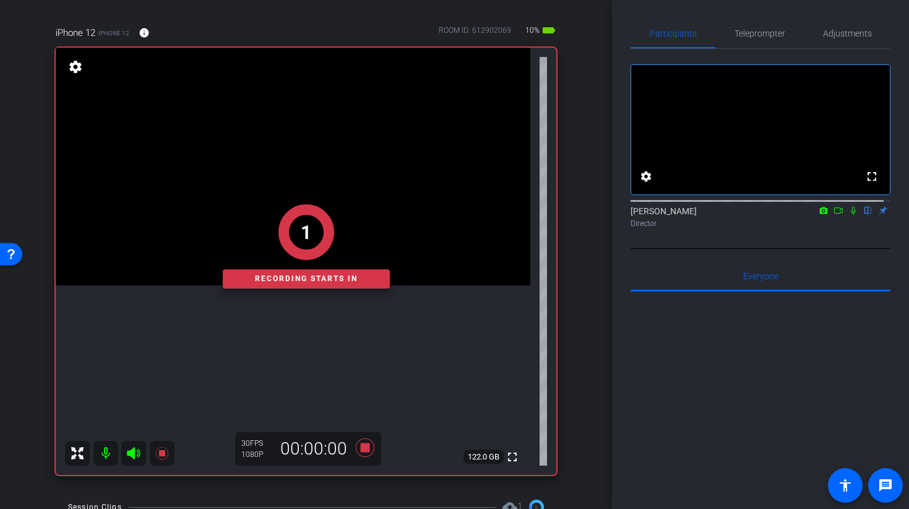
click at [300, 143] on div "1 Recording starts in" at bounding box center [306, 246] width 501 height 457
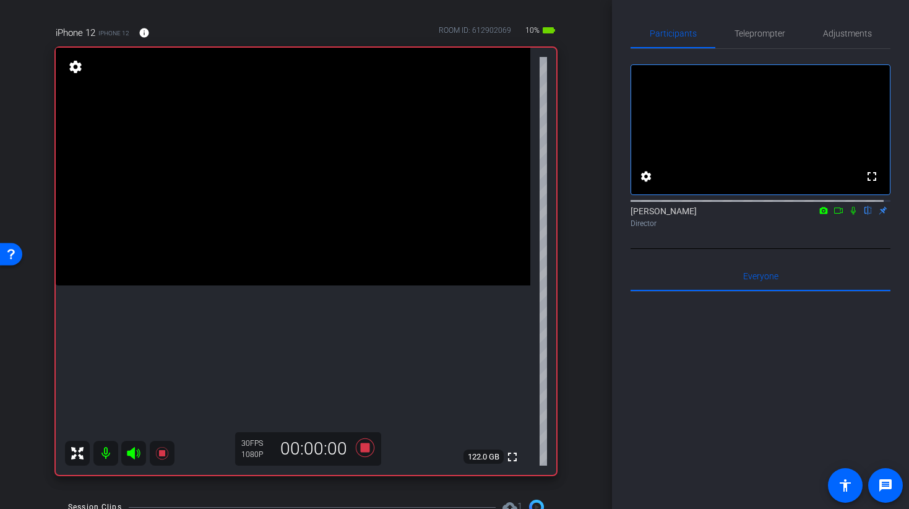
click at [296, 142] on video at bounding box center [293, 167] width 475 height 238
click at [241, 225] on video at bounding box center [293, 167] width 475 height 238
click at [271, 249] on video at bounding box center [293, 167] width 475 height 238
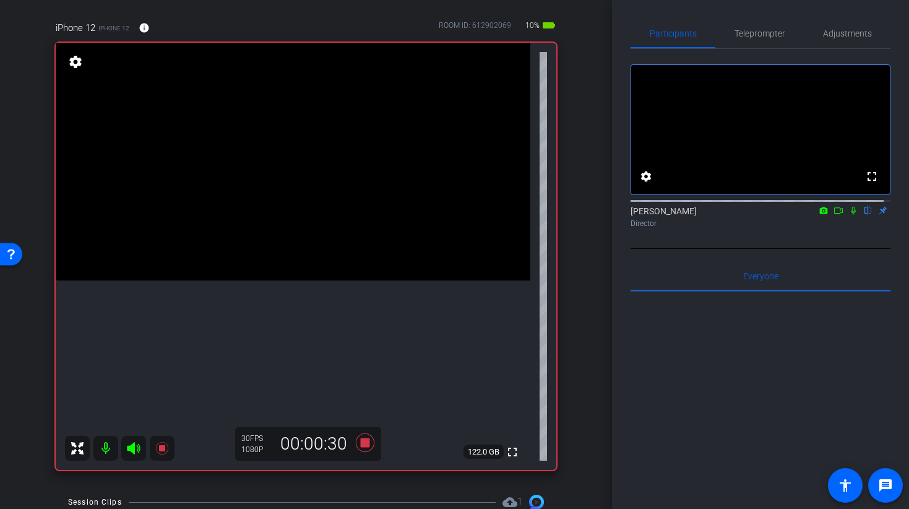
scroll to position [85, 0]
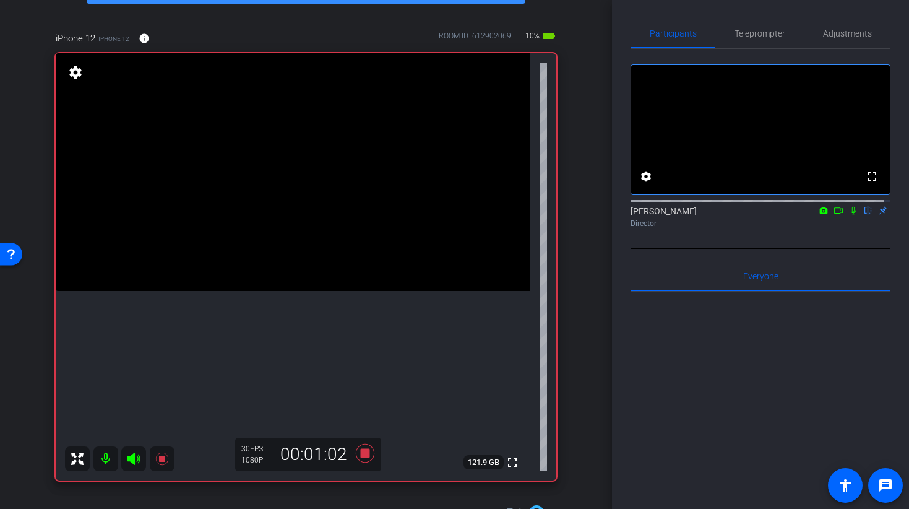
click at [285, 291] on video at bounding box center [293, 172] width 475 height 238
click at [370, 451] on icon at bounding box center [365, 453] width 30 height 22
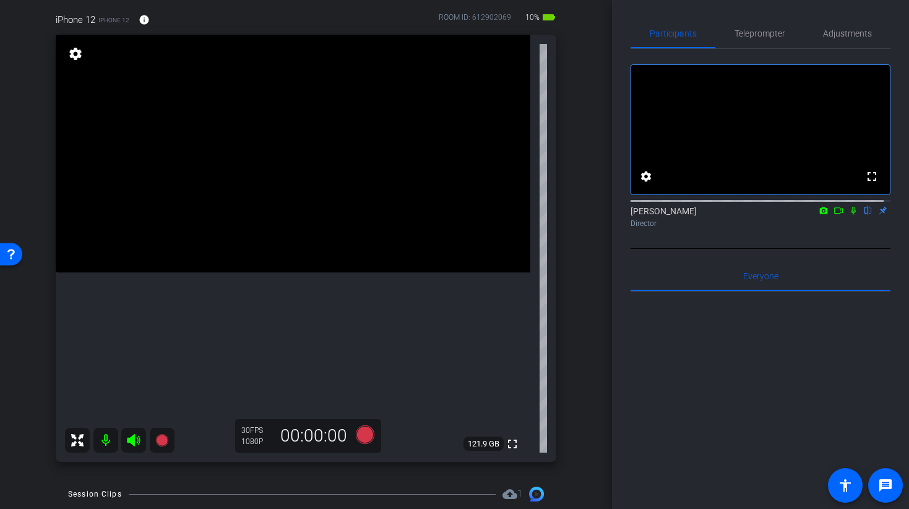
scroll to position [84, 0]
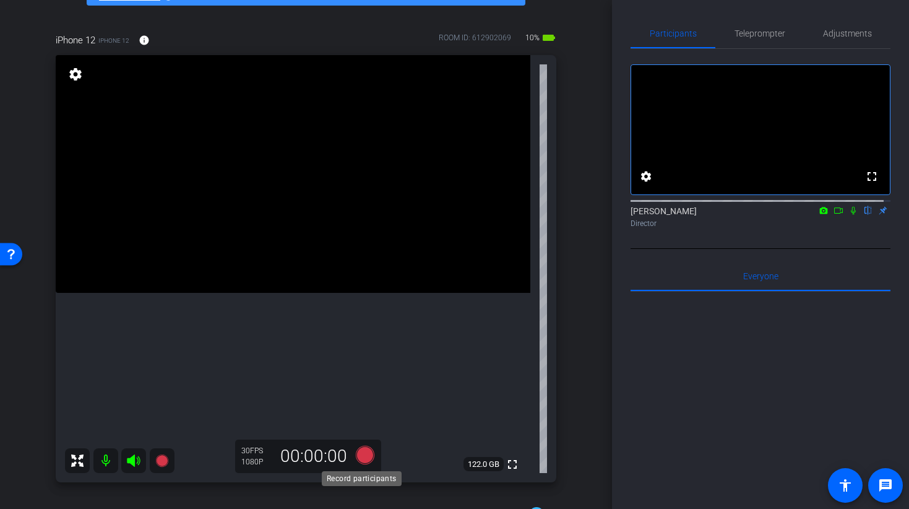
click at [361, 459] on icon at bounding box center [364, 455] width 19 height 19
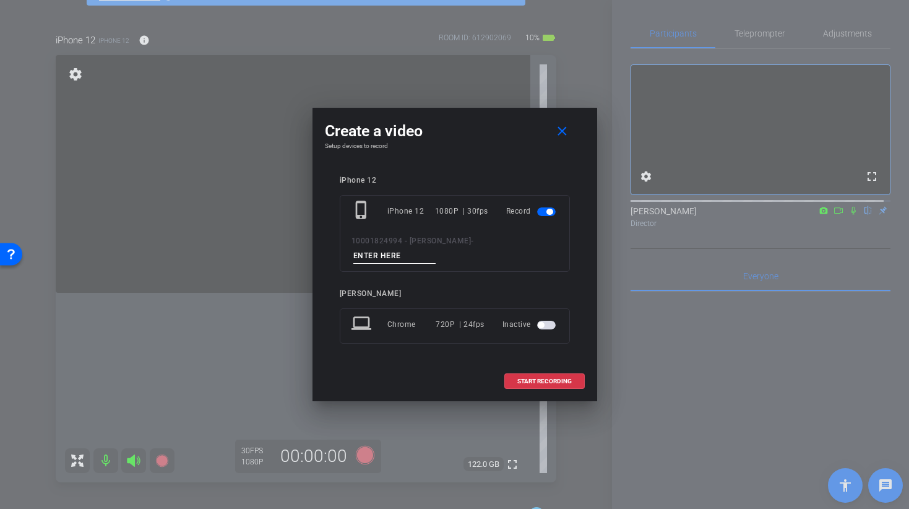
click at [436, 248] on input at bounding box center [395, 255] width 83 height 15
type input "[PERSON_NAME] 8 TAKE 2"
click at [539, 379] on span at bounding box center [544, 382] width 79 height 30
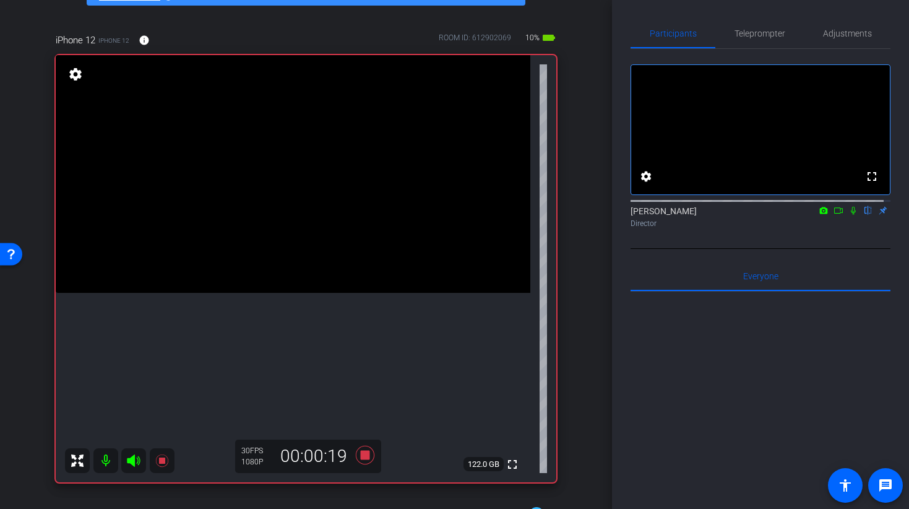
click at [288, 194] on video at bounding box center [293, 174] width 475 height 238
click at [289, 202] on video at bounding box center [293, 174] width 475 height 238
click at [271, 215] on video at bounding box center [293, 174] width 475 height 238
click at [298, 185] on video at bounding box center [293, 174] width 475 height 238
click at [359, 456] on icon at bounding box center [364, 455] width 19 height 19
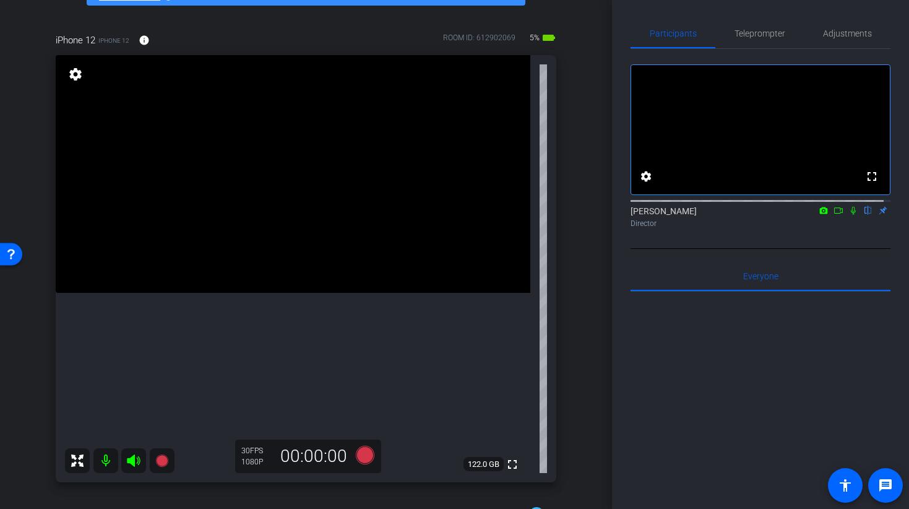
click at [276, 282] on video at bounding box center [293, 174] width 475 height 238
click at [345, 280] on video at bounding box center [293, 174] width 475 height 238
drag, startPoint x: 267, startPoint y: 267, endPoint x: 269, endPoint y: 273, distance: 6.3
click at [267, 268] on video at bounding box center [293, 174] width 475 height 238
click at [360, 453] on icon at bounding box center [364, 455] width 19 height 19
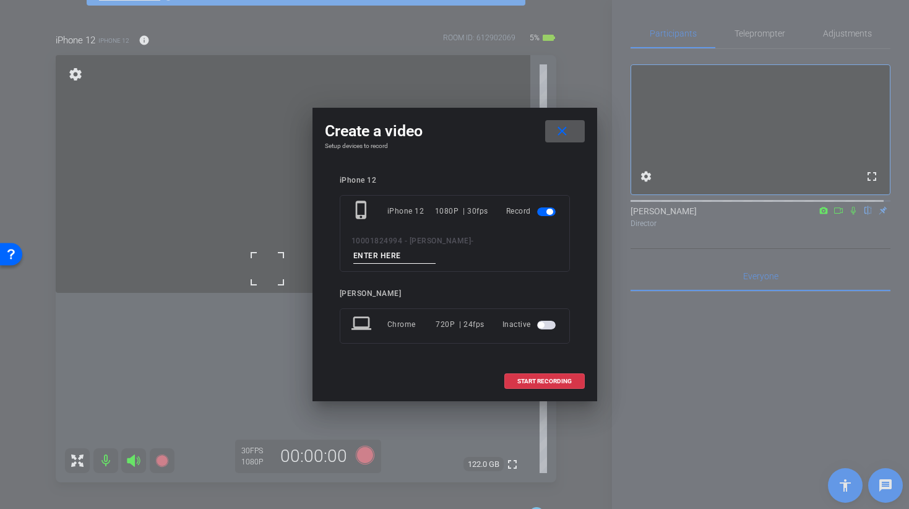
click at [436, 248] on input at bounding box center [395, 255] width 83 height 15
type input "[PERSON_NAME] 9 TAKE 1"
click at [563, 378] on span "START RECORDING" at bounding box center [545, 381] width 54 height 6
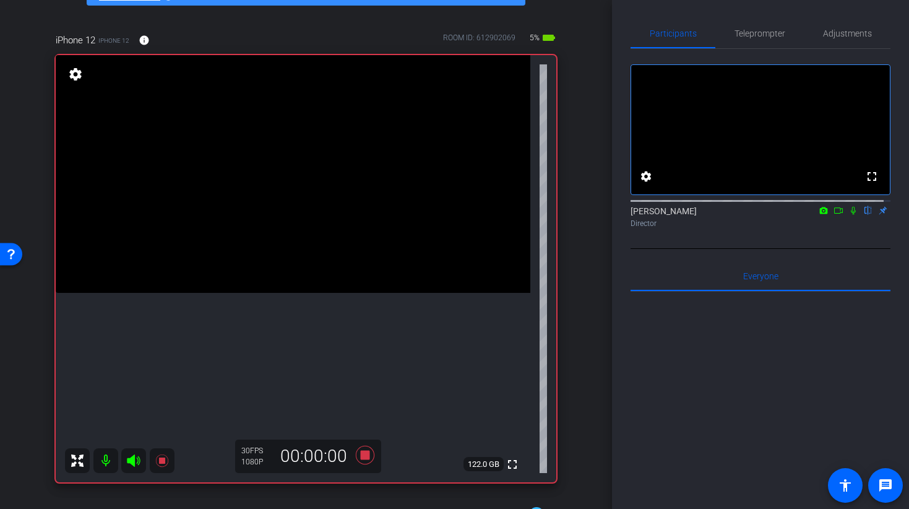
click at [264, 279] on video at bounding box center [293, 174] width 475 height 238
click at [851, 215] on icon at bounding box center [853, 211] width 5 height 8
click at [851, 215] on icon at bounding box center [854, 210] width 10 height 9
click at [288, 287] on video at bounding box center [293, 174] width 475 height 238
click at [297, 258] on video at bounding box center [293, 174] width 475 height 238
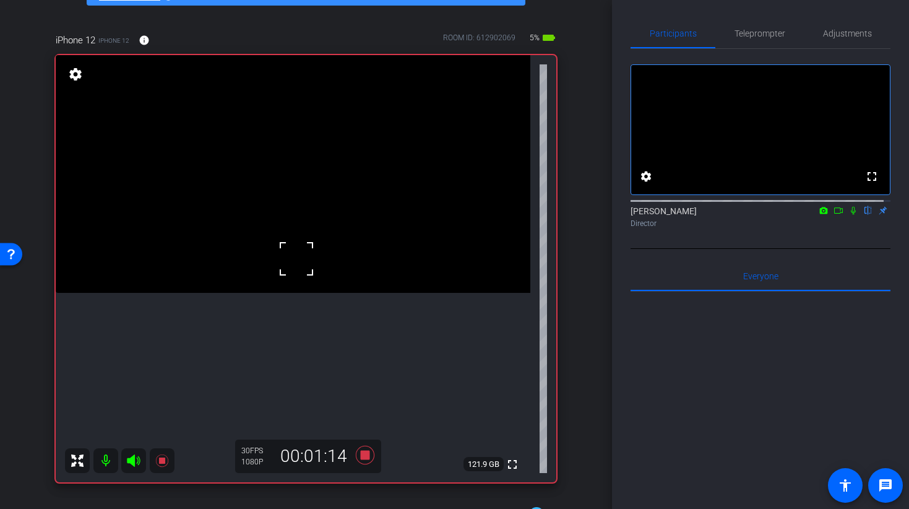
click at [297, 258] on div at bounding box center [296, 258] width 31 height 31
click at [313, 258] on video at bounding box center [293, 174] width 475 height 238
click at [279, 269] on video at bounding box center [293, 174] width 475 height 238
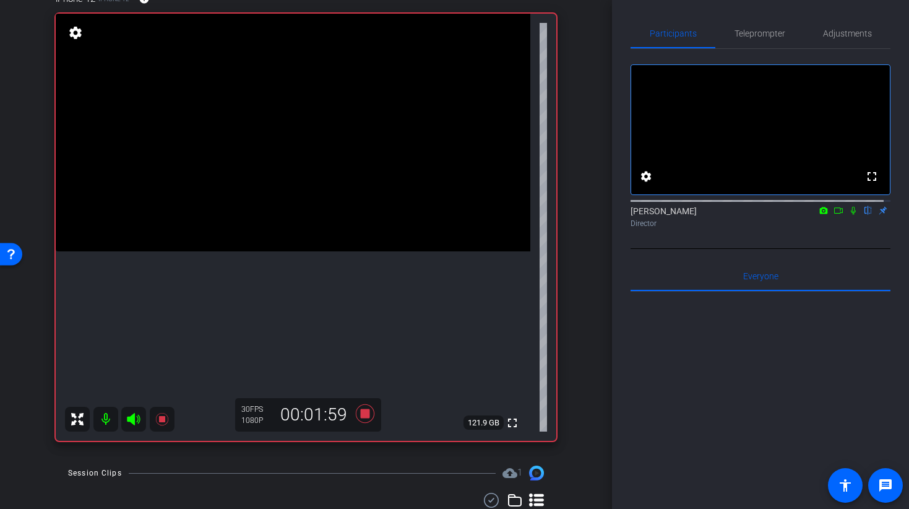
scroll to position [110, 0]
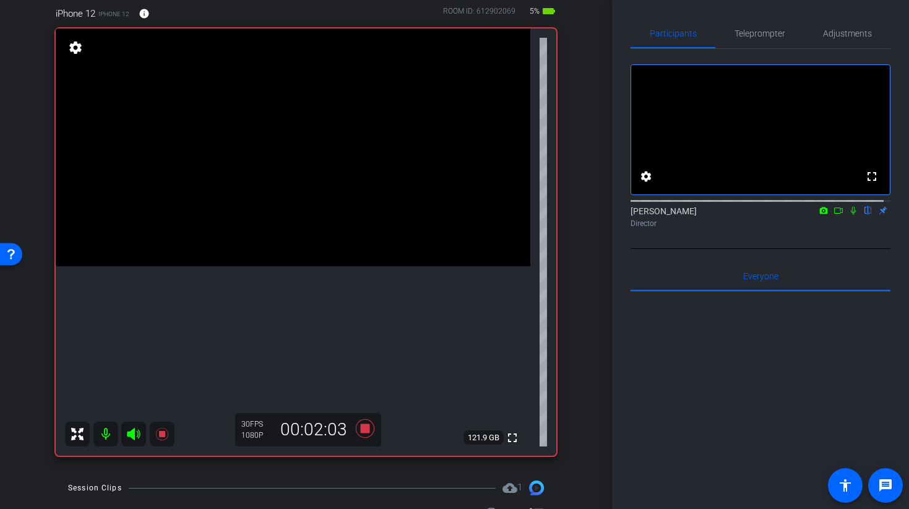
click at [264, 217] on video at bounding box center [293, 147] width 475 height 238
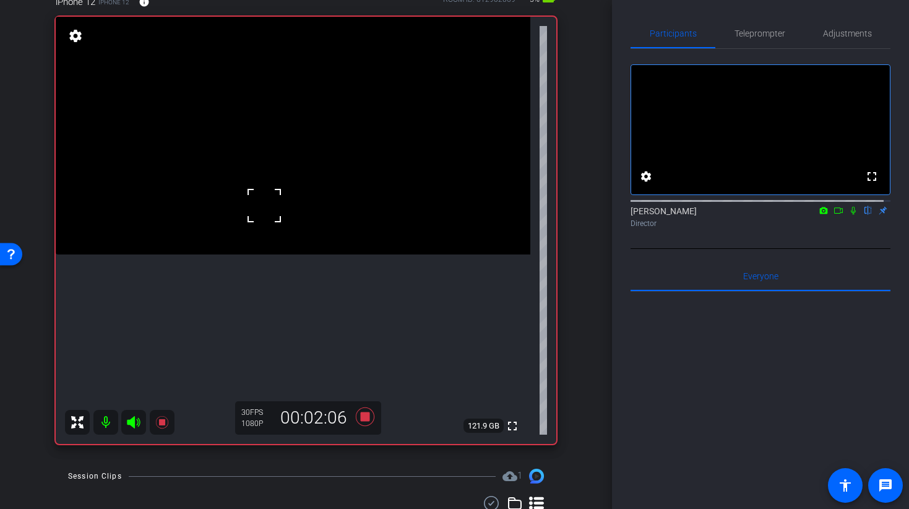
scroll to position [121, 0]
click at [337, 215] on video at bounding box center [293, 136] width 475 height 238
click at [315, 228] on video at bounding box center [293, 136] width 475 height 238
click at [363, 414] on icon at bounding box center [364, 417] width 19 height 19
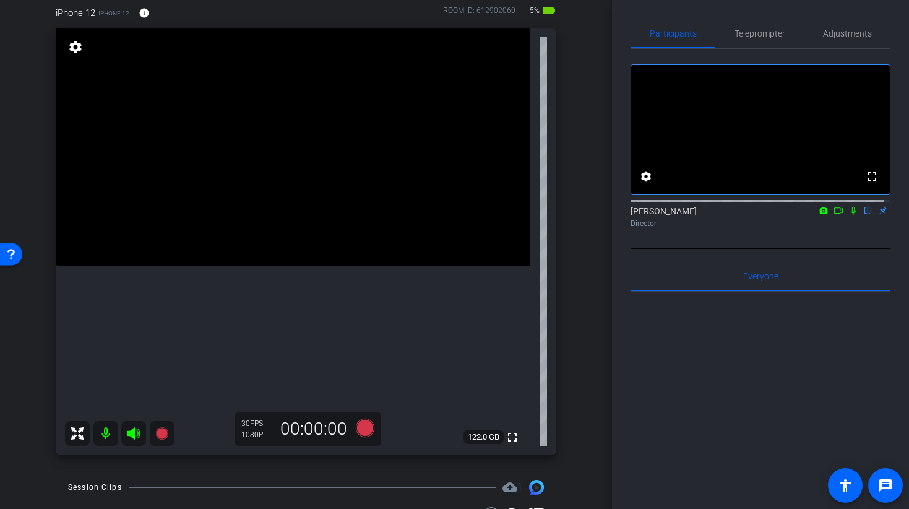
scroll to position [110, 0]
click at [382, 154] on video at bounding box center [293, 147] width 475 height 238
click at [358, 429] on icon at bounding box center [364, 428] width 19 height 19
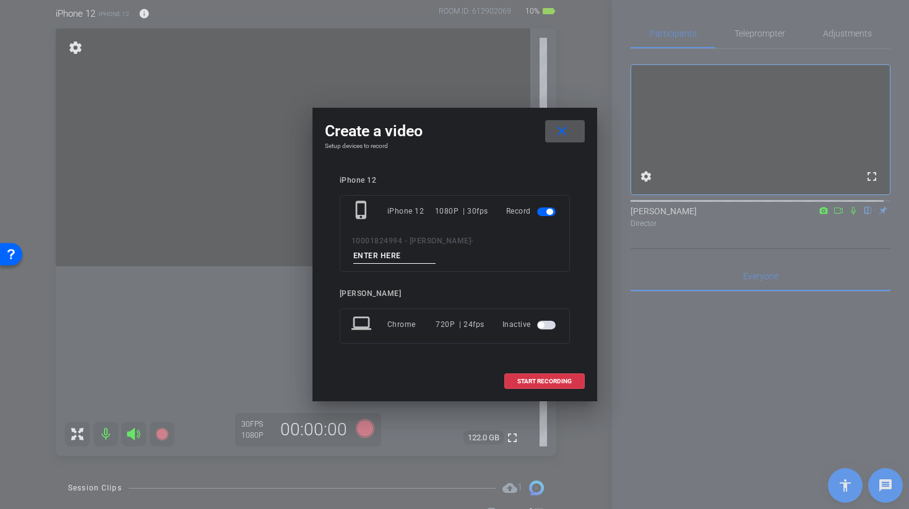
click at [436, 248] on input at bounding box center [395, 255] width 83 height 15
type input "[PERSON_NAME] 11 TAKE 1"
click at [571, 378] on span "START RECORDING" at bounding box center [545, 381] width 54 height 6
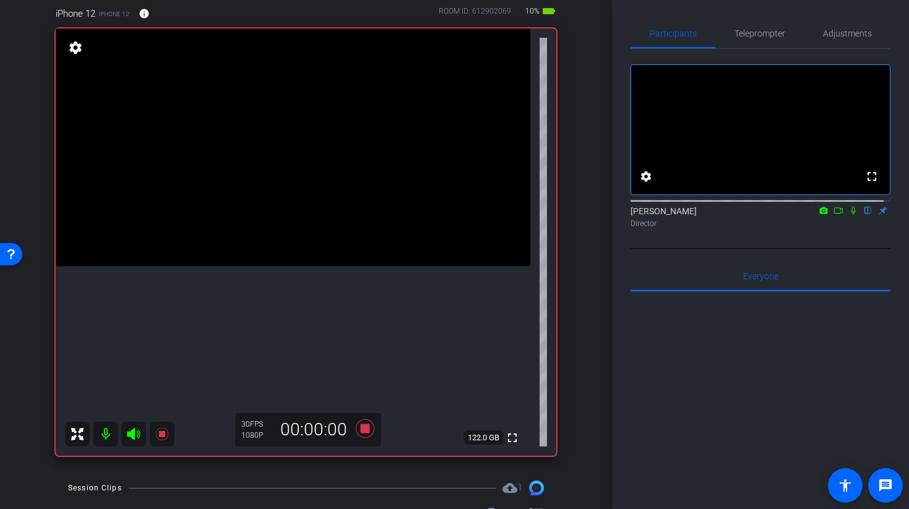
click at [264, 210] on video at bounding box center [293, 147] width 475 height 238
click at [286, 263] on video at bounding box center [293, 147] width 475 height 238
click at [282, 266] on video at bounding box center [293, 147] width 475 height 238
click at [303, 266] on video at bounding box center [293, 147] width 475 height 238
click at [359, 432] on icon at bounding box center [364, 428] width 19 height 19
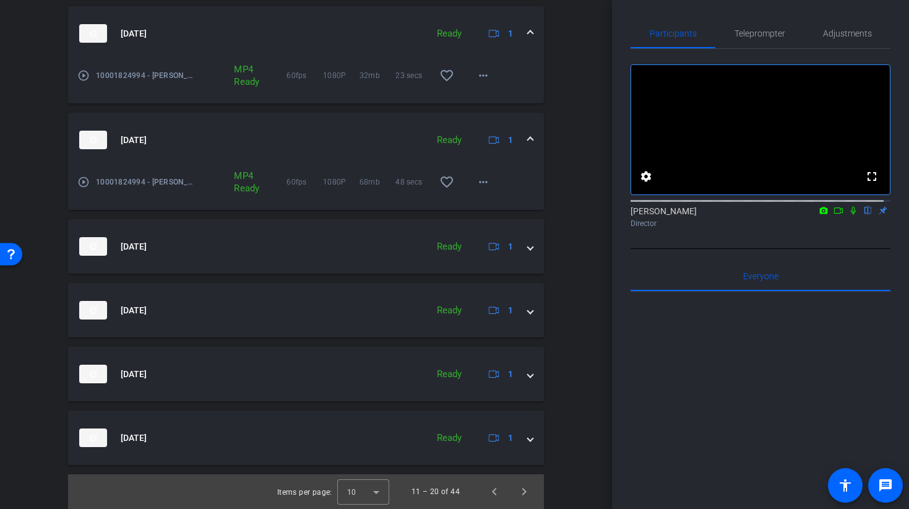
scroll to position [934, 0]
click at [512, 494] on span "Next page" at bounding box center [525, 492] width 30 height 30
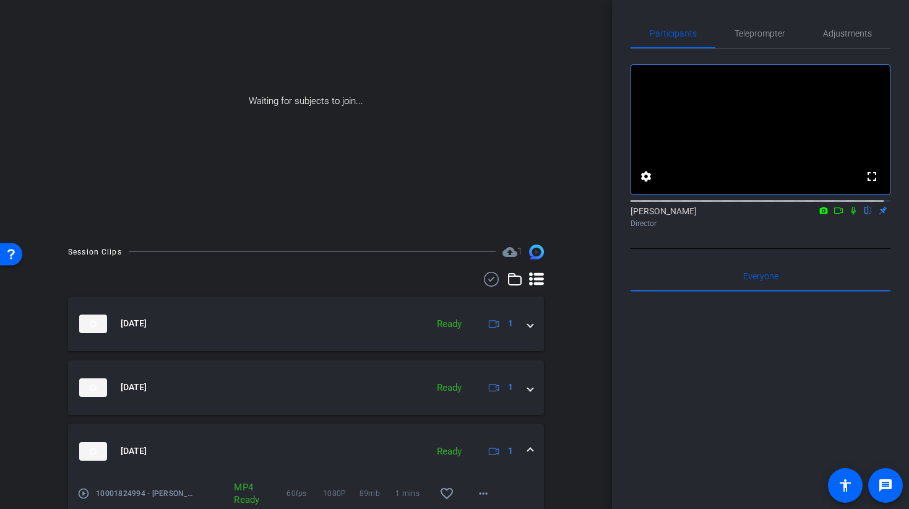
scroll to position [0, 0]
